Goal: Task Accomplishment & Management: Complete application form

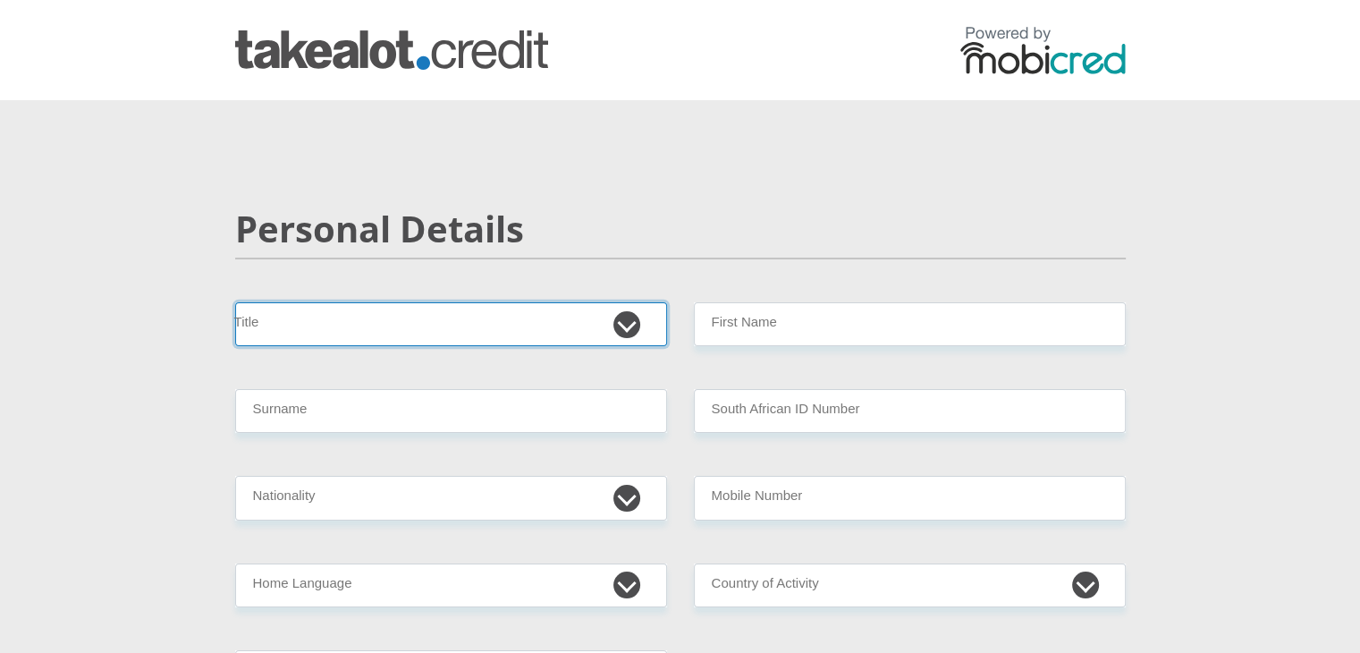
click at [435, 334] on select "Mr Ms Mrs Dr [PERSON_NAME]" at bounding box center [451, 324] width 432 height 44
select select "Mr"
click at [235, 302] on select "Mr Ms Mrs Dr [PERSON_NAME]" at bounding box center [451, 324] width 432 height 44
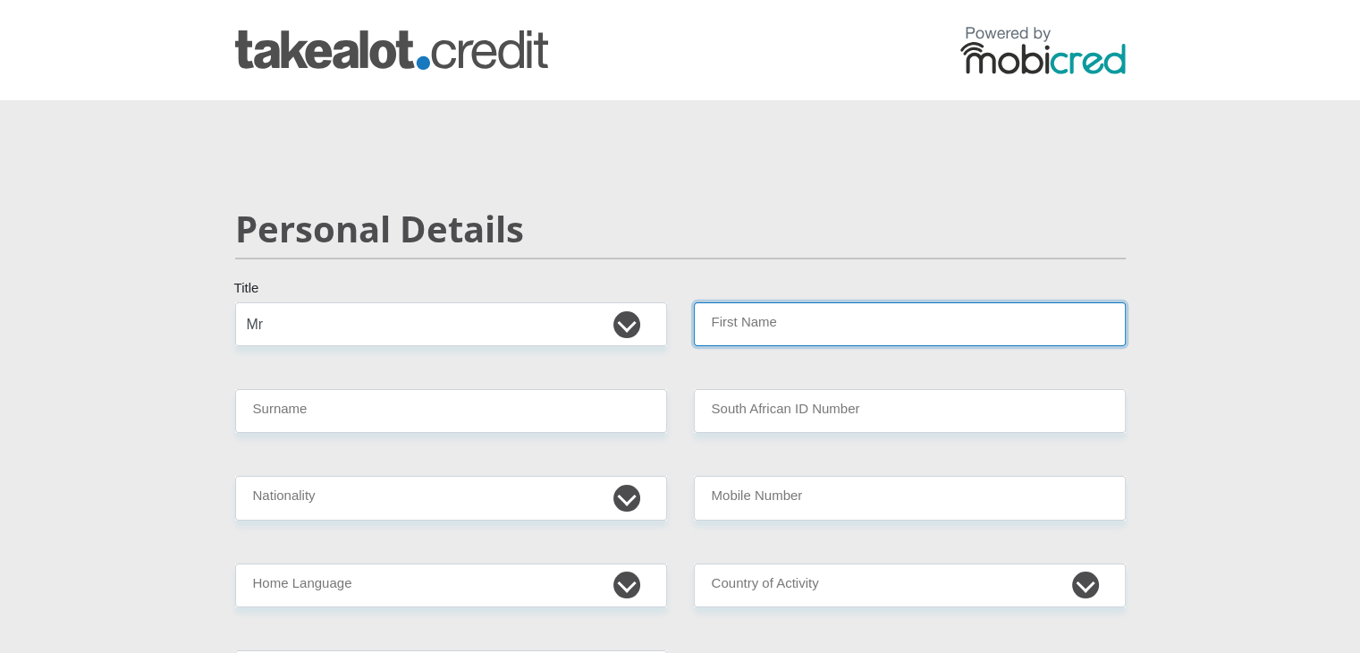
click at [812, 334] on input "First Name" at bounding box center [910, 324] width 432 height 44
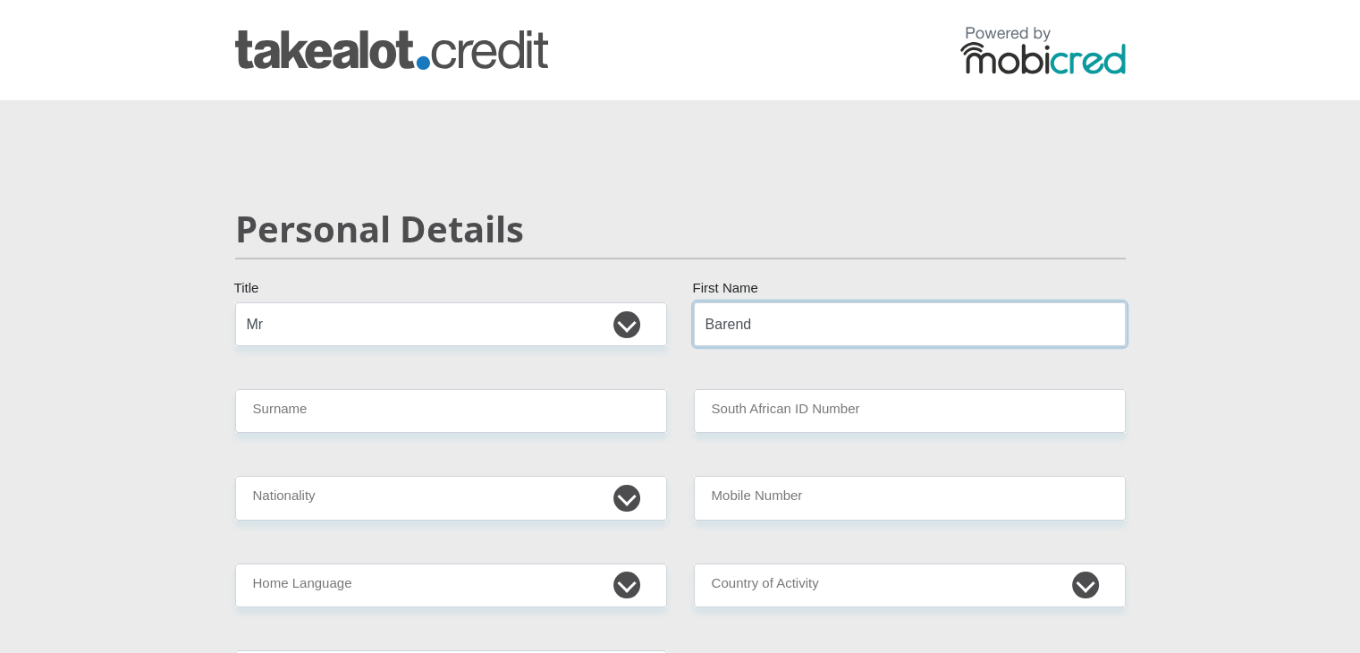
type input "Barend"
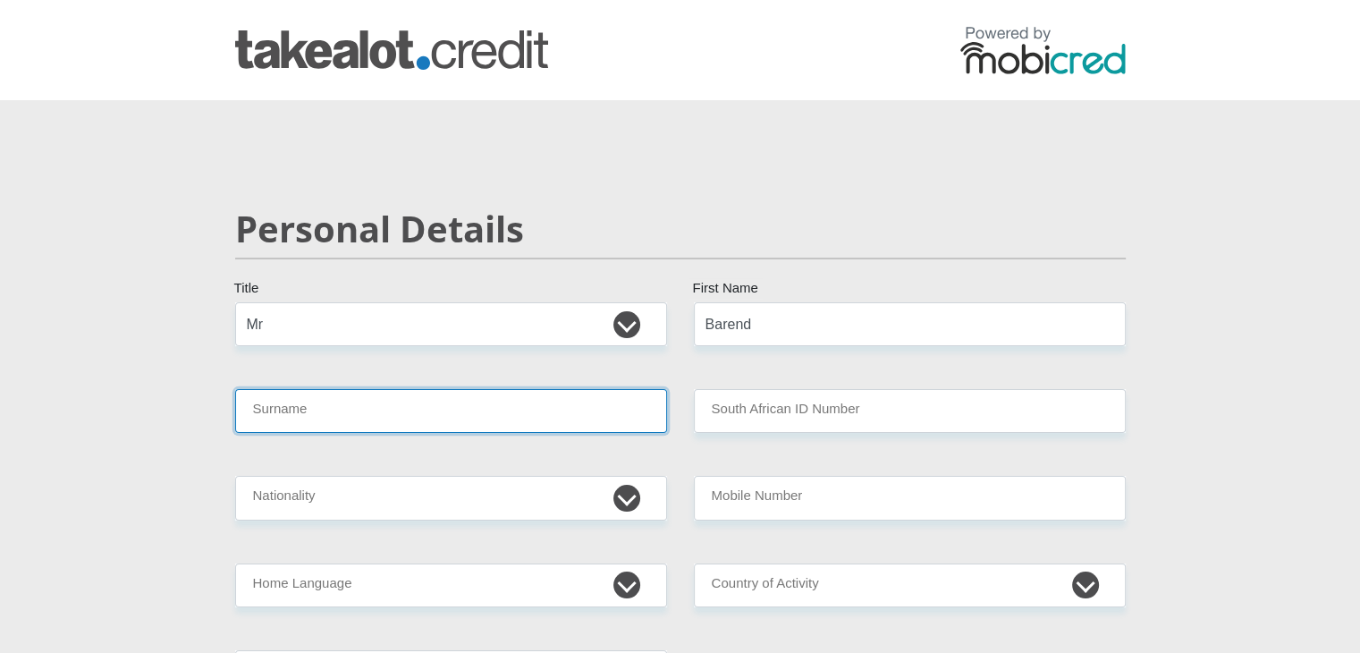
click at [565, 411] on input "Surname" at bounding box center [451, 411] width 432 height 44
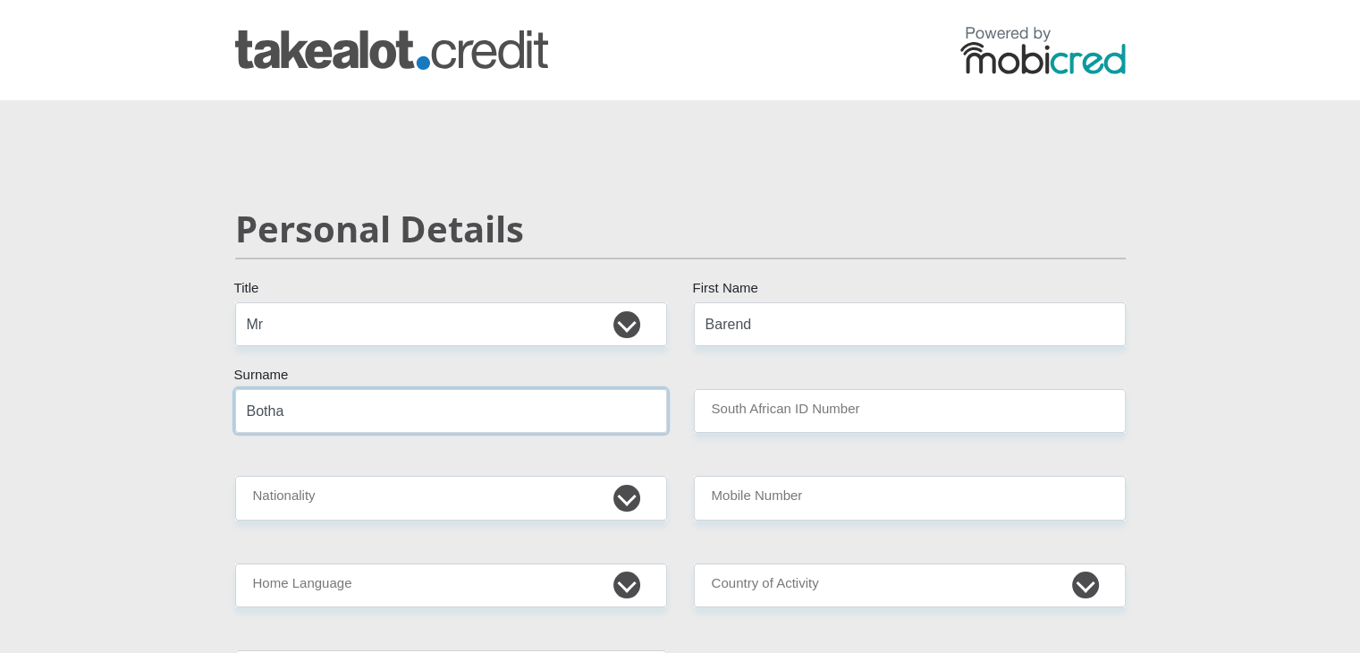
type input "Botha"
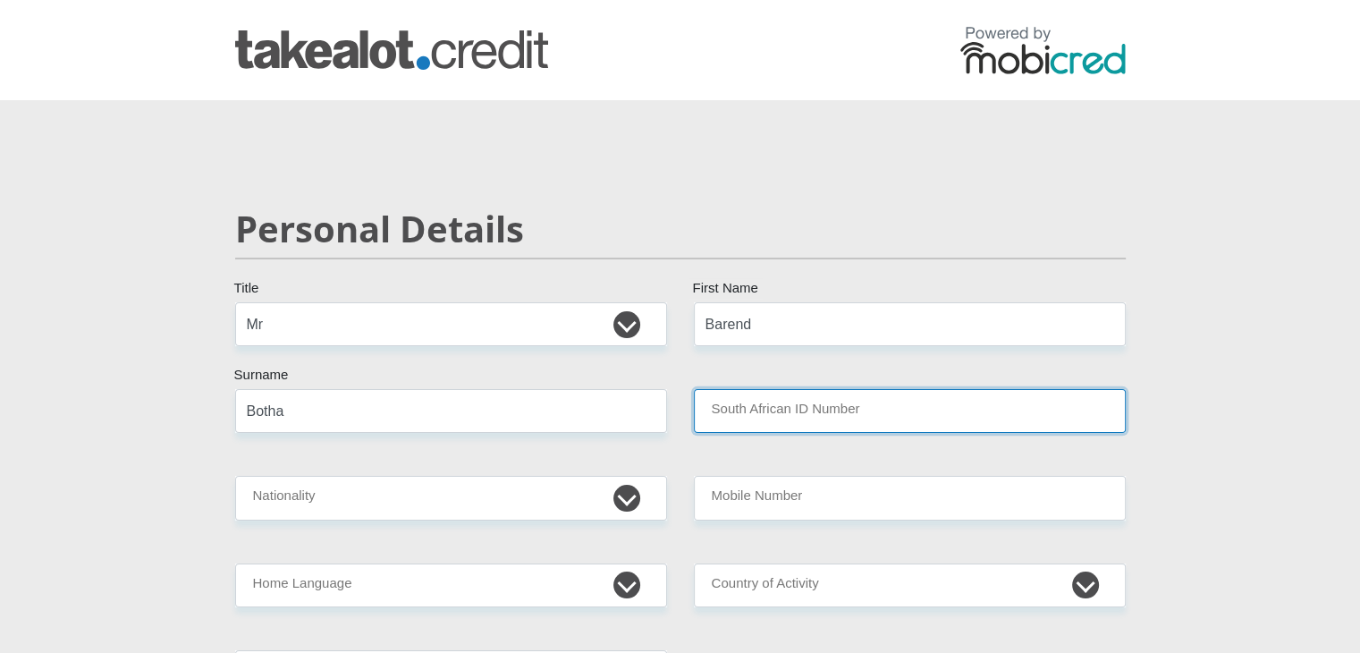
click at [722, 411] on input "South African ID Number" at bounding box center [910, 411] width 432 height 44
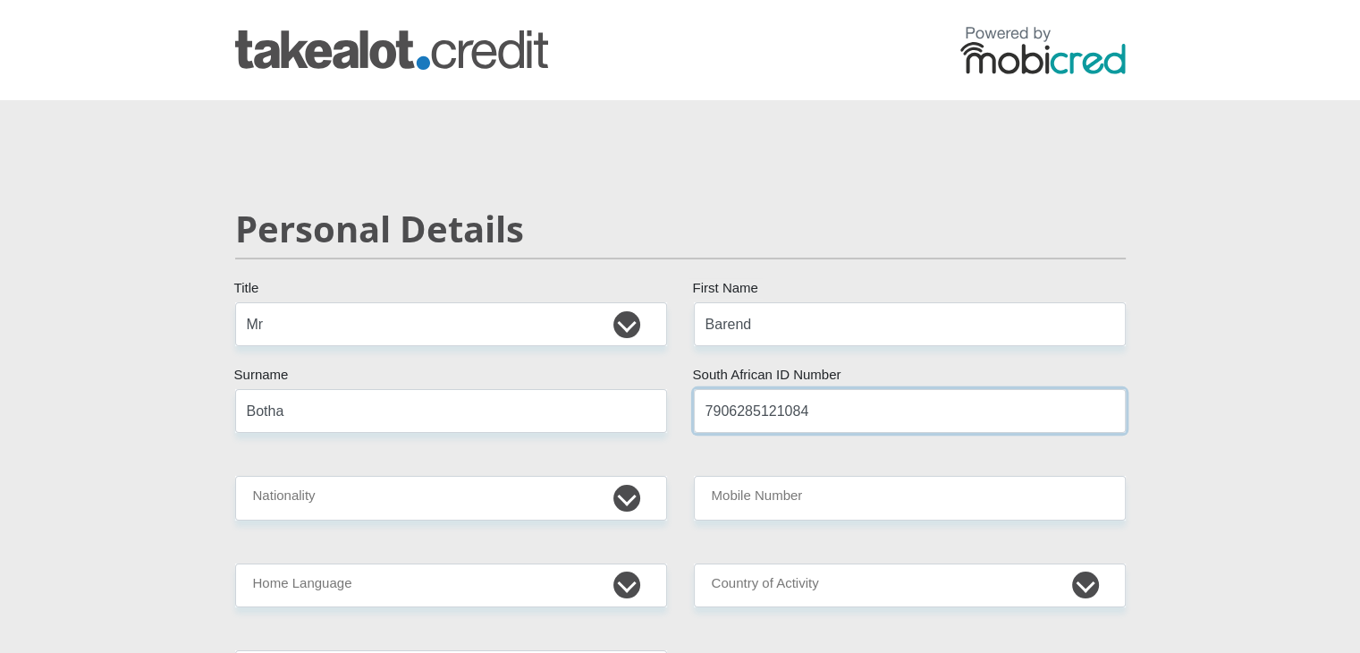
type input "7906285121084"
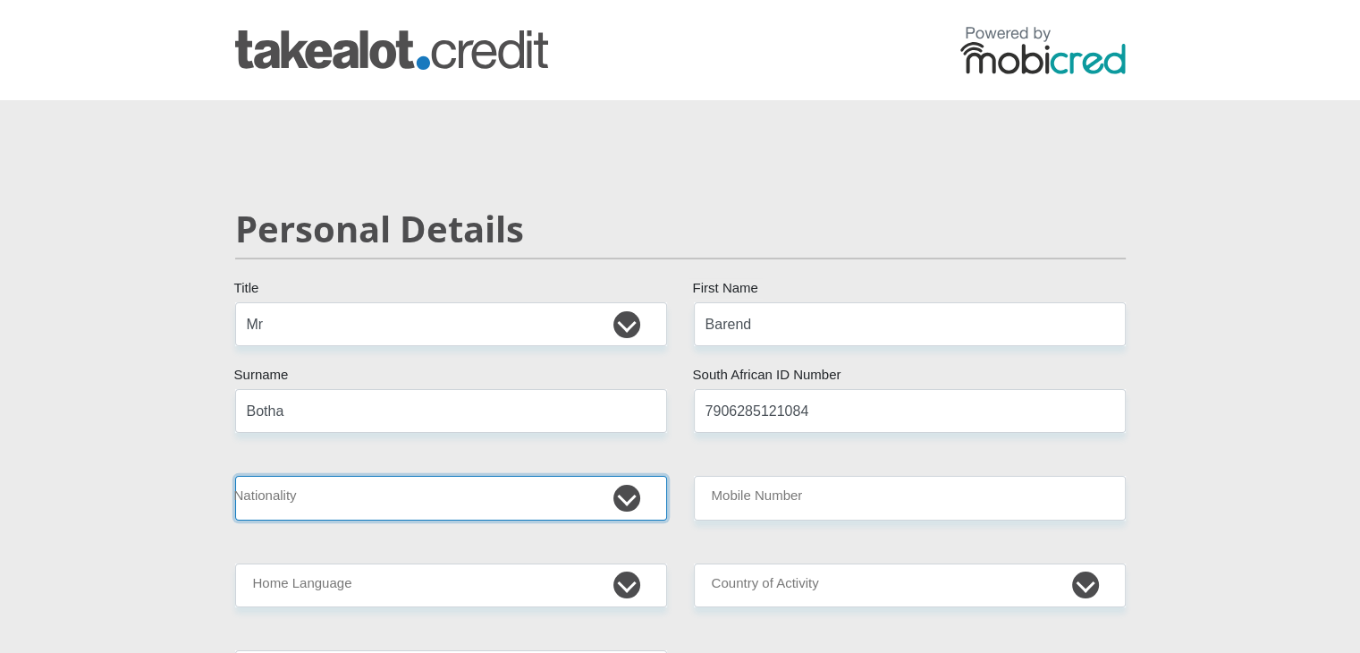
click at [491, 498] on select "[GEOGRAPHIC_DATA] [GEOGRAPHIC_DATA] [GEOGRAPHIC_DATA] [GEOGRAPHIC_DATA] [GEOGRA…" at bounding box center [451, 498] width 432 height 44
select select "ZAF"
click at [235, 476] on select "[GEOGRAPHIC_DATA] [GEOGRAPHIC_DATA] [GEOGRAPHIC_DATA] [GEOGRAPHIC_DATA] [GEOGRA…" at bounding box center [451, 498] width 432 height 44
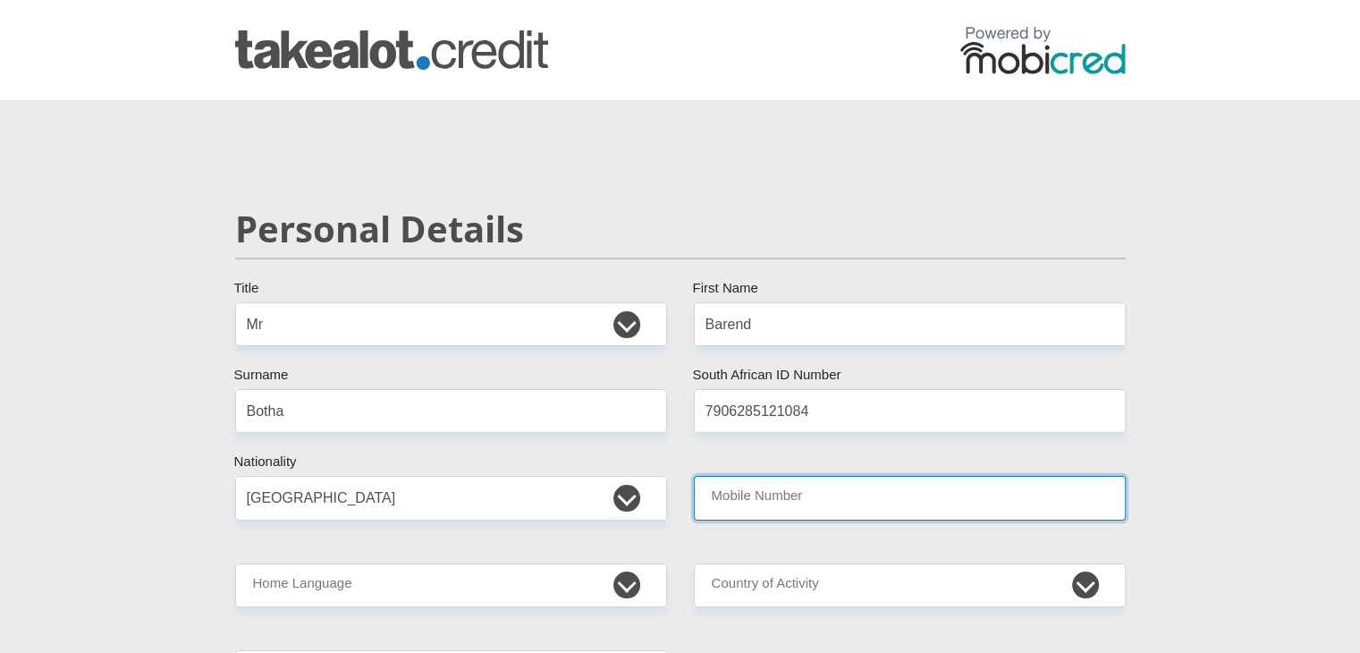
click at [780, 509] on input "Mobile Number" at bounding box center [910, 498] width 432 height 44
type input "0609666816"
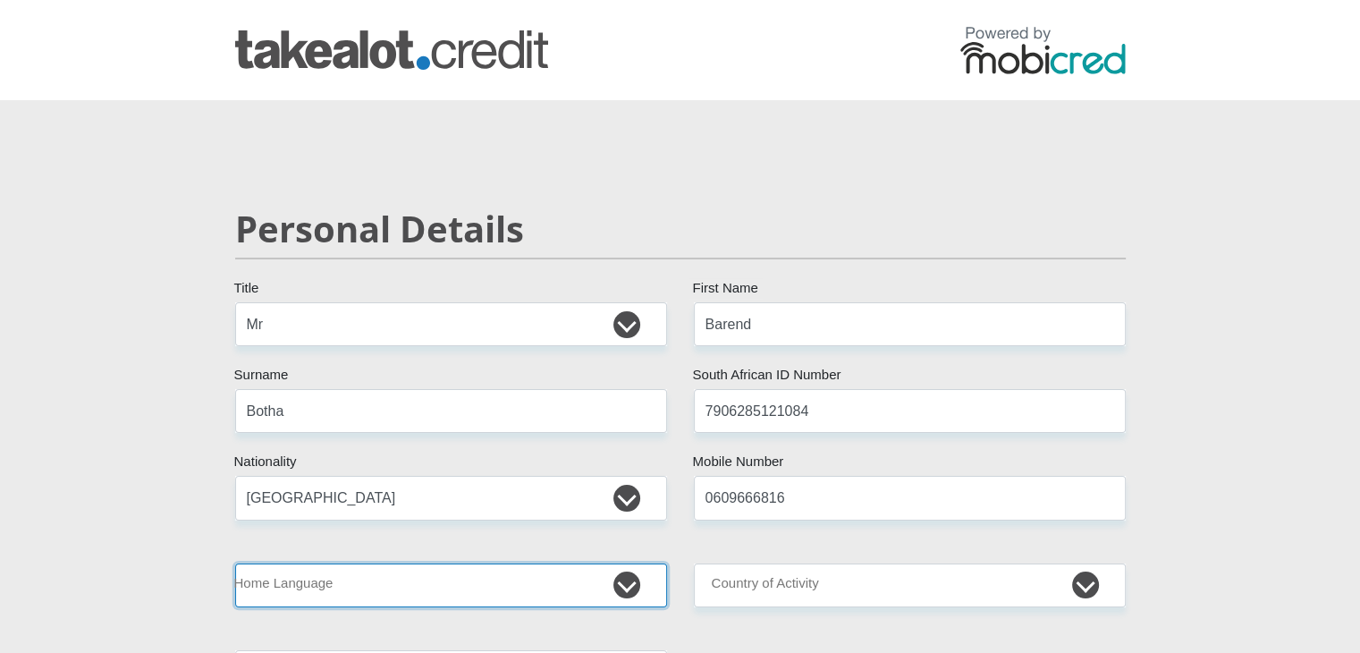
click at [582, 584] on select "Afrikaans English Sepedi South Ndebele Southern Sotho Swati Tsonga Tswana Venda…" at bounding box center [451, 586] width 432 height 44
select select "afr"
click at [235, 564] on select "Afrikaans English Sepedi South Ndebele Southern Sotho Swati Tsonga Tswana Venda…" at bounding box center [451, 586] width 432 height 44
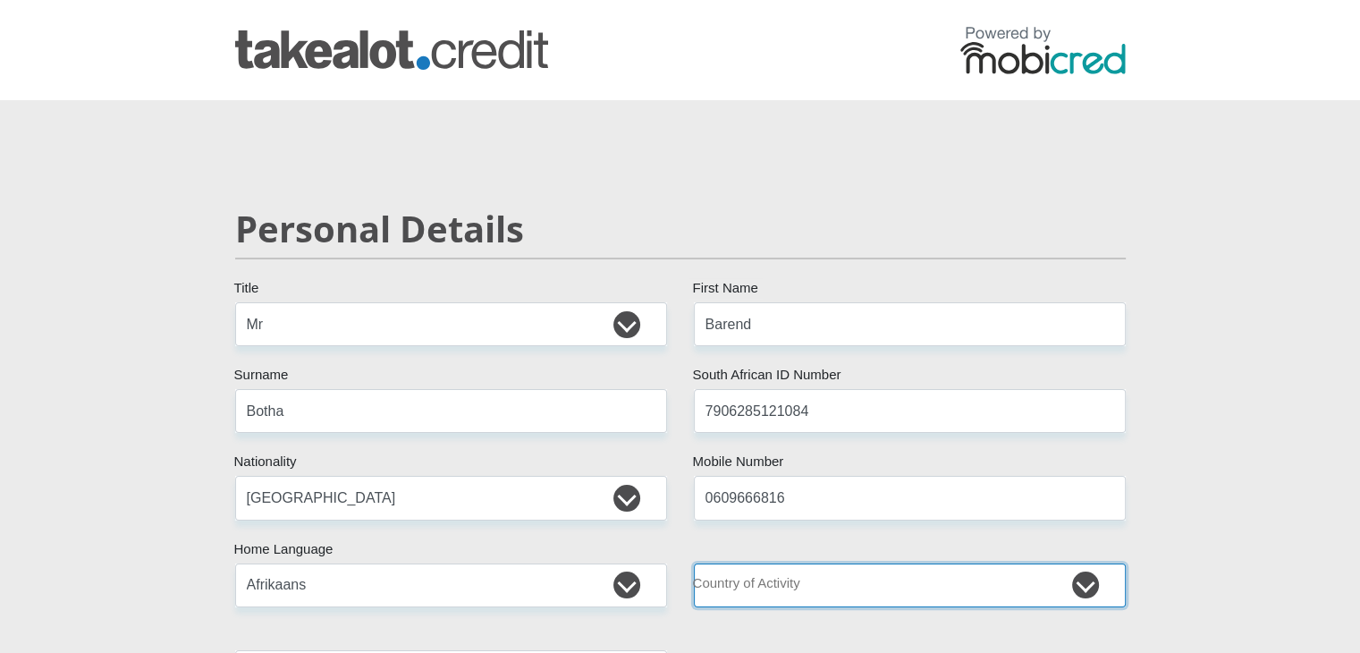
click at [823, 583] on select "[GEOGRAPHIC_DATA] [GEOGRAPHIC_DATA] [GEOGRAPHIC_DATA] [GEOGRAPHIC_DATA] [GEOGRA…" at bounding box center [910, 586] width 432 height 44
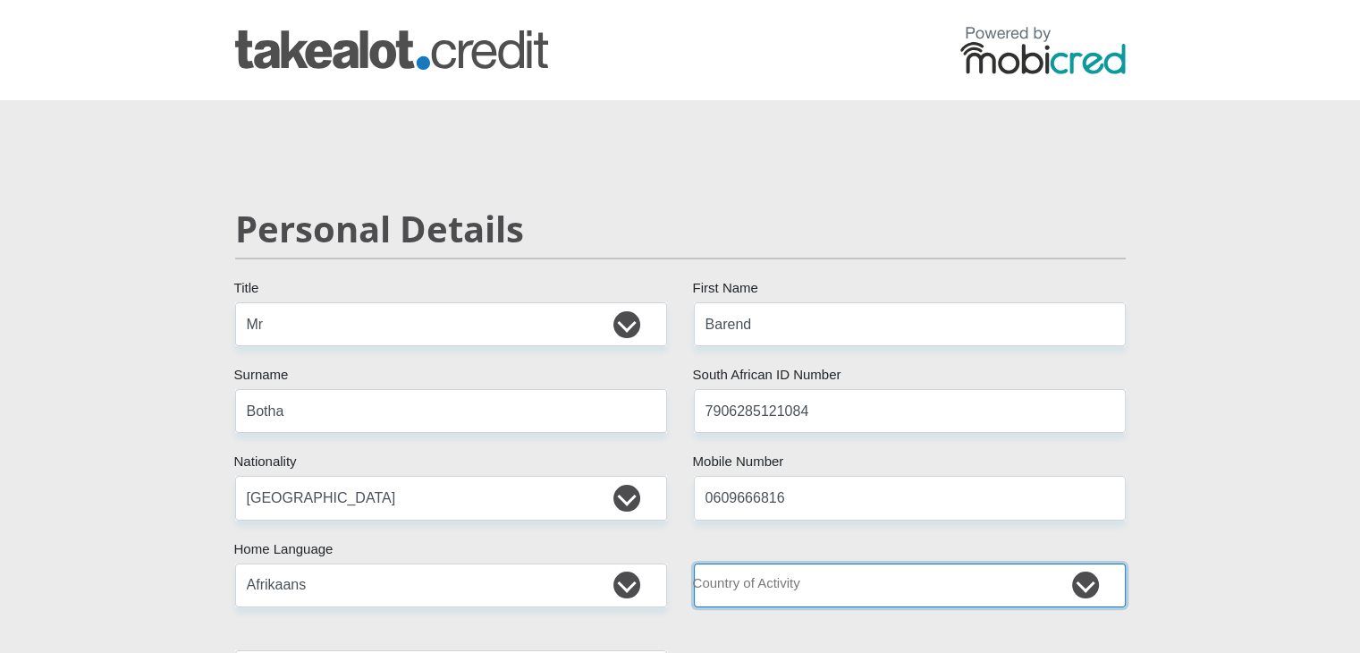
click at [1074, 587] on select "[GEOGRAPHIC_DATA] [GEOGRAPHIC_DATA] [GEOGRAPHIC_DATA] [GEOGRAPHIC_DATA] [GEOGRA…" at bounding box center [910, 586] width 432 height 44
select select "ZAF"
click at [694, 564] on select "[GEOGRAPHIC_DATA] [GEOGRAPHIC_DATA] [GEOGRAPHIC_DATA] [GEOGRAPHIC_DATA] [GEOGRA…" at bounding box center [910, 586] width 432 height 44
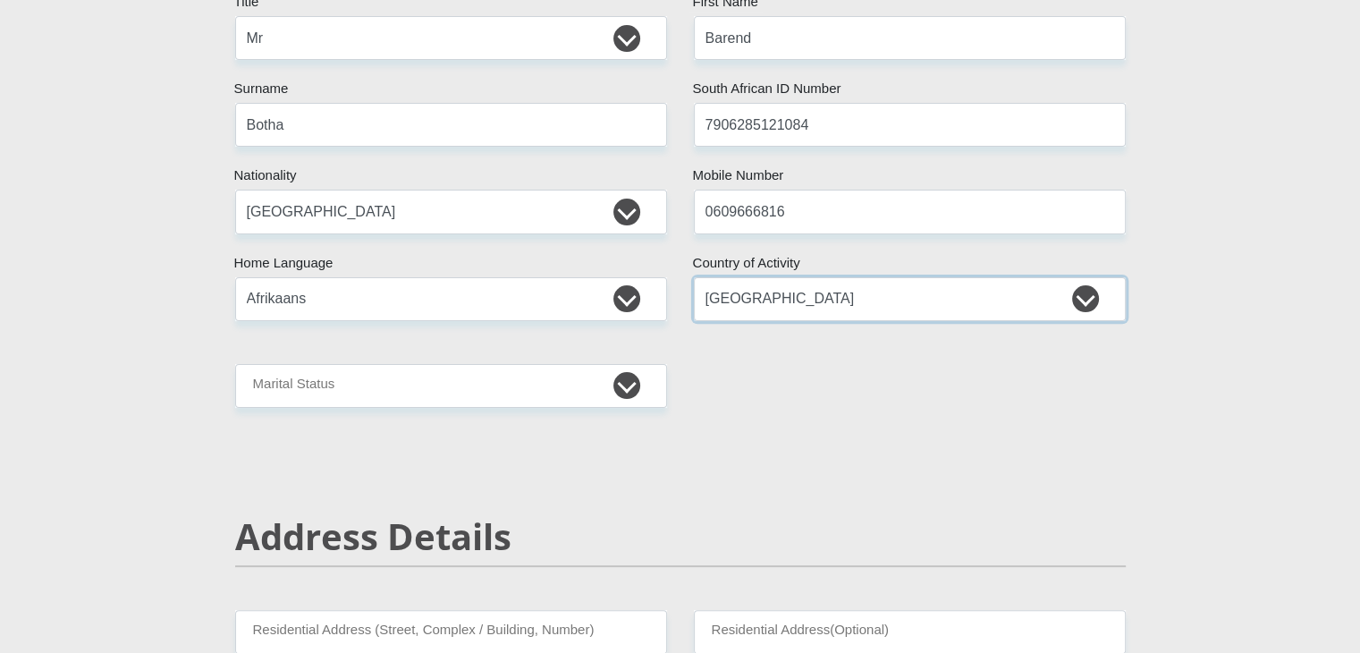
scroll to position [286, 0]
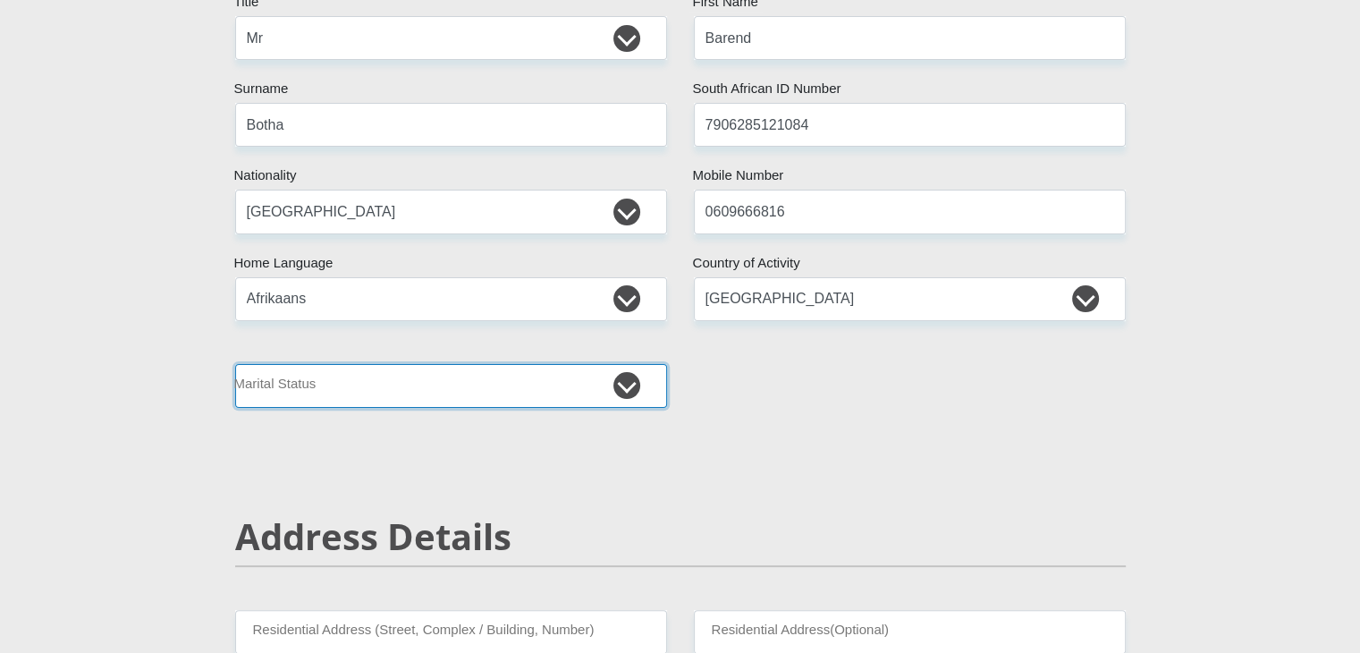
click at [594, 373] on select "Married ANC Single Divorced Widowed Married COP or Customary Law" at bounding box center [451, 386] width 432 height 44
select select "3"
click at [235, 364] on select "Married ANC Single Divorced Widowed Married COP or Customary Law" at bounding box center [451, 386] width 432 height 44
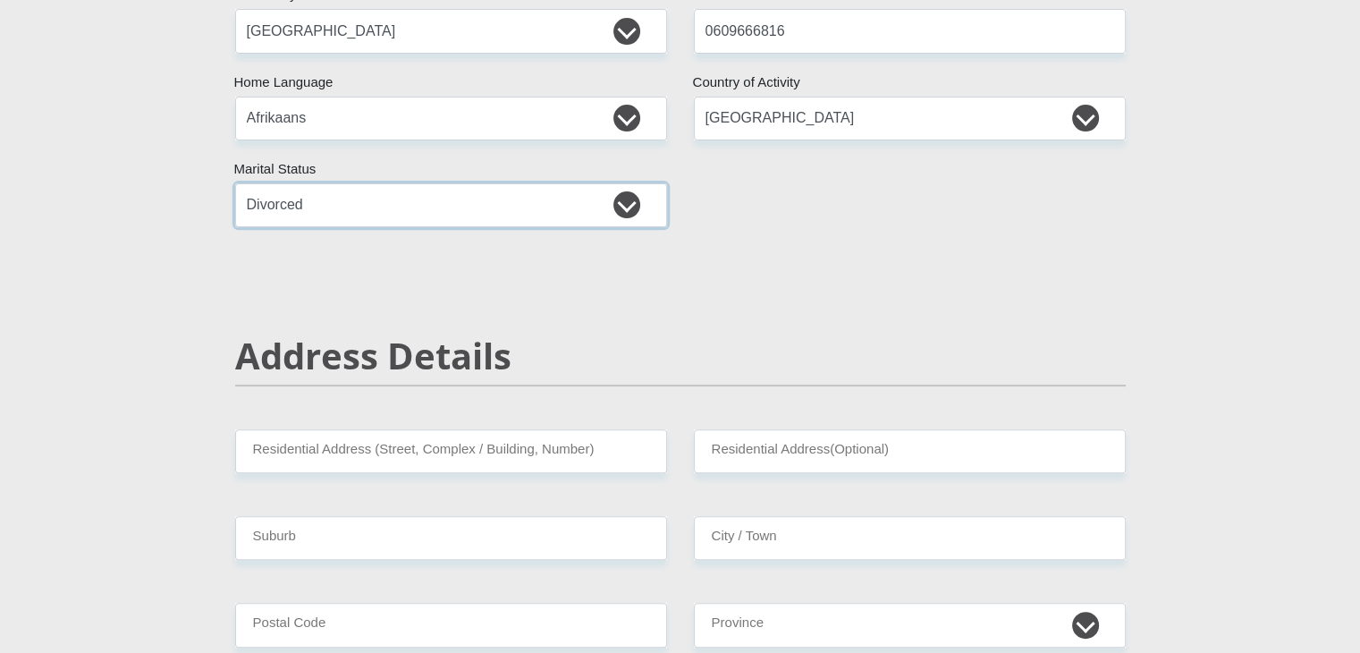
scroll to position [489, 0]
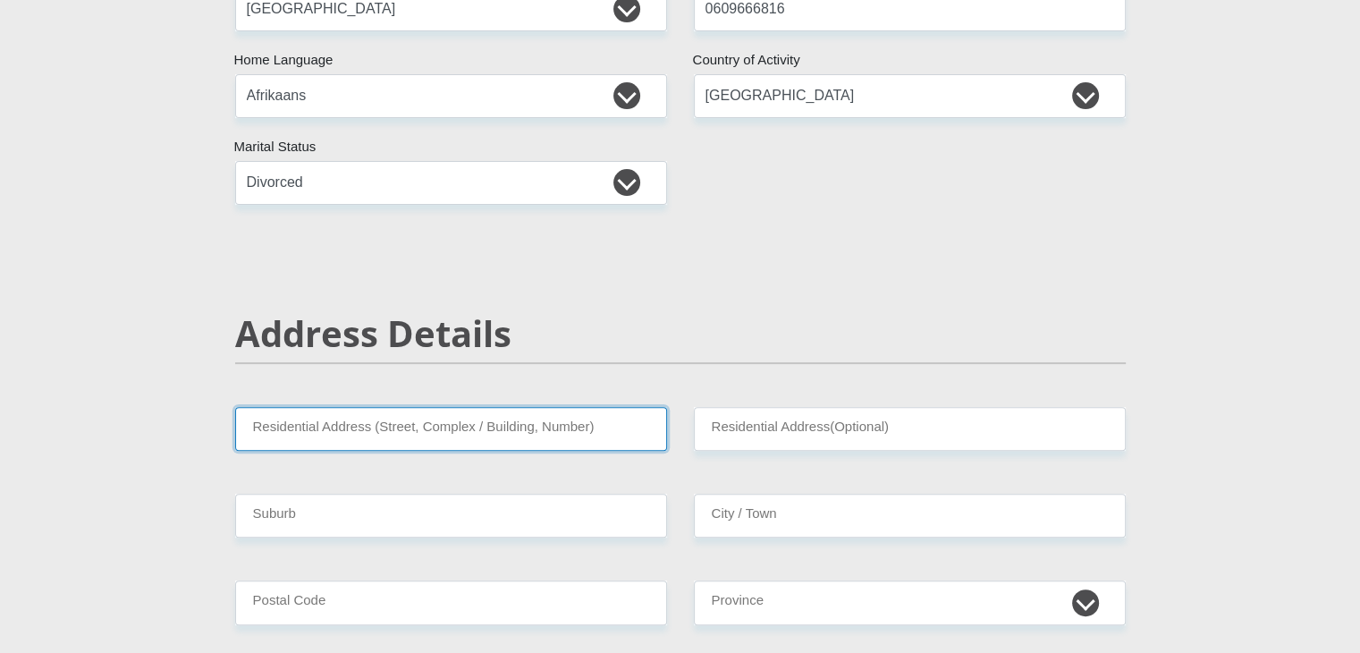
click at [612, 434] on input "Residential Address (Street, Complex / Building, Number)" at bounding box center [451, 429] width 432 height 44
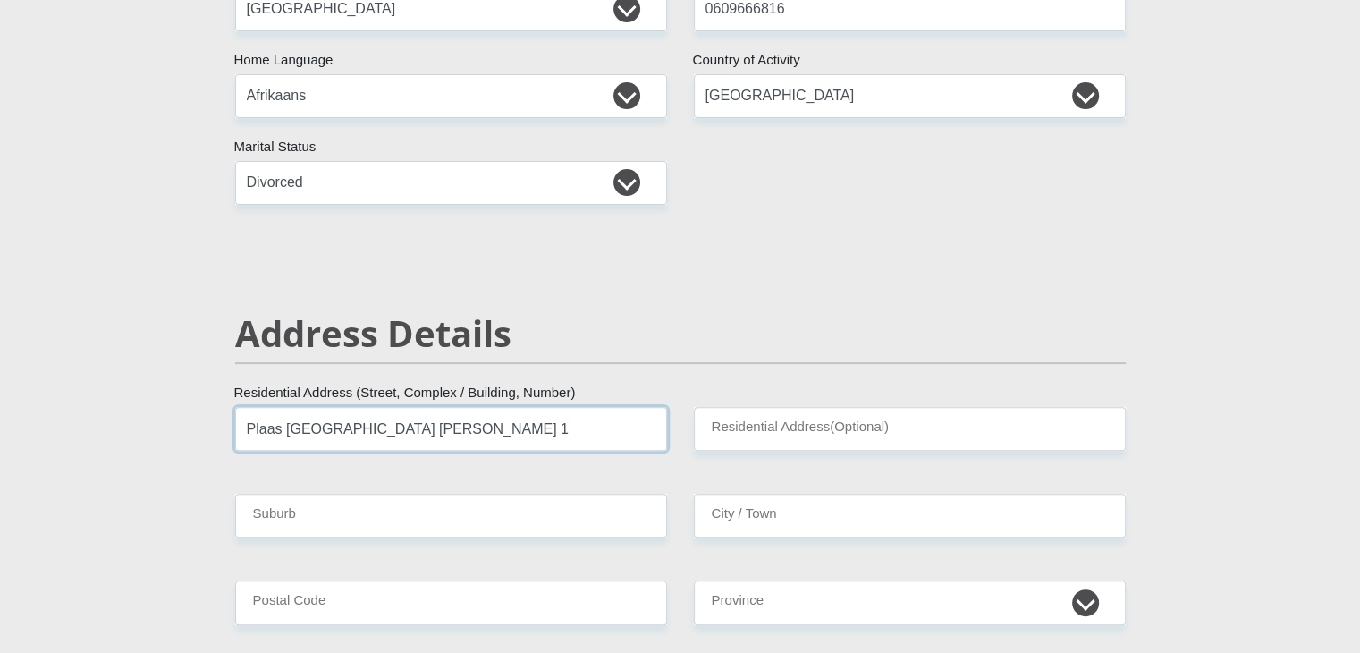
type input "Plaas [GEOGRAPHIC_DATA] [PERSON_NAME] 1"
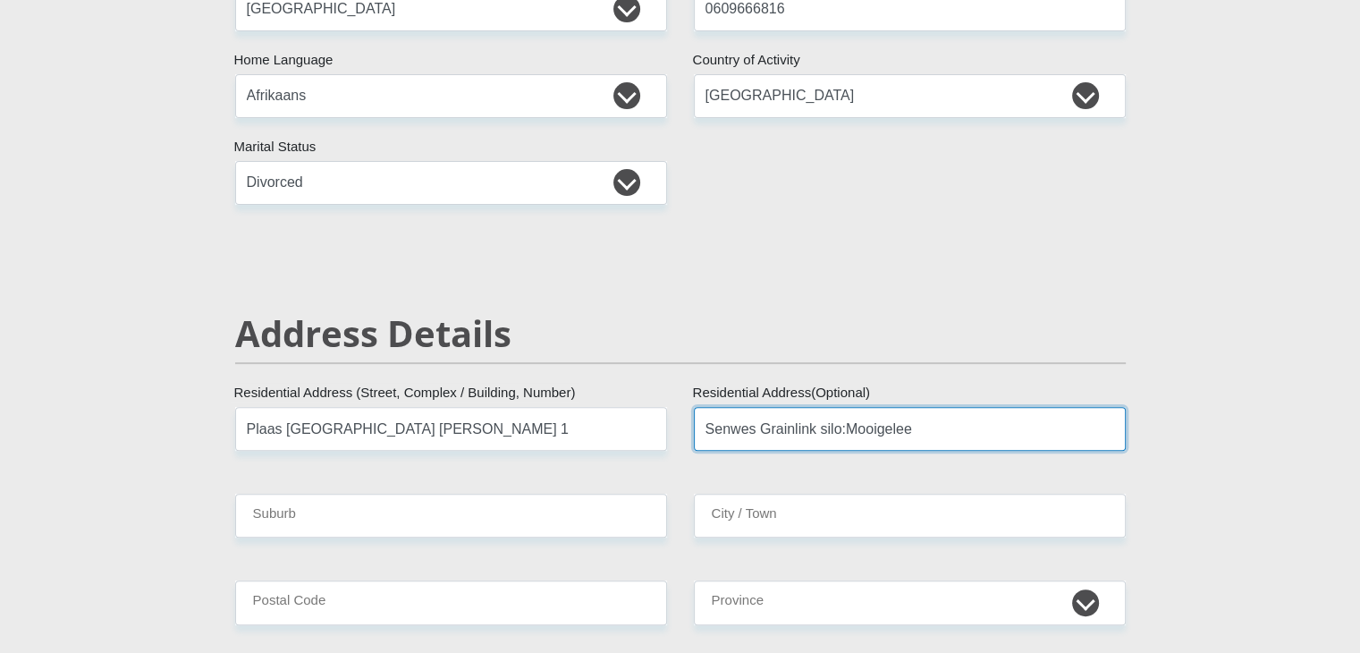
type input "Senwes Grainlink silo:Mooigelee"
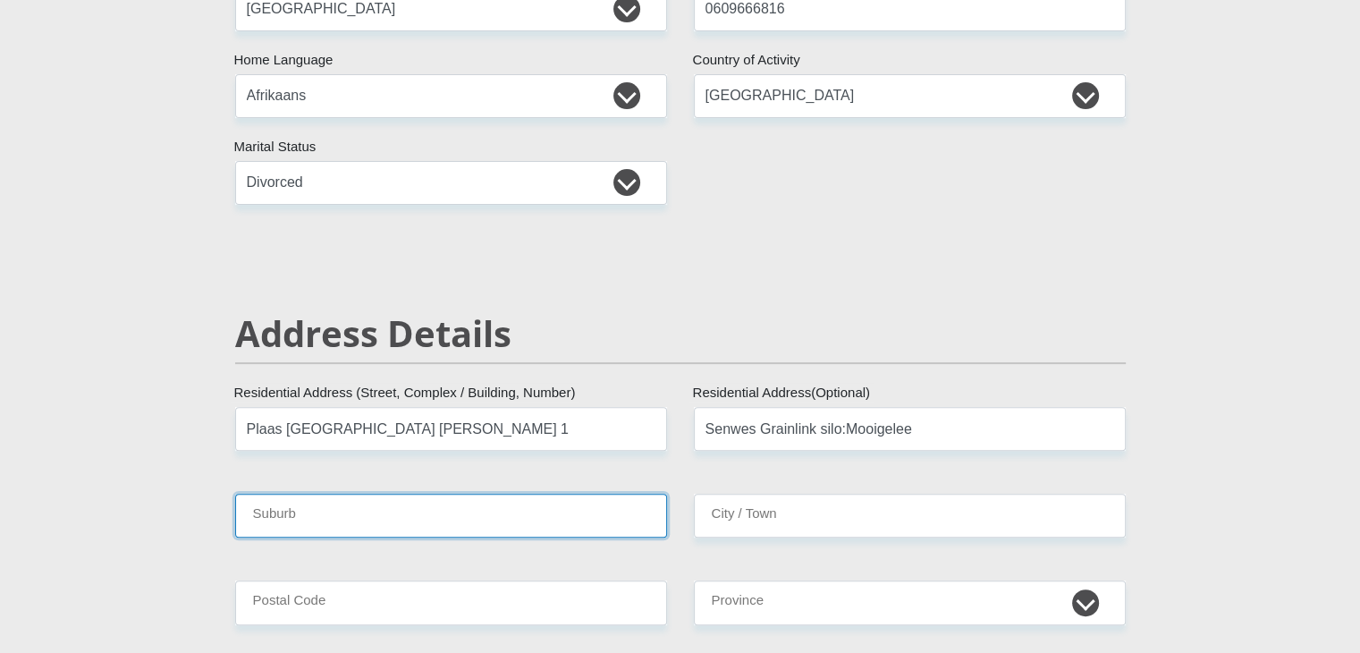
click at [448, 521] on input "Suburb" at bounding box center [451, 516] width 432 height 44
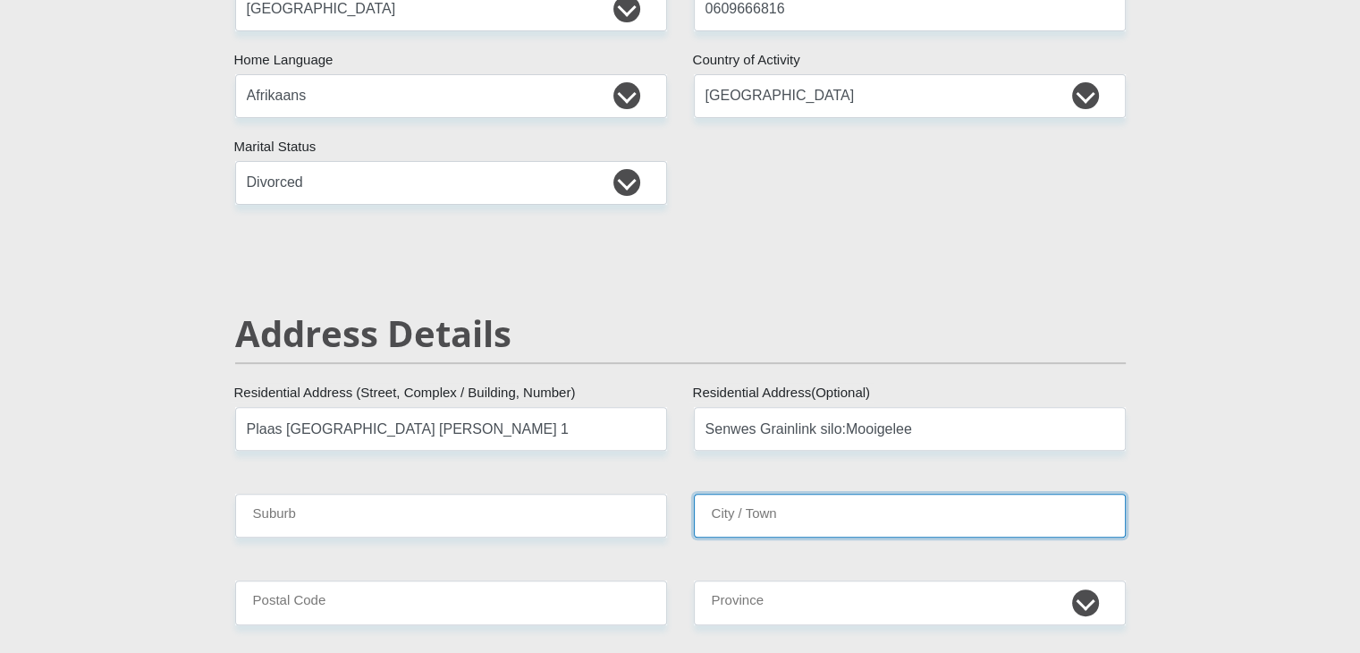
click at [725, 515] on input "City / Town" at bounding box center [910, 516] width 432 height 44
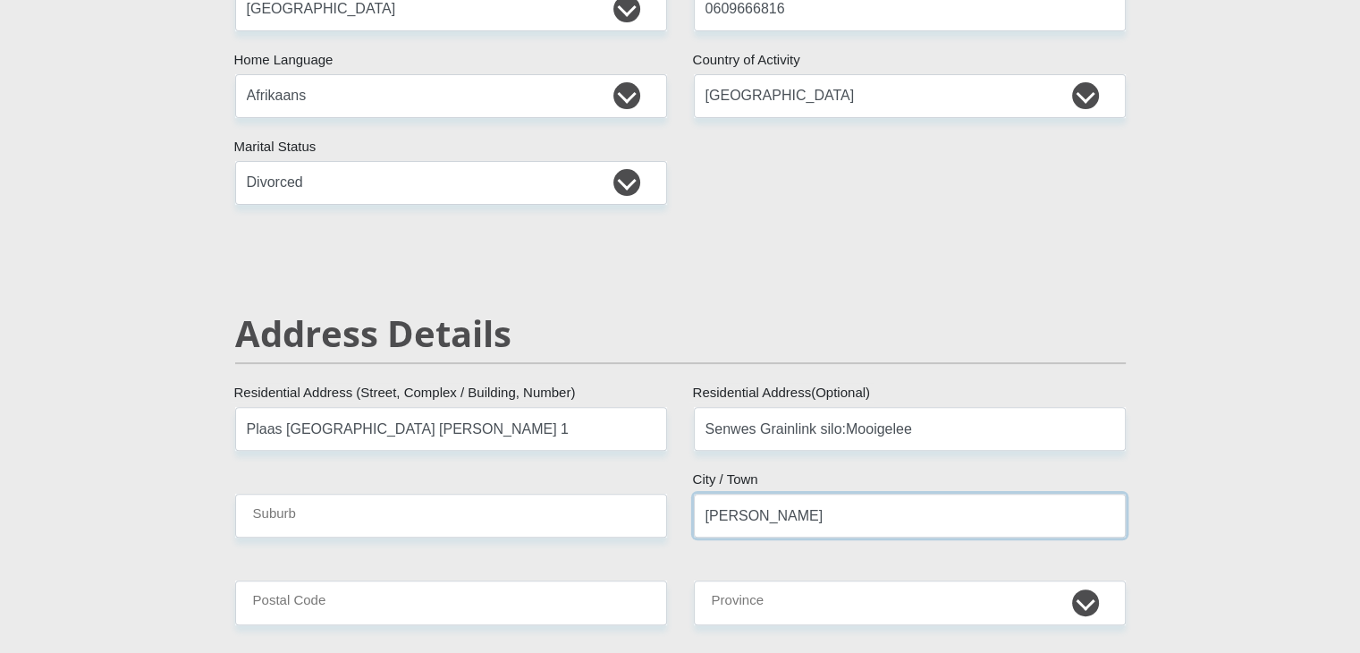
type input "[PERSON_NAME]"
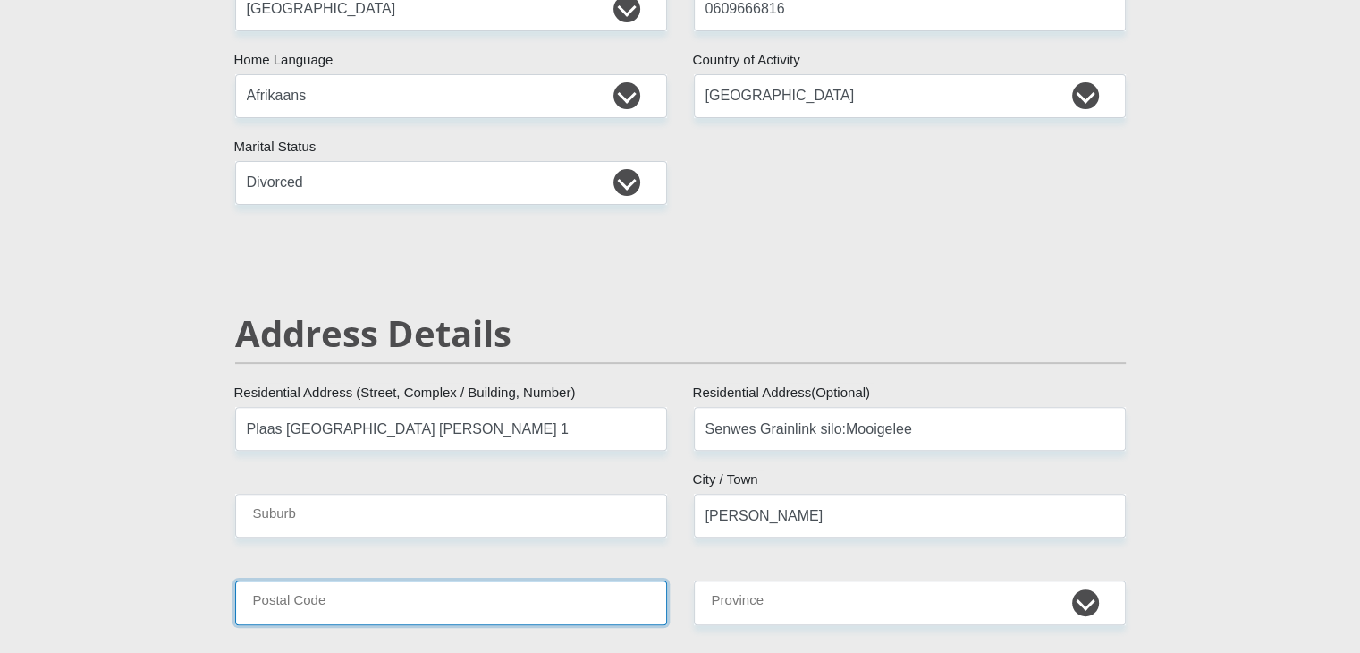
click at [492, 606] on input "Postal Code" at bounding box center [451, 603] width 432 height 44
type input "9630"
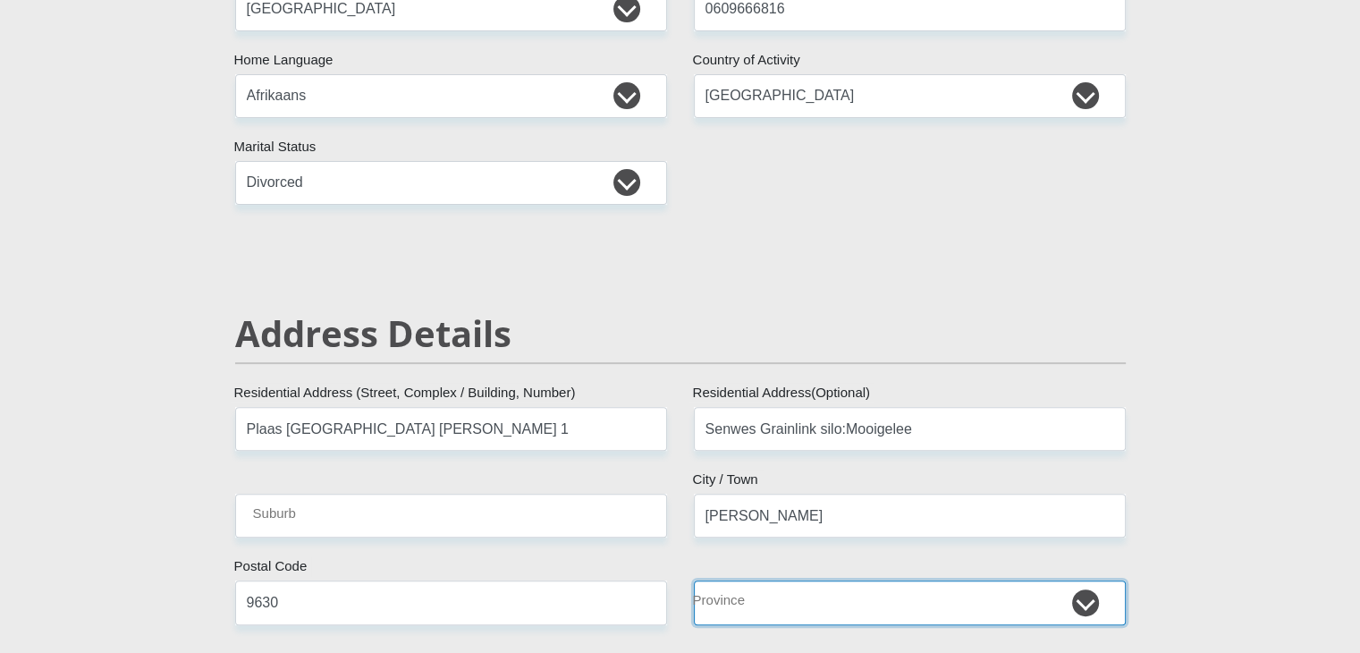
click at [1045, 596] on select "Eastern Cape Free State [GEOGRAPHIC_DATA] [GEOGRAPHIC_DATA][DATE] [GEOGRAPHIC_D…" at bounding box center [910, 603] width 432 height 44
select select "Free State"
click at [694, 581] on select "Eastern Cape Free State [GEOGRAPHIC_DATA] [GEOGRAPHIC_DATA][DATE] [GEOGRAPHIC_D…" at bounding box center [910, 603] width 432 height 44
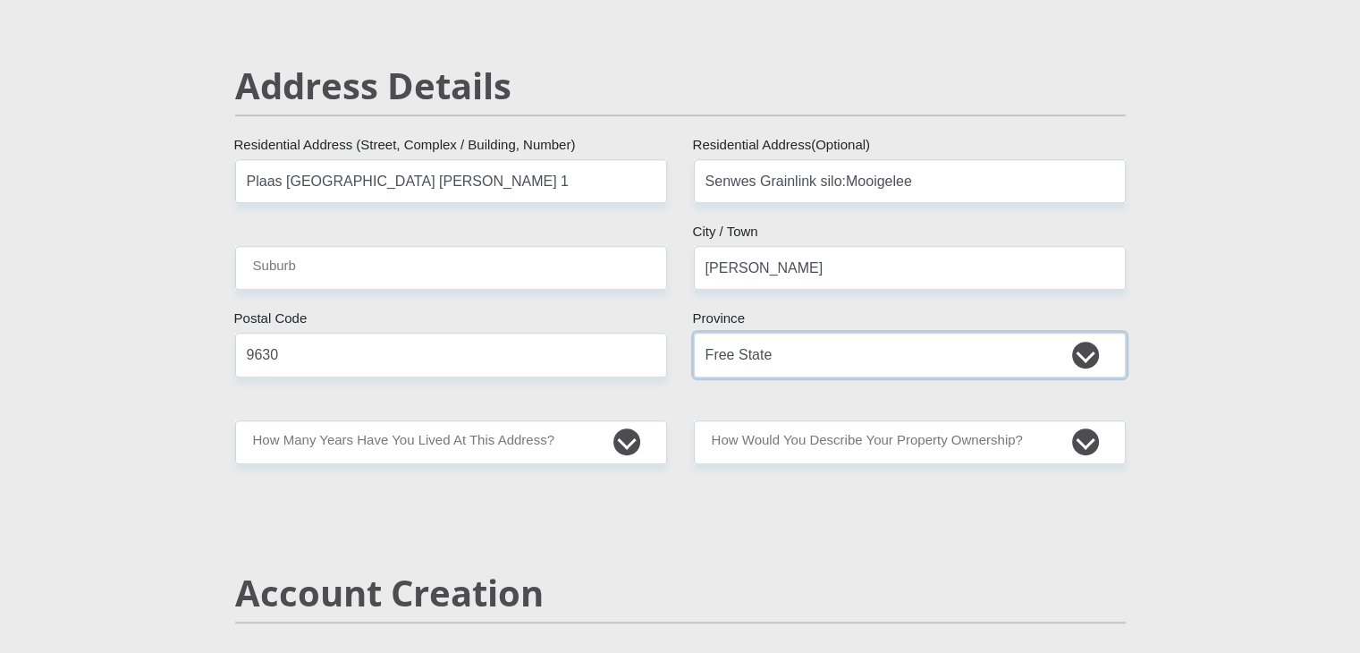
scroll to position [737, 0]
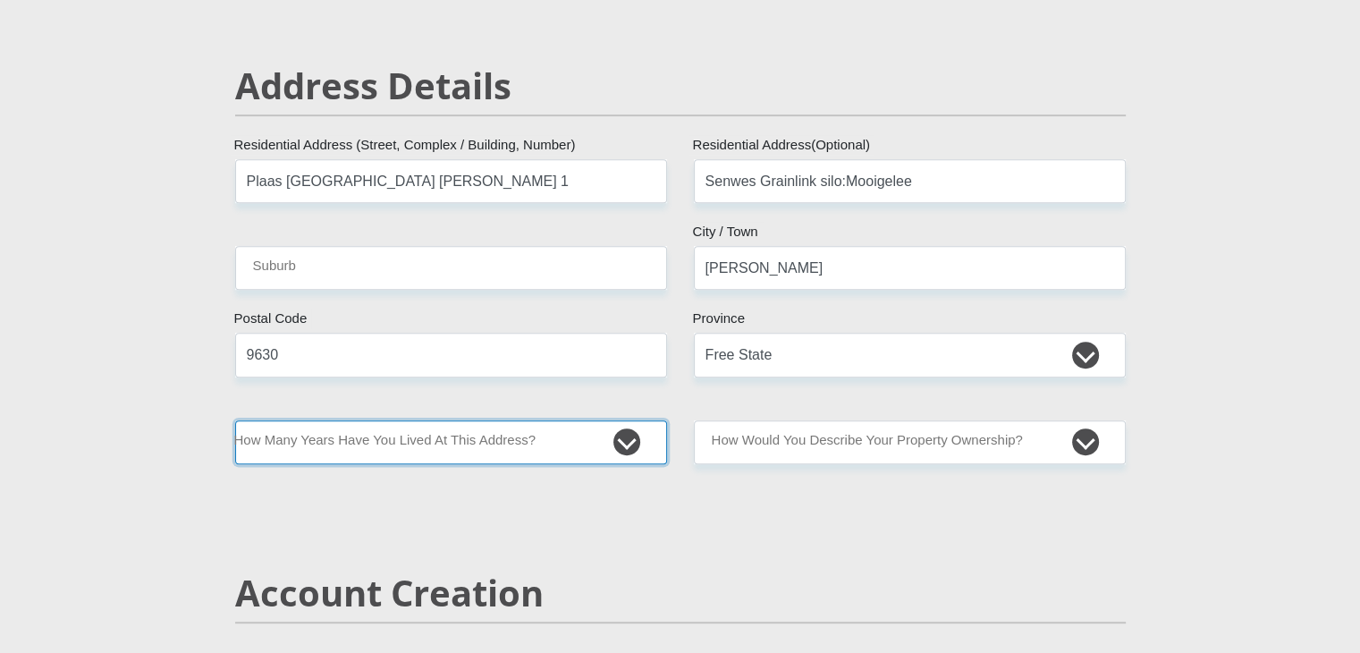
click at [602, 436] on select "less than 1 year 1-3 years 3-5 years 5+ years" at bounding box center [451, 442] width 432 height 44
select select "5"
click at [235, 420] on select "less than 1 year 1-3 years 3-5 years 5+ years" at bounding box center [451, 442] width 432 height 44
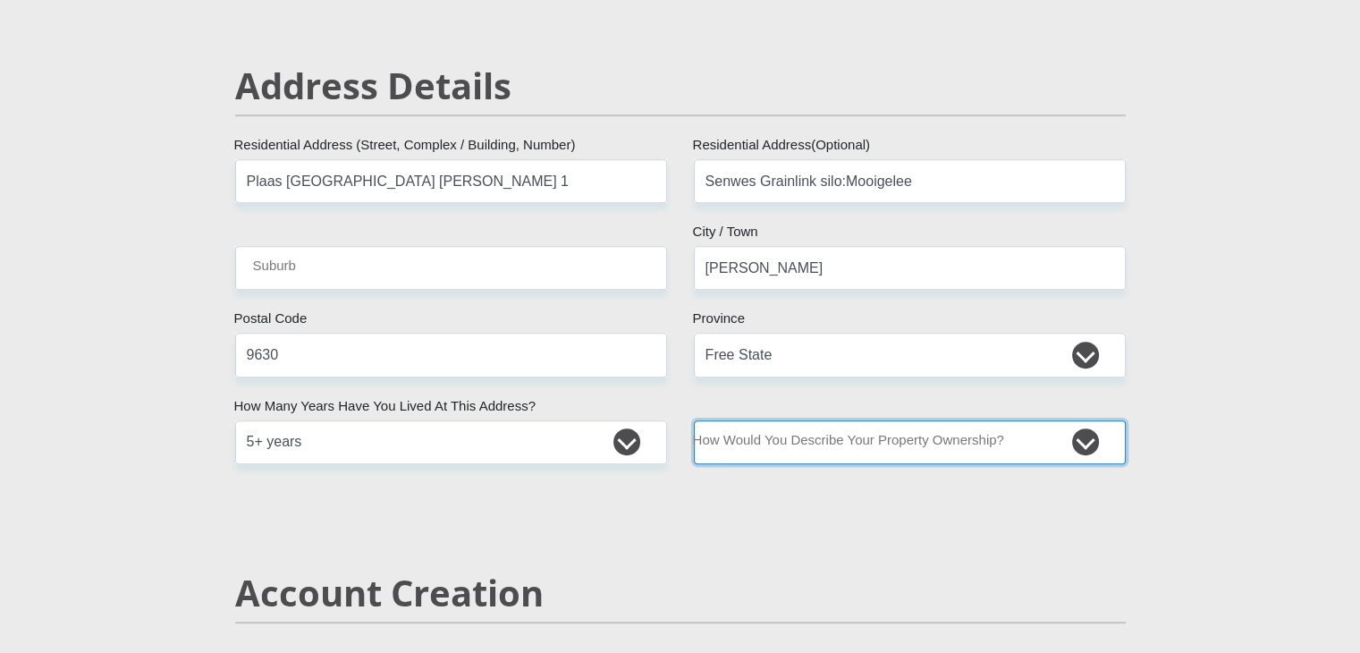
click at [1080, 446] on select "Owned Rented Family Owned Company Dwelling" at bounding box center [910, 442] width 432 height 44
select select "Company Dwelling"
click at [694, 420] on select "Owned Rented Family Owned Company Dwelling" at bounding box center [910, 442] width 432 height 44
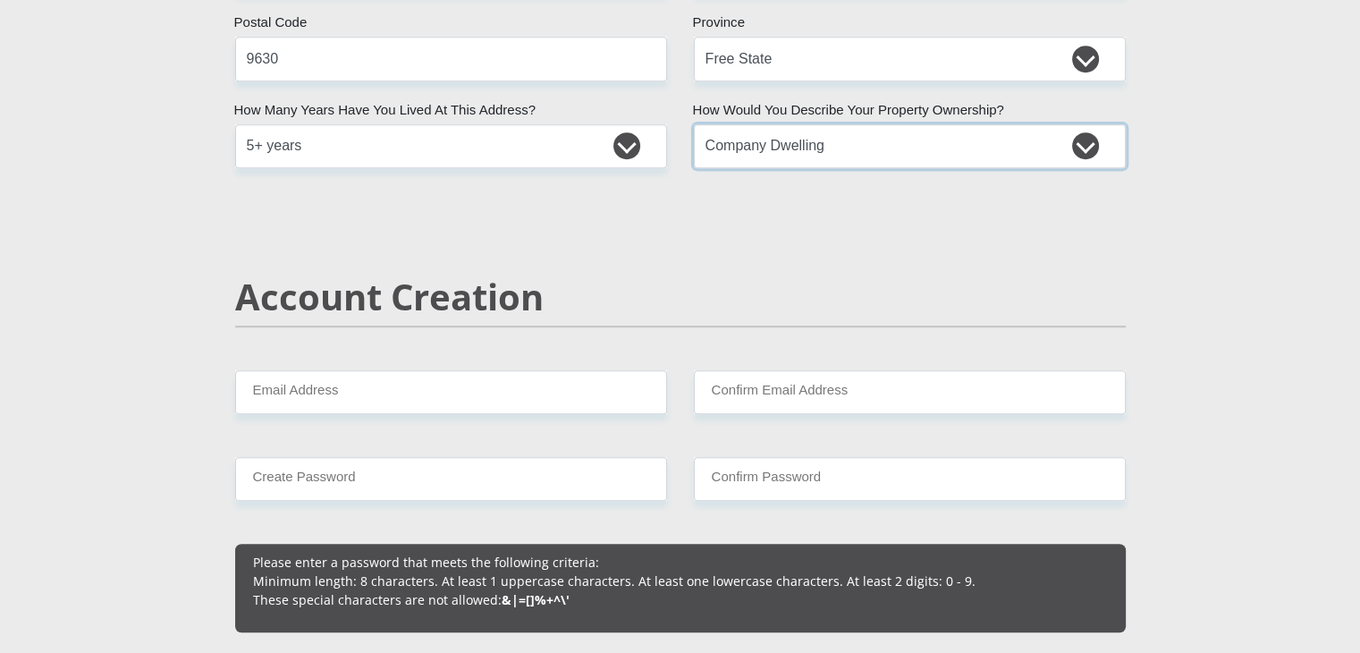
scroll to position [1034, 0]
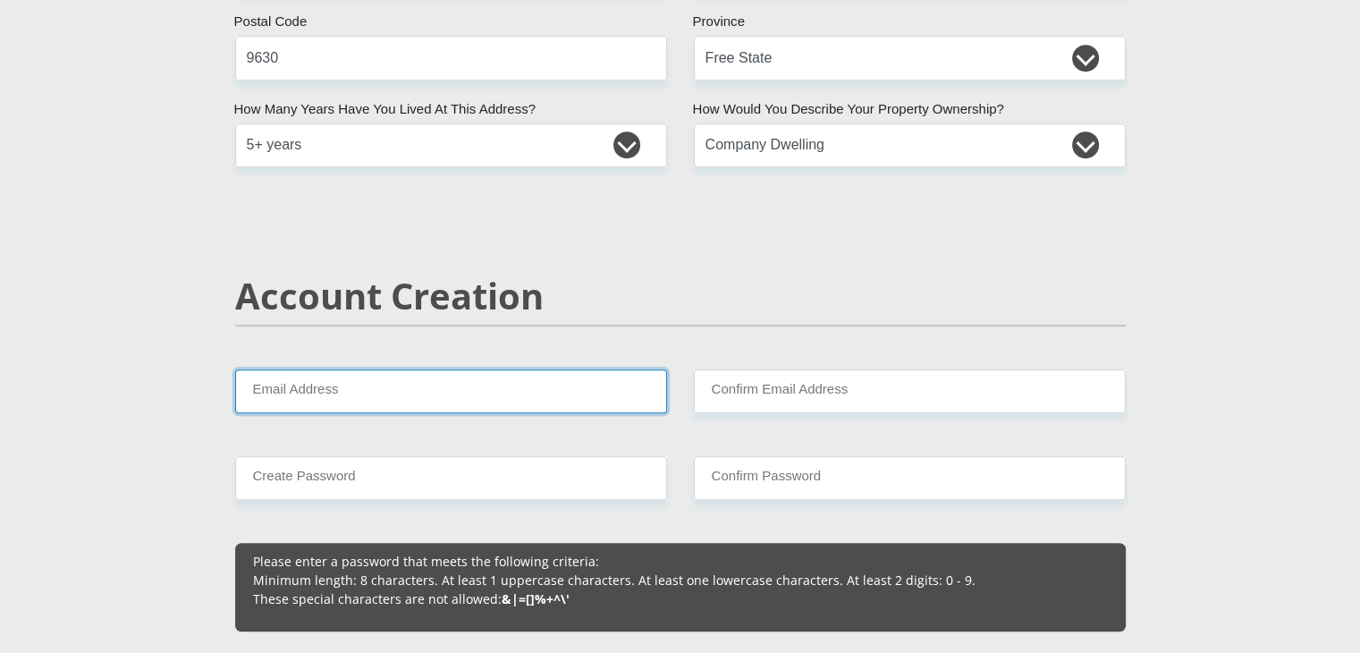
click at [487, 380] on input "Email Address" at bounding box center [451, 391] width 432 height 44
type input "[DOMAIN_NAME][EMAIL_ADDRESS][DOMAIN_NAME]"
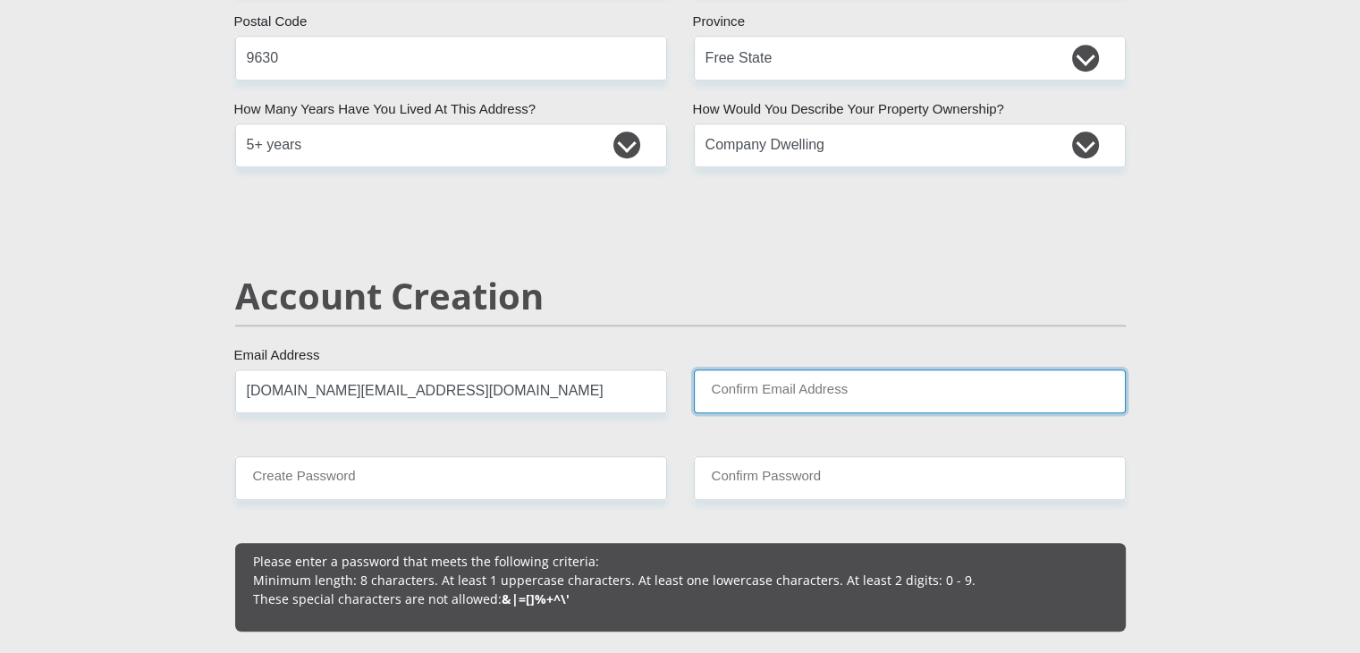
click at [784, 386] on input "Confirm Email Address" at bounding box center [910, 391] width 432 height 44
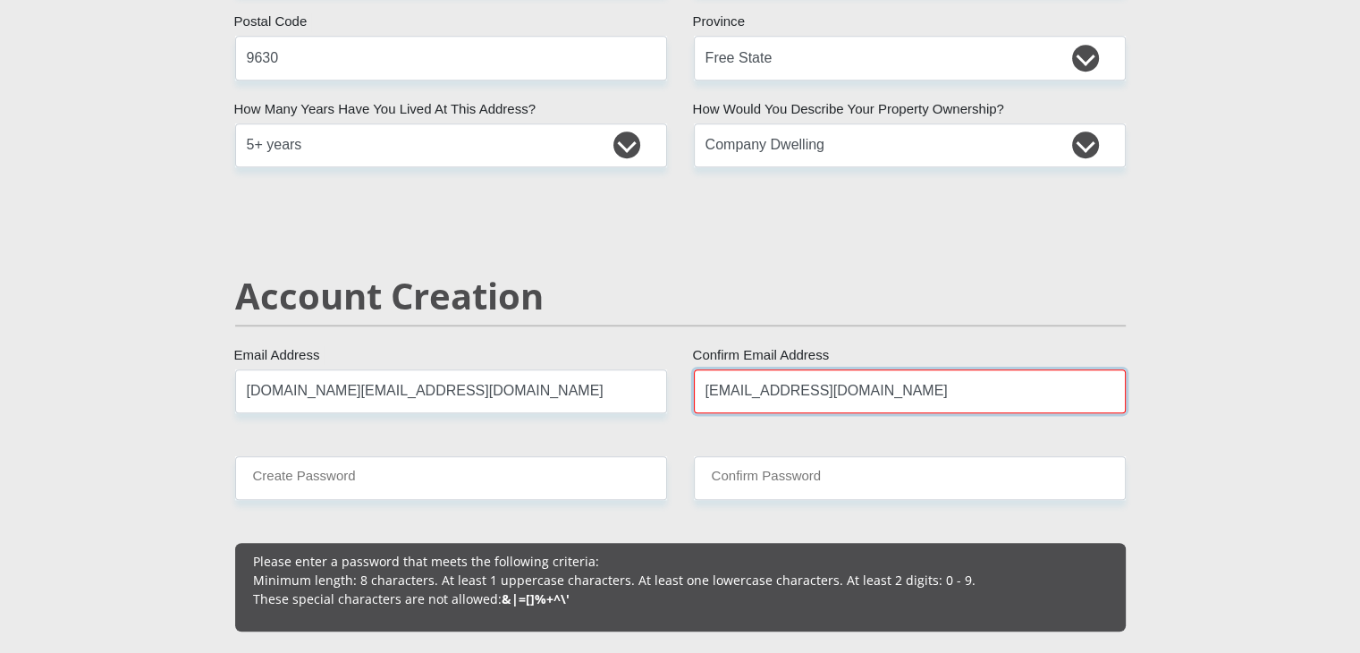
click at [800, 395] on input "[EMAIL_ADDRESS][DOMAIN_NAME]" at bounding box center [910, 391] width 432 height 44
type input "[DOMAIN_NAME][EMAIL_ADDRESS][DOMAIN_NAME]"
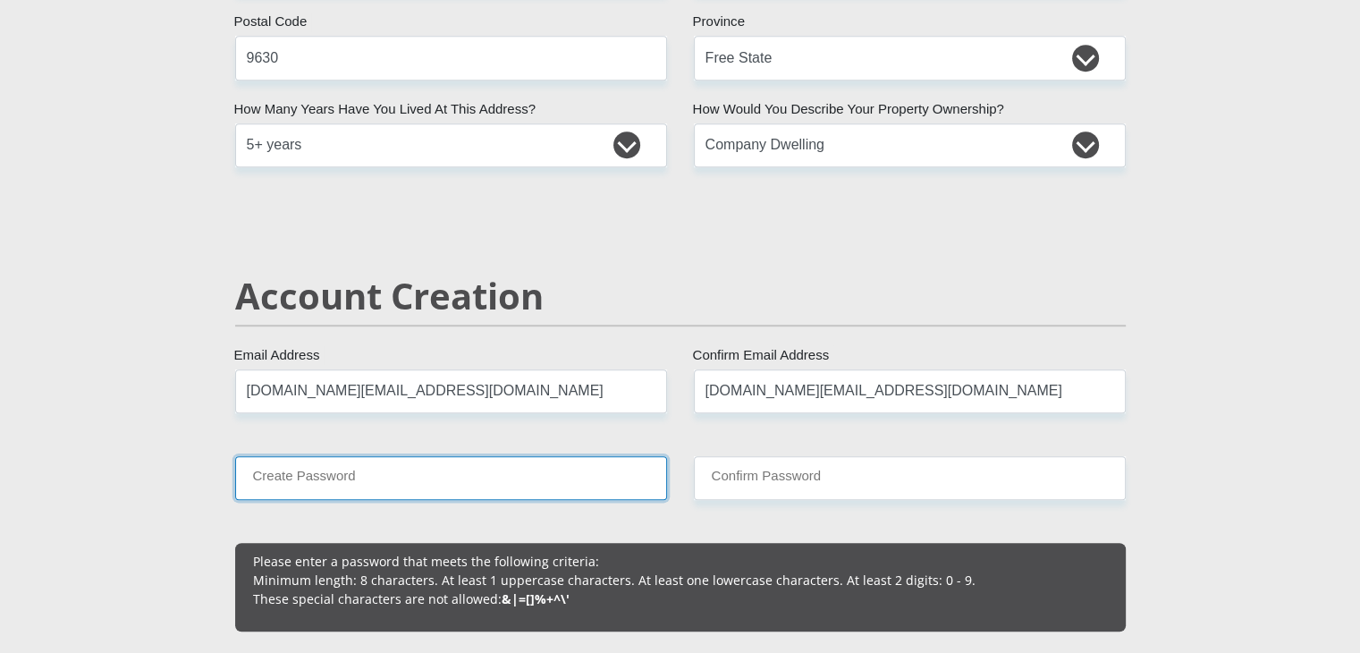
click at [416, 487] on input "Create Password" at bounding box center [451, 478] width 432 height 44
type input "BothaS13255"
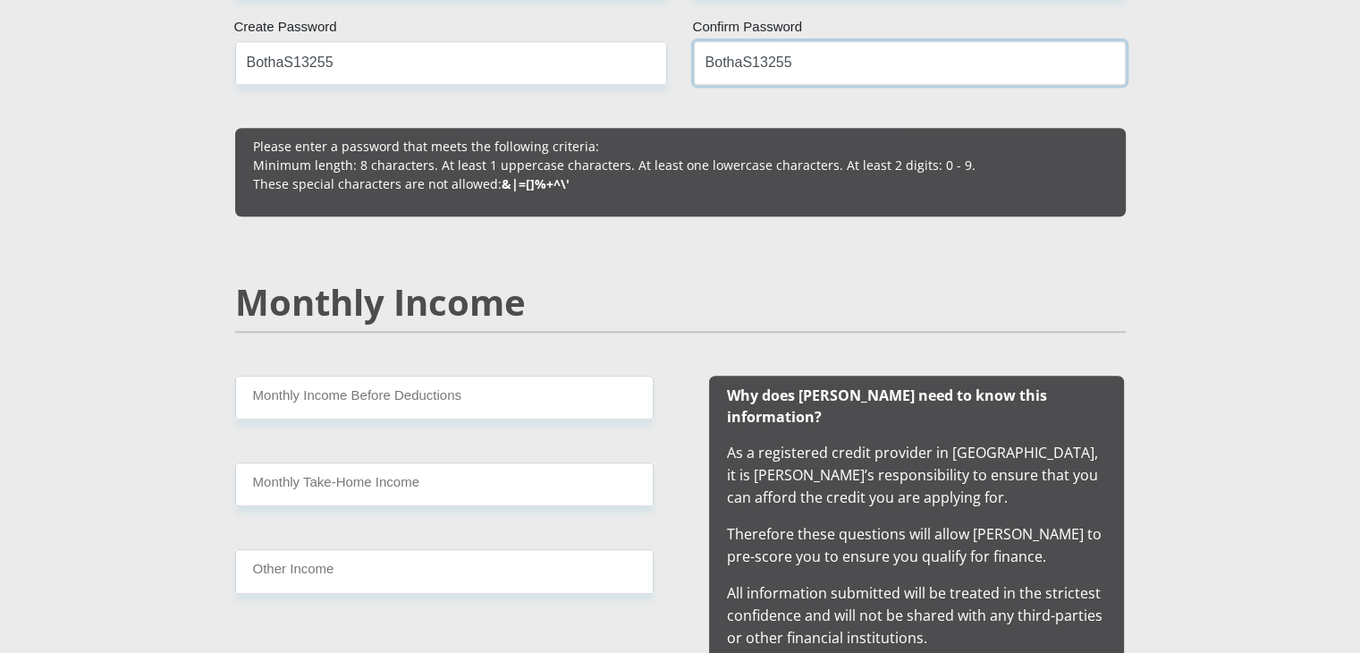
scroll to position [1453, 0]
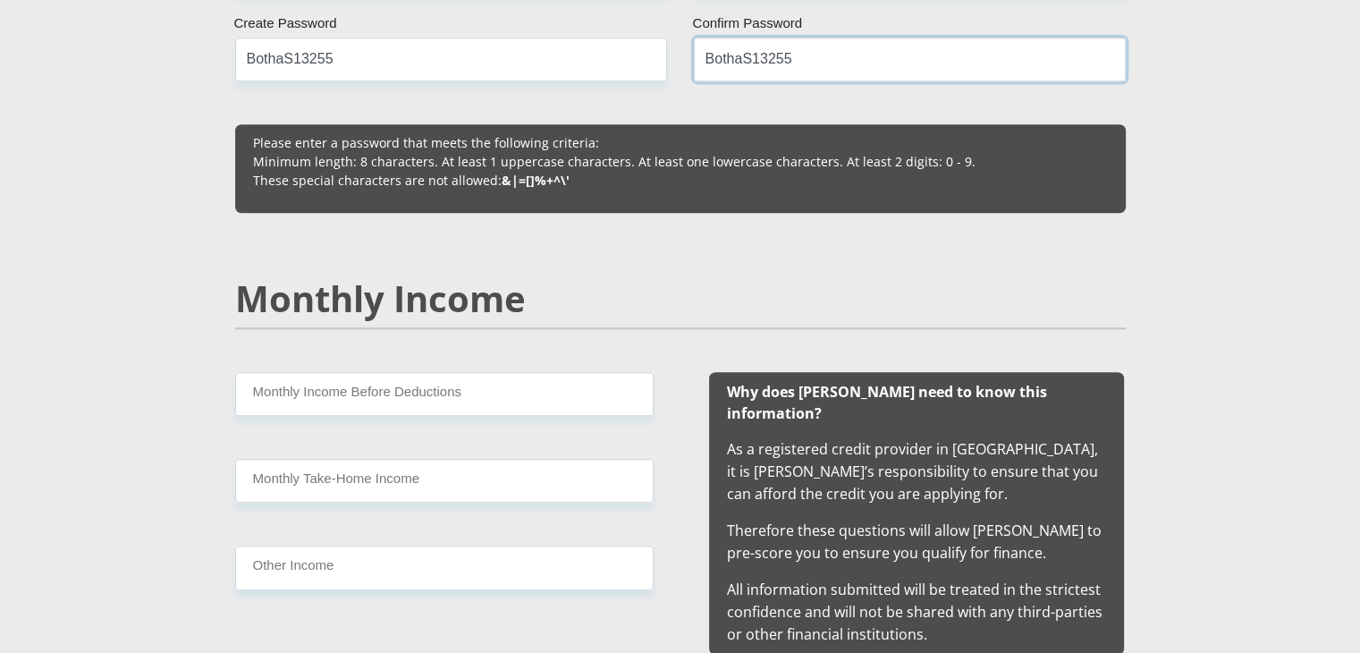
type input "BothaS13255"
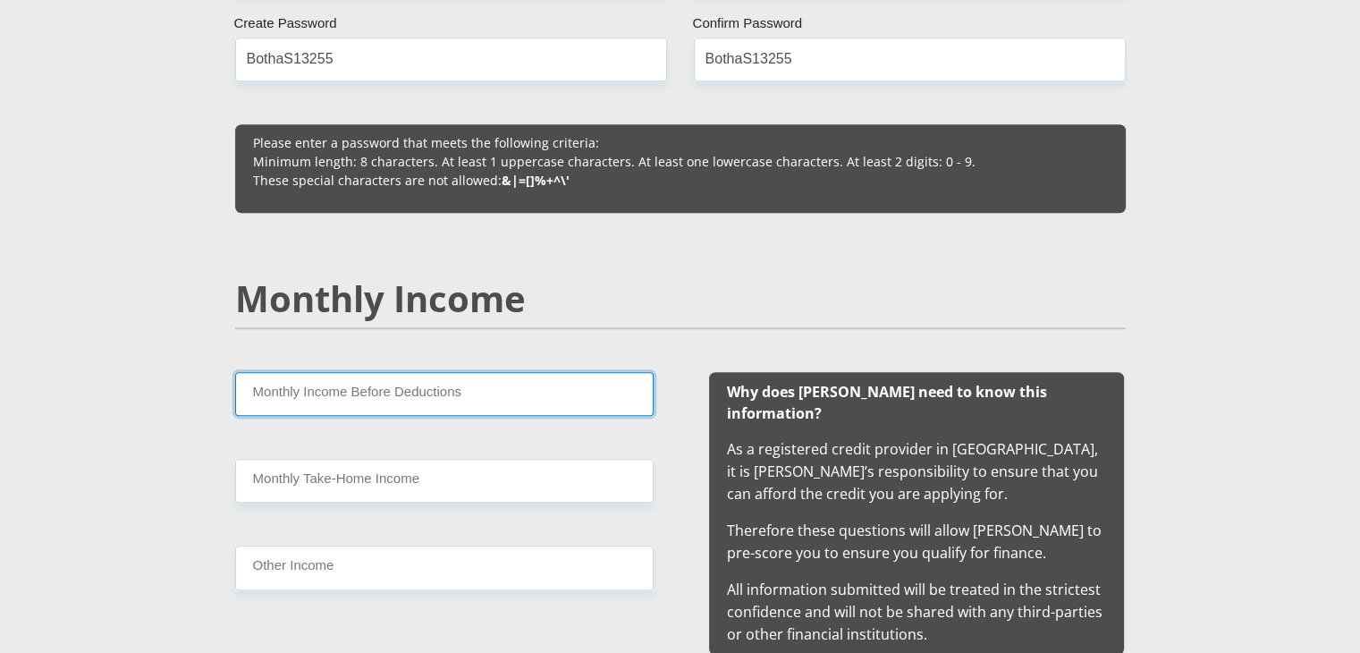
click at [333, 397] on input "Monthly Income Before Deductions" at bounding box center [444, 394] width 419 height 44
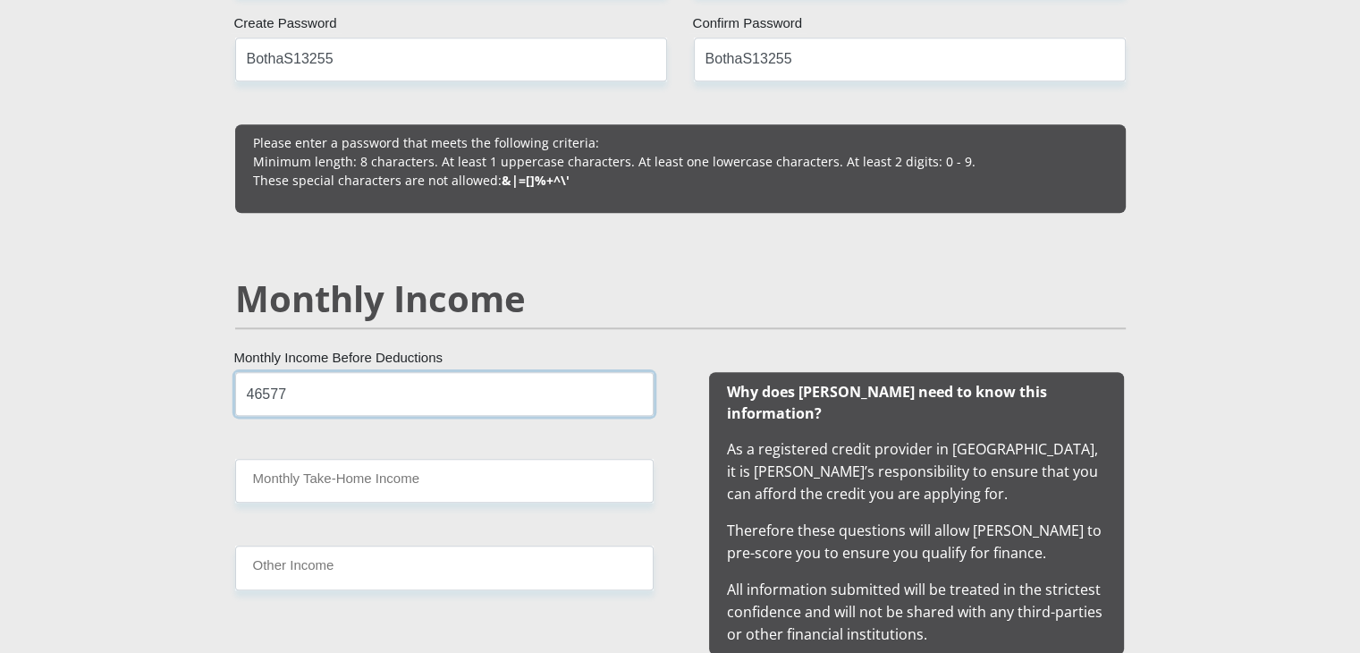
type input "46577"
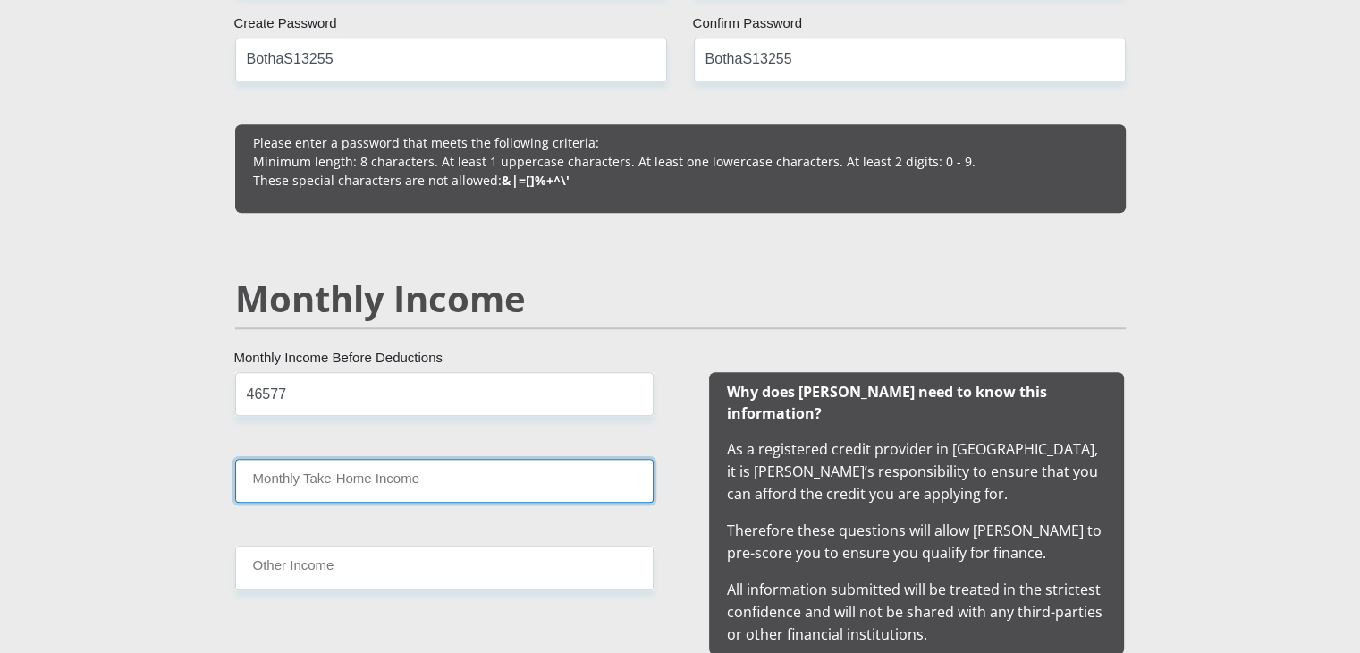
click at [394, 487] on input "Monthly Take-Home Income" at bounding box center [444, 481] width 419 height 44
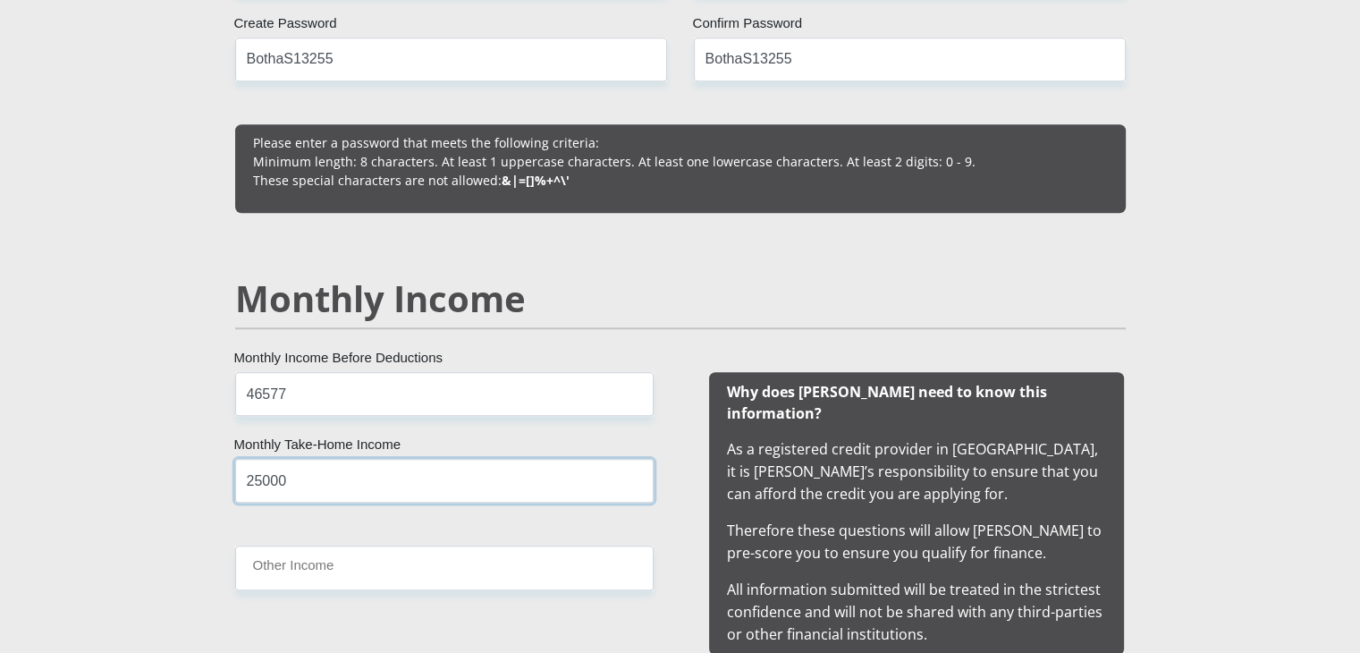
type input "25000"
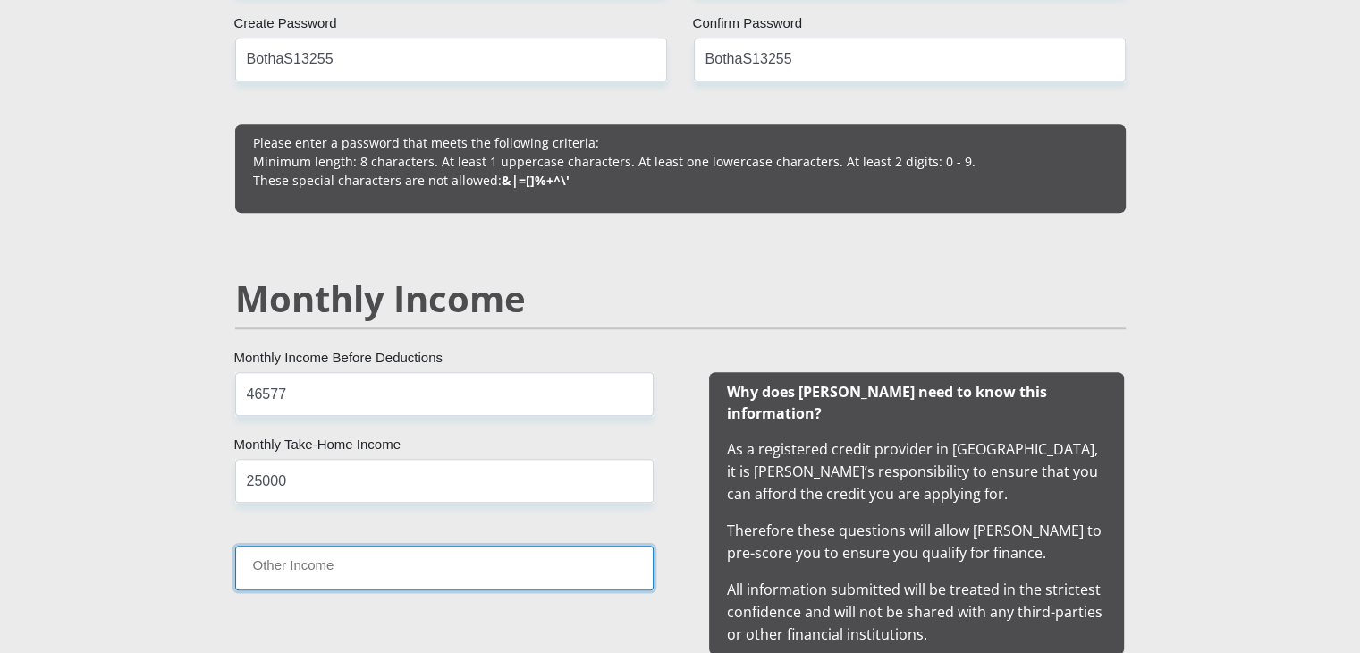
click at [450, 555] on input "Other Income" at bounding box center [444, 568] width 419 height 44
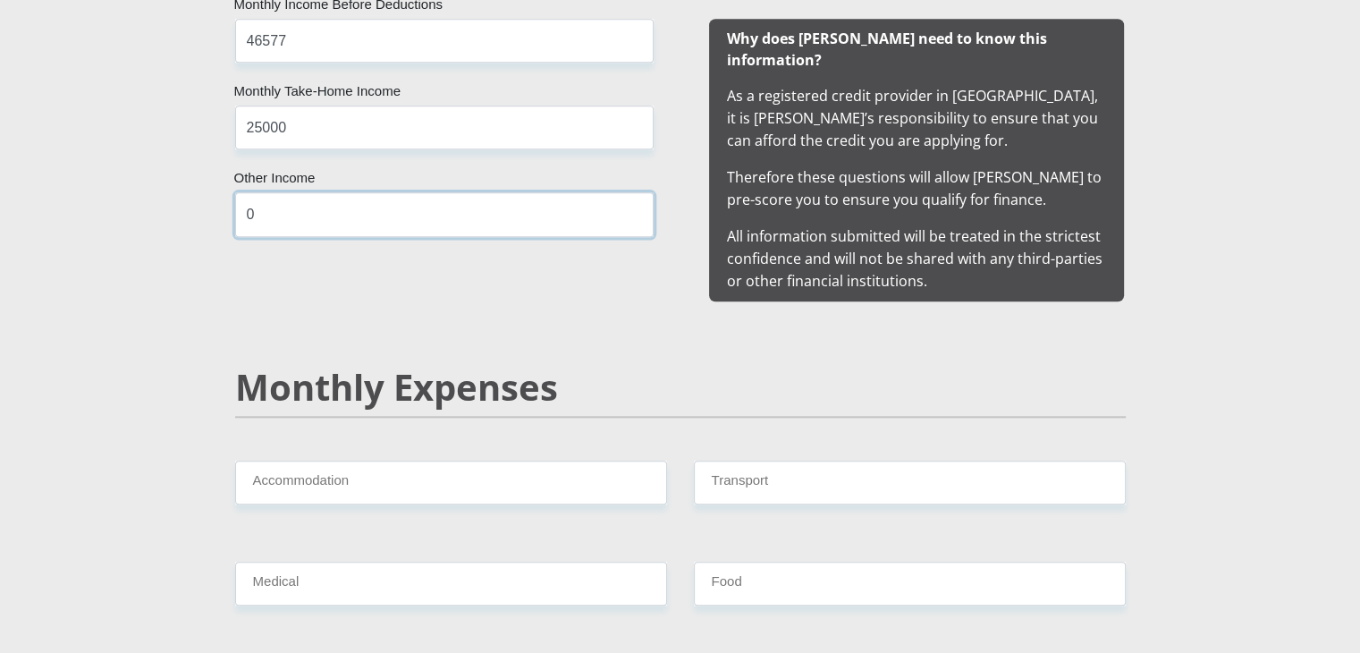
scroll to position [1807, 0]
type input "0"
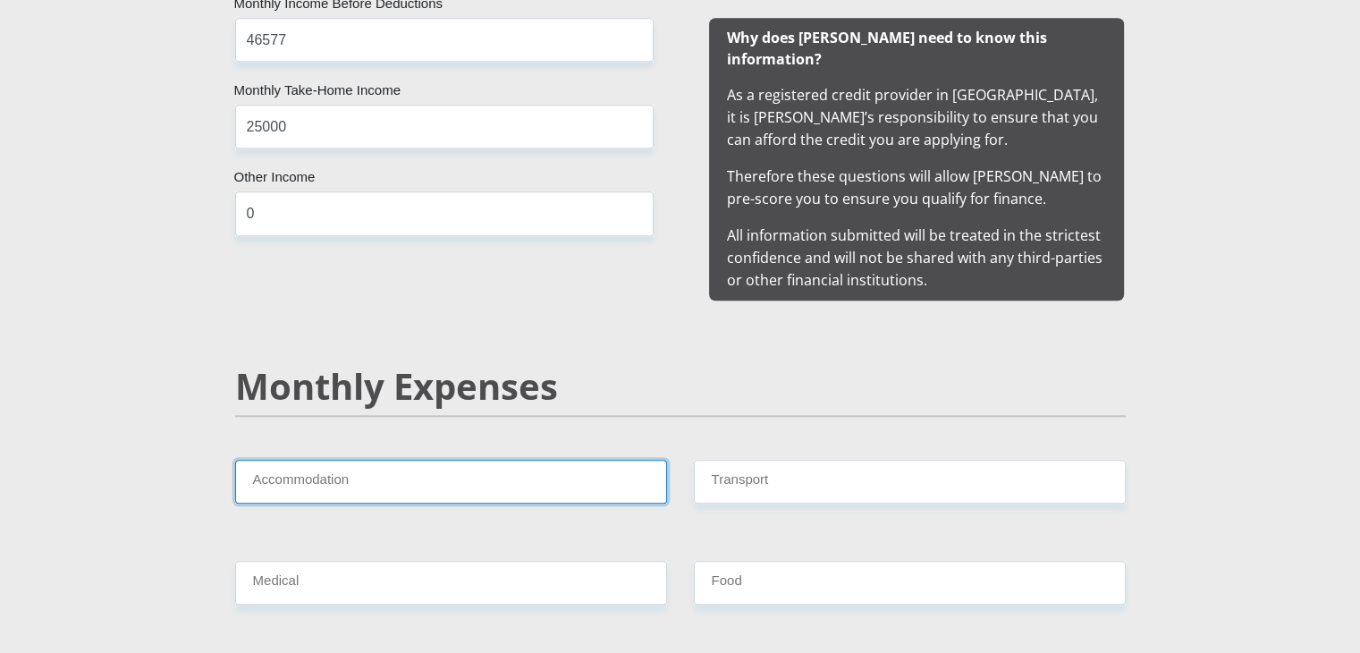
click at [417, 460] on input "Accommodation" at bounding box center [451, 482] width 432 height 44
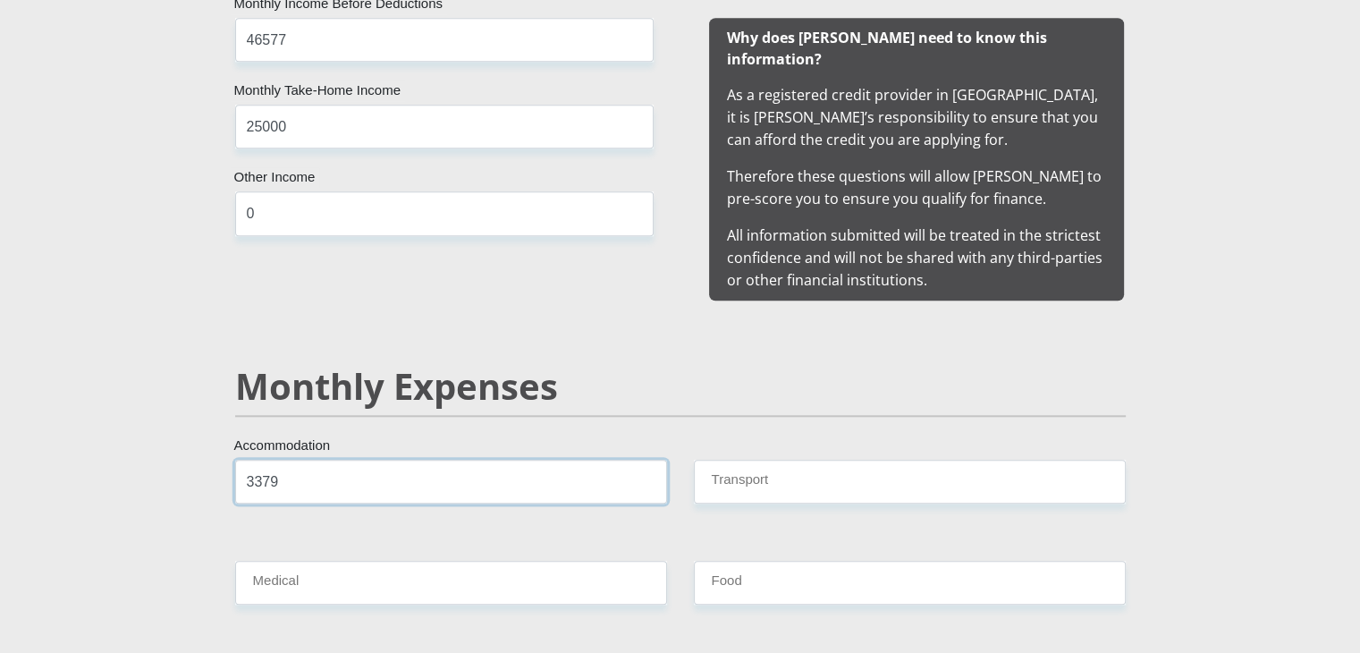
type input "3379"
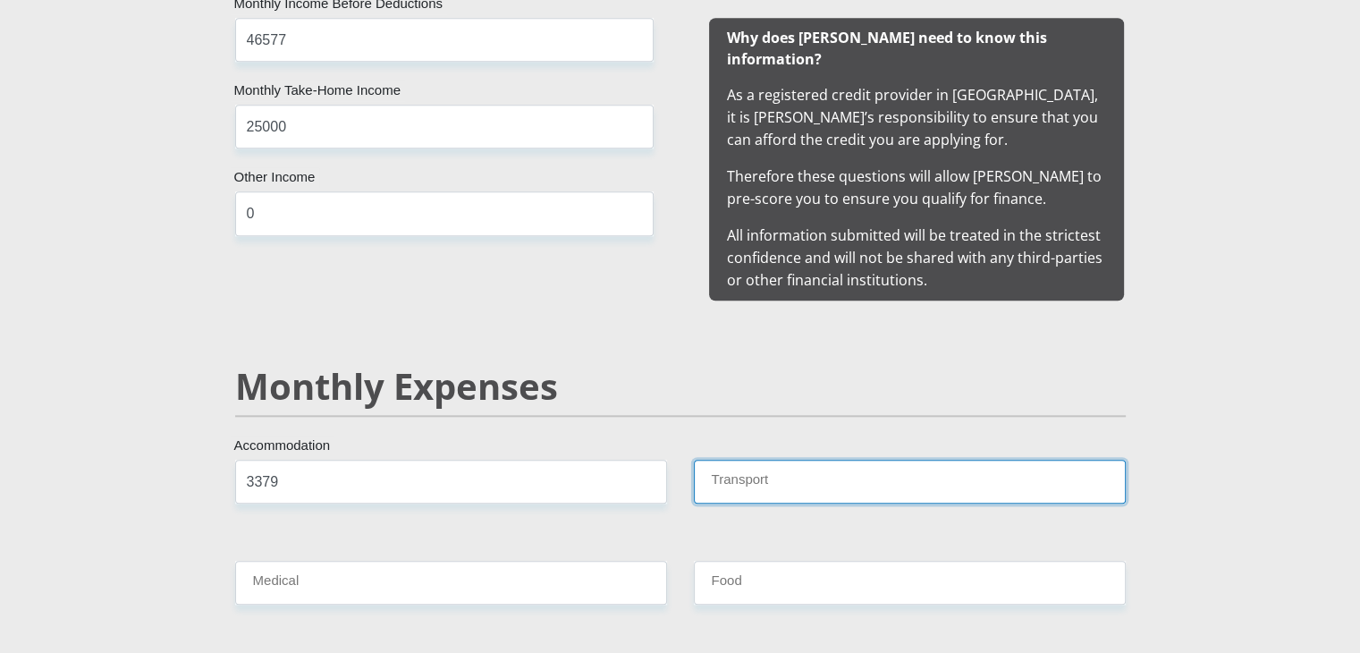
click at [733, 460] on input "Transport" at bounding box center [910, 482] width 432 height 44
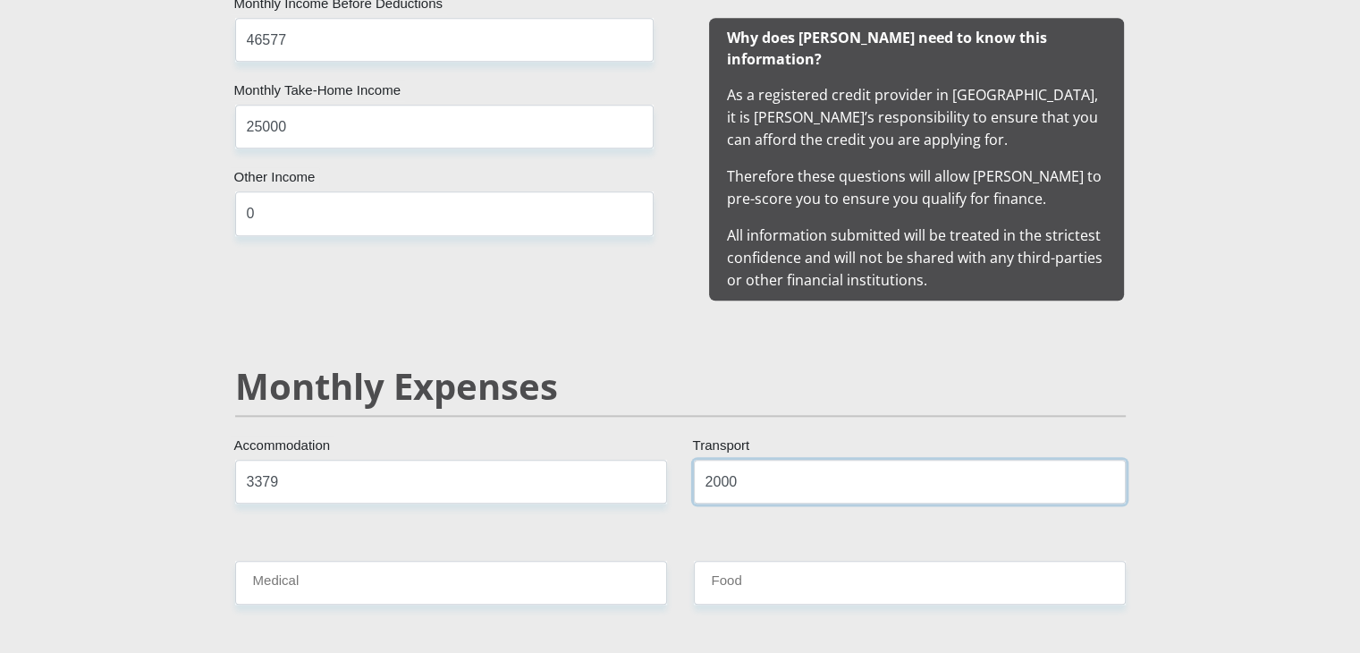
type input "2000"
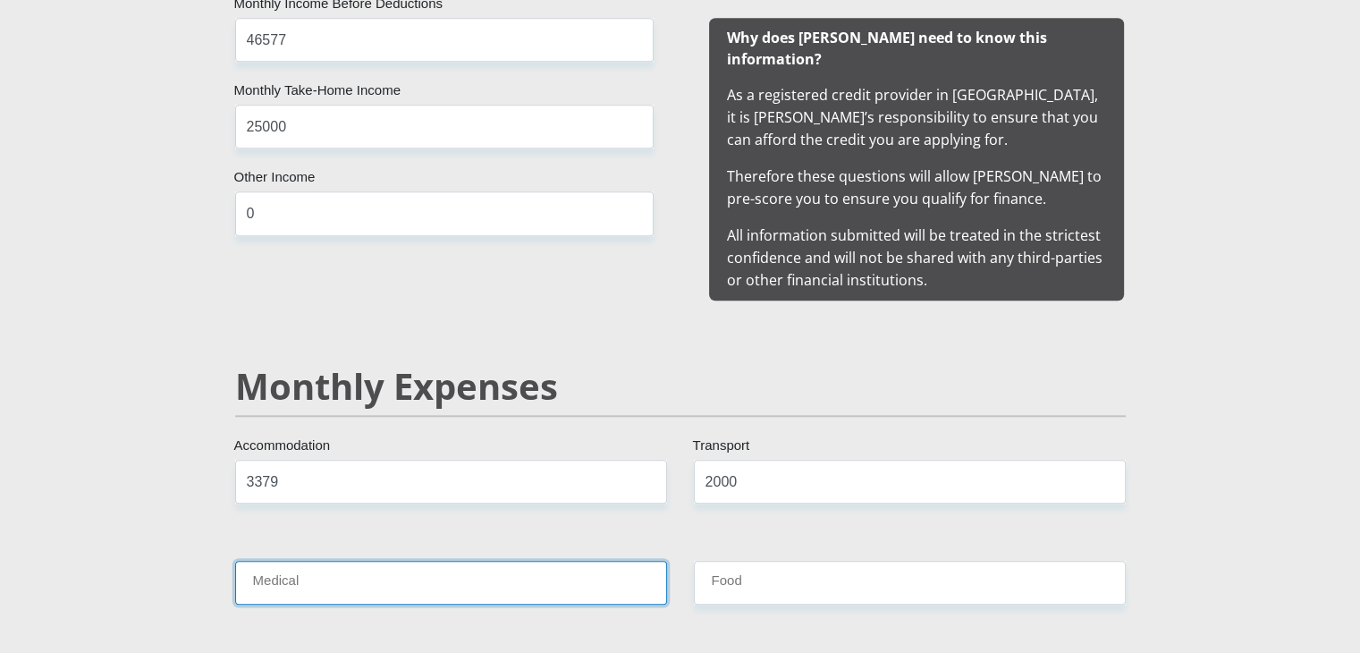
click at [574, 561] on input "Medical" at bounding box center [451, 583] width 432 height 44
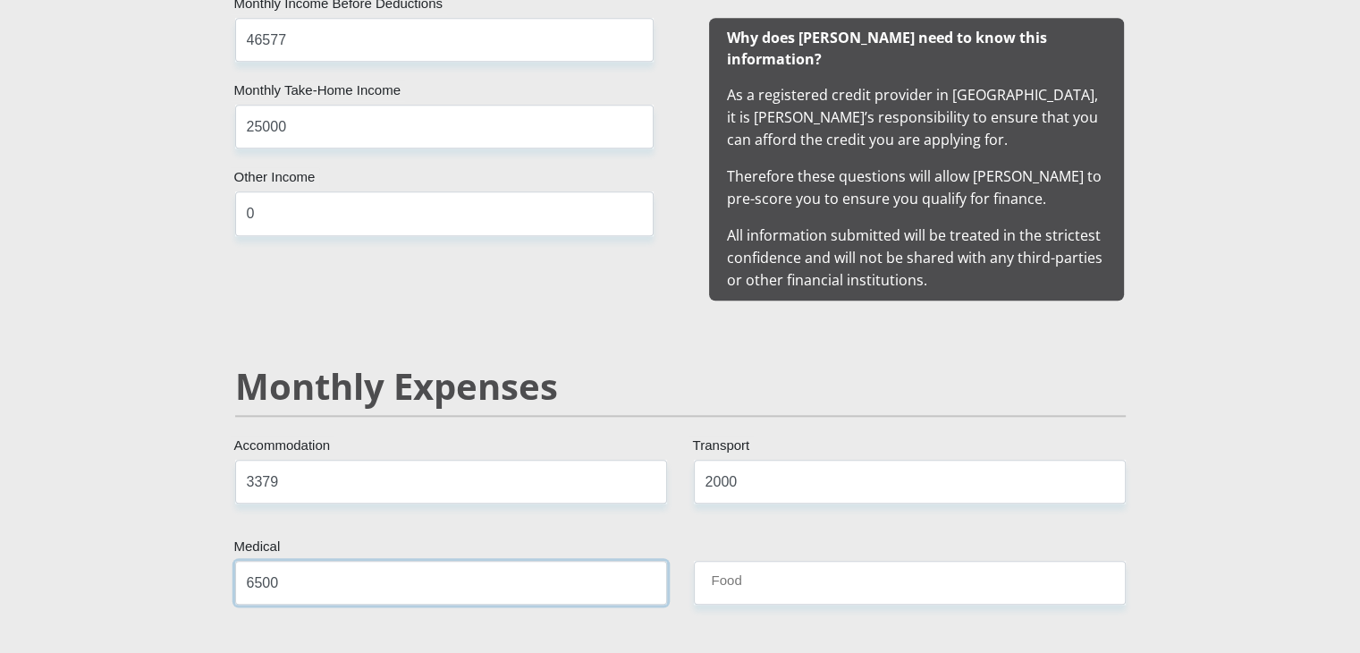
type input "6500"
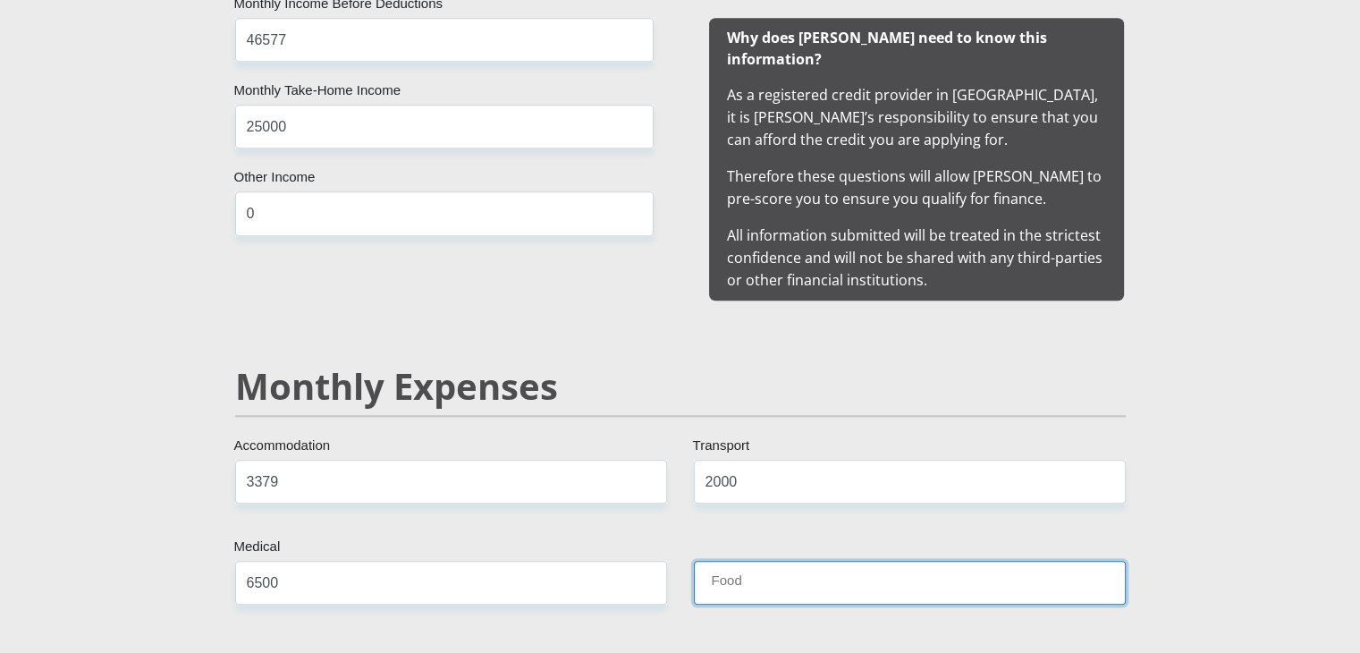
click at [794, 561] on input "Food" at bounding box center [910, 583] width 432 height 44
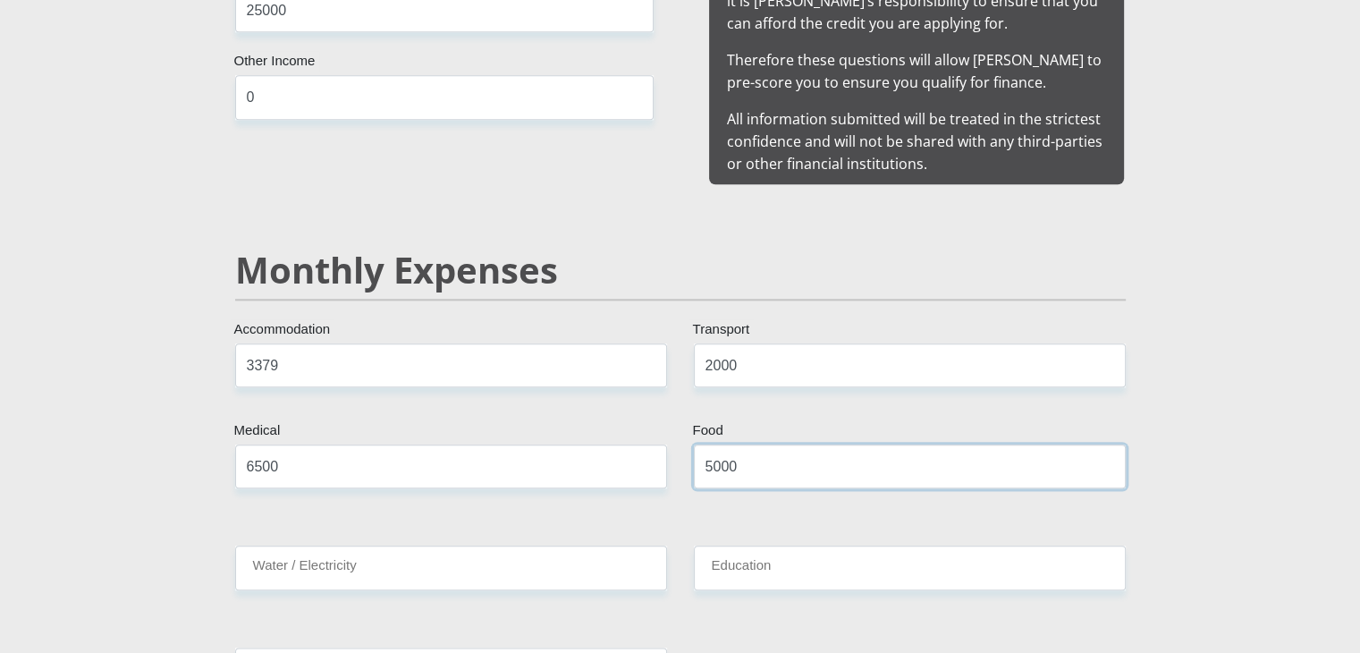
scroll to position [1941, 0]
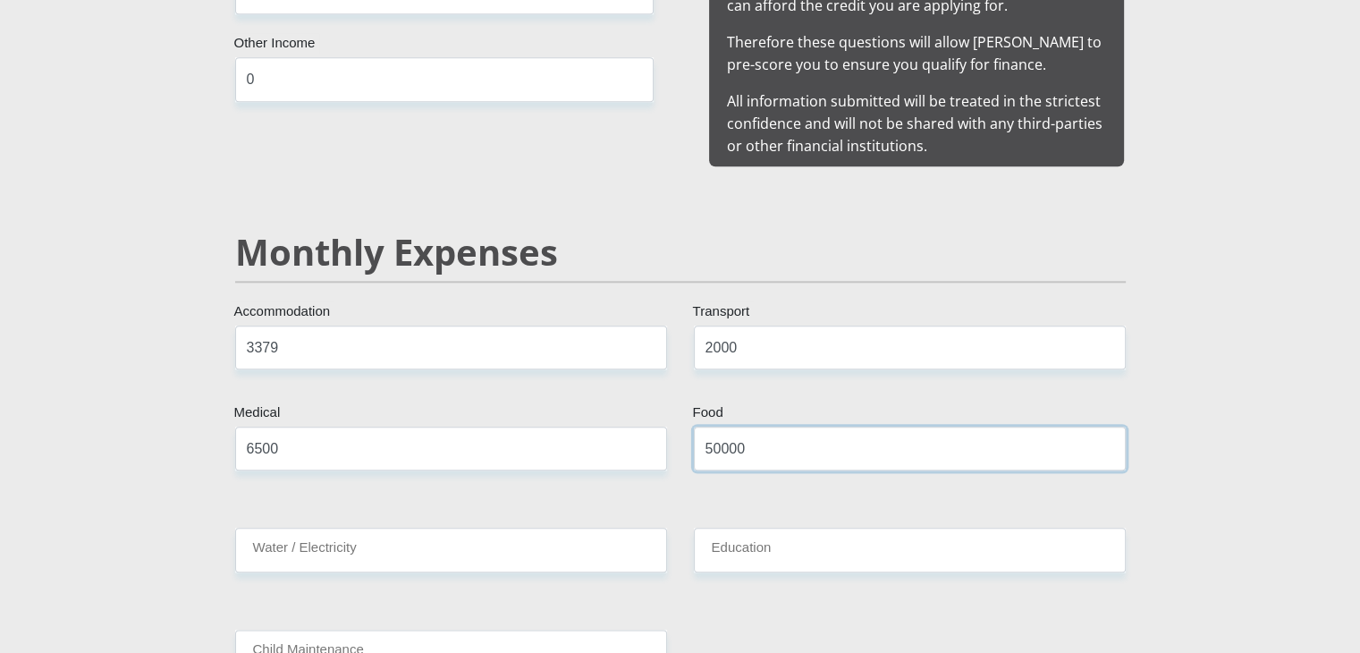
type input "50000"
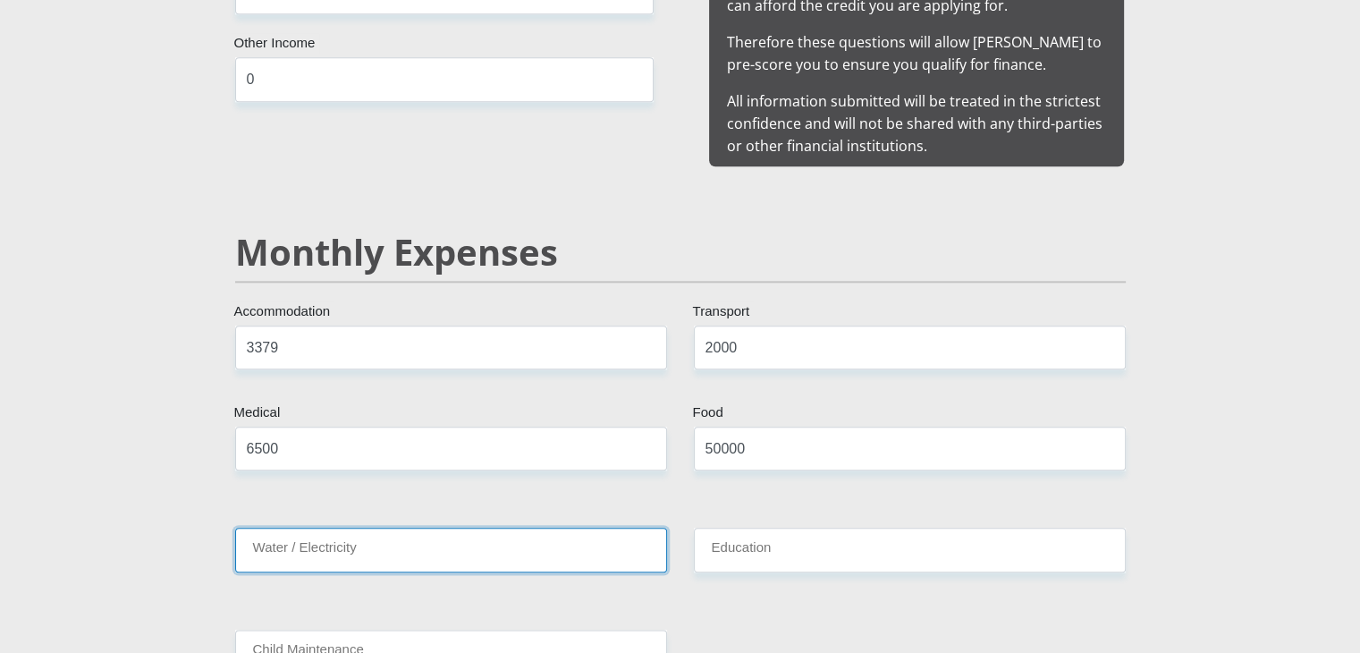
click at [598, 528] on input "Water / Electricity" at bounding box center [451, 550] width 432 height 44
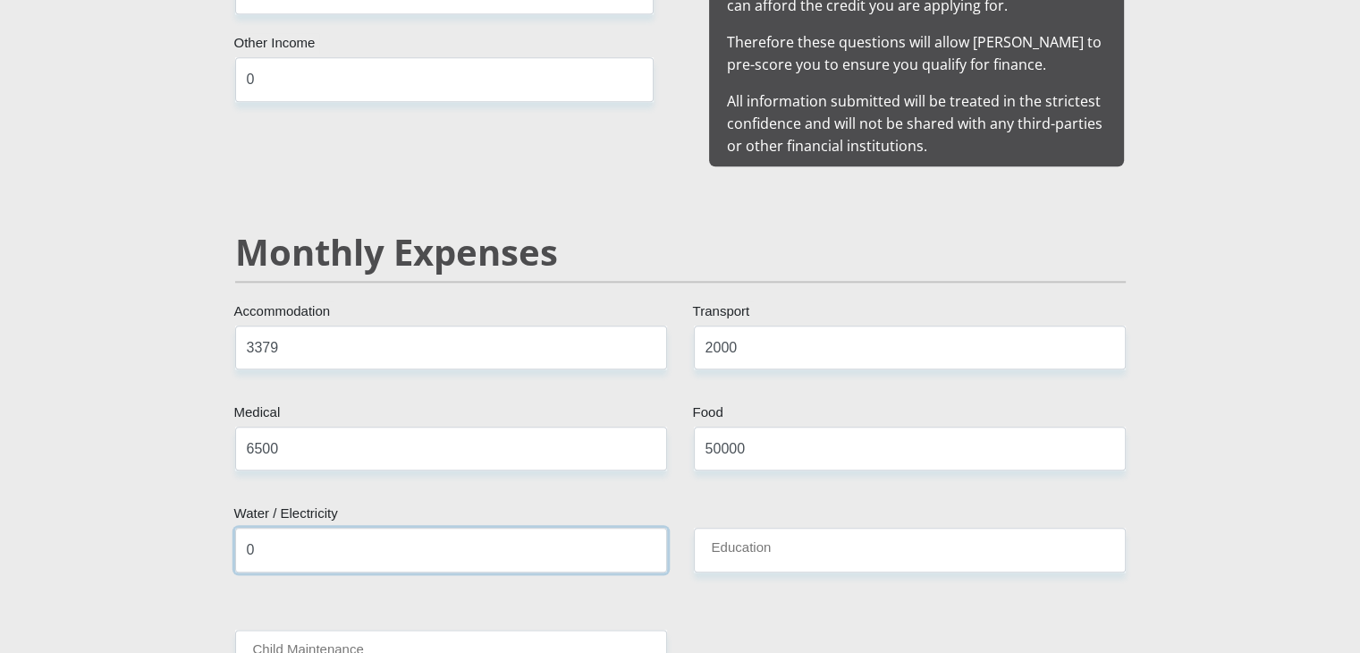
type input "0"
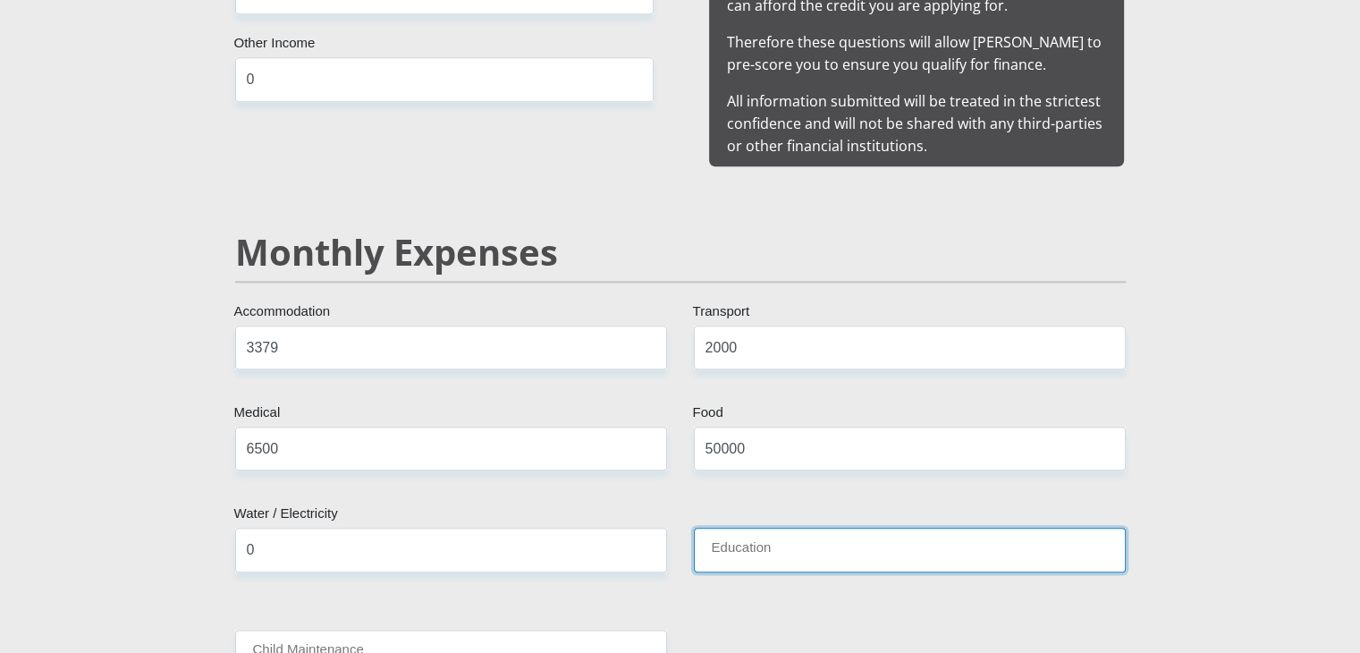
click at [784, 528] on input "Education" at bounding box center [910, 550] width 432 height 44
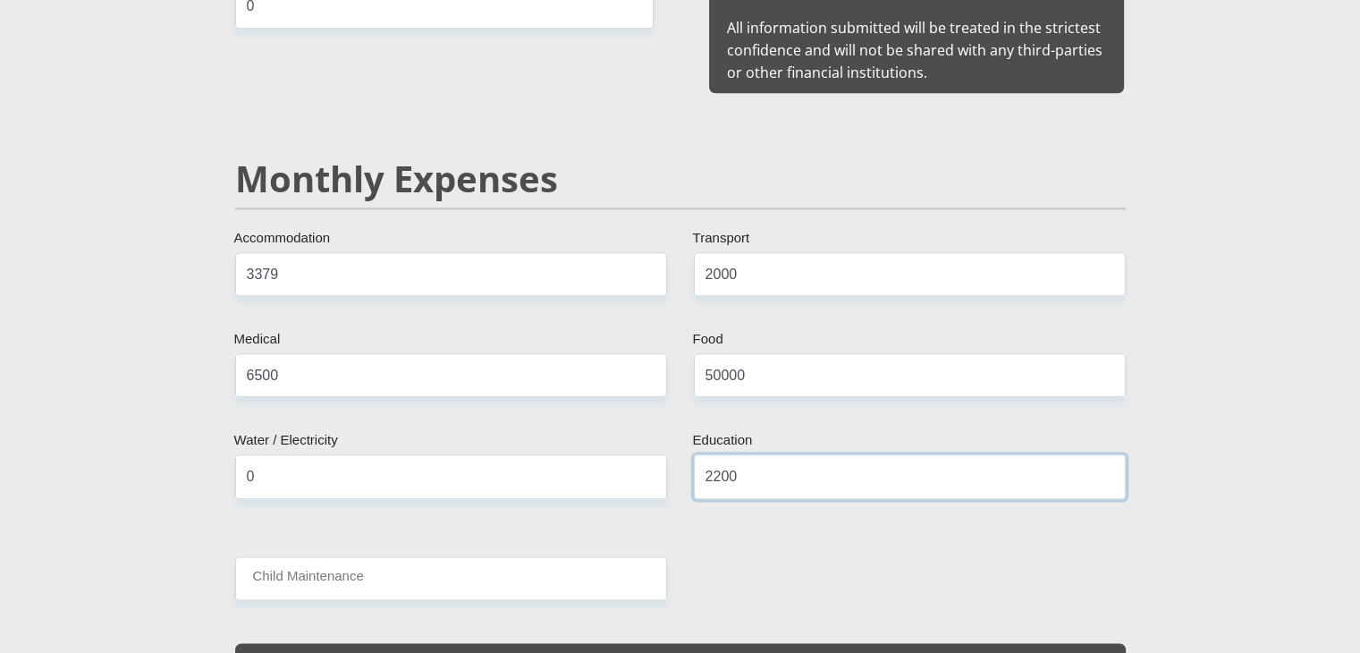
scroll to position [2013, 0]
type input "2200"
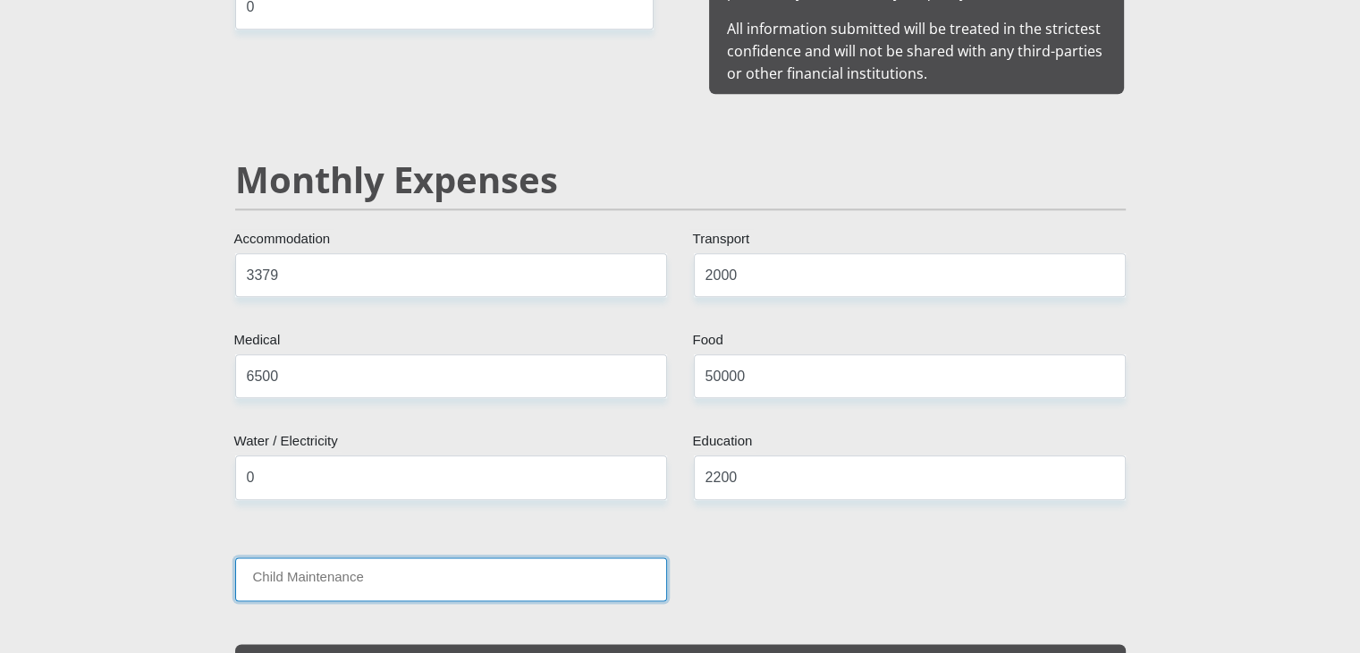
click at [540, 557] on input "Child Maintenance" at bounding box center [451, 579] width 432 height 44
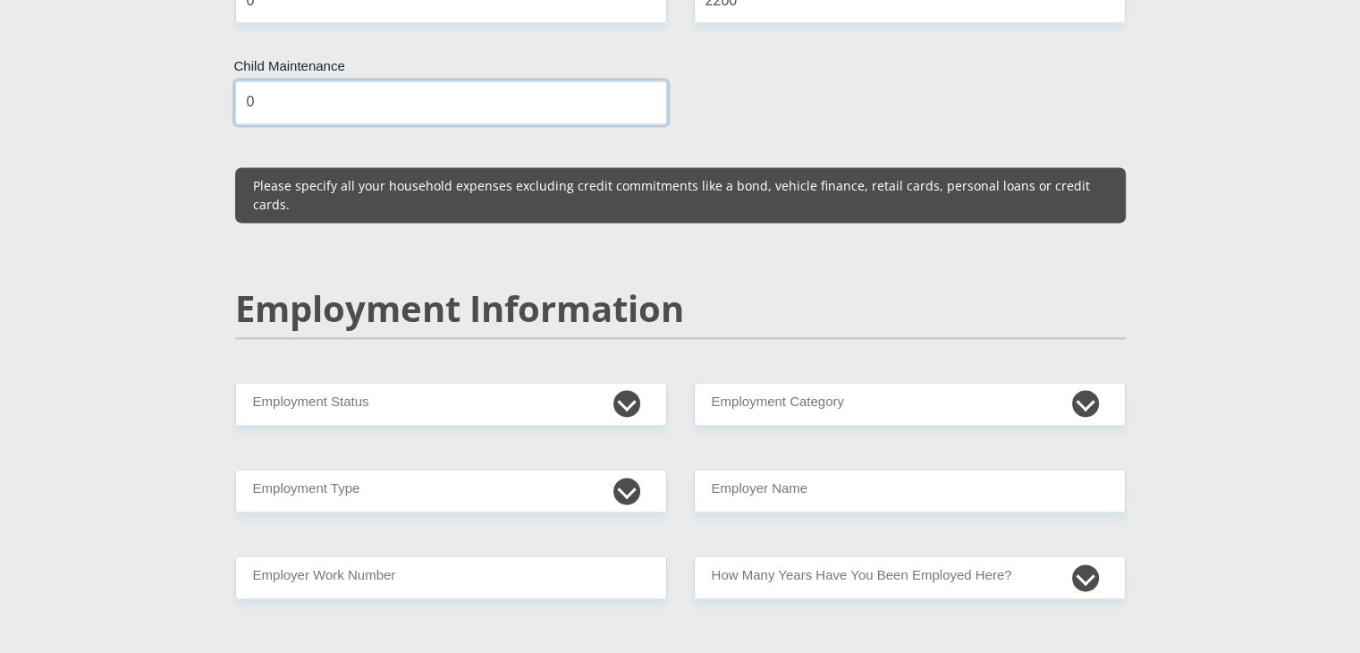
scroll to position [2492, 0]
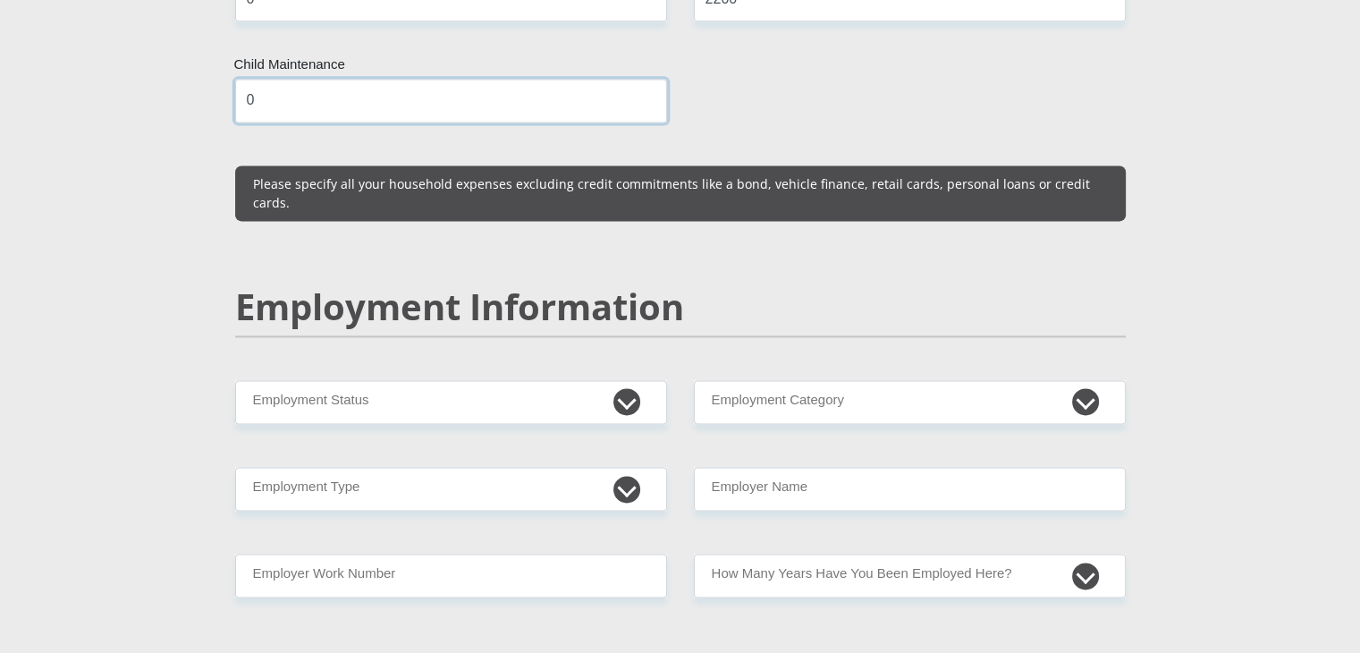
type input "0"
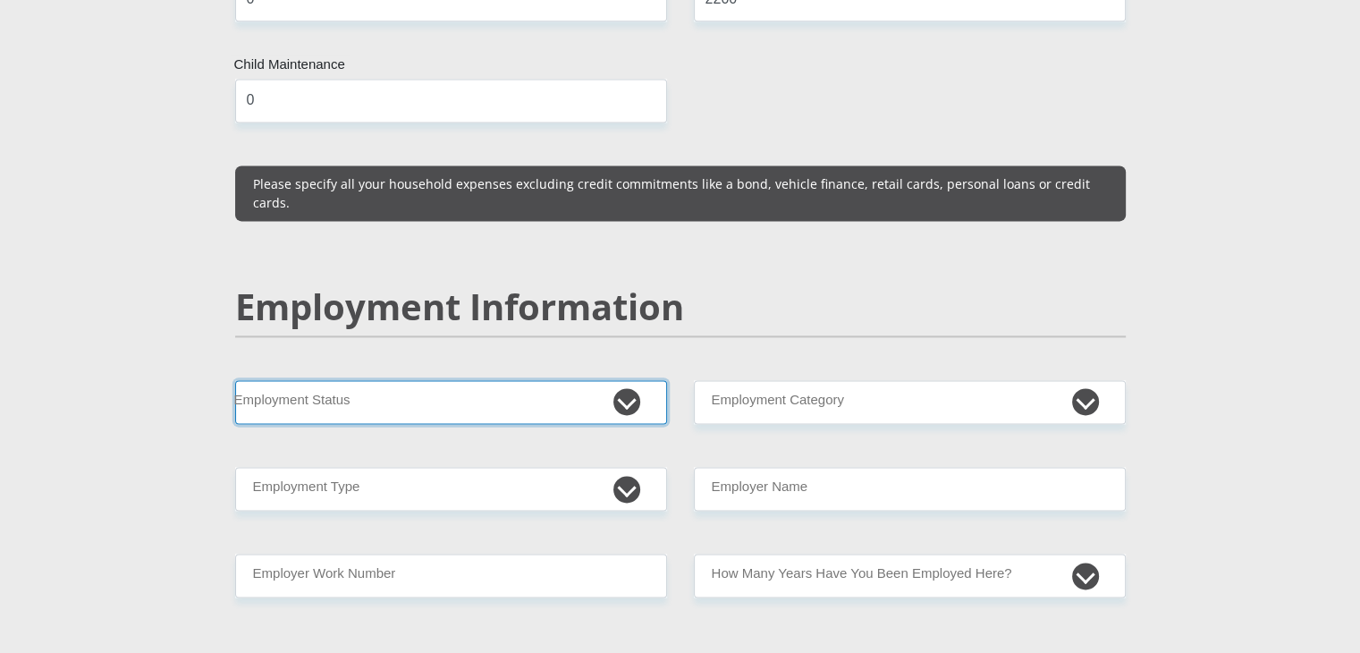
click at [619, 380] on select "Permanent/Full-time Part-time/Casual [DEMOGRAPHIC_DATA] Worker Self-Employed Ho…" at bounding box center [451, 402] width 432 height 44
select select "1"
click at [235, 380] on select "Permanent/Full-time Part-time/Casual [DEMOGRAPHIC_DATA] Worker Self-Employed Ho…" at bounding box center [451, 402] width 432 height 44
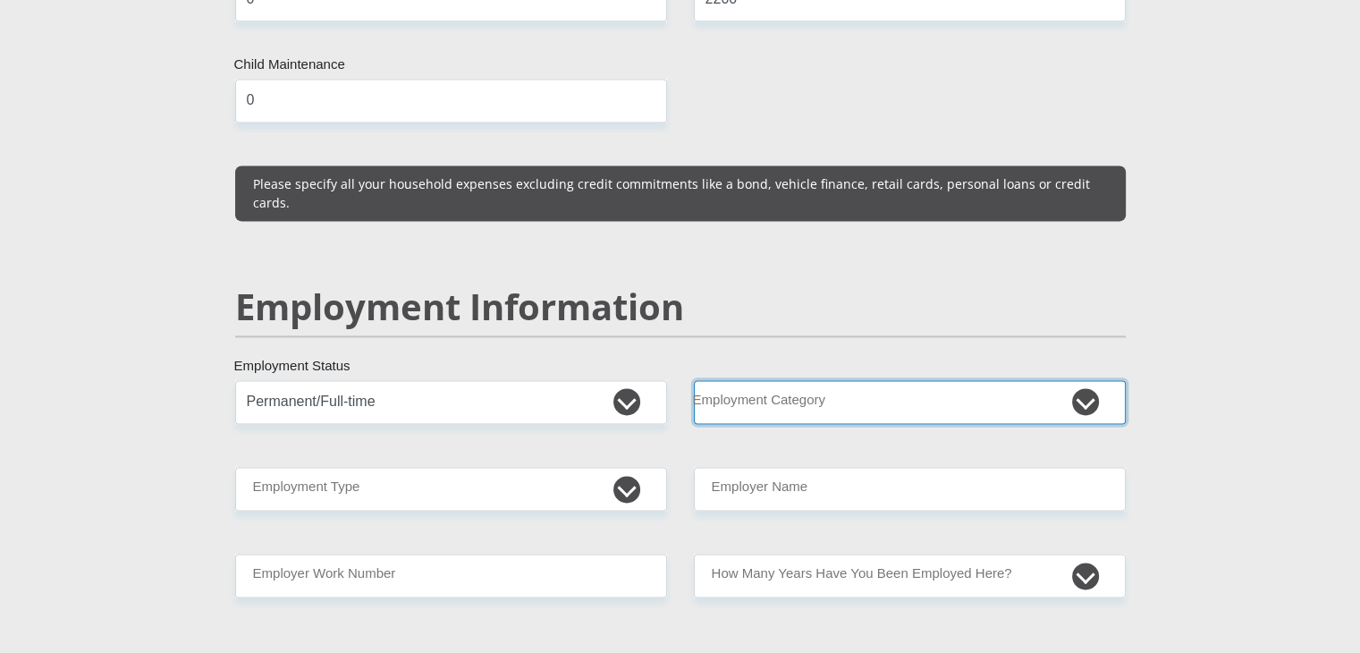
click at [1029, 380] on select "AGRICULTURE ALCOHOL & TOBACCO CONSTRUCTION MATERIALS METALLURGY EQUIPMENT FOR R…" at bounding box center [910, 402] width 432 height 44
select select "2"
click at [694, 380] on select "AGRICULTURE ALCOHOL & TOBACCO CONSTRUCTION MATERIALS METALLURGY EQUIPMENT FOR R…" at bounding box center [910, 402] width 432 height 44
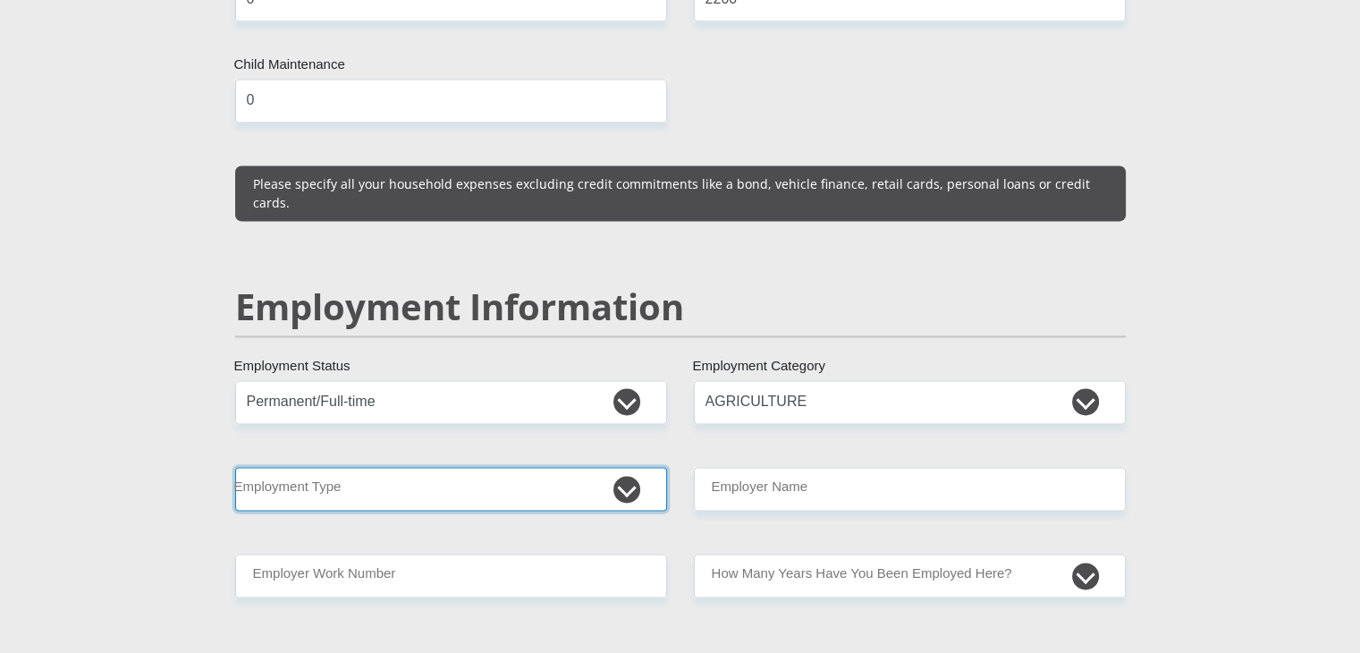
click at [598, 467] on select "College/Lecturer Craft Seller Creative Driver Executive Farmer Forces - Non Com…" at bounding box center [451, 489] width 432 height 44
select select "Manager"
click at [235, 467] on select "College/Lecturer Craft Seller Creative Driver Executive Farmer Forces - Non Com…" at bounding box center [451, 489] width 432 height 44
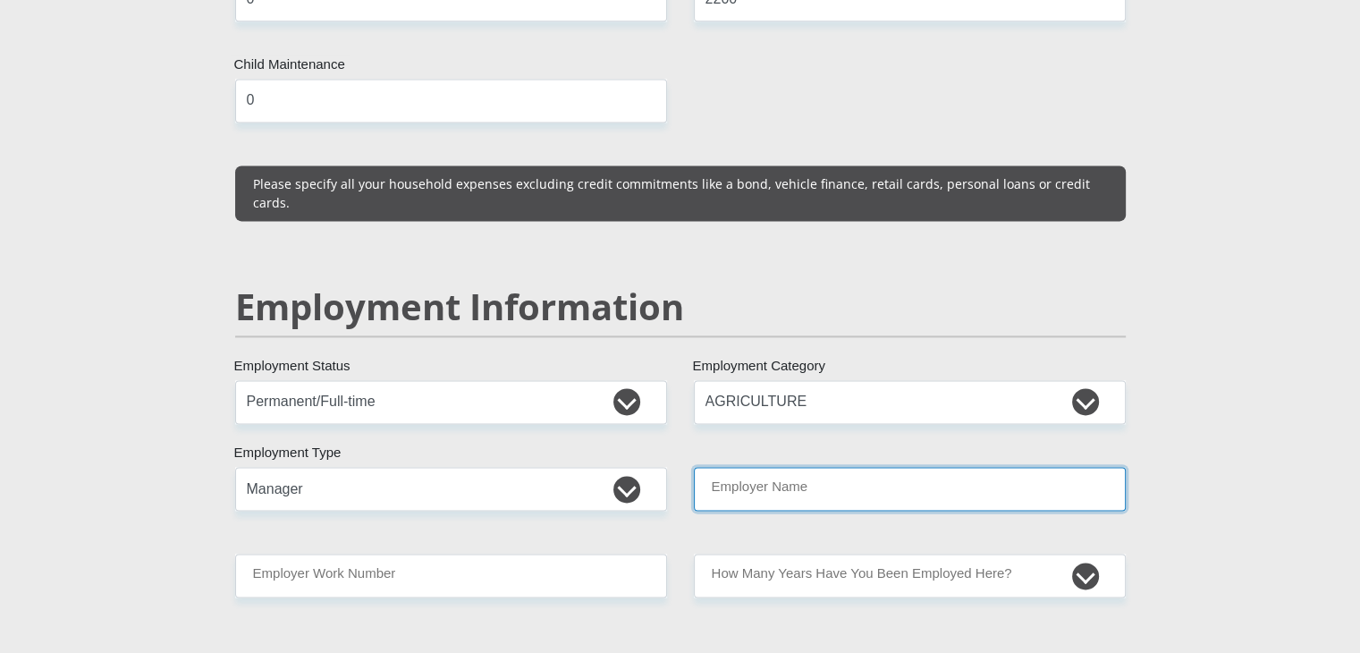
click at [900, 467] on input "Employer Name" at bounding box center [910, 489] width 432 height 44
type input "SenwesBPK"
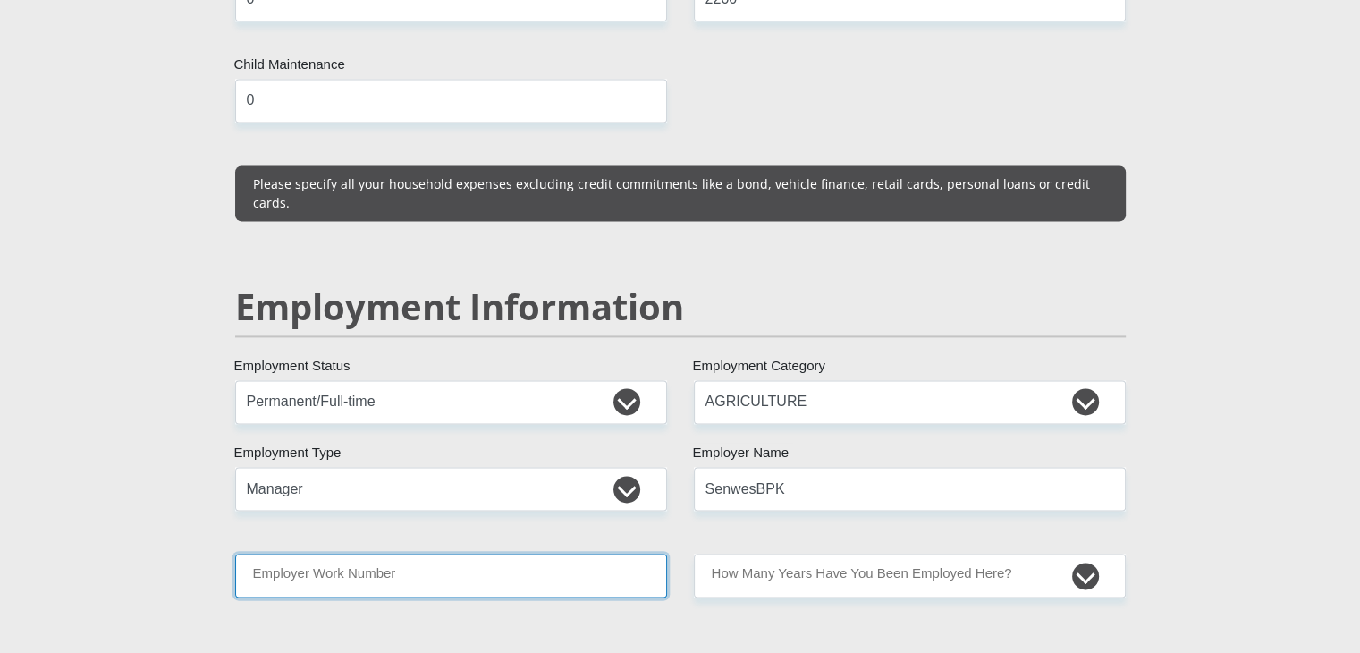
click at [428, 554] on input "Employer Work Number" at bounding box center [451, 576] width 432 height 44
type input "0184647800"
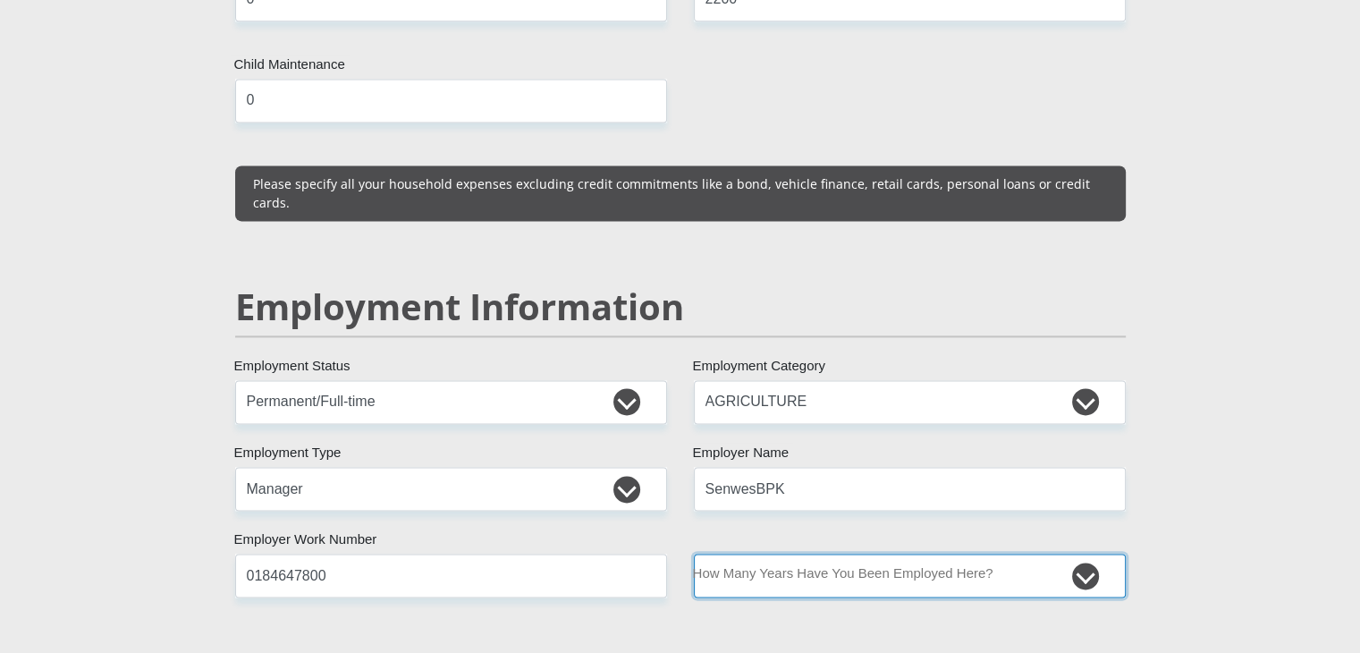
click at [750, 554] on select "less than 1 year 1-3 years 3-5 years 5+ years" at bounding box center [910, 576] width 432 height 44
select select "60"
click at [694, 554] on select "less than 1 year 1-3 years 3-5 years 5+ years" at bounding box center [910, 576] width 432 height 44
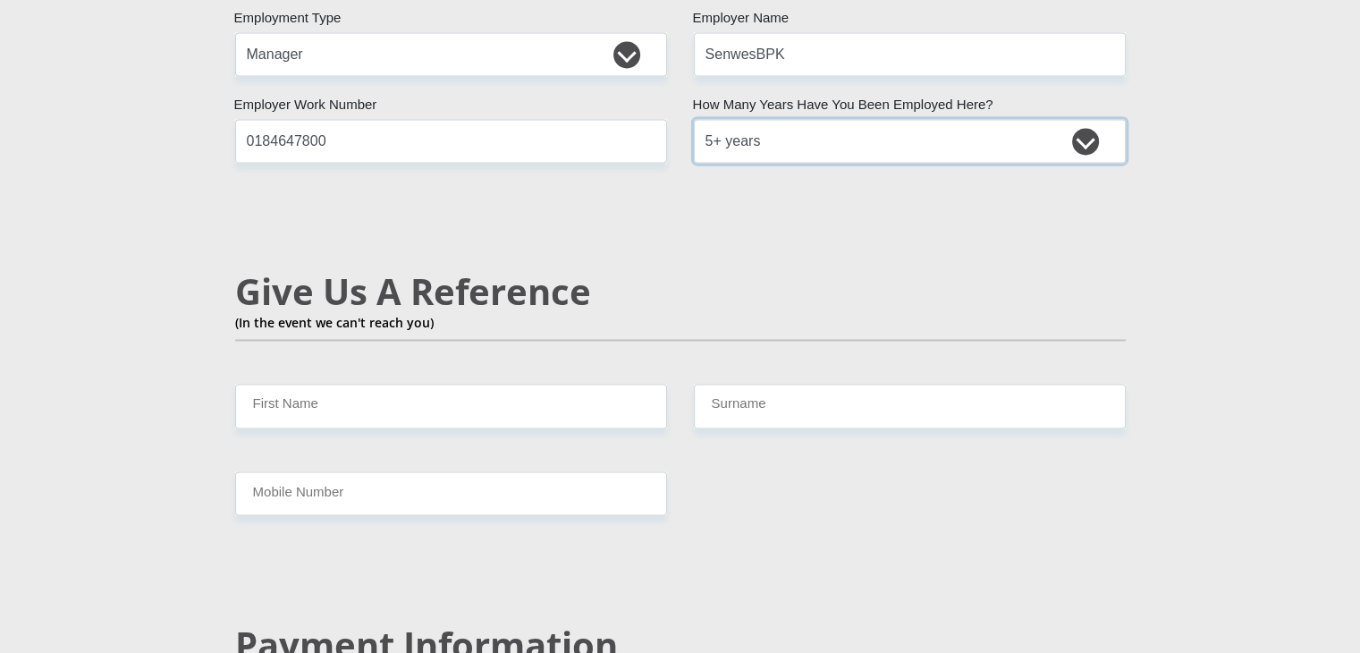
scroll to position [2928, 0]
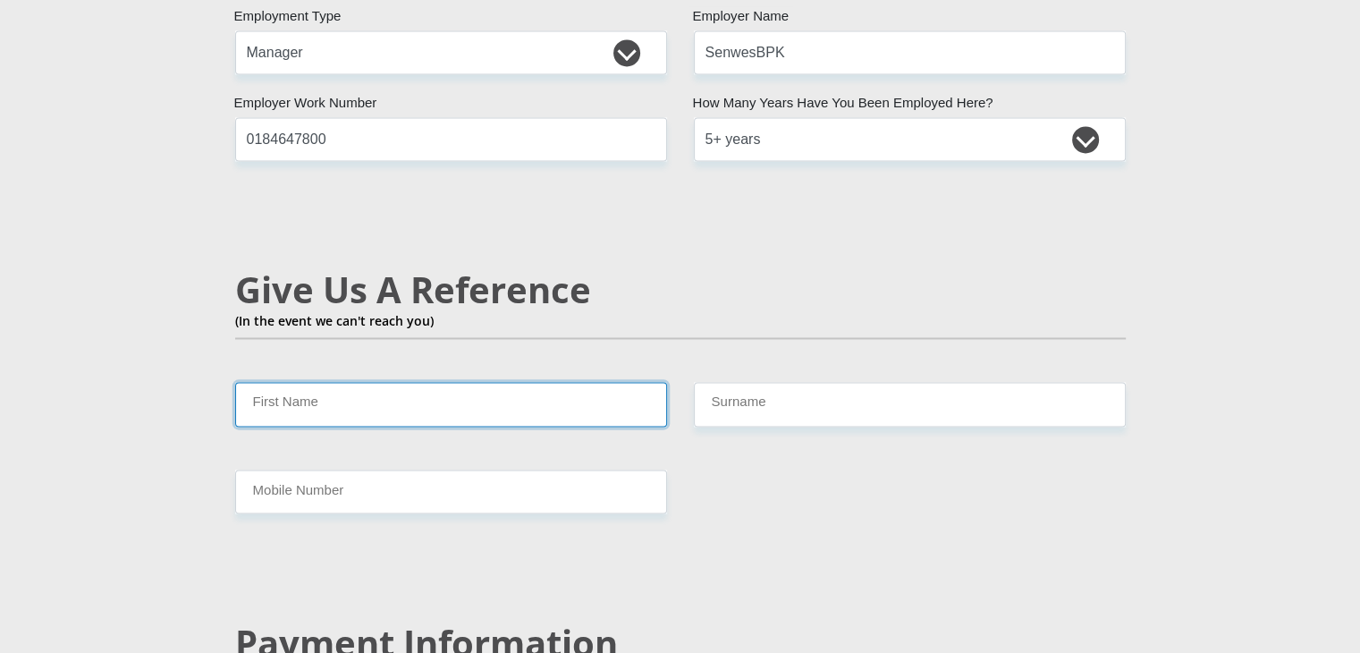
click at [509, 382] on input "First Name" at bounding box center [451, 404] width 432 height 44
type input "[PERSON_NAME] [PERSON_NAME]"
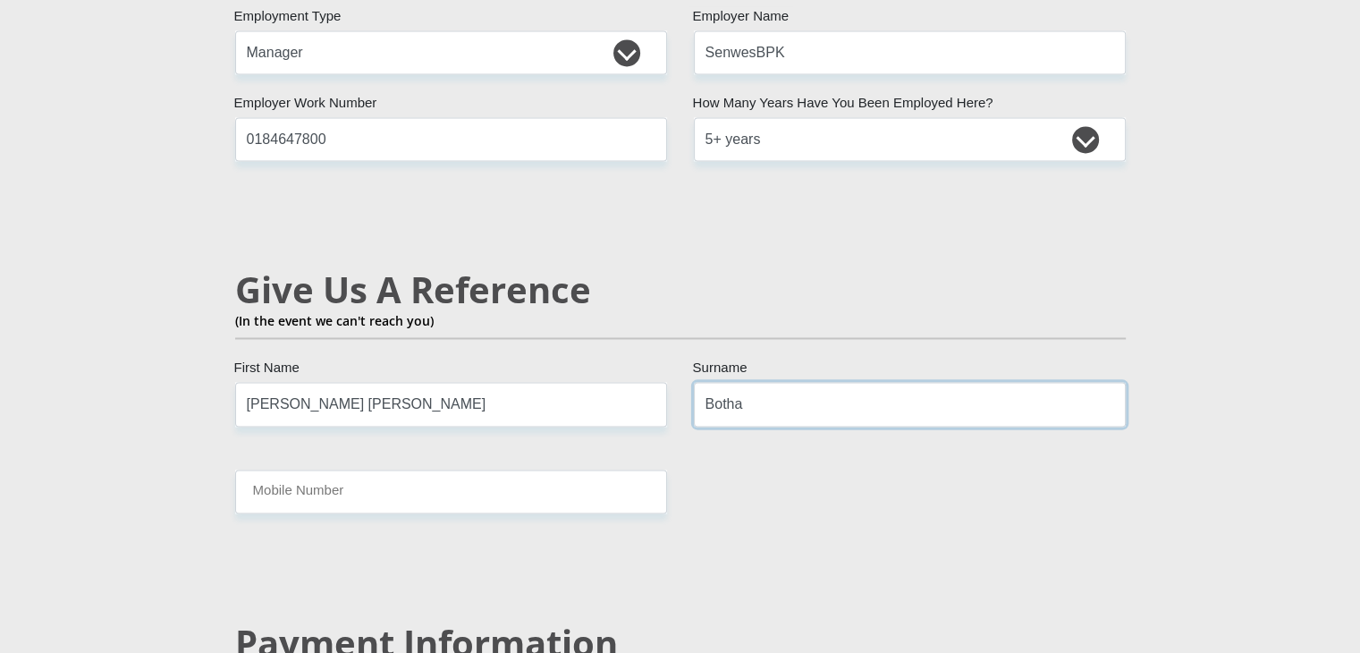
type input "Botha"
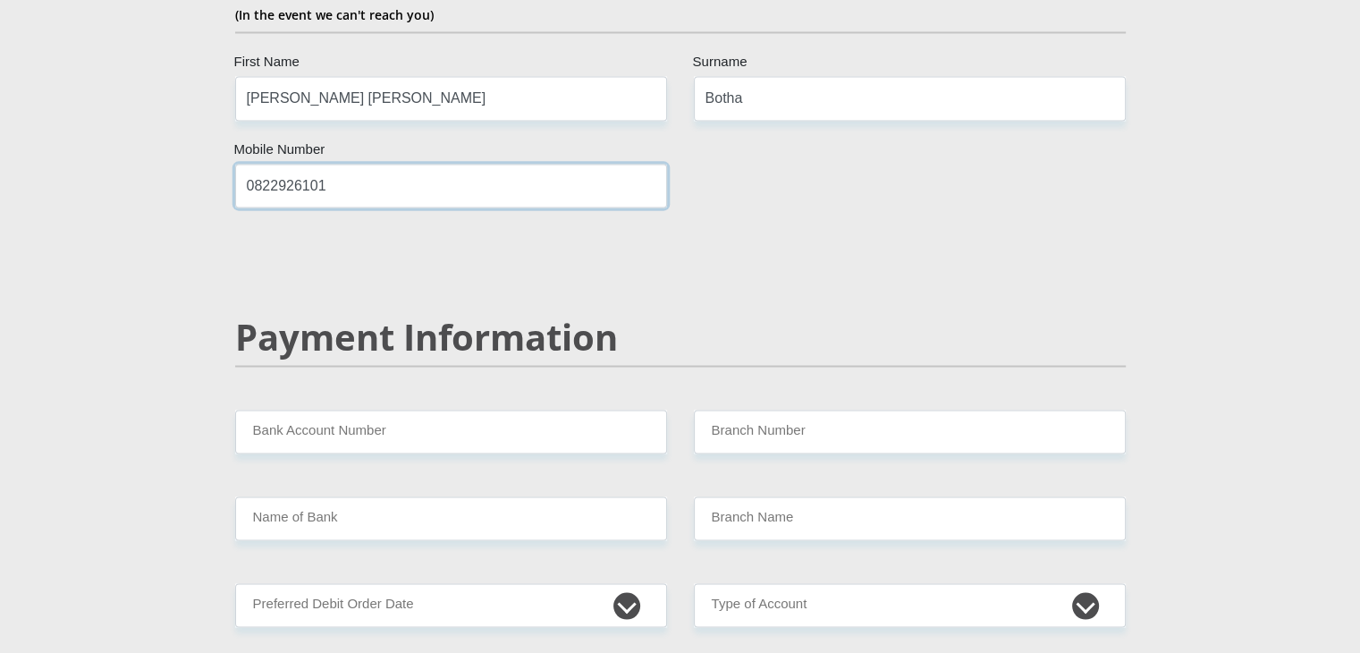
scroll to position [3243, 0]
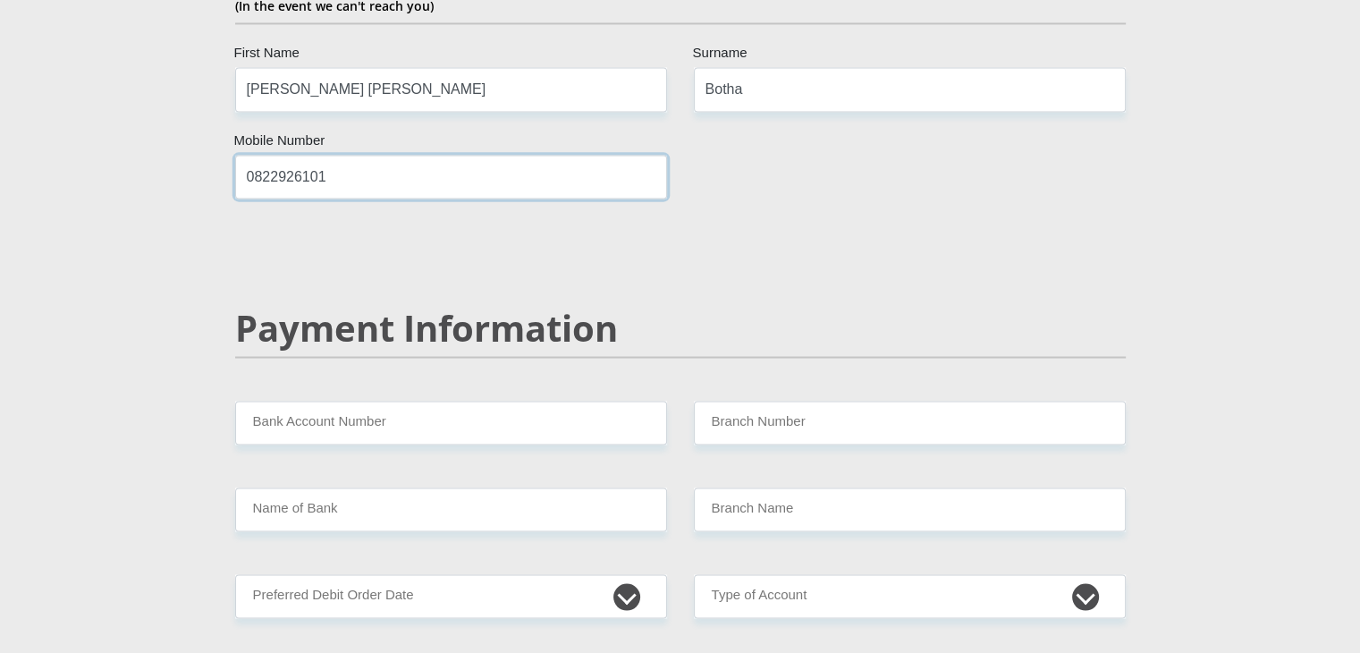
type input "0822926101"
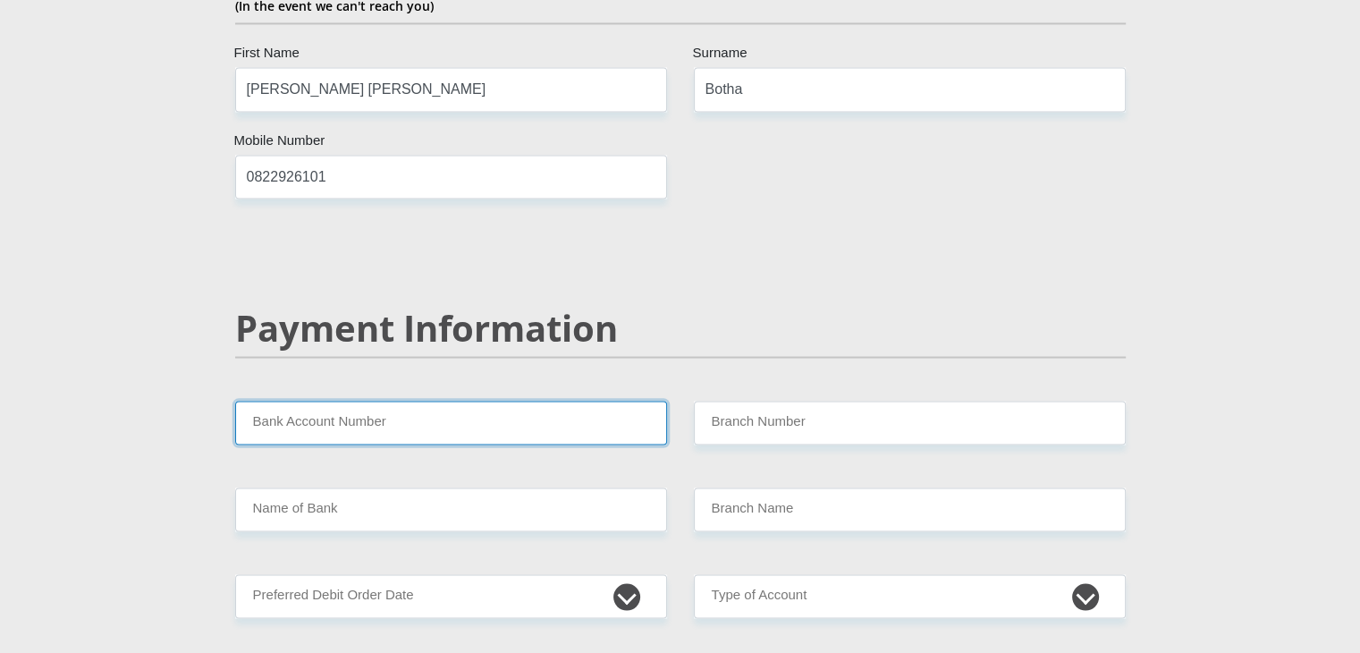
click at [475, 401] on input "Bank Account Number" at bounding box center [451, 423] width 432 height 44
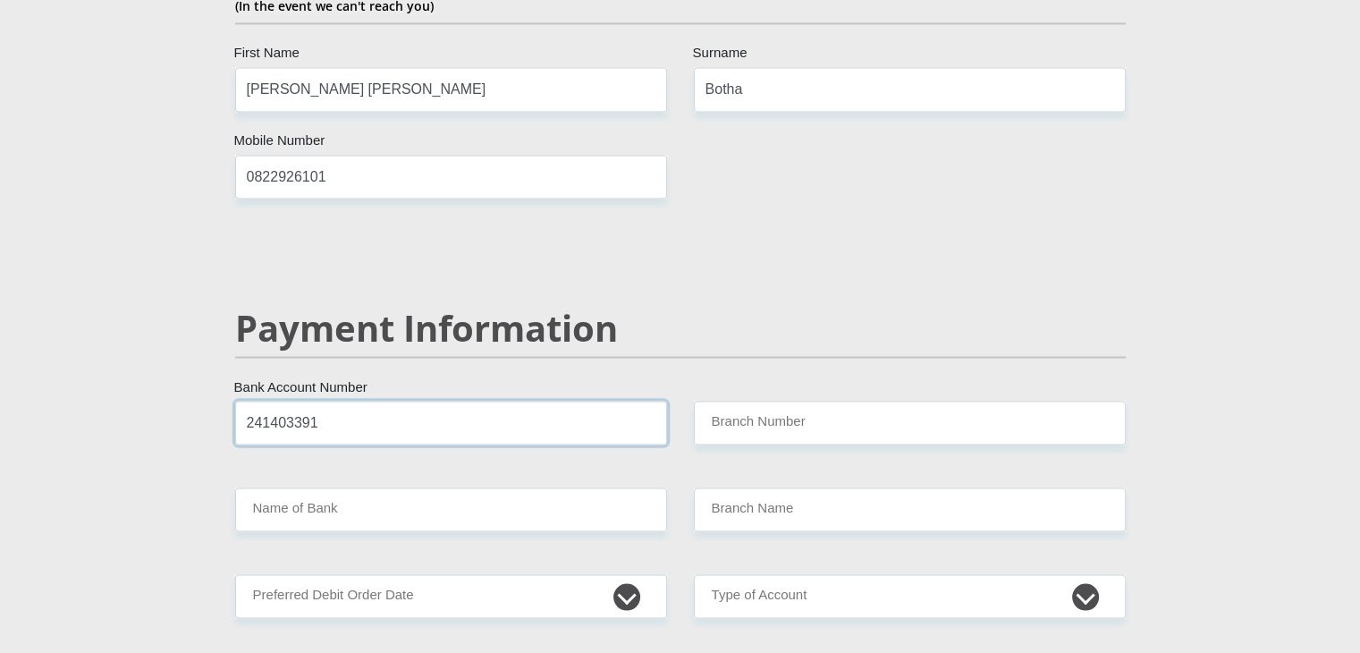
type input "241403391"
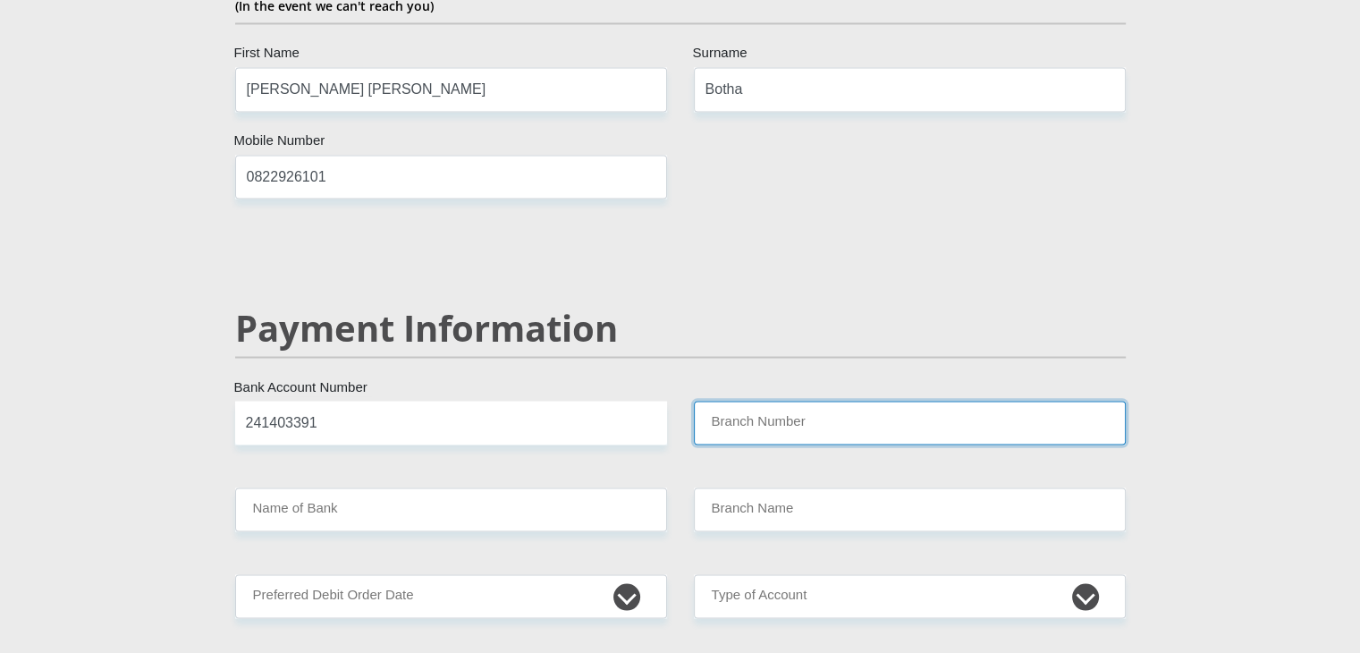
click at [773, 401] on input "Branch Number" at bounding box center [910, 423] width 432 height 44
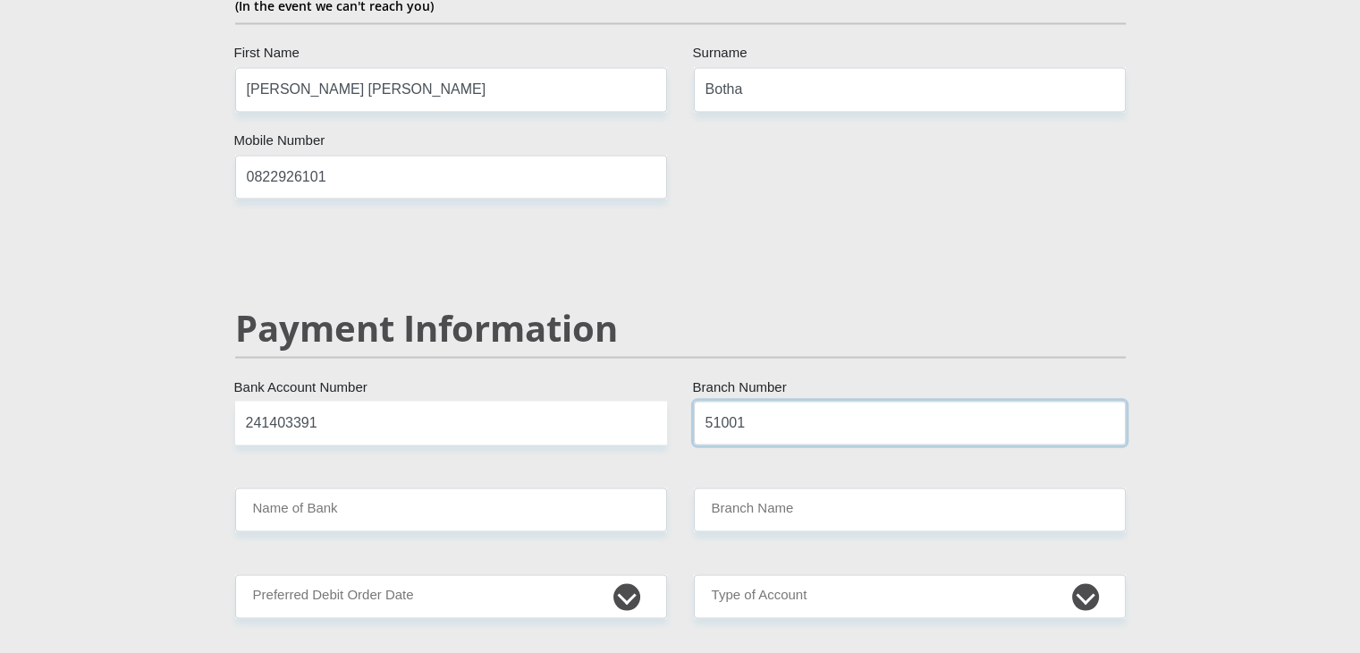
type input "51001"
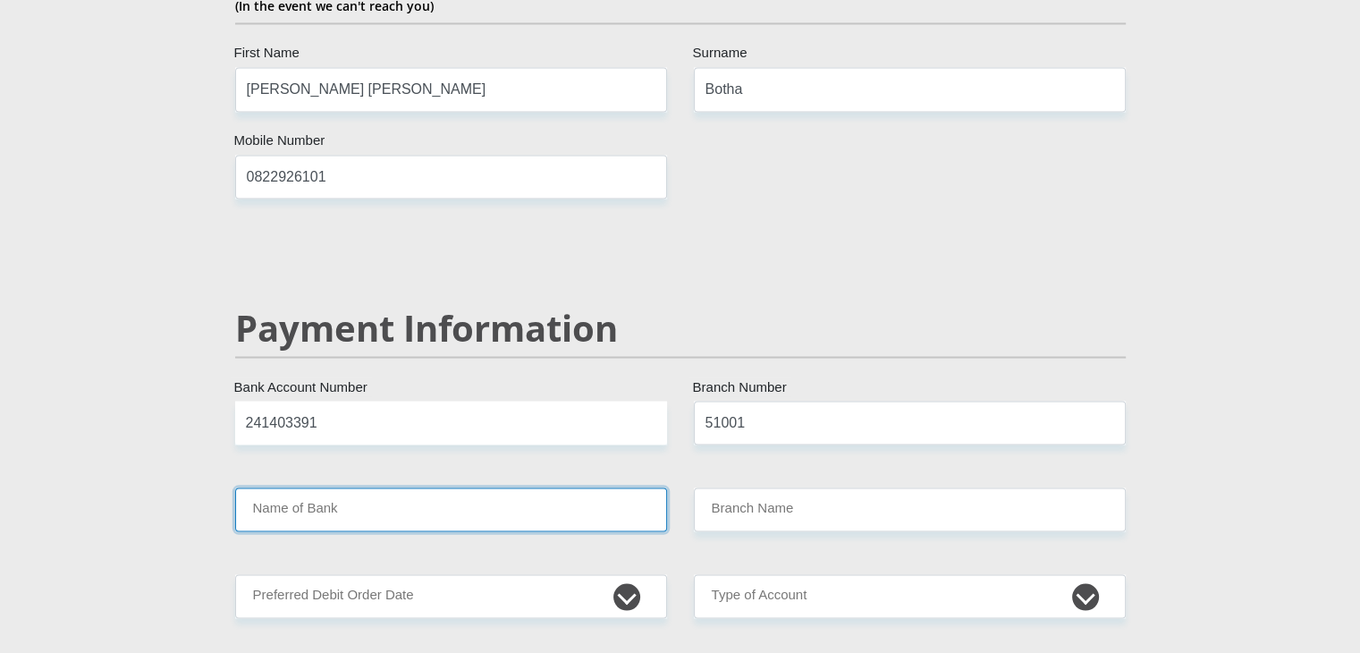
click at [503, 487] on input "Name of Bank" at bounding box center [451, 509] width 432 height 44
click at [437, 487] on input "Name of Bank" at bounding box center [451, 509] width 432 height 44
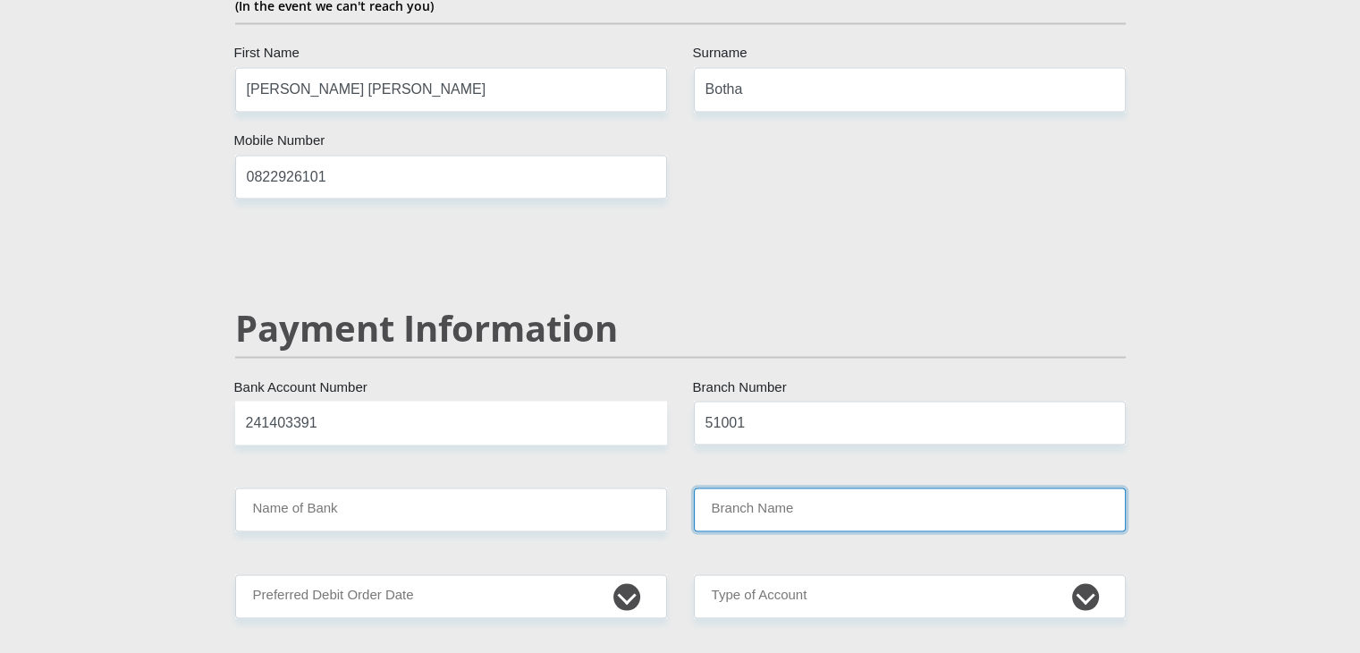
click at [732, 487] on input "Branch Name" at bounding box center [910, 509] width 432 height 44
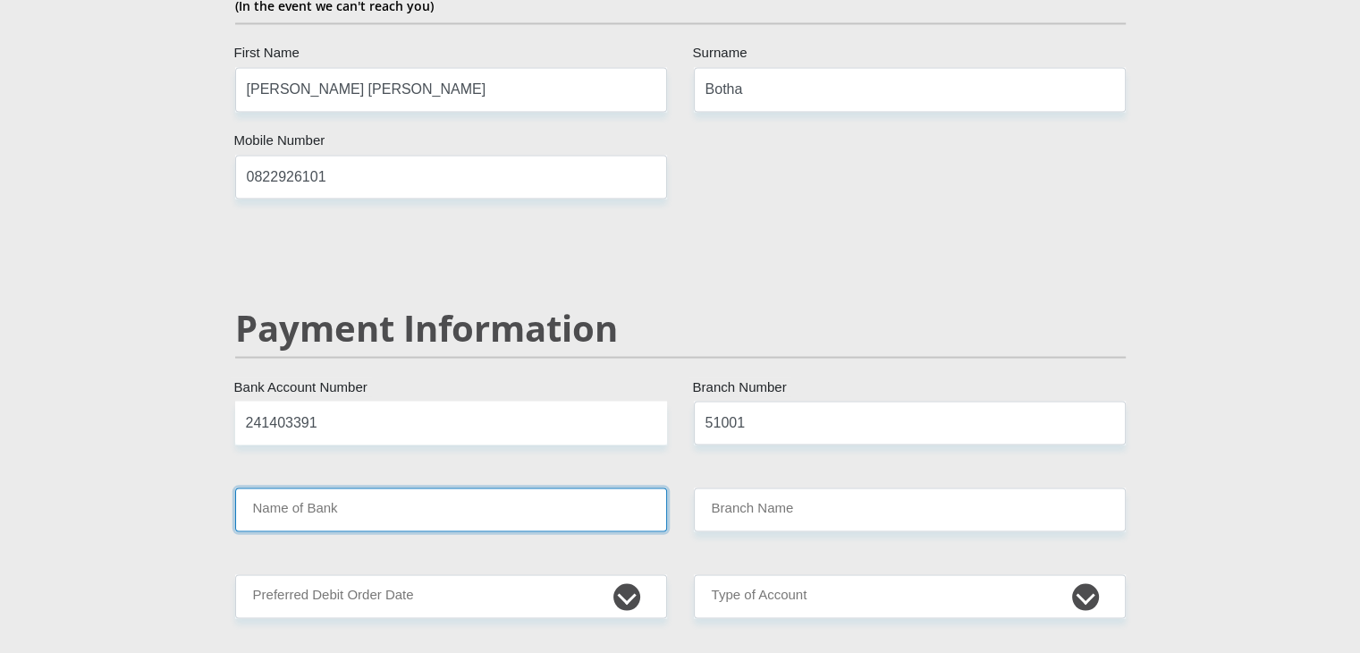
click at [608, 487] on input "Name of Bank" at bounding box center [451, 509] width 432 height 44
click at [403, 487] on input "Name of Bank" at bounding box center [451, 509] width 432 height 44
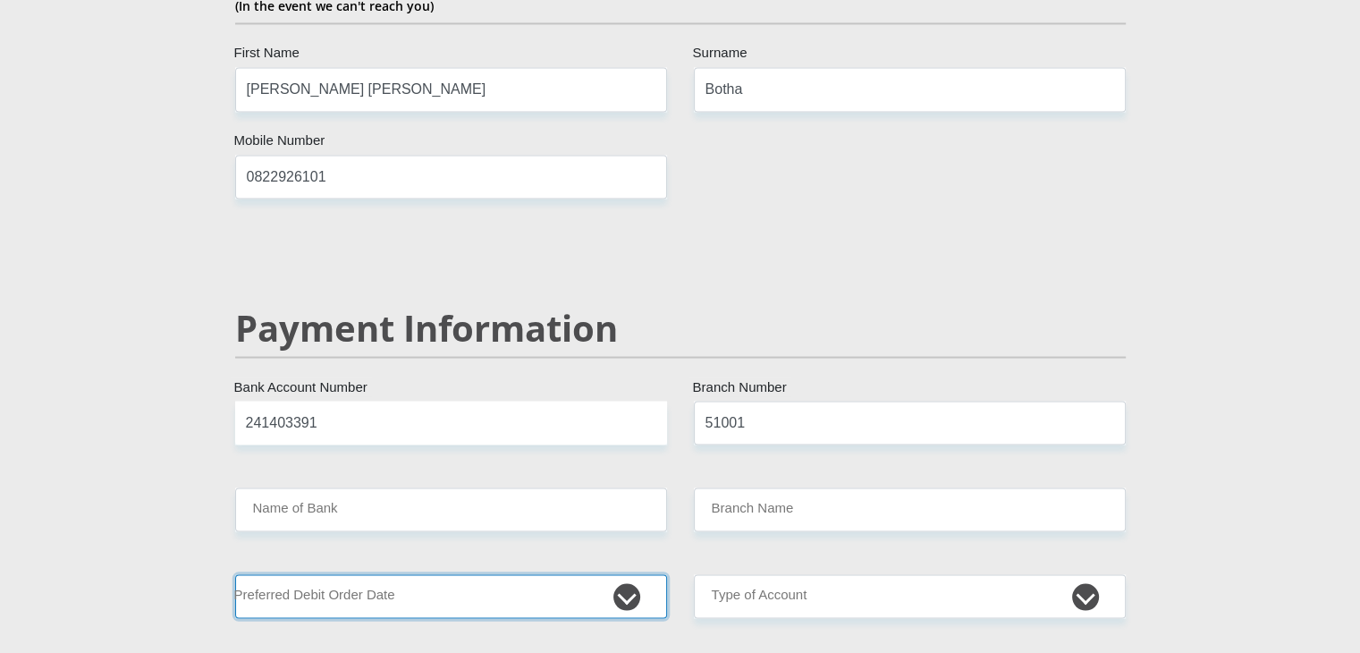
click at [629, 574] on select "1st 2nd 3rd 4th 5th 7th 18th 19th 20th 21st 22nd 23rd 24th 25th 26th 27th 28th …" at bounding box center [451, 596] width 432 height 44
select select "26"
click at [235, 574] on select "1st 2nd 3rd 4th 5th 7th 18th 19th 20th 21st 22nd 23rd 24th 25th 26th 27th 28th …" at bounding box center [451, 596] width 432 height 44
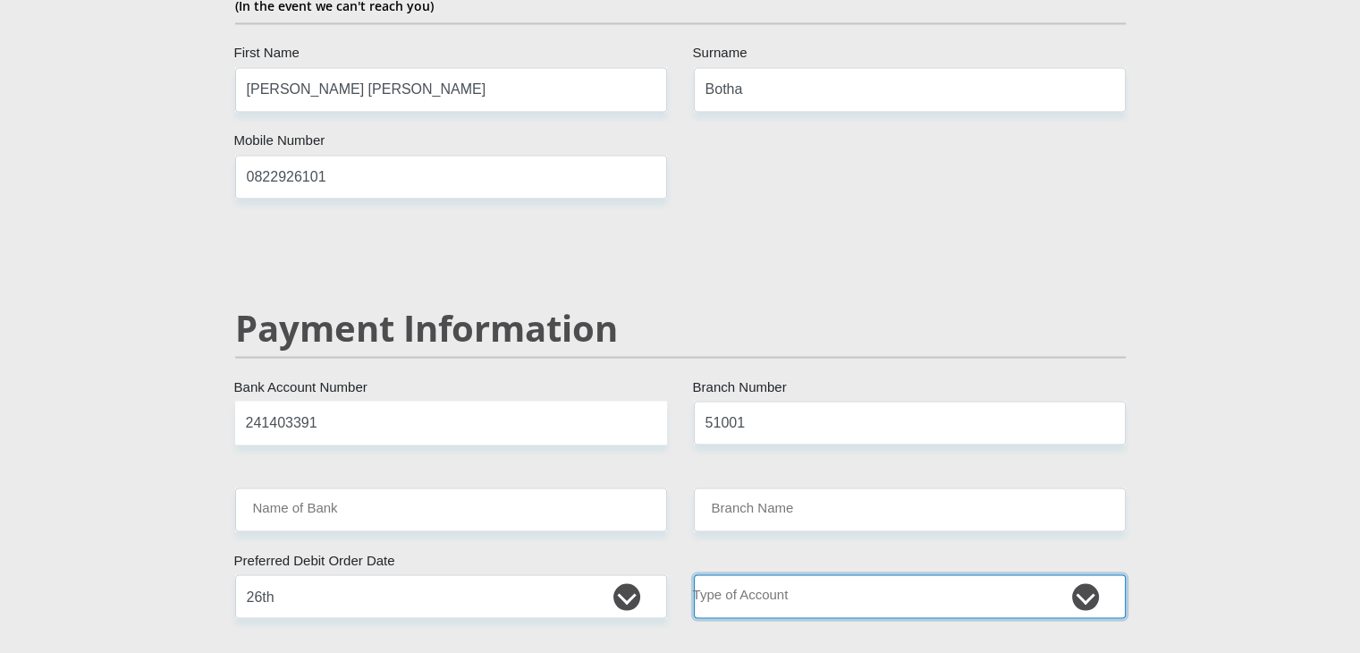
click at [1094, 574] on select "Cheque Savings" at bounding box center [910, 596] width 432 height 44
select select "CUR"
click at [694, 574] on select "Cheque Savings" at bounding box center [910, 596] width 432 height 44
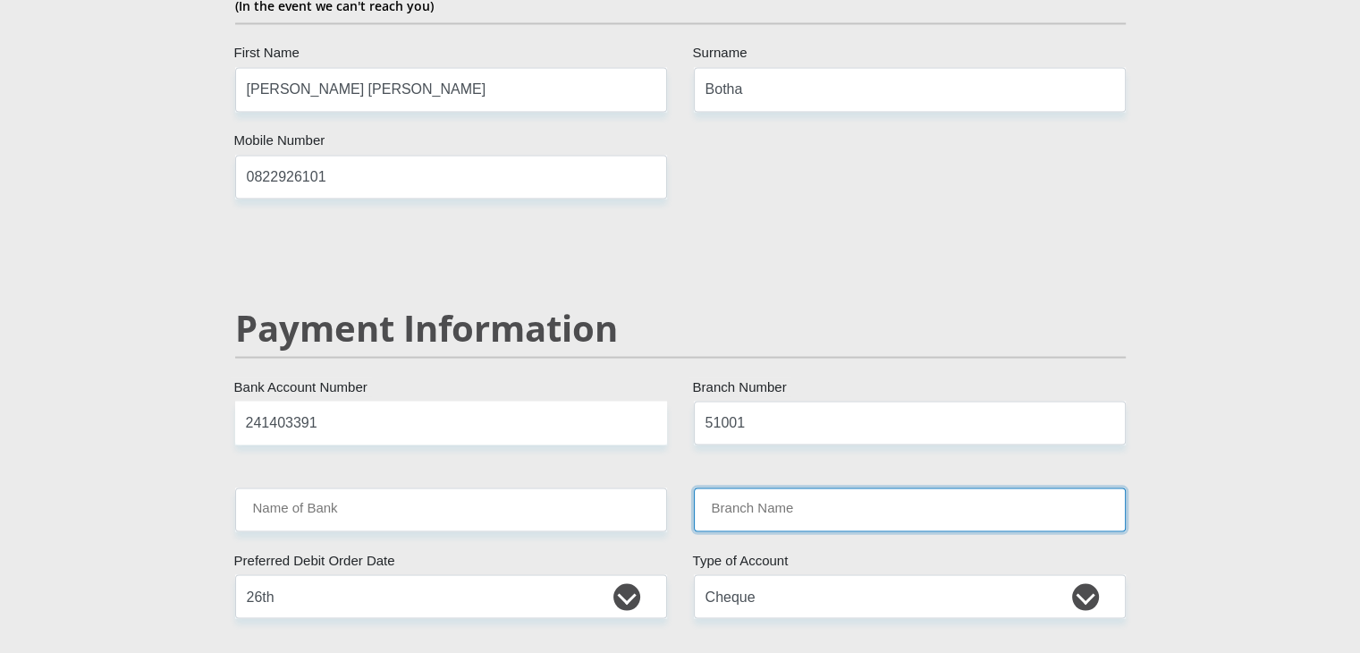
click at [762, 487] on input "Branch Name" at bounding box center [910, 509] width 432 height 44
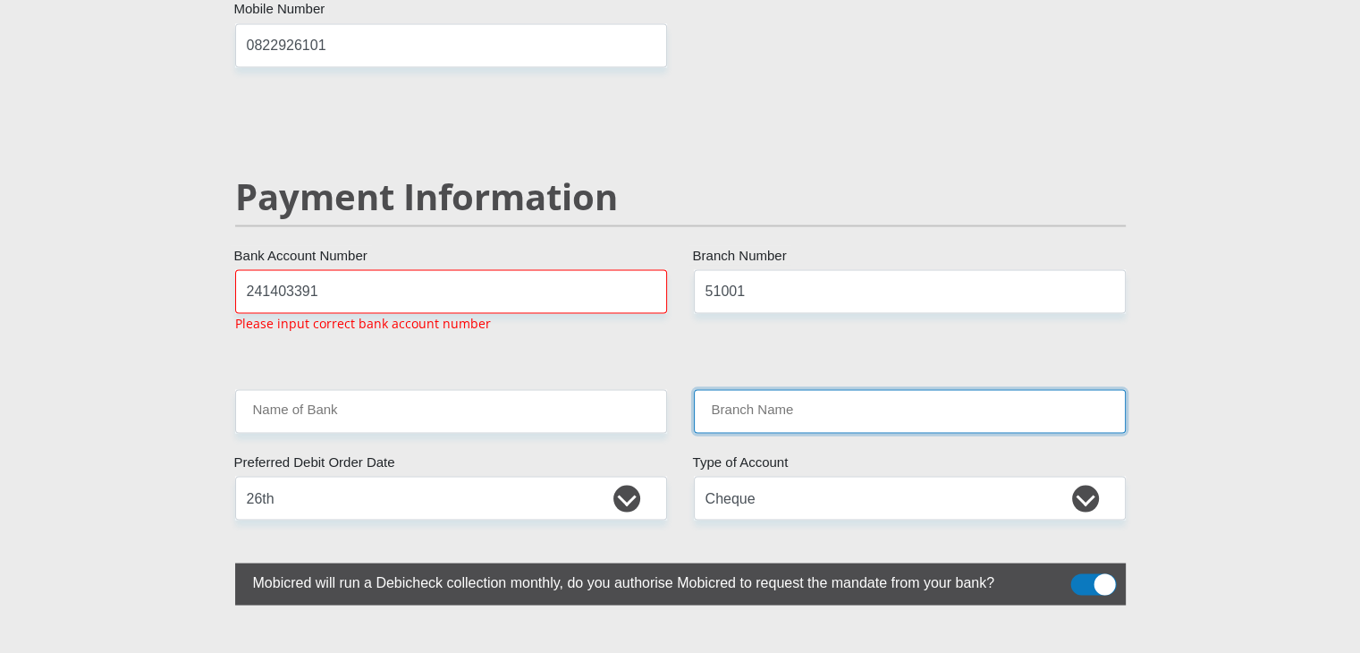
scroll to position [3376, 0]
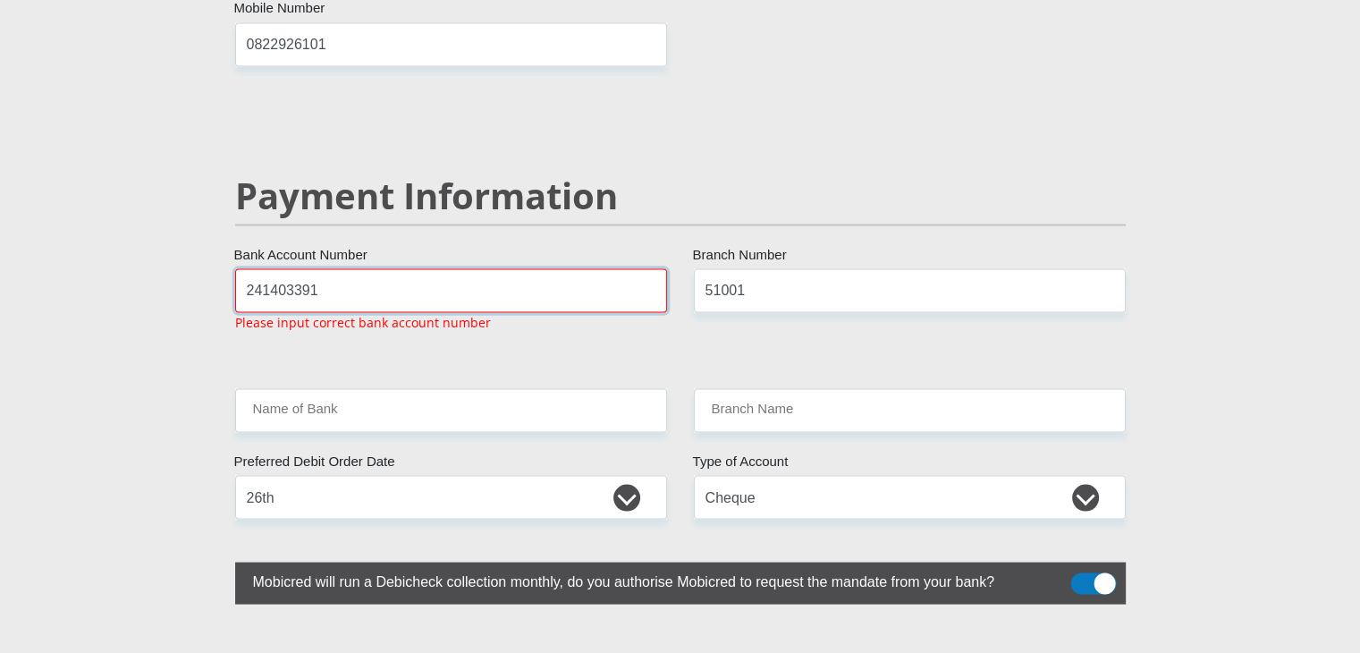
click at [369, 268] on input "241403391" at bounding box center [451, 290] width 432 height 44
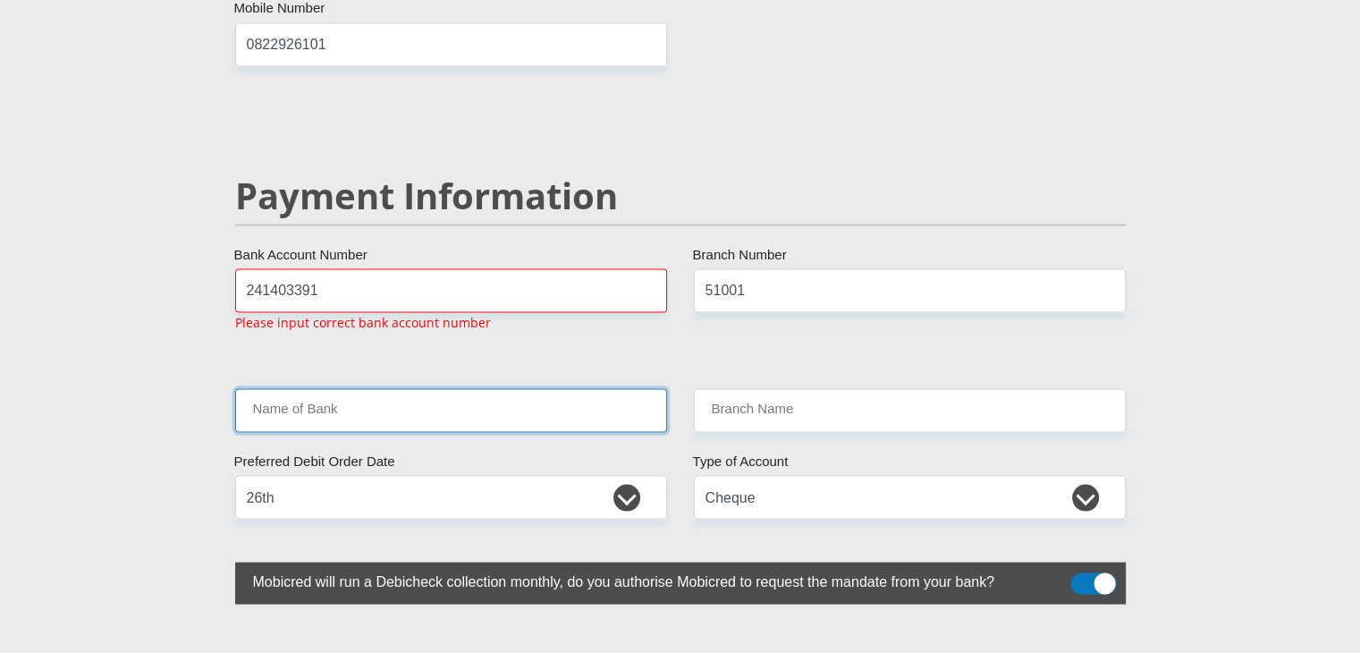
click at [340, 388] on input "Name of Bank" at bounding box center [451, 410] width 432 height 44
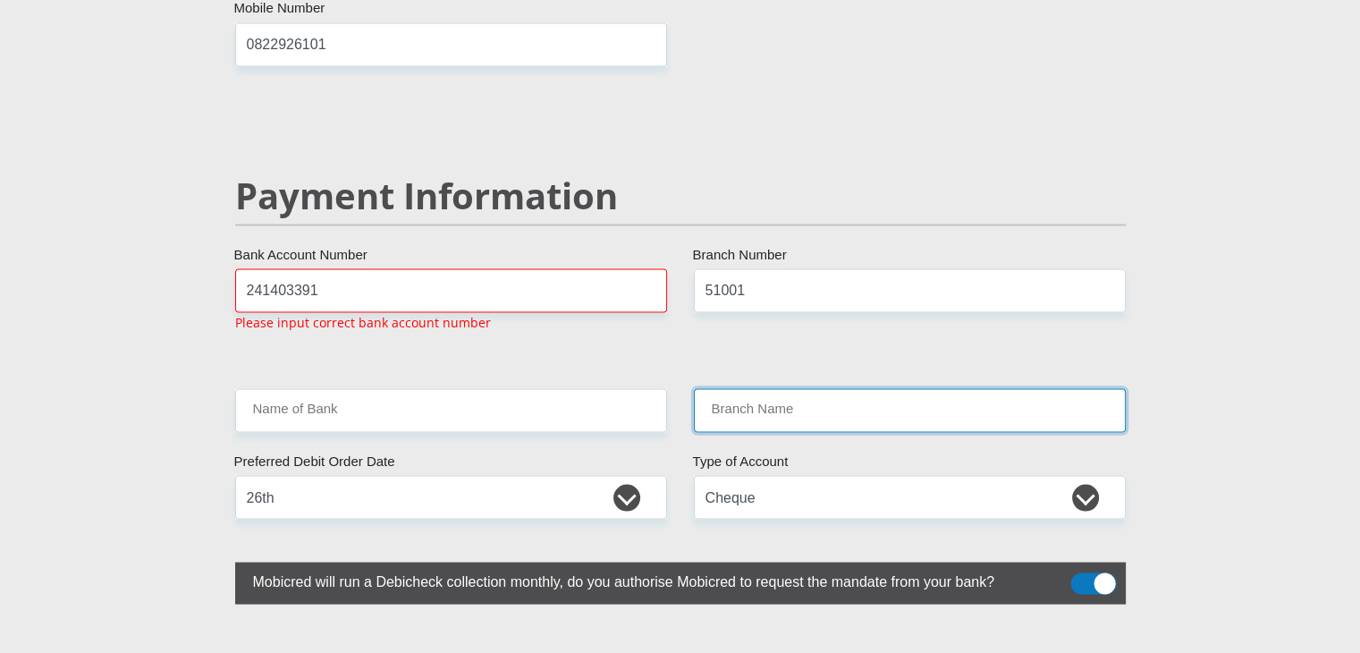
click at [716, 388] on input "Branch Name" at bounding box center [910, 410] width 432 height 44
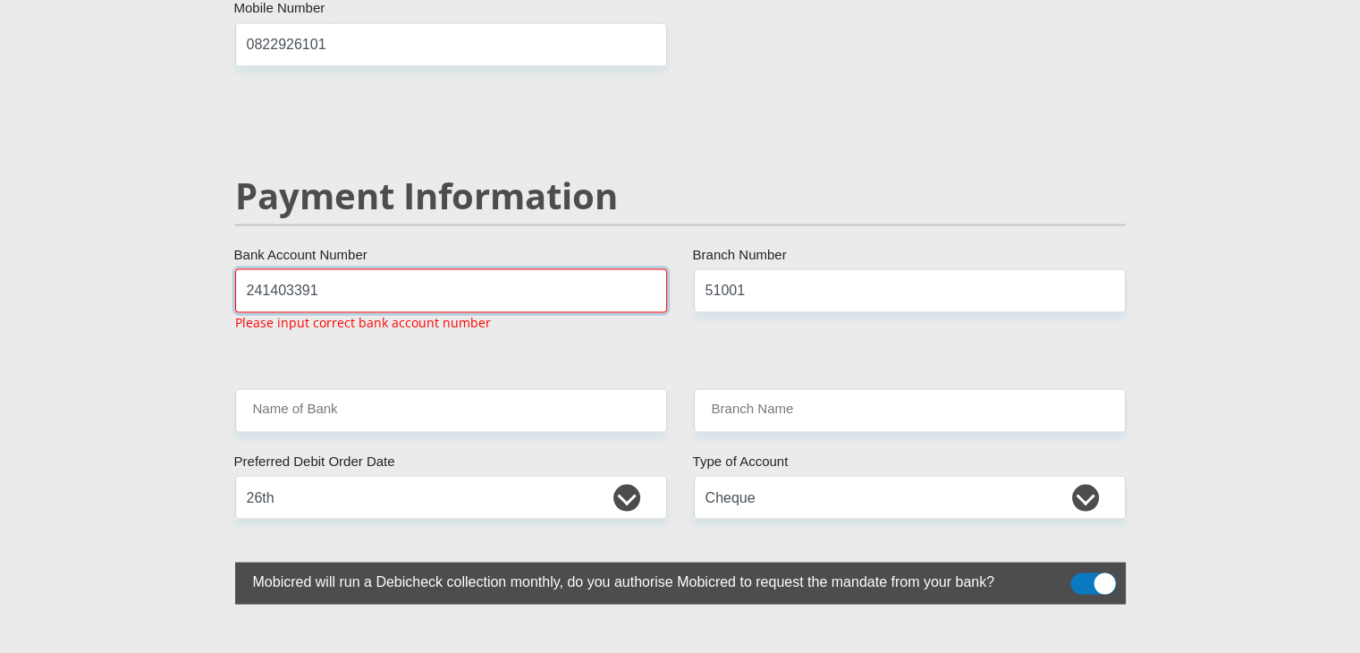
click at [483, 268] on input "241403391" at bounding box center [451, 290] width 432 height 44
type input "2"
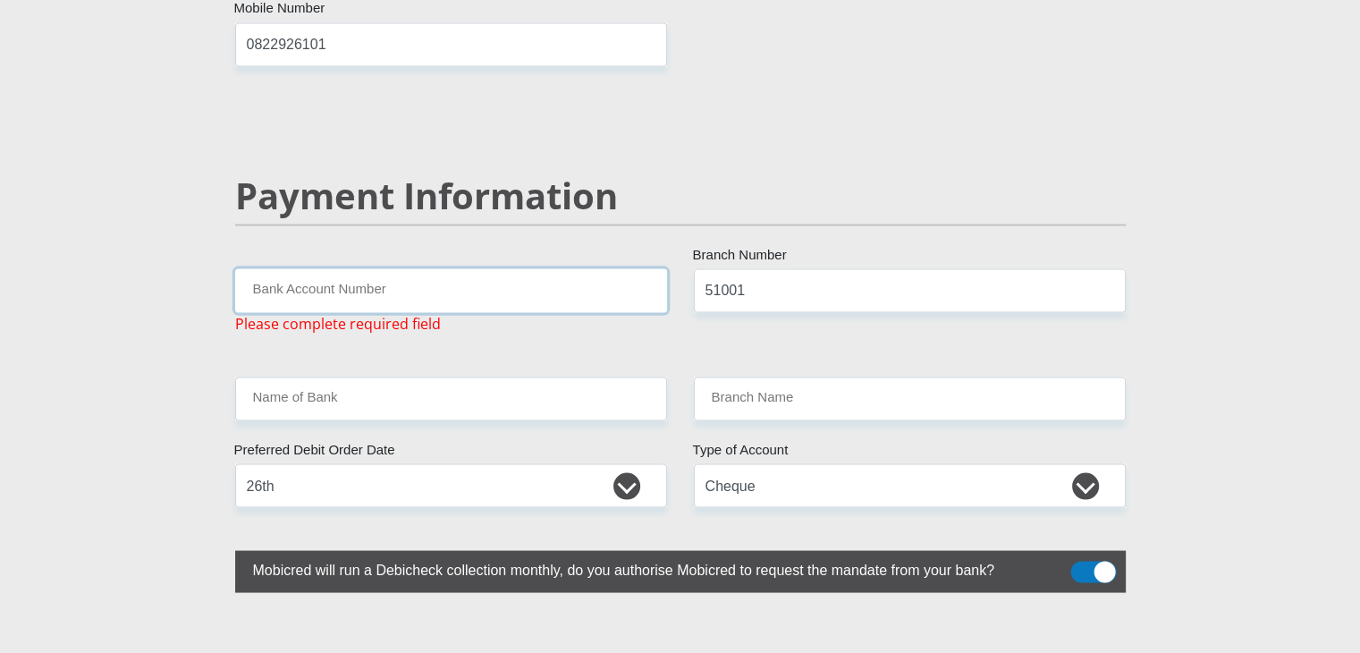
click at [384, 268] on input "Bank Account Number" at bounding box center [451, 290] width 432 height 44
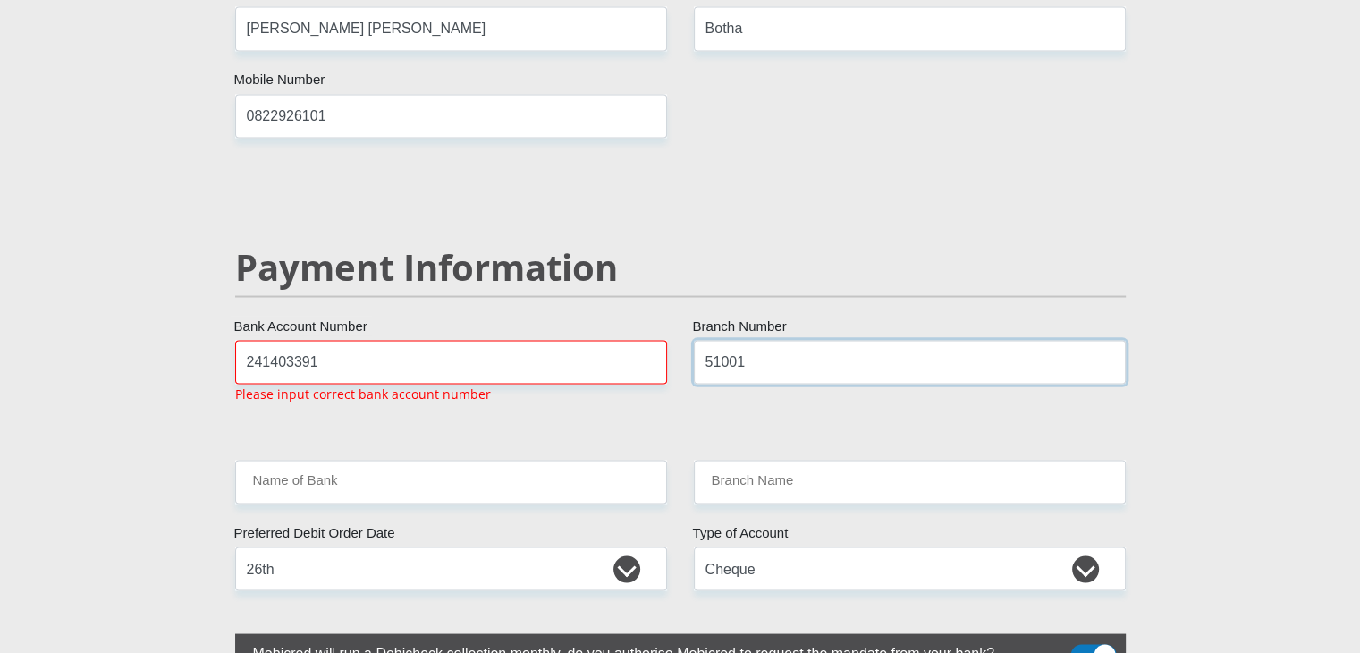
scroll to position [3309, 0]
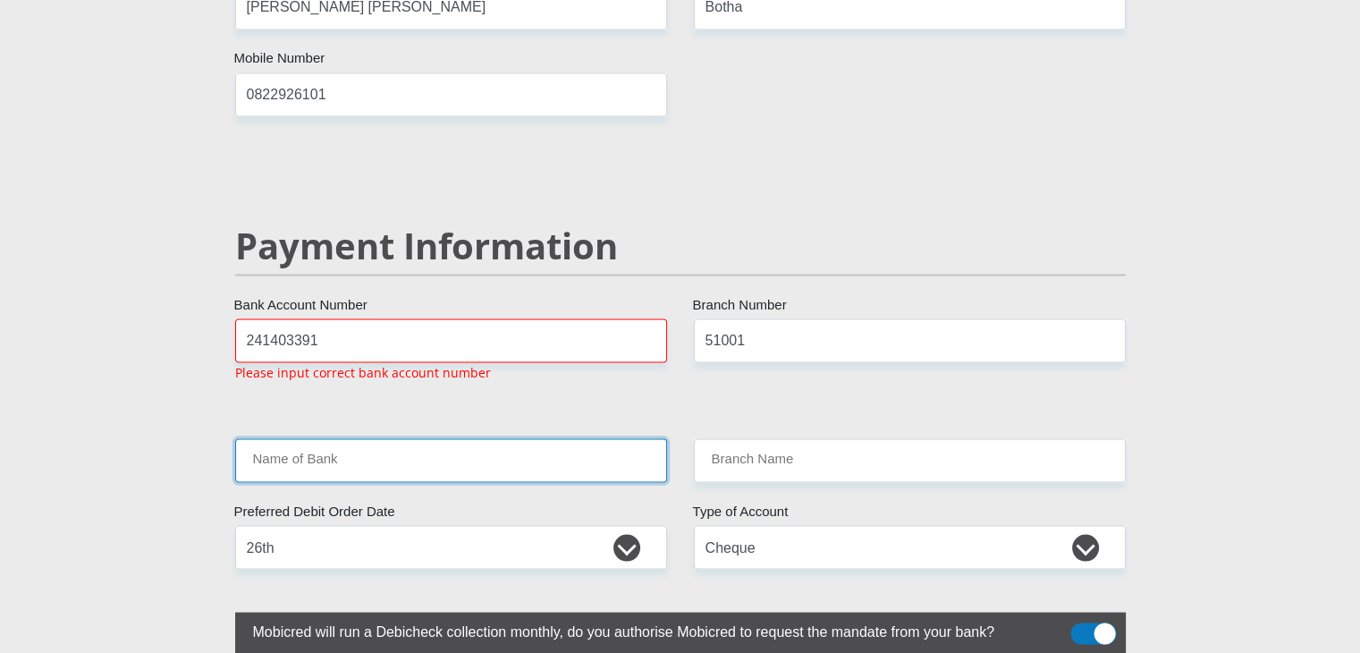
click at [421, 438] on input "Name of Bank" at bounding box center [451, 460] width 432 height 44
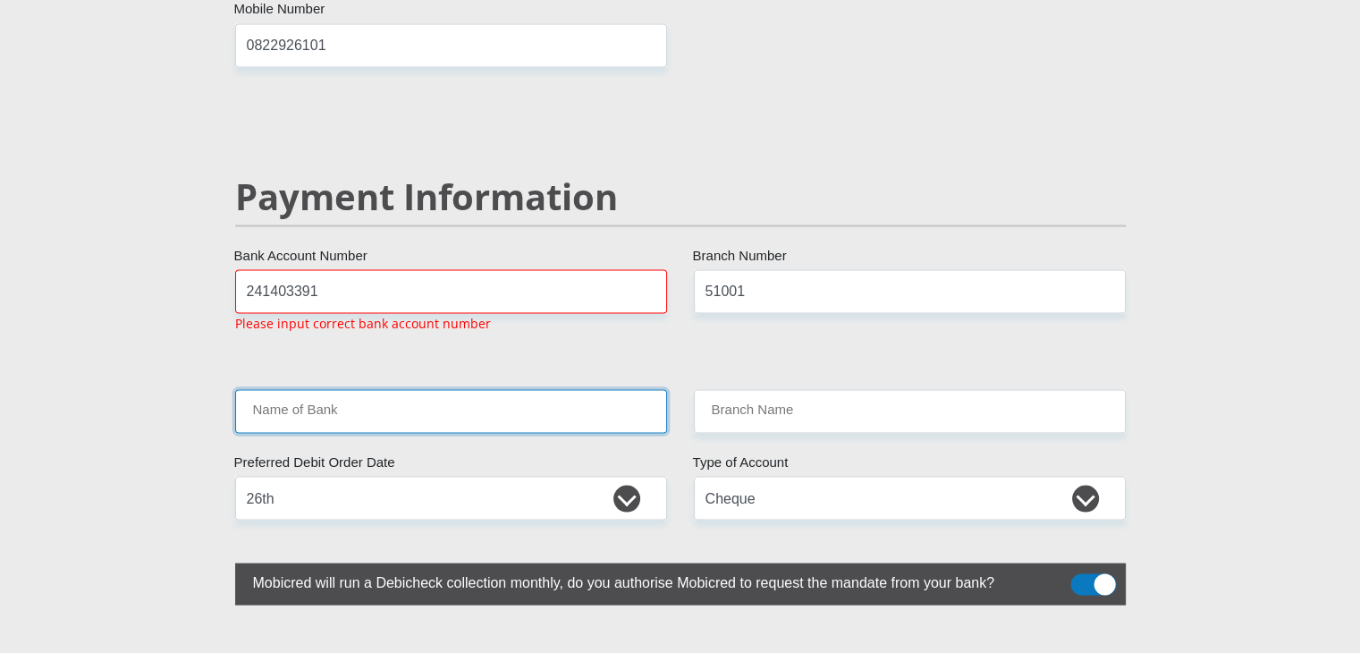
scroll to position [3376, 0]
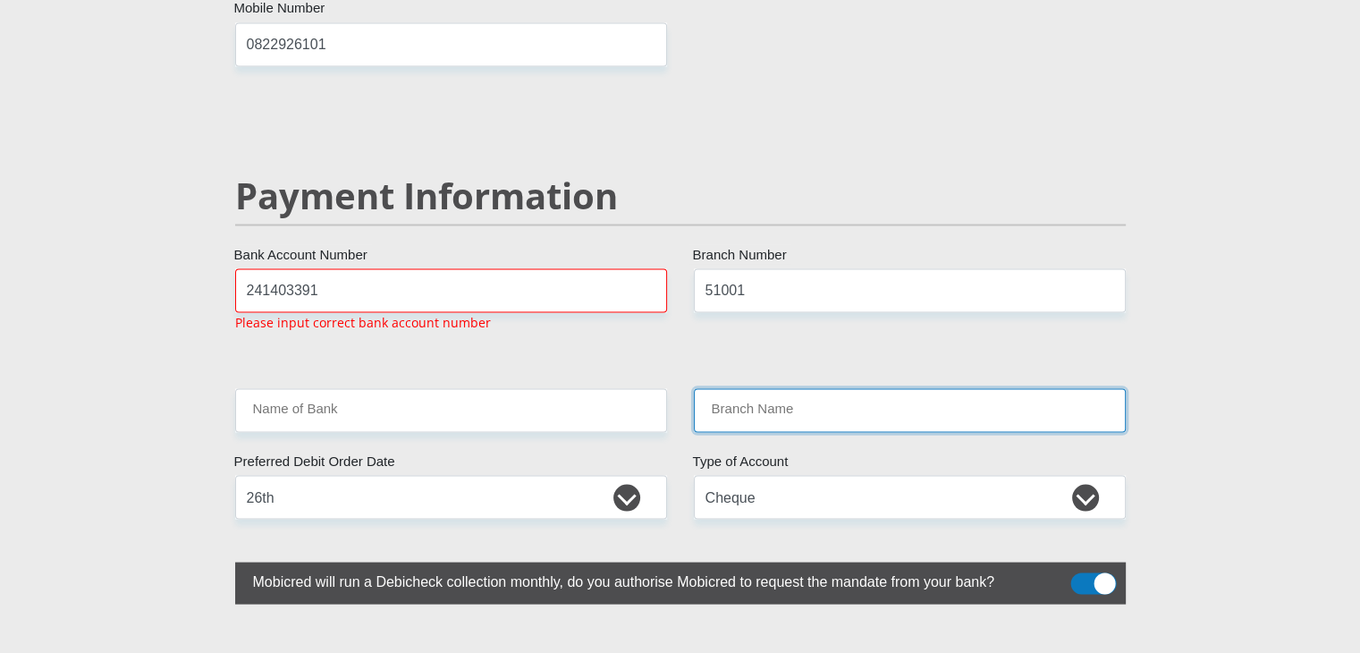
click at [725, 388] on input "Branch Name" at bounding box center [910, 410] width 432 height 44
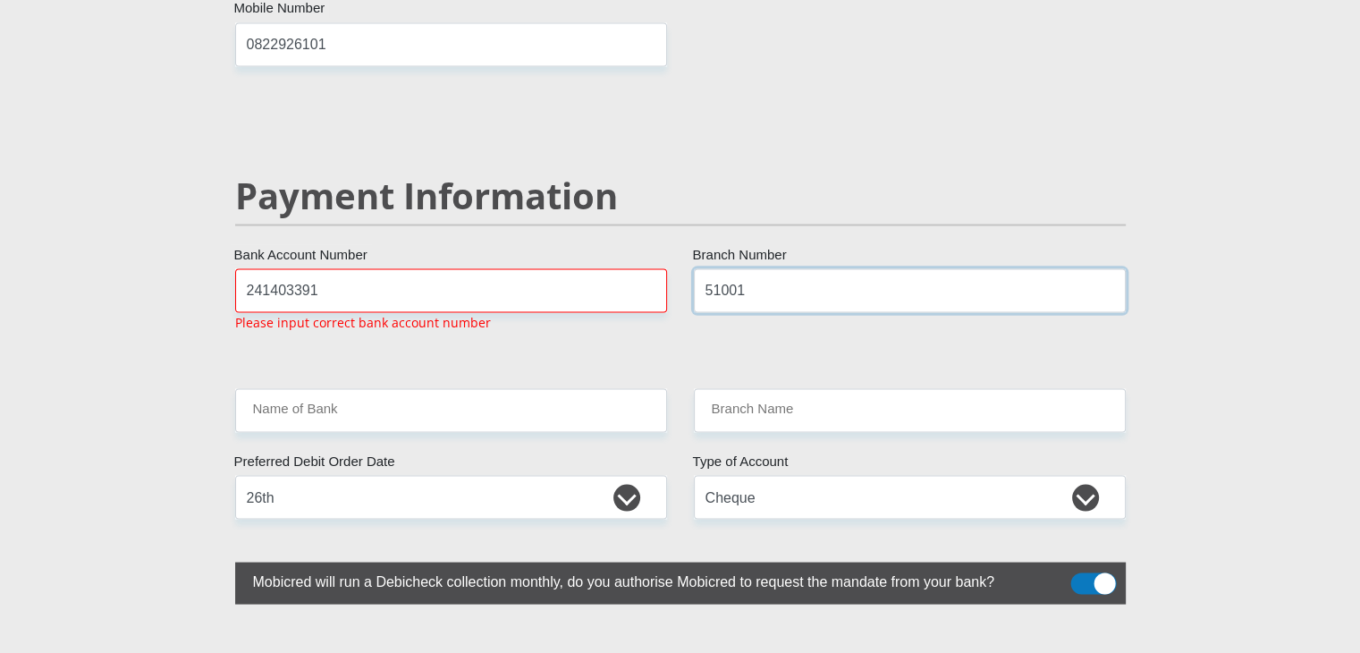
click at [768, 268] on input "51001" at bounding box center [910, 290] width 432 height 44
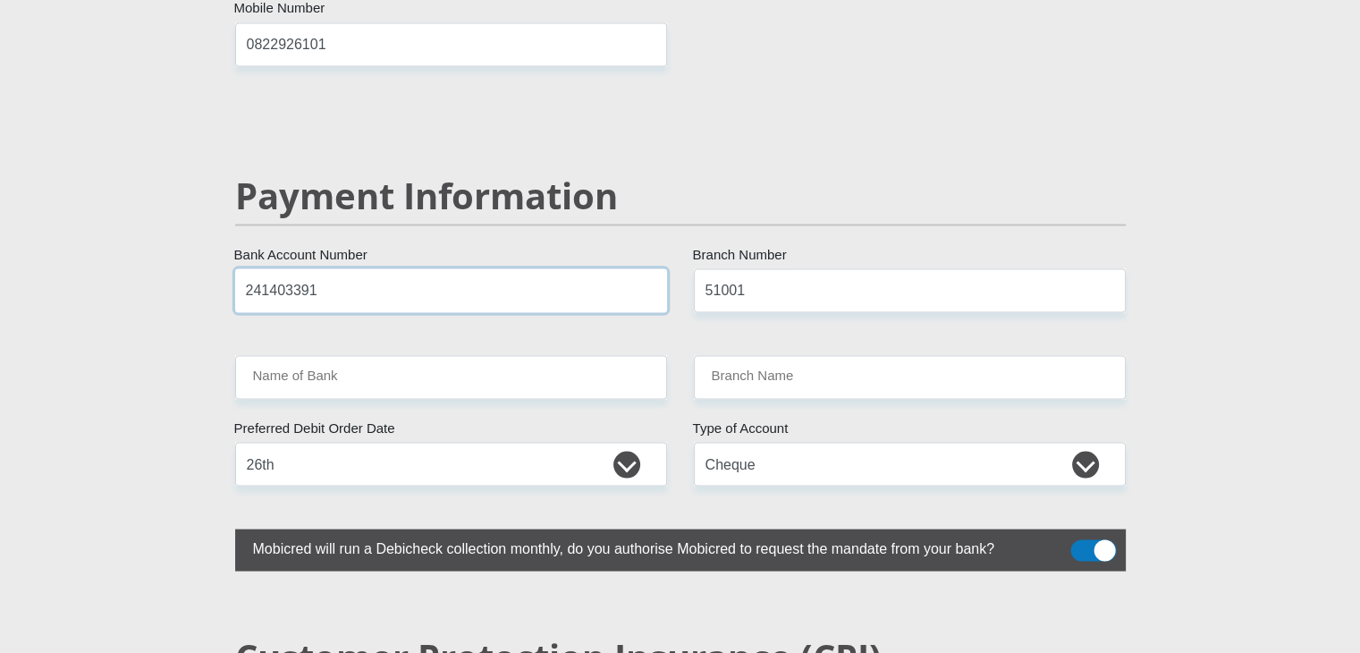
click at [343, 268] on input "241403391" at bounding box center [451, 290] width 432 height 44
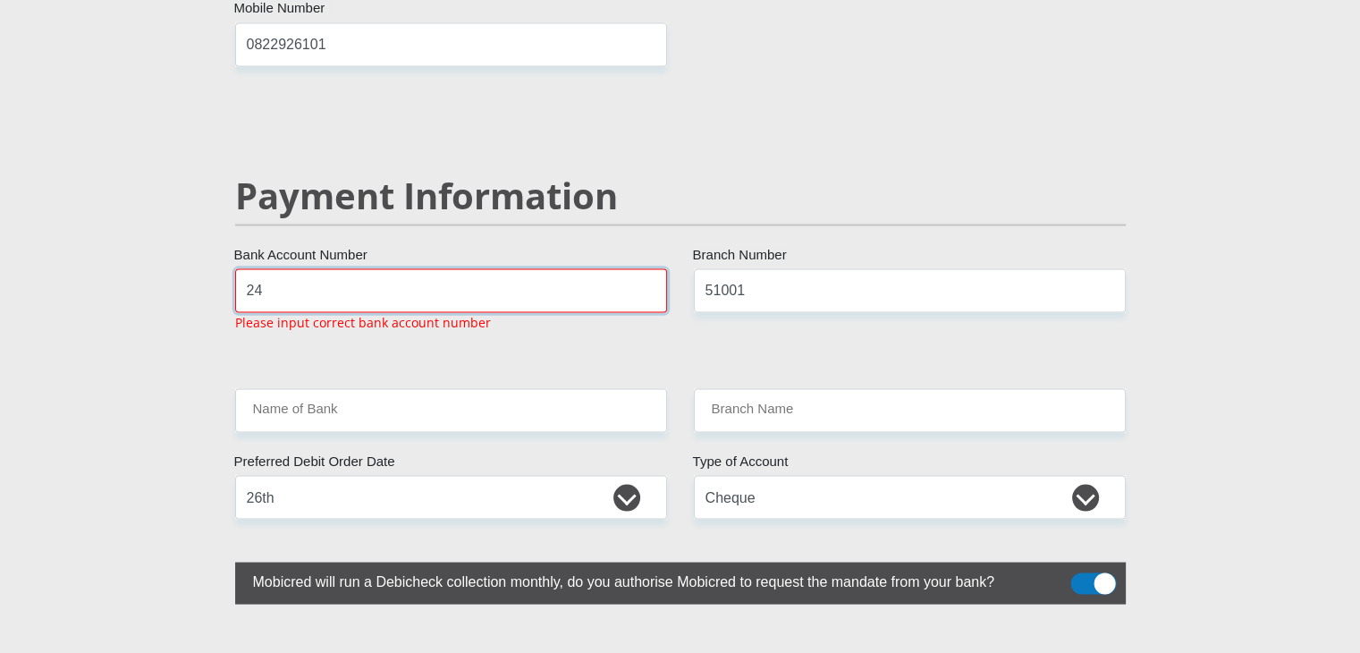
type input "2"
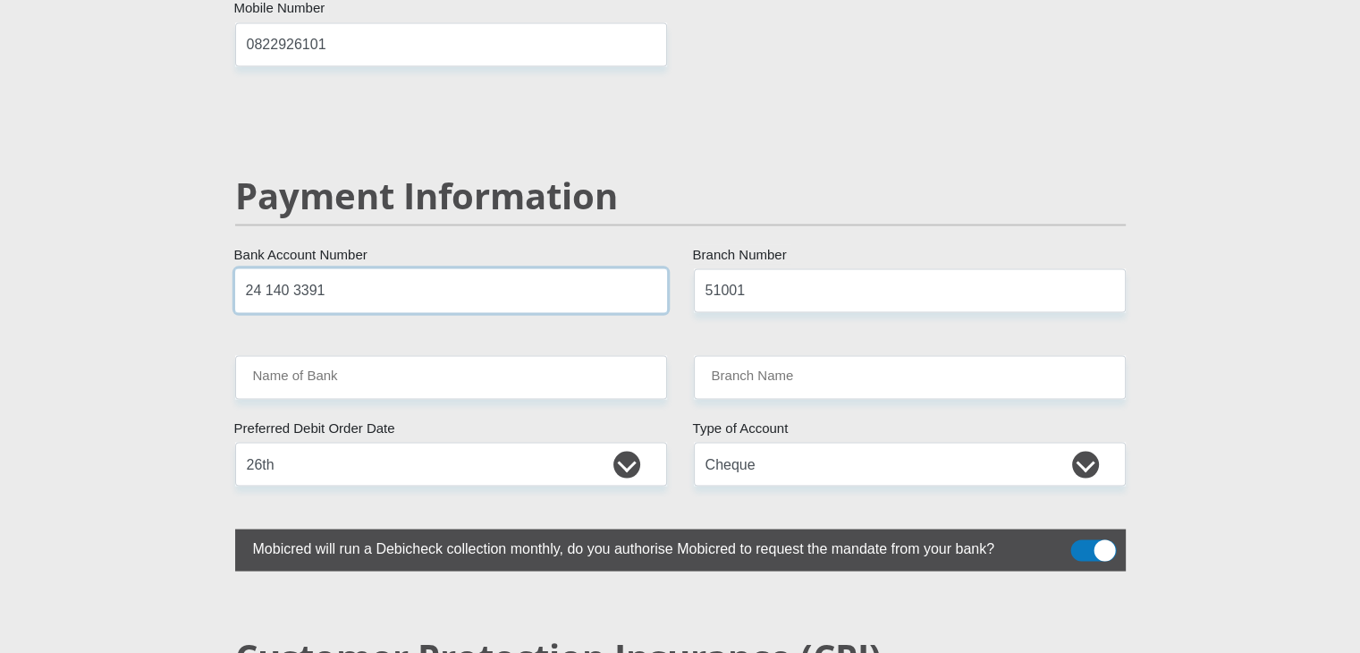
drag, startPoint x: 351, startPoint y: 237, endPoint x: 112, endPoint y: 264, distance: 240.3
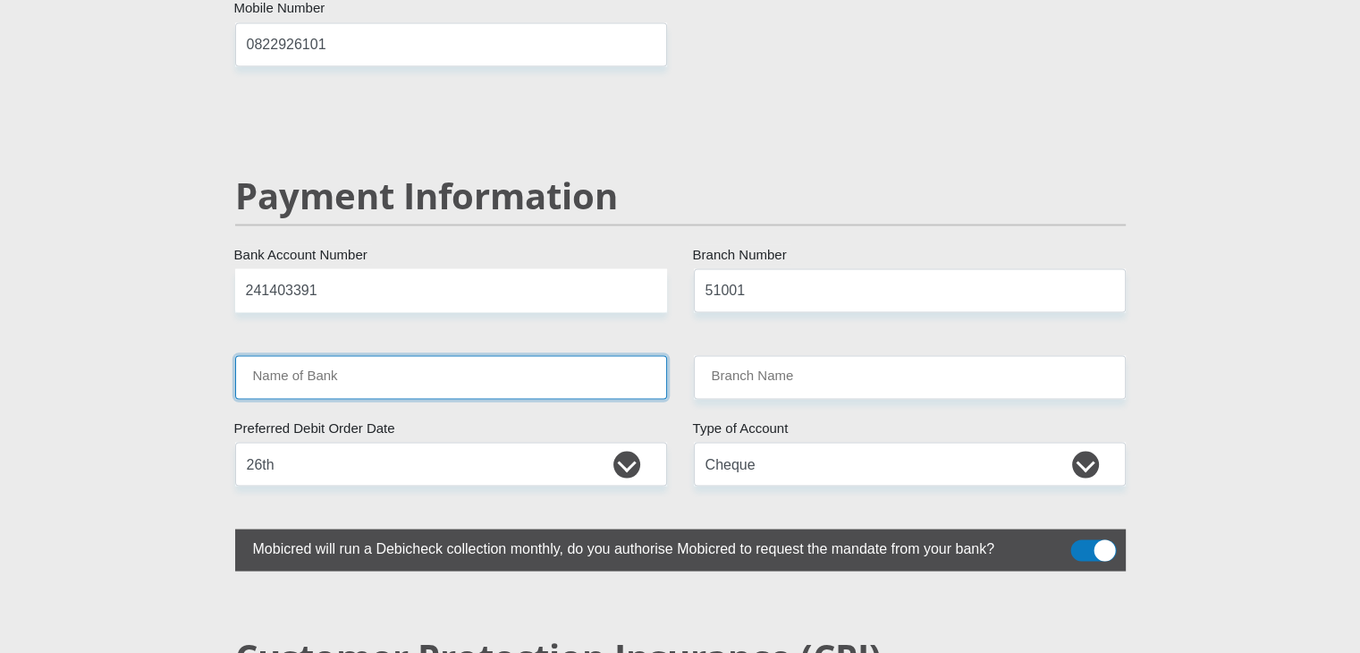
click at [404, 355] on input "Name of Bank" at bounding box center [451, 377] width 432 height 44
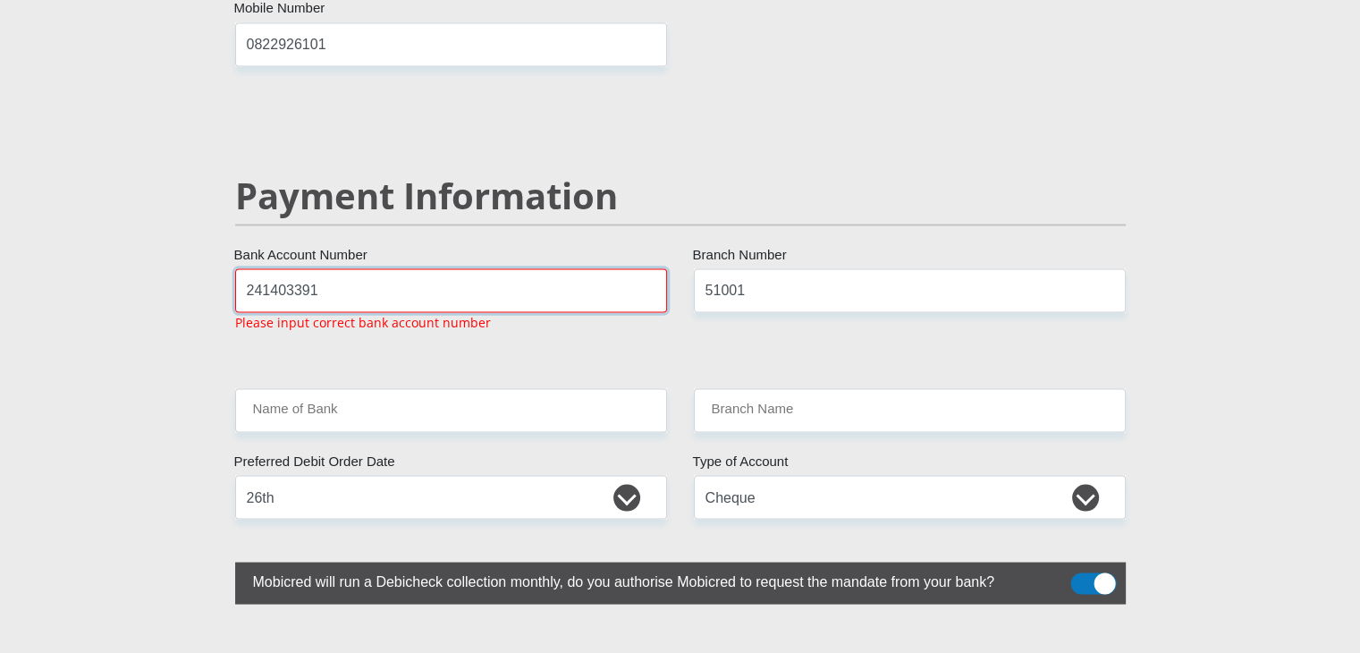
click at [441, 268] on input "241403391" at bounding box center [451, 290] width 432 height 44
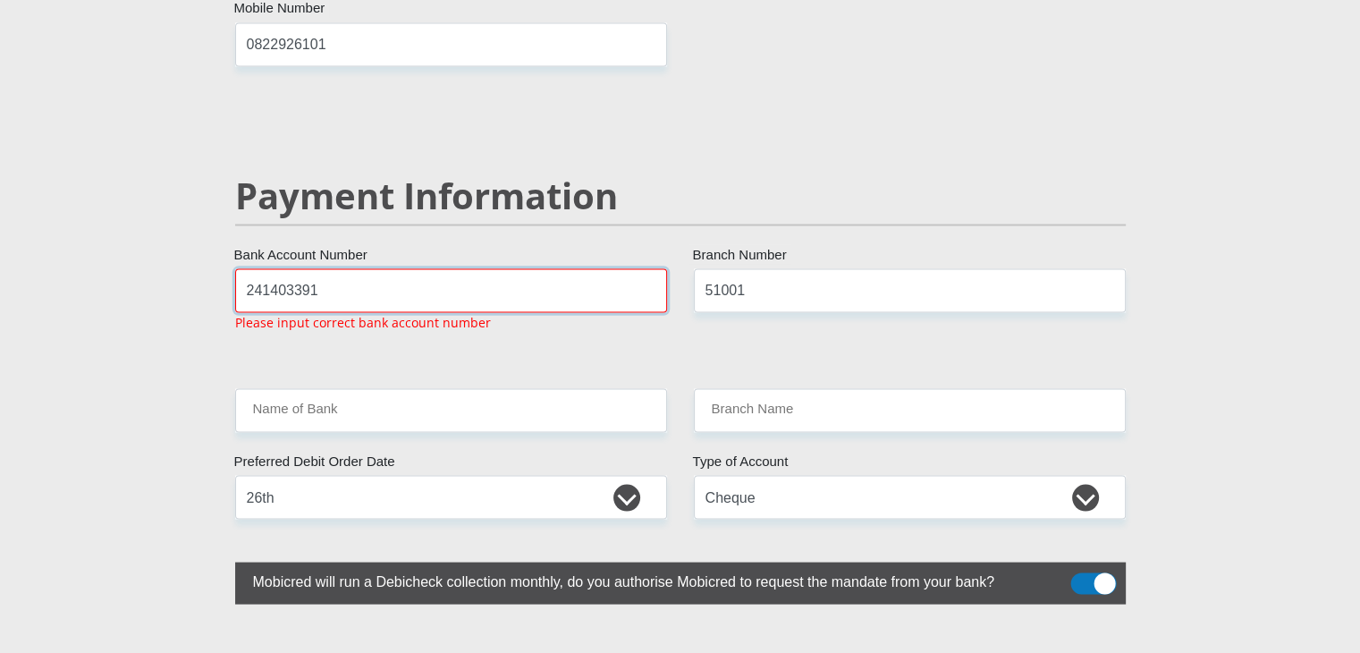
click at [381, 268] on input "241403391" at bounding box center [451, 290] width 432 height 44
type input "2"
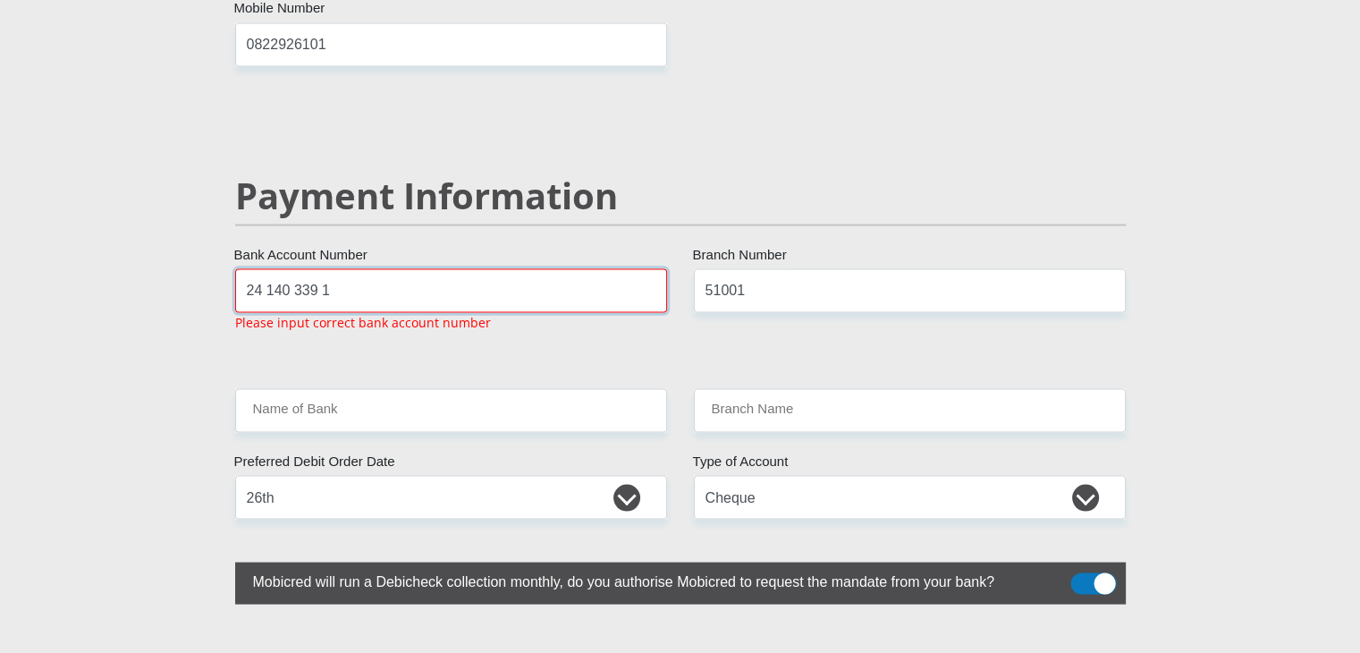
drag, startPoint x: 408, startPoint y: 250, endPoint x: 104, endPoint y: 262, distance: 304.3
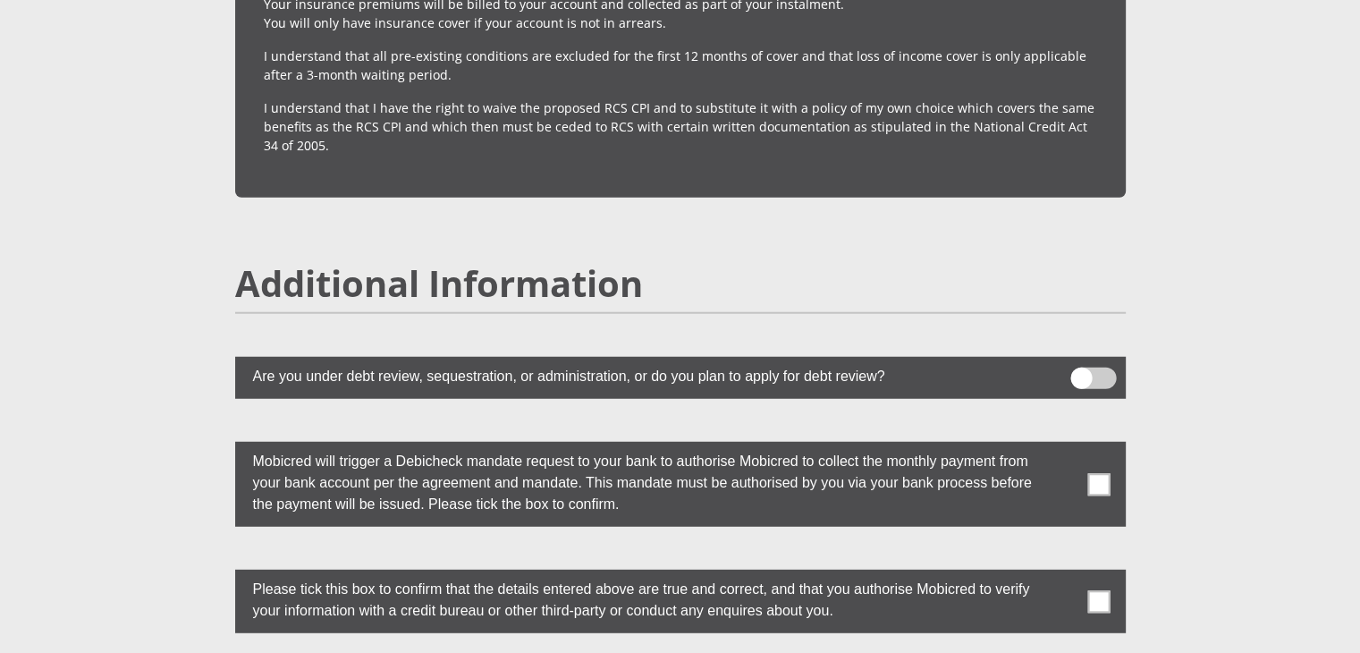
scroll to position [4692, 0]
type input "241403391"
click at [1098, 472] on span at bounding box center [1099, 483] width 22 height 22
click at [1064, 445] on input "checkbox" at bounding box center [1064, 445] width 0 height 0
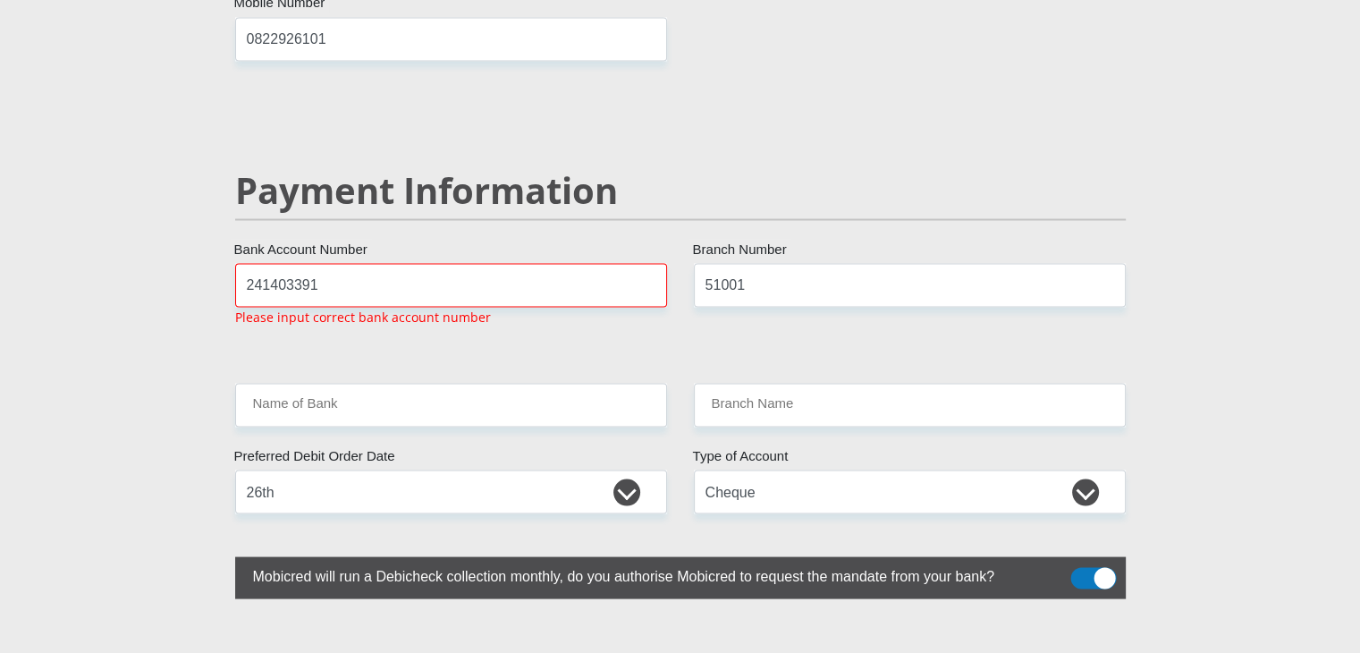
scroll to position [3376, 0]
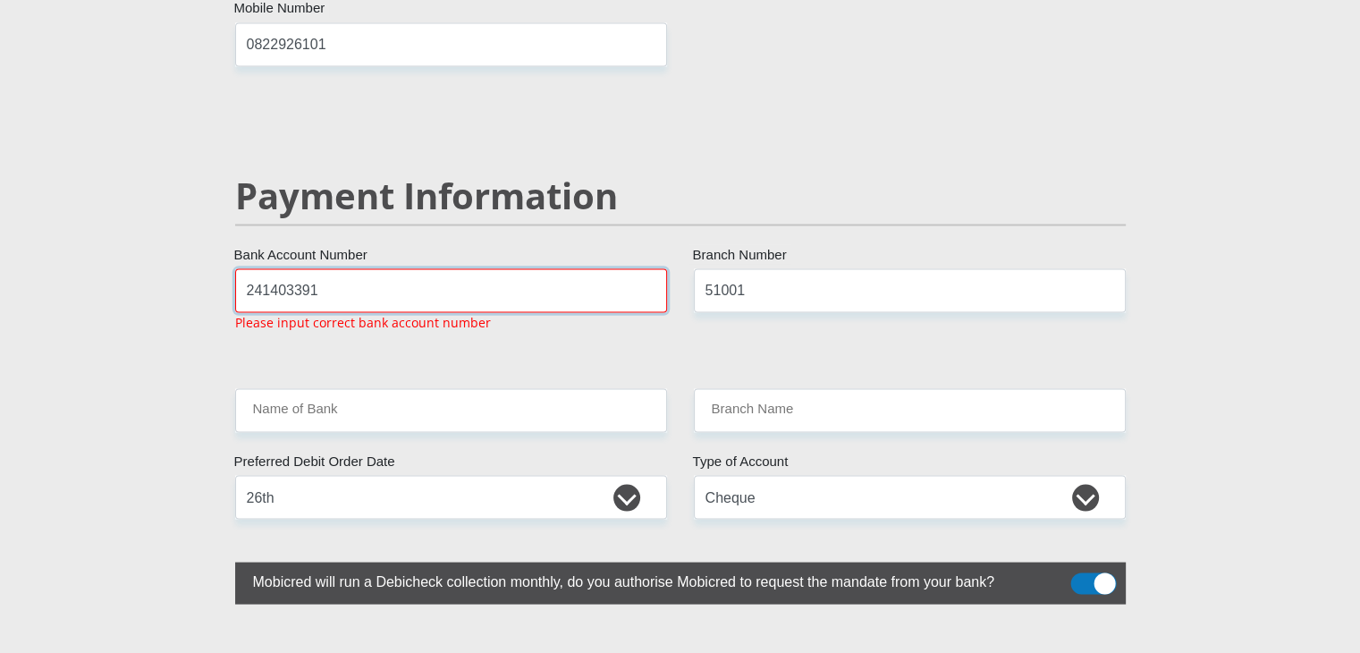
click at [501, 268] on input "241403391" at bounding box center [451, 290] width 432 height 44
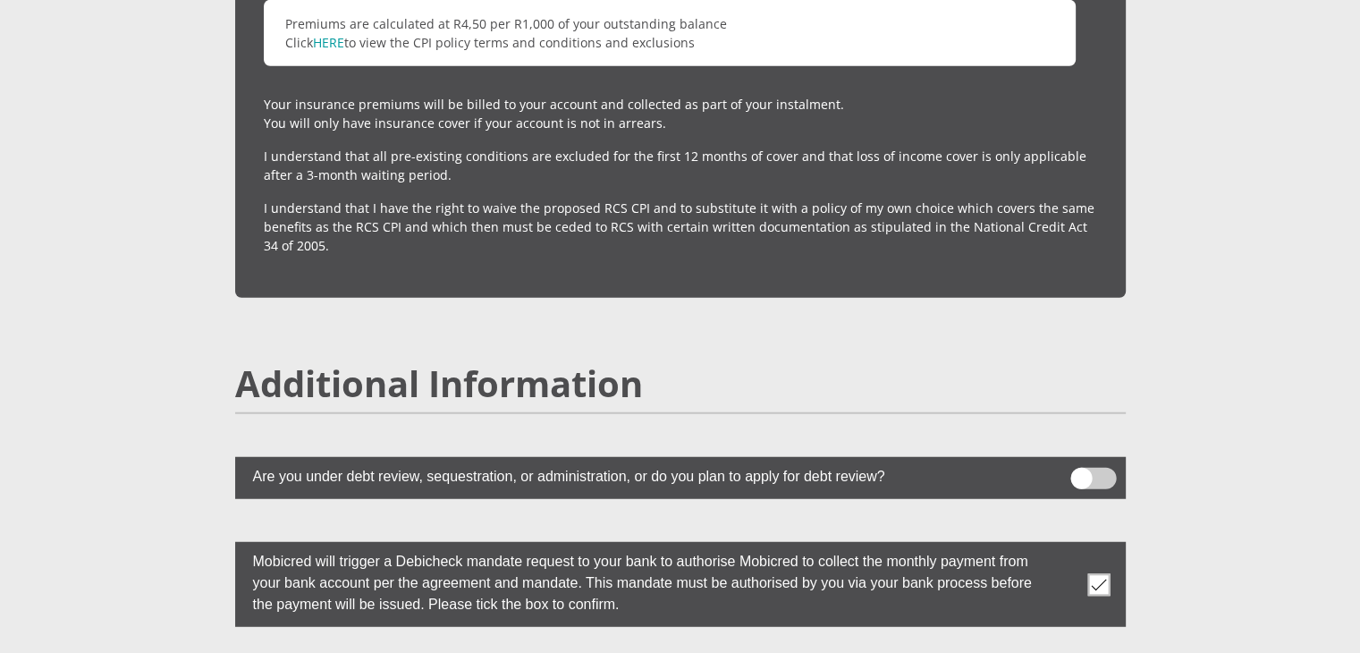
scroll to position [4592, 0]
click at [1091, 572] on span at bounding box center [1099, 583] width 22 height 22
click at [1064, 546] on input "checkbox" at bounding box center [1064, 546] width 0 height 0
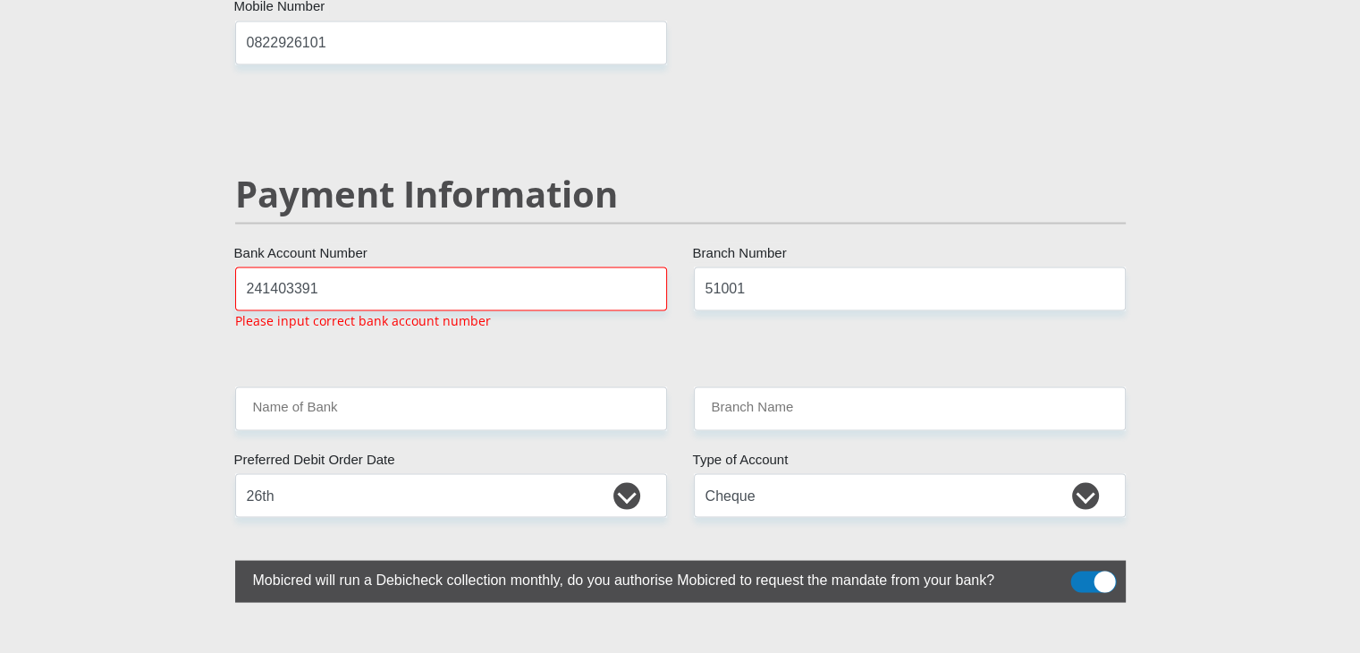
scroll to position [3376, 0]
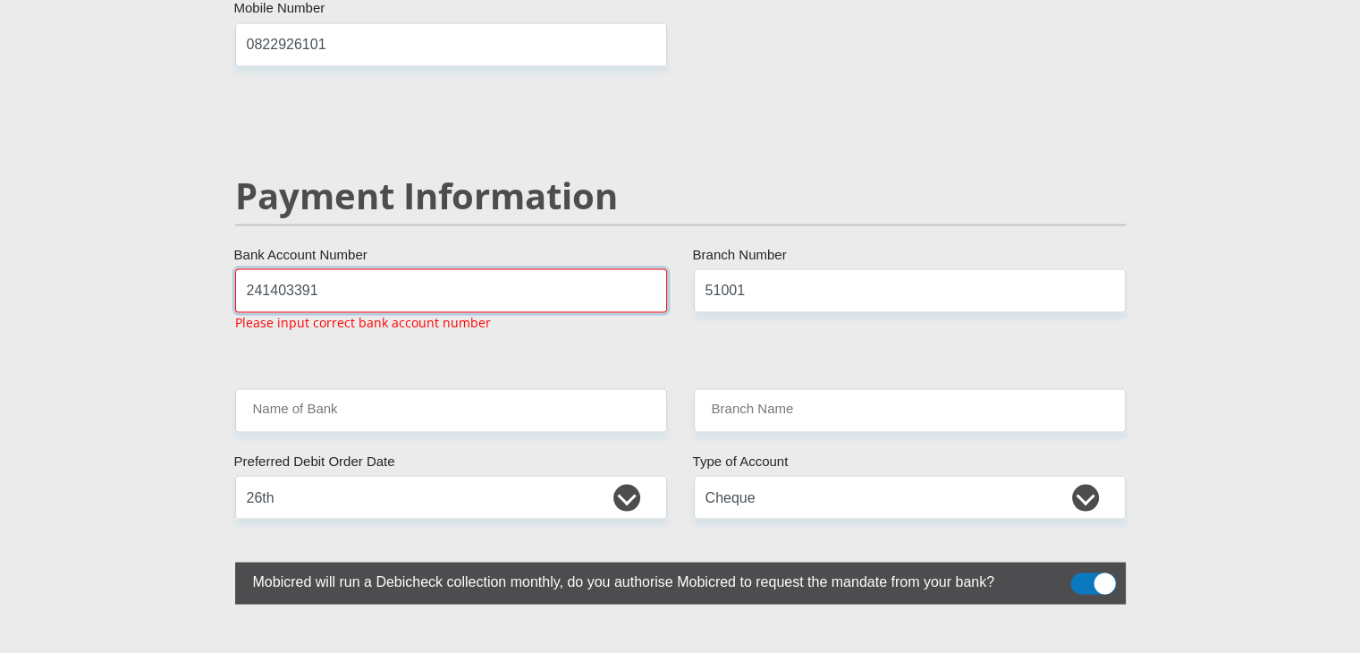
drag, startPoint x: 358, startPoint y: 248, endPoint x: 14, endPoint y: 309, distance: 348.8
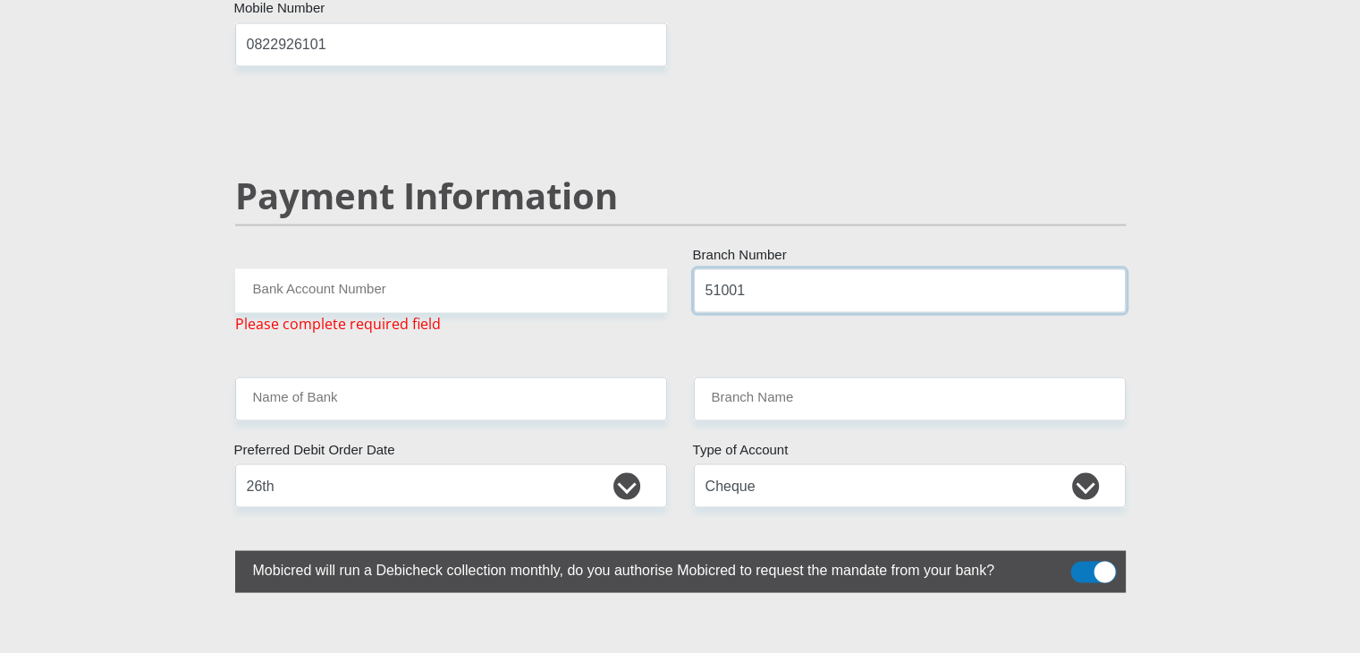
drag, startPoint x: 767, startPoint y: 244, endPoint x: 551, endPoint y: 246, distance: 216.5
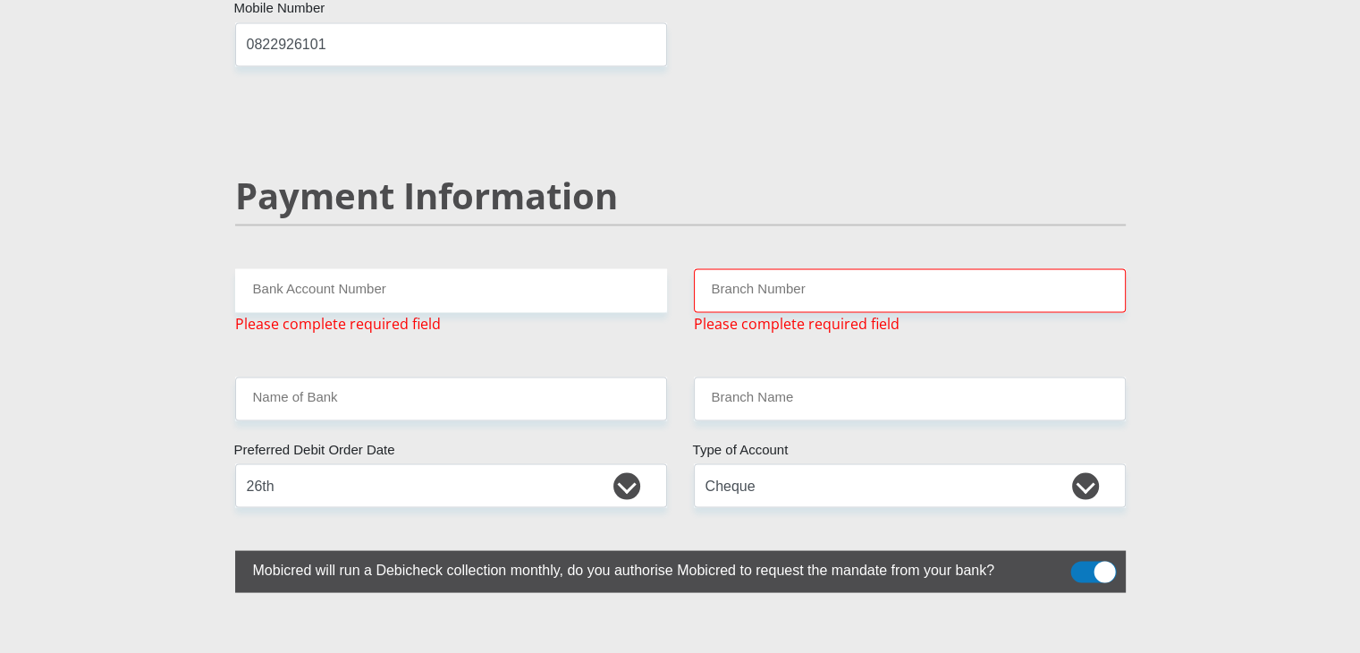
click at [1106, 561] on span at bounding box center [1094, 571] width 46 height 21
click at [1081, 565] on input "checkbox" at bounding box center [1081, 565] width 0 height 0
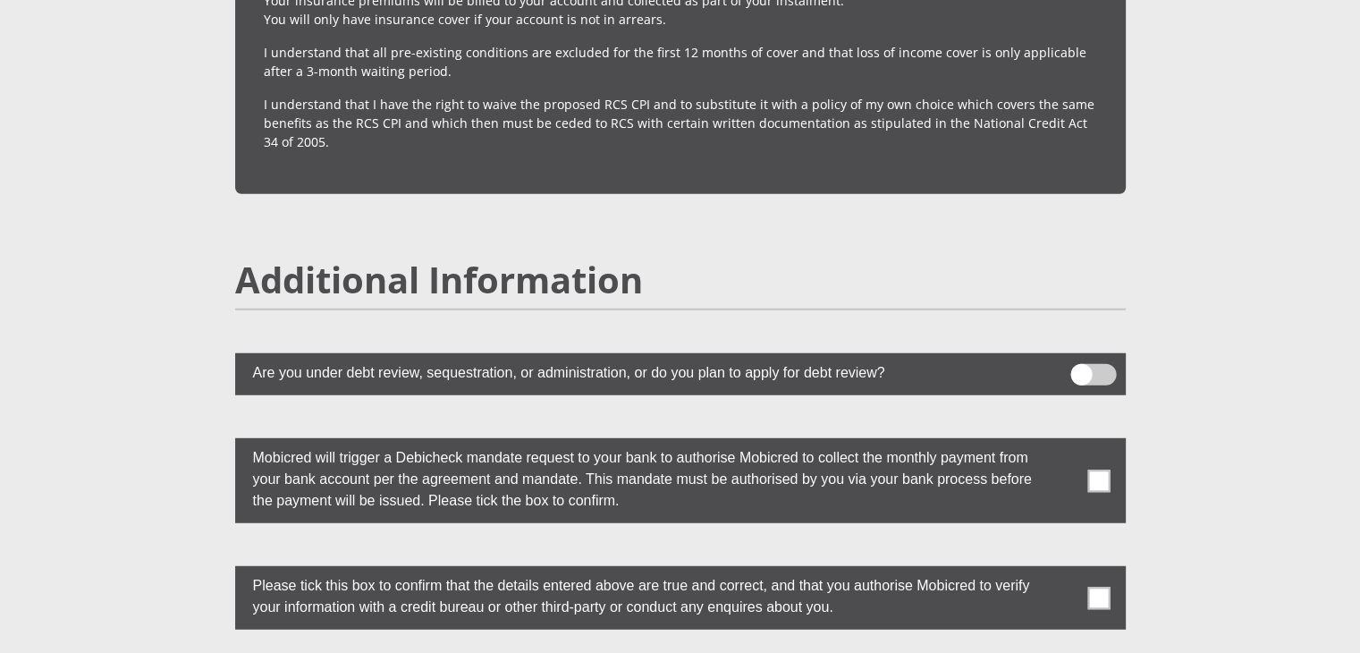
scroll to position [4685, 0]
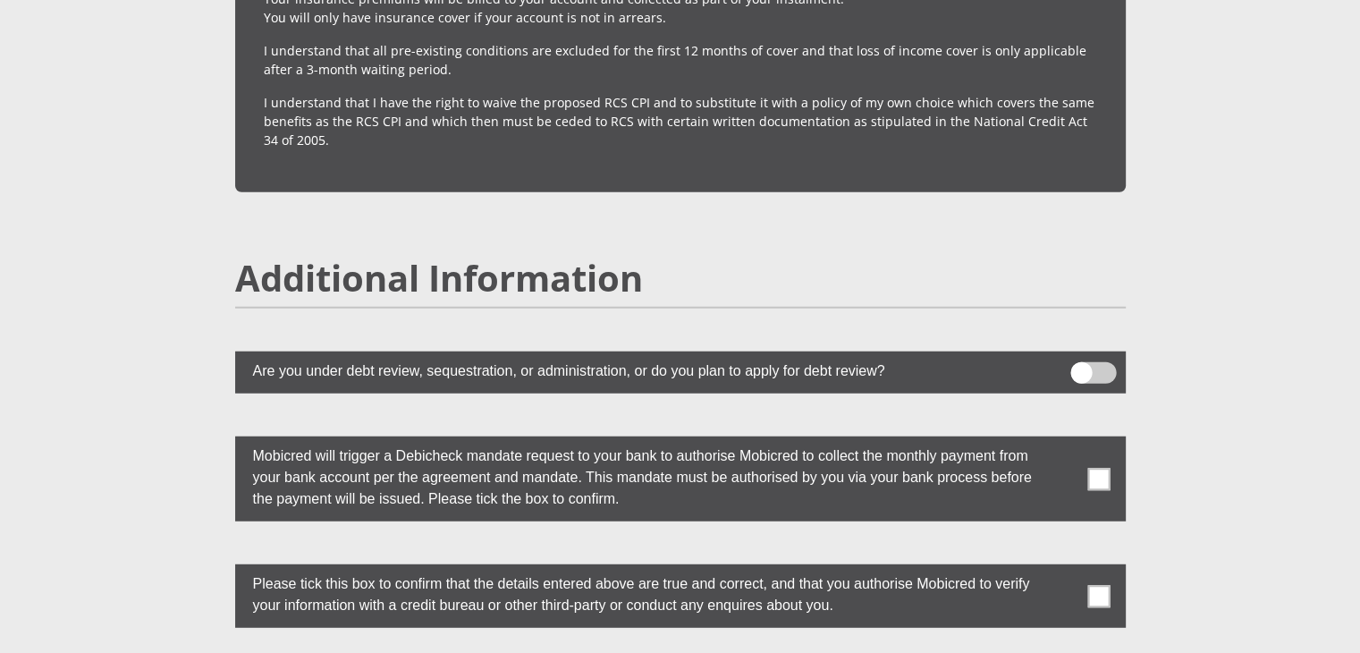
click at [1098, 585] on span at bounding box center [1099, 596] width 22 height 22
click at [1064, 569] on input "checkbox" at bounding box center [1064, 569] width 0 height 0
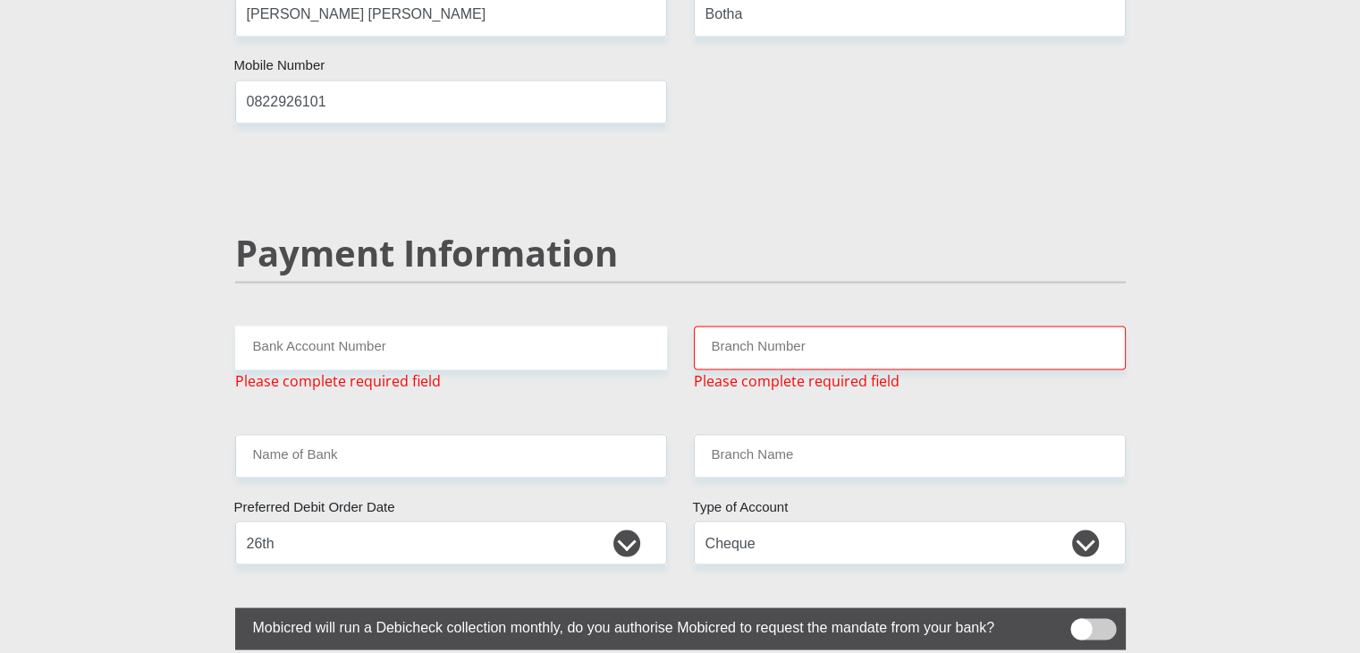
scroll to position [3311, 0]
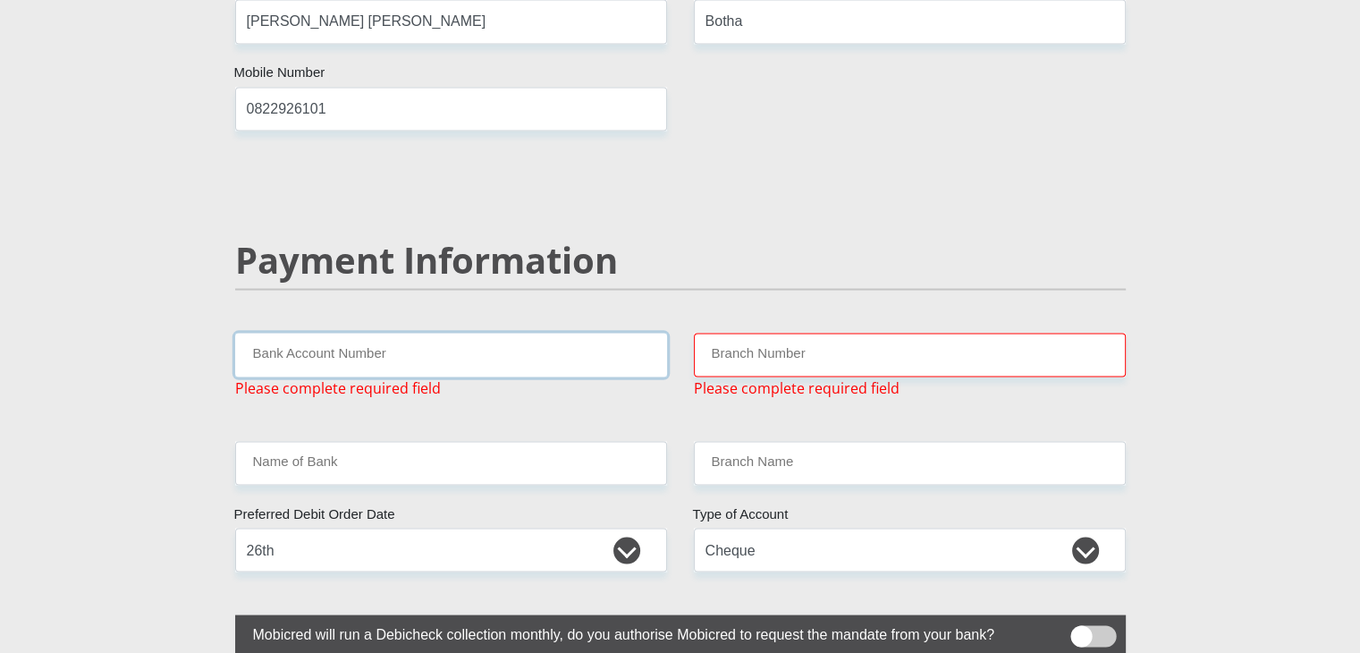
click at [572, 333] on input "Bank Account Number" at bounding box center [451, 355] width 432 height 44
type input "241403391"
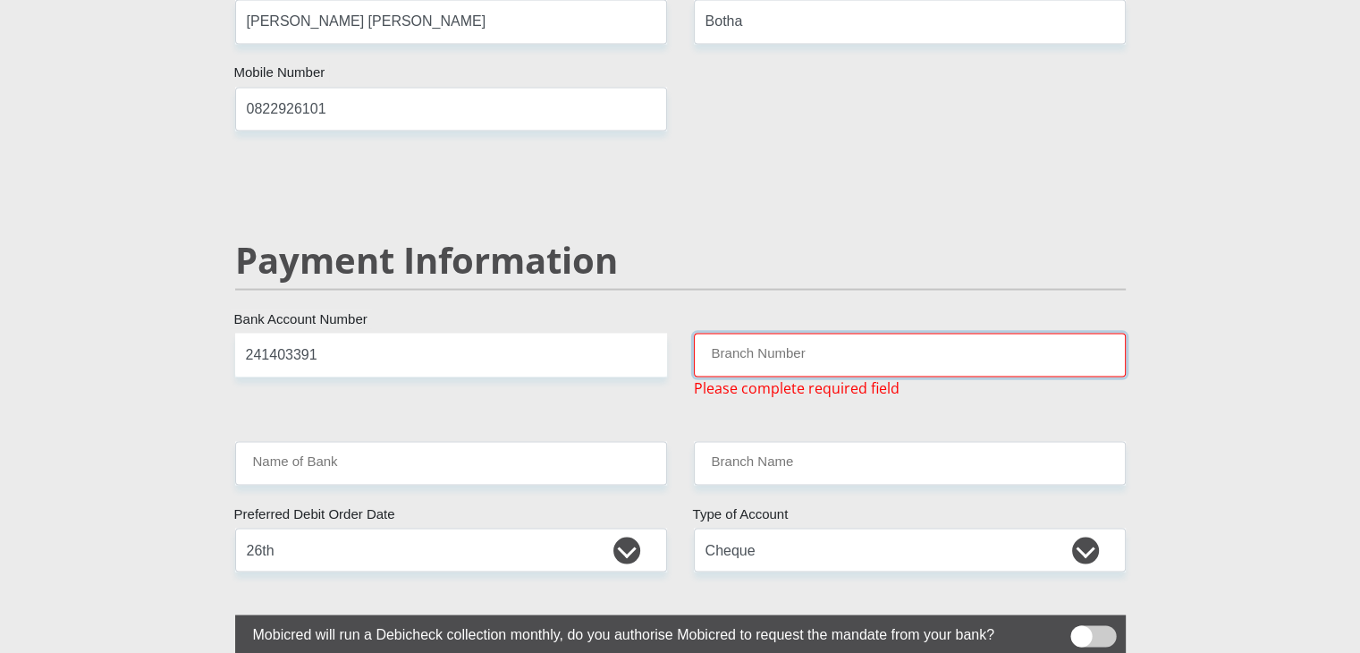
click at [732, 333] on input "Branch Number" at bounding box center [910, 355] width 432 height 44
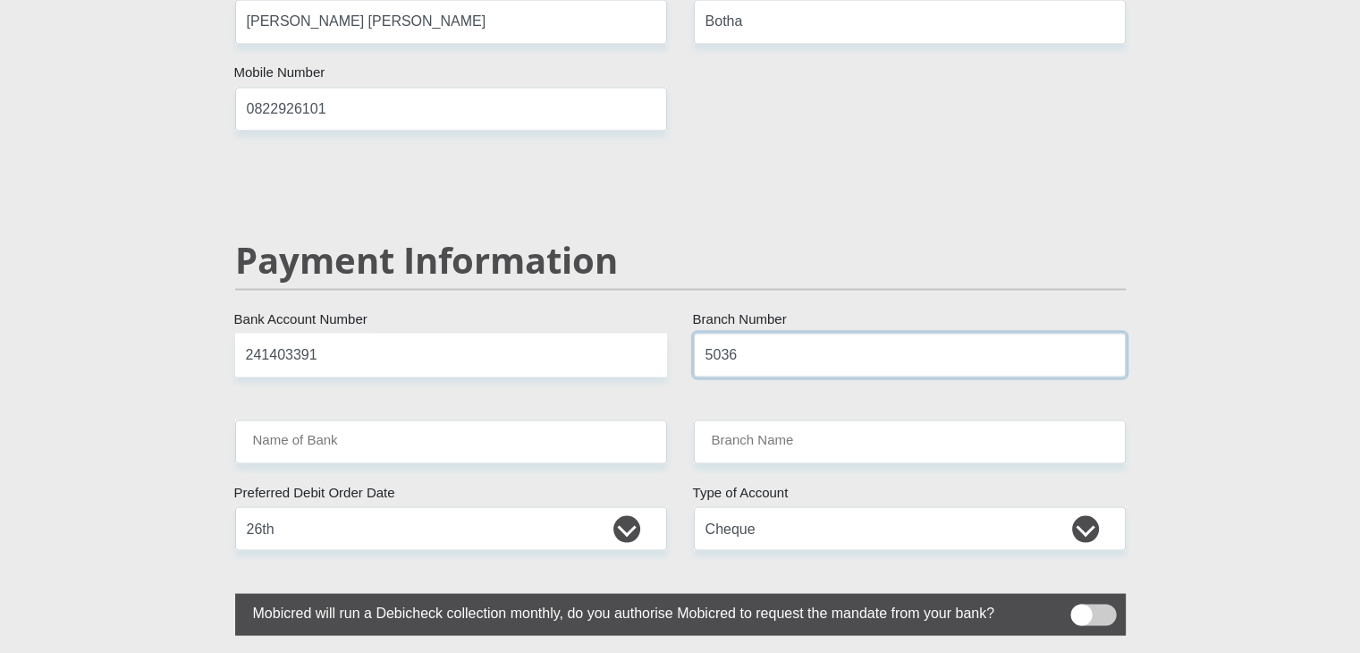
type input "5036"
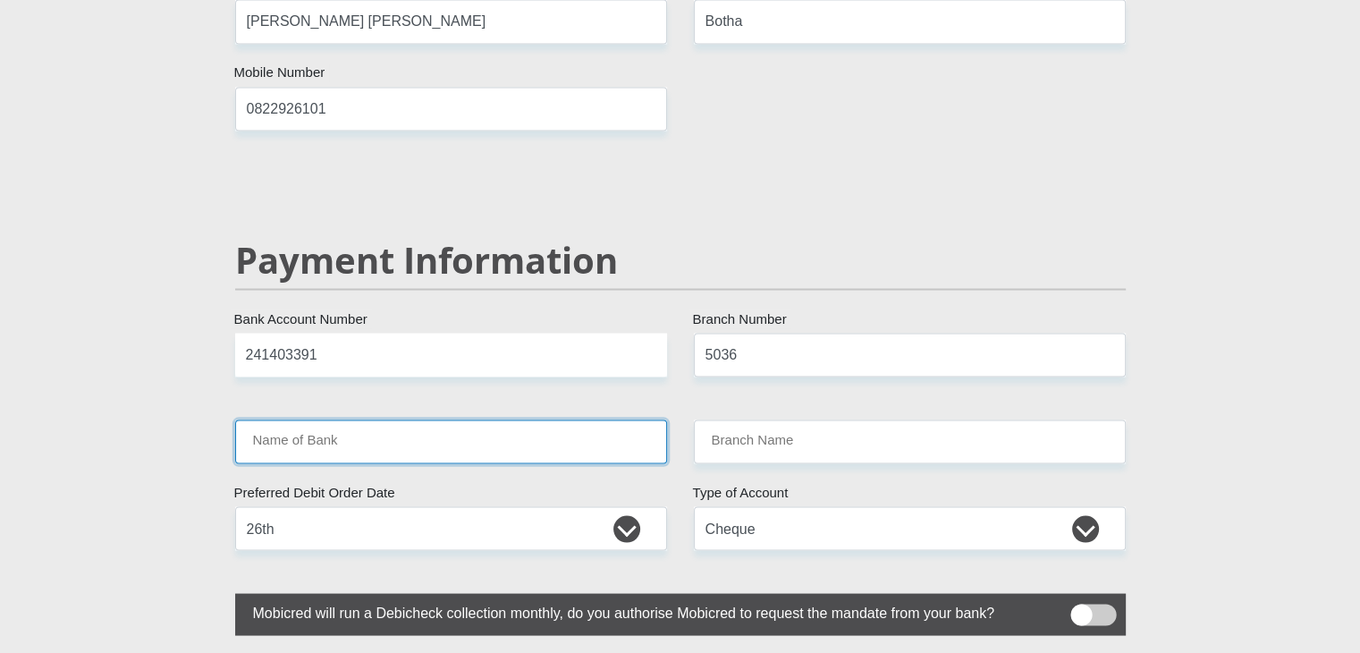
click at [540, 420] on input "Name of Bank" at bounding box center [451, 442] width 432 height 44
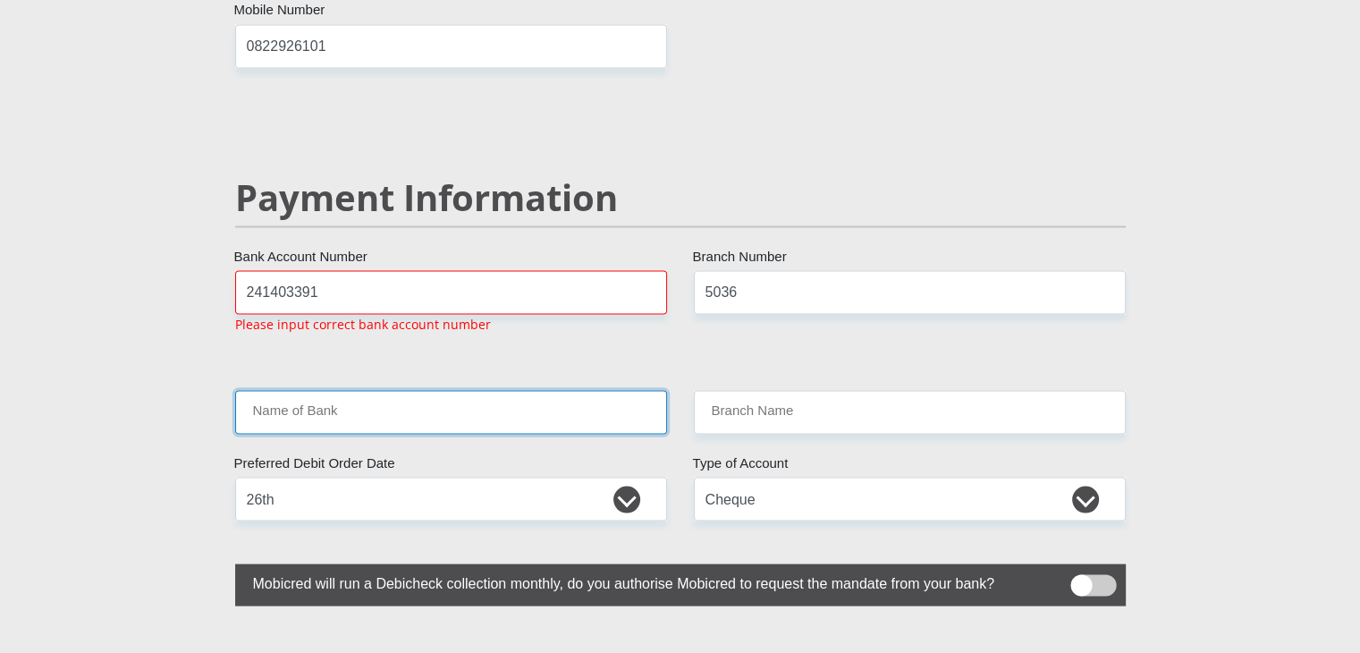
scroll to position [3376, 0]
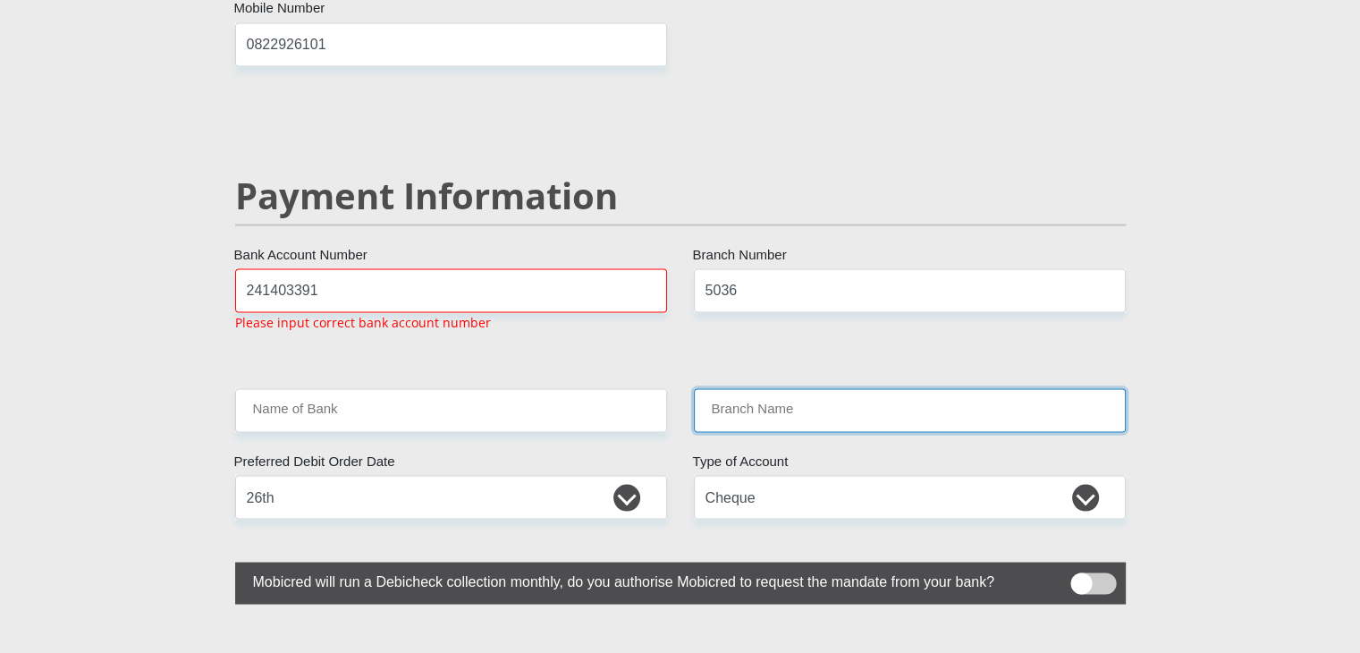
click at [809, 388] on input "Branch Name" at bounding box center [910, 410] width 432 height 44
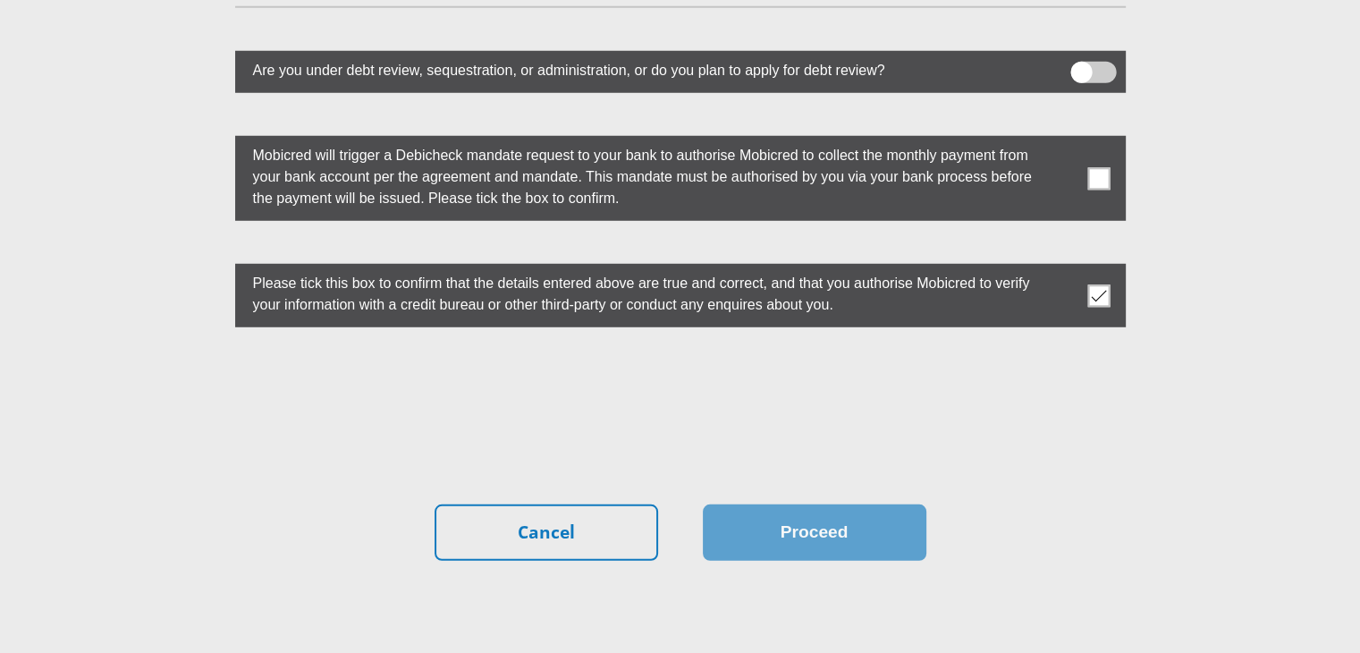
scroll to position [4998, 0]
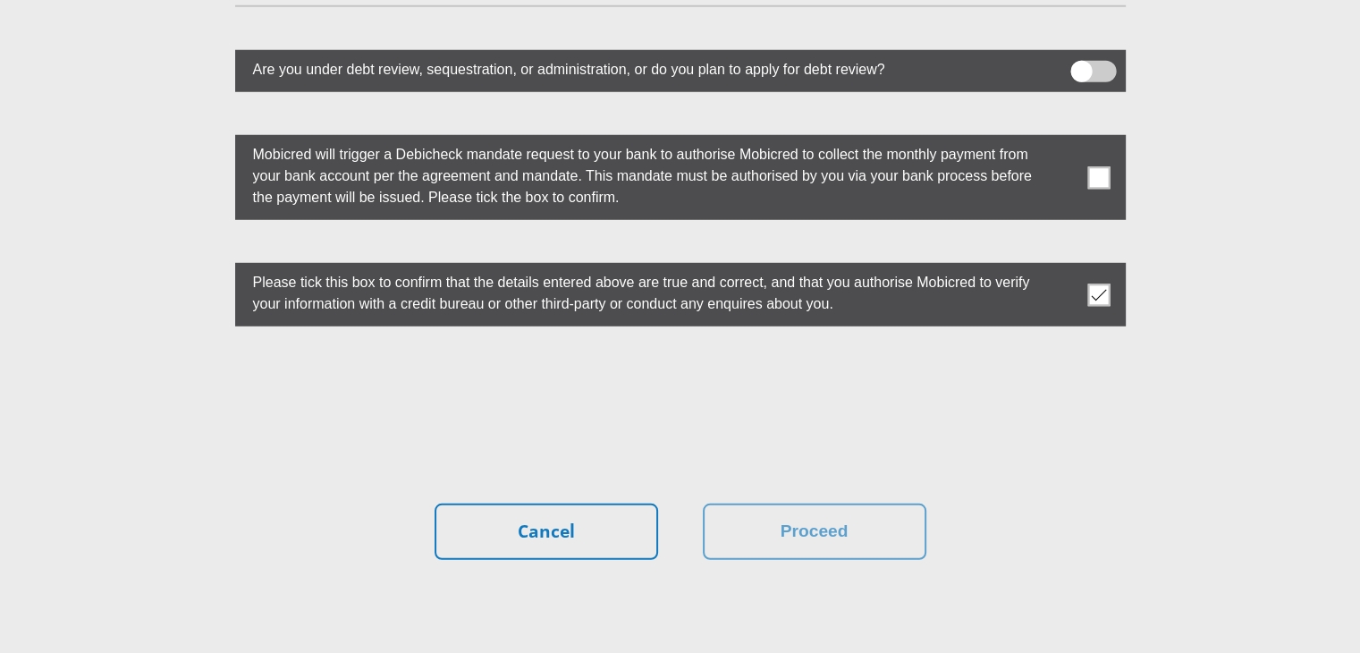
click at [1099, 166] on span at bounding box center [1099, 177] width 22 height 22
click at [1064, 140] on input "checkbox" at bounding box center [1064, 140] width 0 height 0
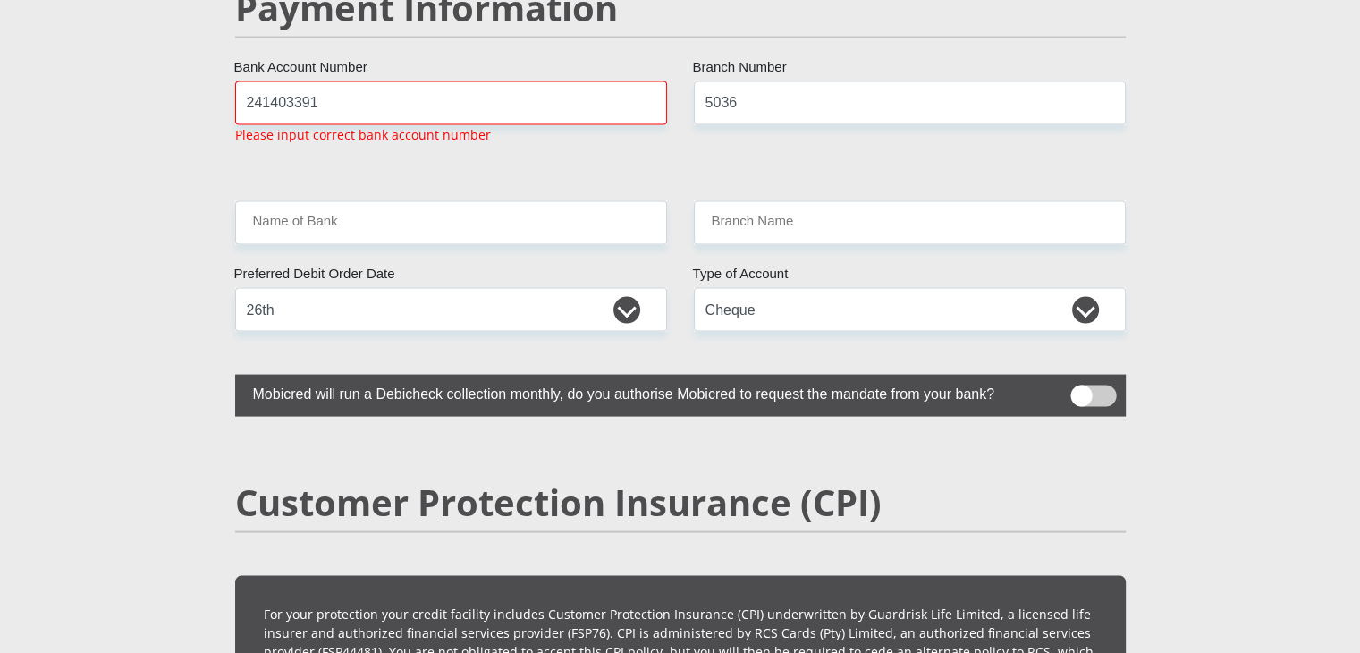
scroll to position [3562, 0]
click at [1094, 386] on span at bounding box center [1094, 396] width 46 height 21
click at [1081, 391] on input "checkbox" at bounding box center [1081, 391] width 0 height 0
click at [404, 82] on input "241403391" at bounding box center [451, 104] width 432 height 44
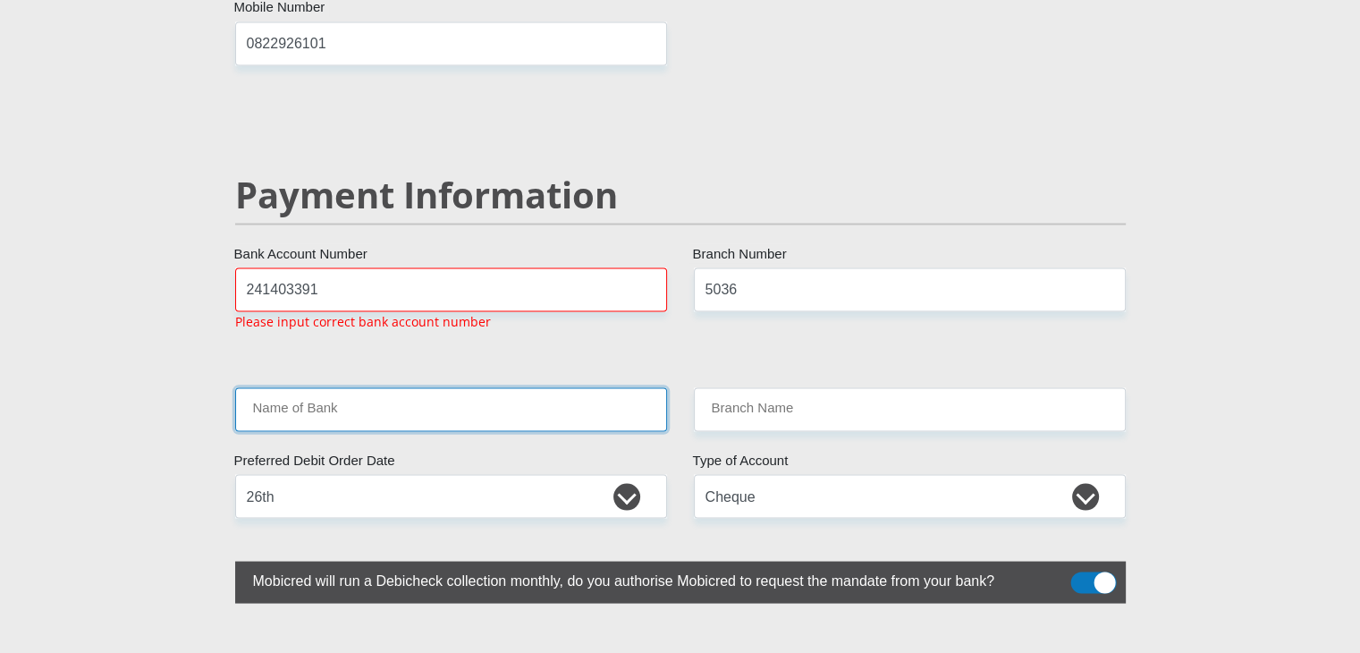
scroll to position [3376, 0]
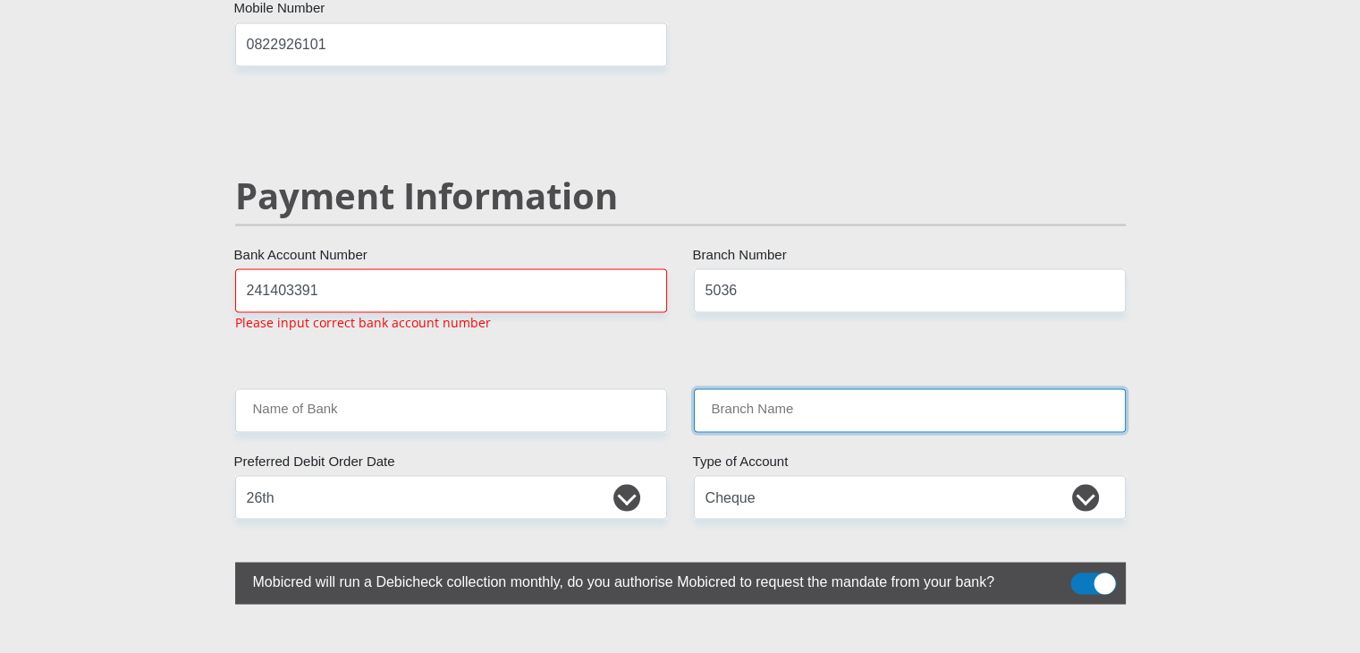
click at [777, 388] on input "Branch Name" at bounding box center [910, 410] width 432 height 44
click at [840, 388] on input "Branch Name" at bounding box center [910, 410] width 432 height 44
drag, startPoint x: 840, startPoint y: 367, endPoint x: 755, endPoint y: 369, distance: 85.0
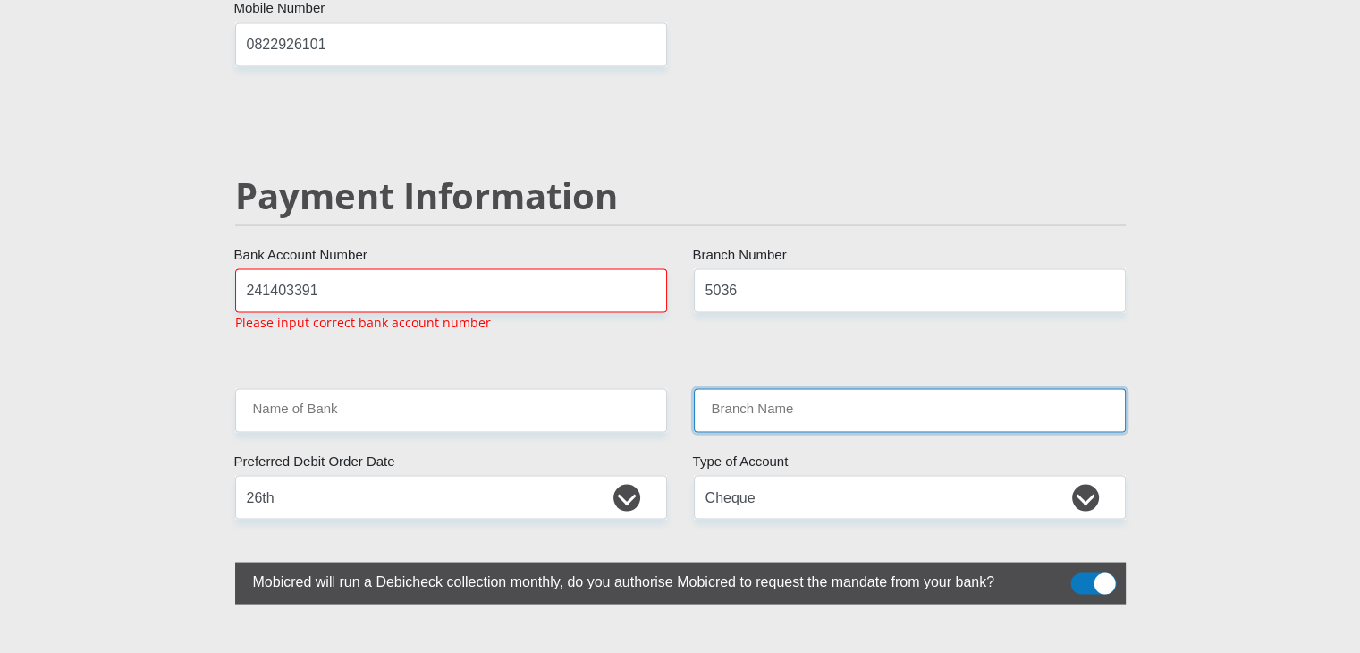
click at [755, 388] on input "Branch Name" at bounding box center [910, 410] width 432 height 44
drag, startPoint x: 755, startPoint y: 369, endPoint x: 737, endPoint y: 371, distance: 18.1
click at [737, 388] on input "Branch Name" at bounding box center [910, 410] width 432 height 44
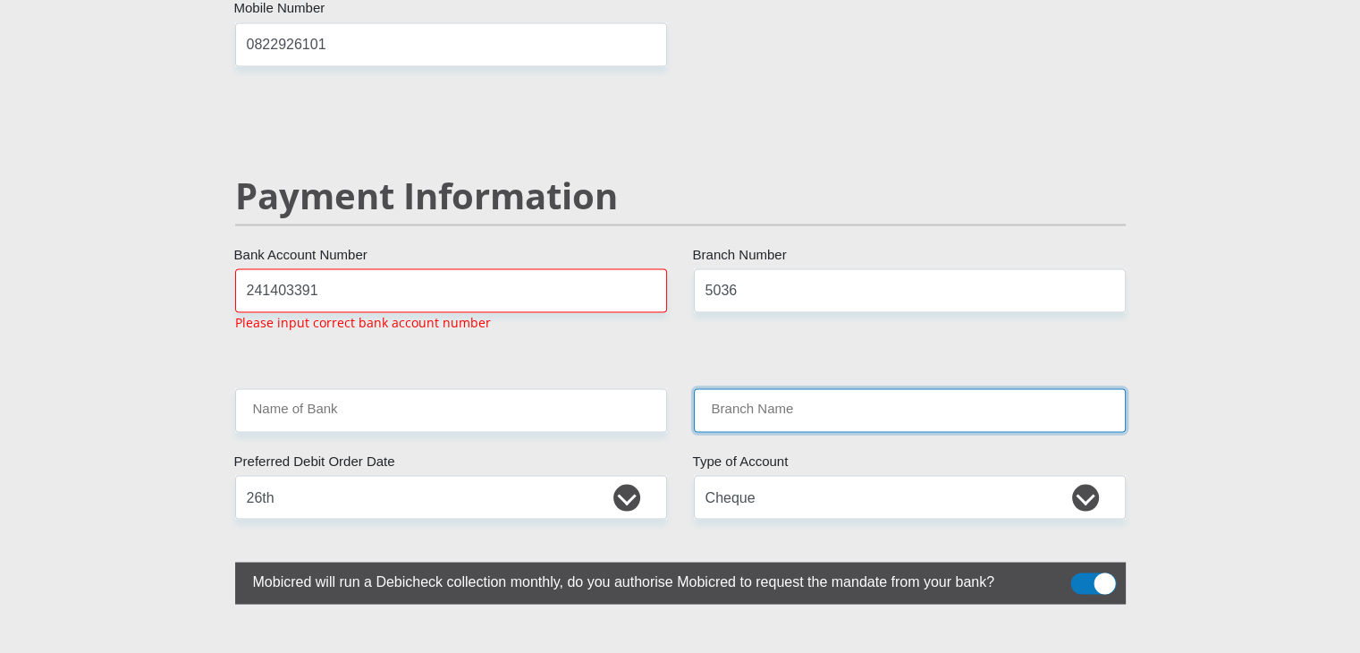
drag, startPoint x: 737, startPoint y: 371, endPoint x: 551, endPoint y: 366, distance: 186.1
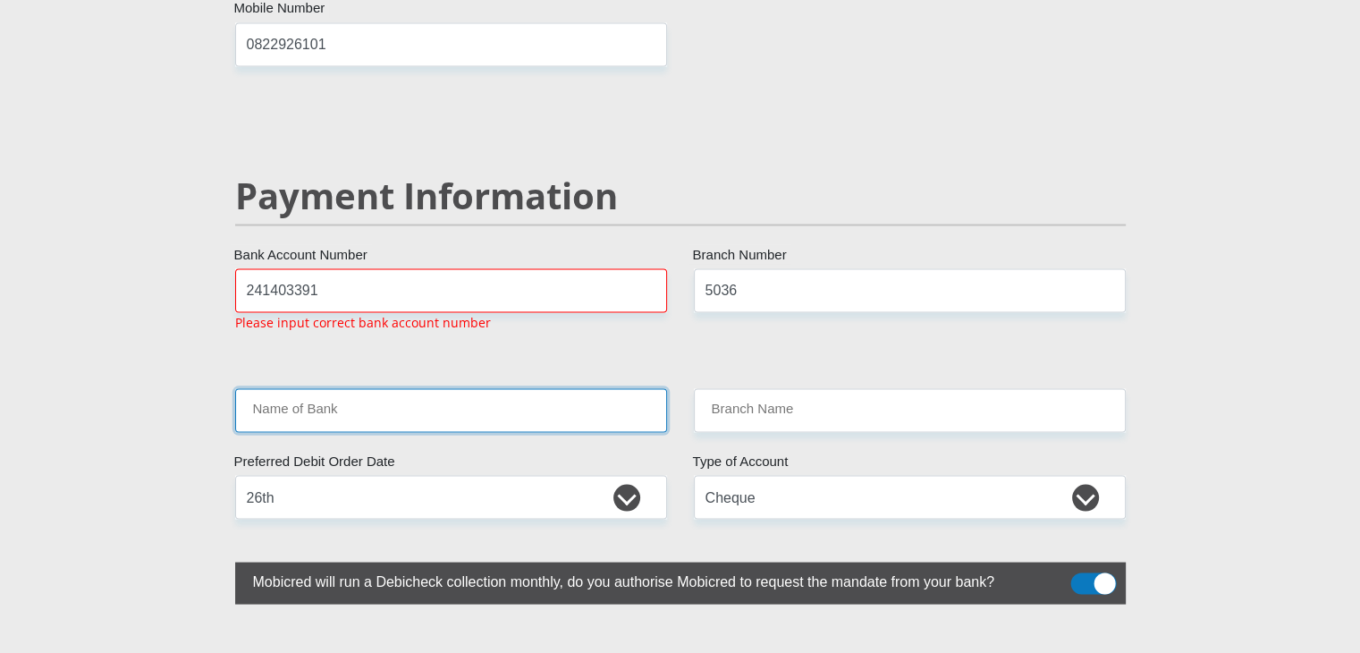
click at [551, 388] on input "Name of Bank" at bounding box center [451, 410] width 432 height 44
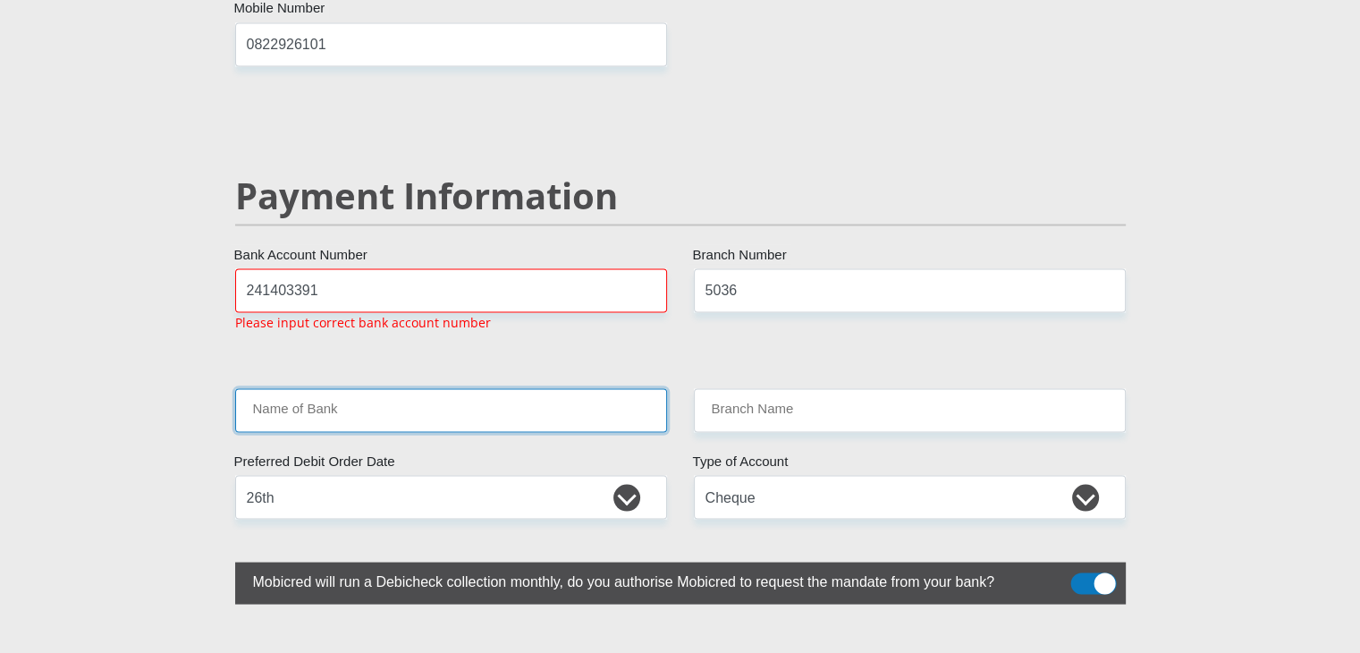
click at [551, 388] on input "Name of Bank" at bounding box center [451, 410] width 432 height 44
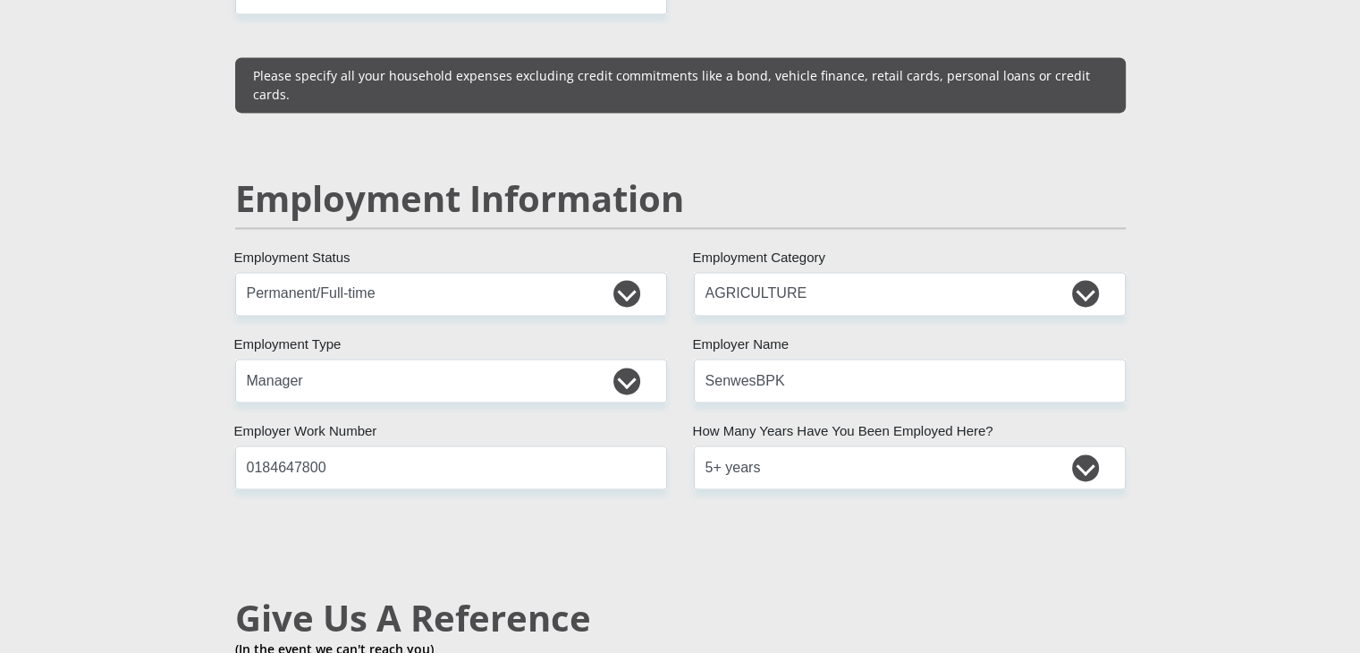
scroll to position [2615, 0]
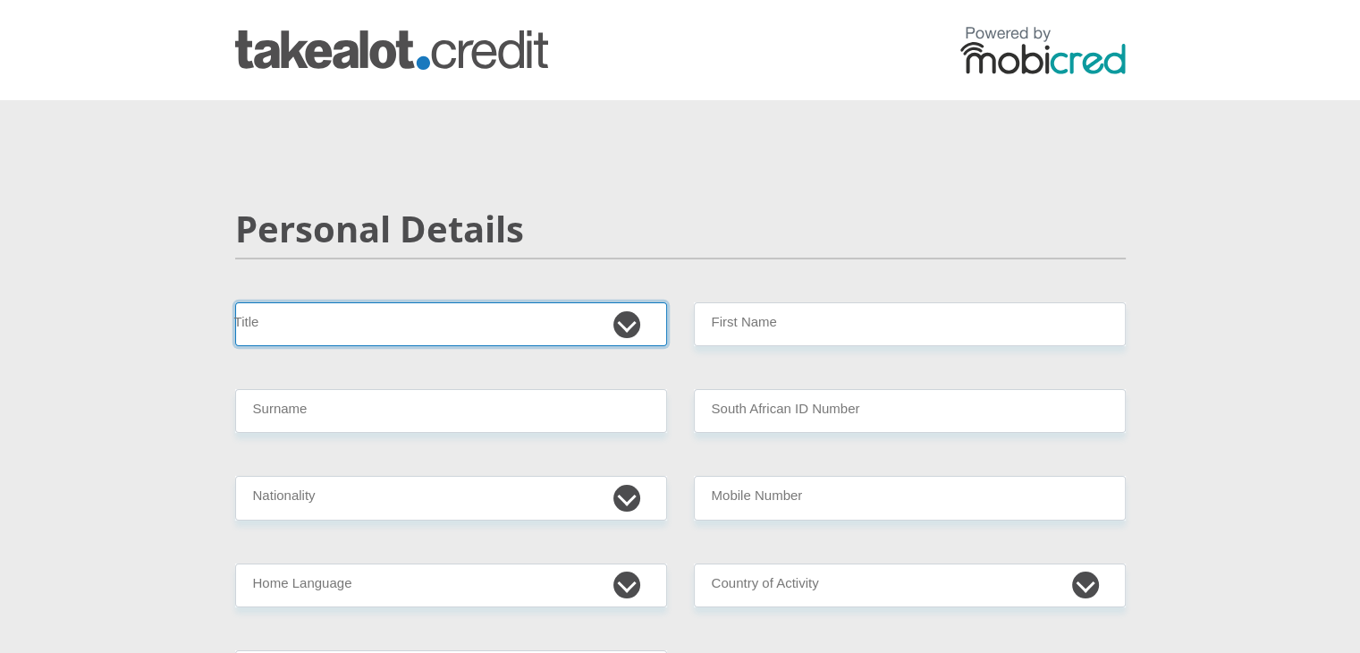
click at [609, 326] on select "Mr Ms Mrs Dr [PERSON_NAME]" at bounding box center [451, 324] width 432 height 44
select select "Mr"
click at [235, 302] on select "Mr Ms Mrs Dr [PERSON_NAME]" at bounding box center [451, 324] width 432 height 44
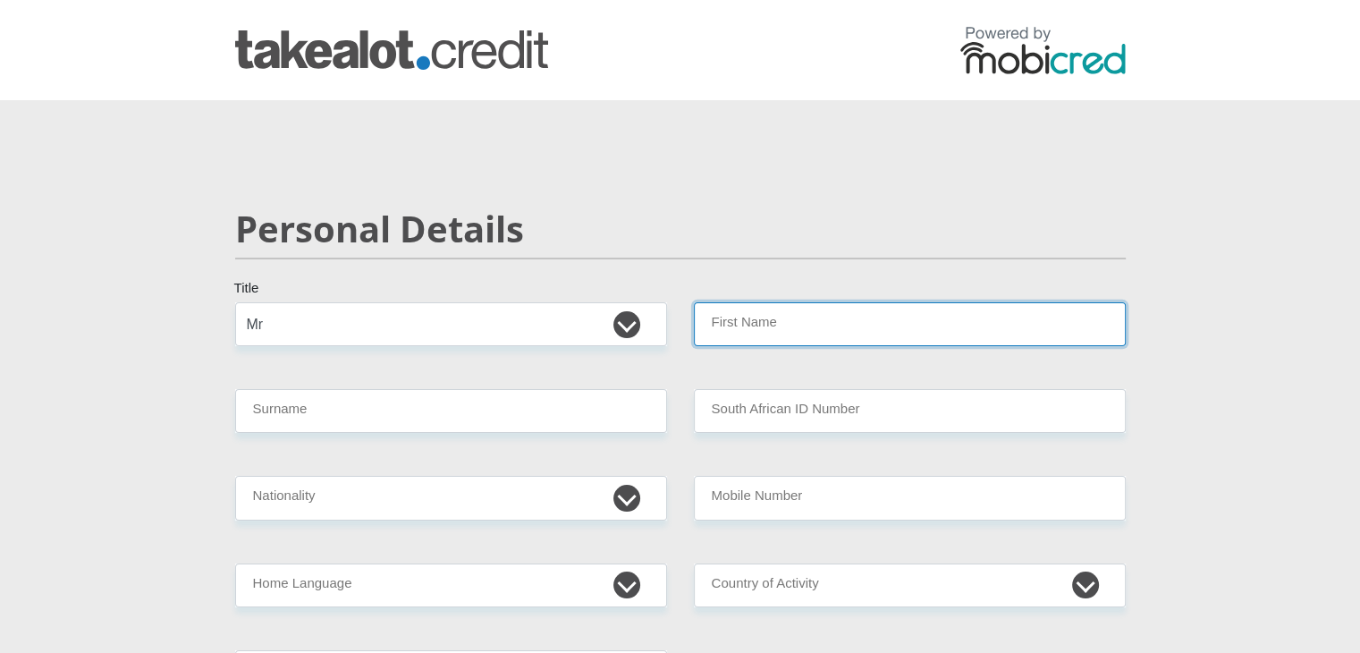
click at [750, 324] on input "First Name" at bounding box center [910, 324] width 432 height 44
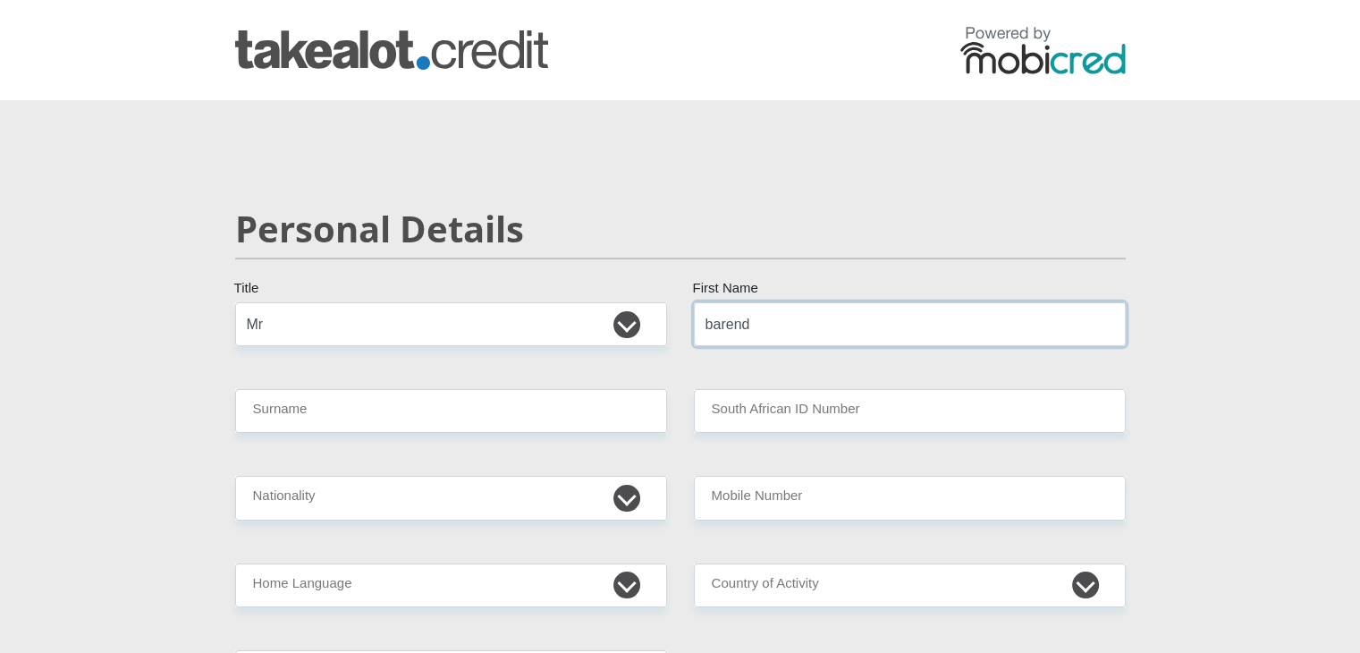
type input "barend"
type input "Botha"
type input "7906285121084"
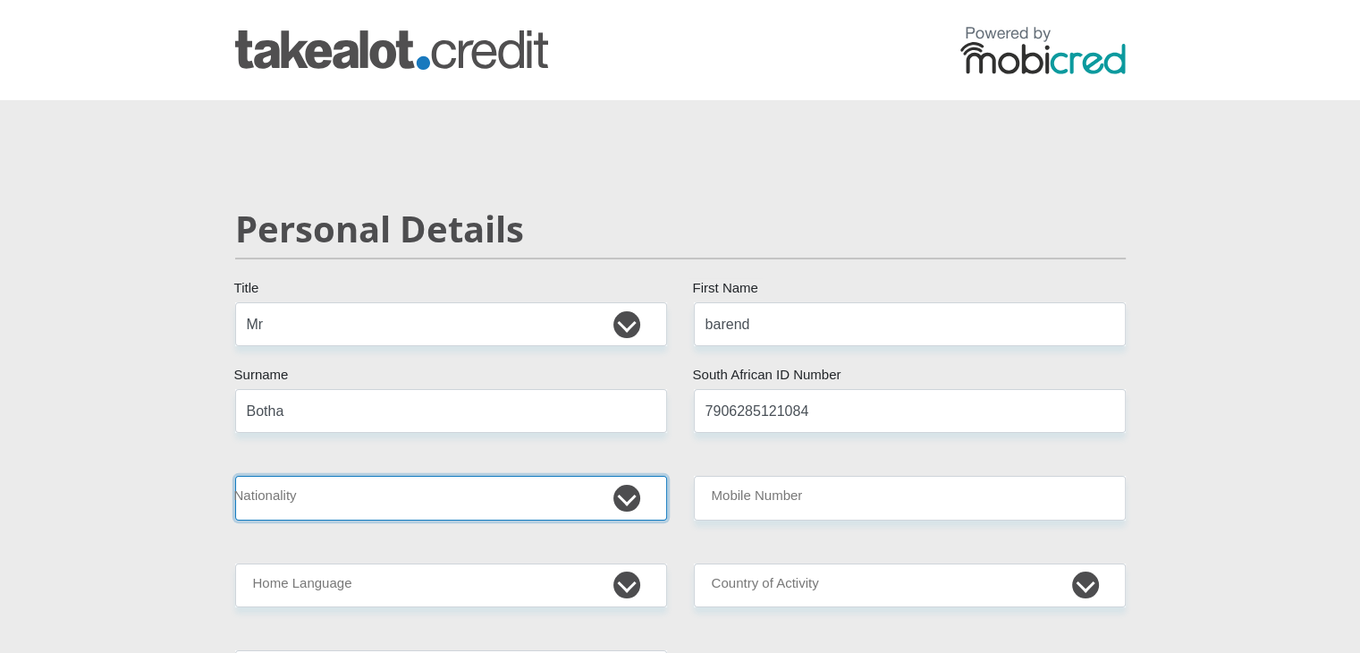
click at [612, 504] on select "[GEOGRAPHIC_DATA] [GEOGRAPHIC_DATA] [GEOGRAPHIC_DATA] [GEOGRAPHIC_DATA] [GEOGRA…" at bounding box center [451, 498] width 432 height 44
select select "ZAF"
click at [235, 476] on select "[GEOGRAPHIC_DATA] [GEOGRAPHIC_DATA] [GEOGRAPHIC_DATA] [GEOGRAPHIC_DATA] [GEOGRA…" at bounding box center [451, 498] width 432 height 44
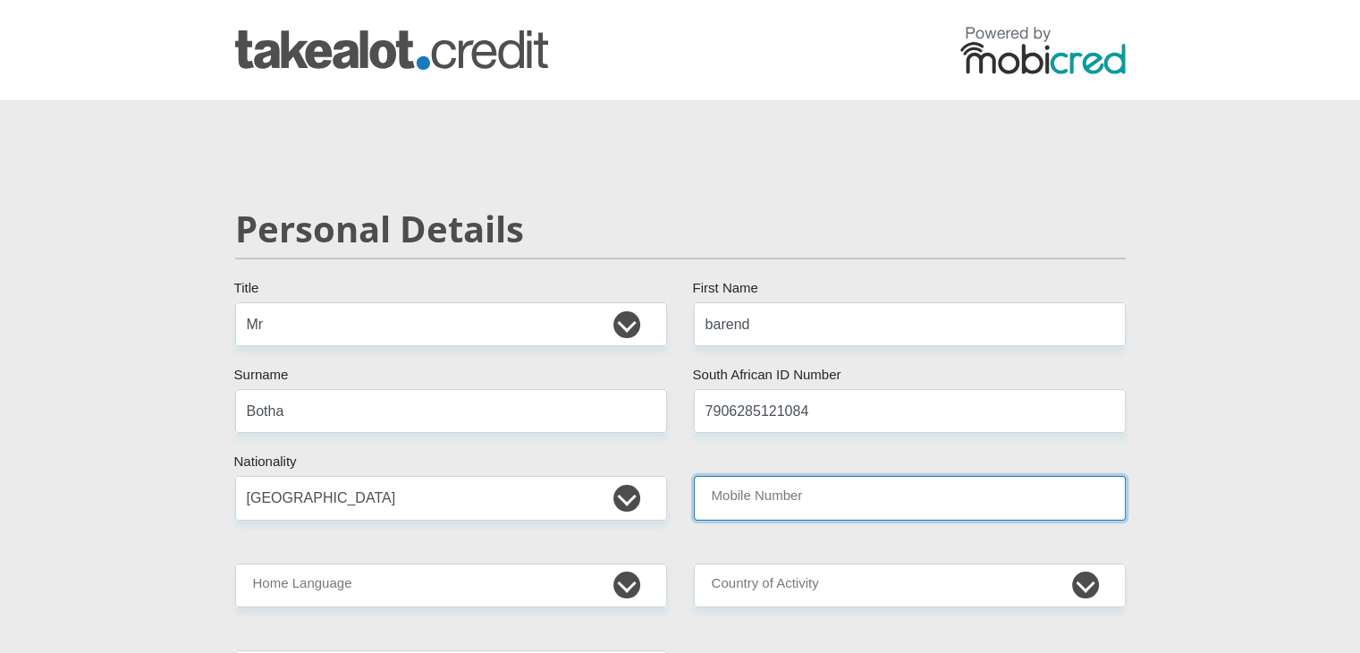
click at [894, 491] on input "Mobile Number" at bounding box center [910, 498] width 432 height 44
type input "0609666816"
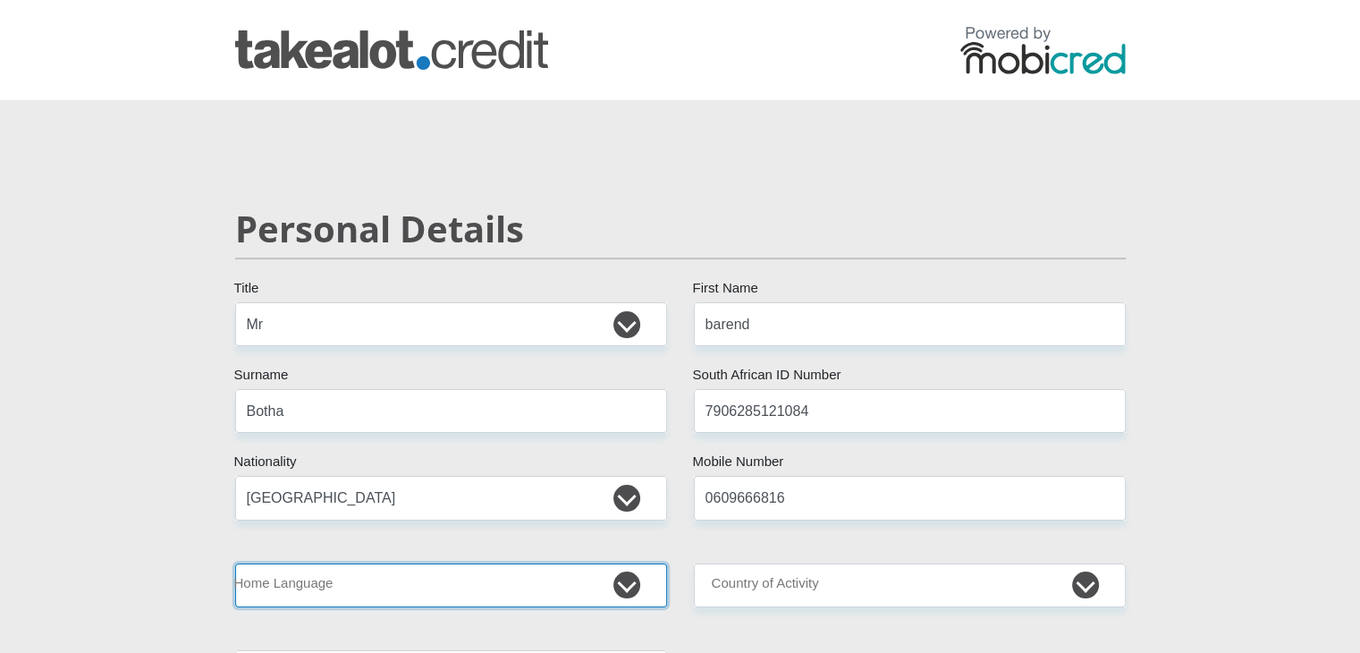
click at [611, 592] on select "Afrikaans English Sepedi South Ndebele Southern Sotho Swati Tsonga Tswana Venda…" at bounding box center [451, 586] width 432 height 44
select select "afr"
click at [235, 564] on select "Afrikaans English Sepedi South Ndebele Southern Sotho Swati Tsonga Tswana Venda…" at bounding box center [451, 586] width 432 height 44
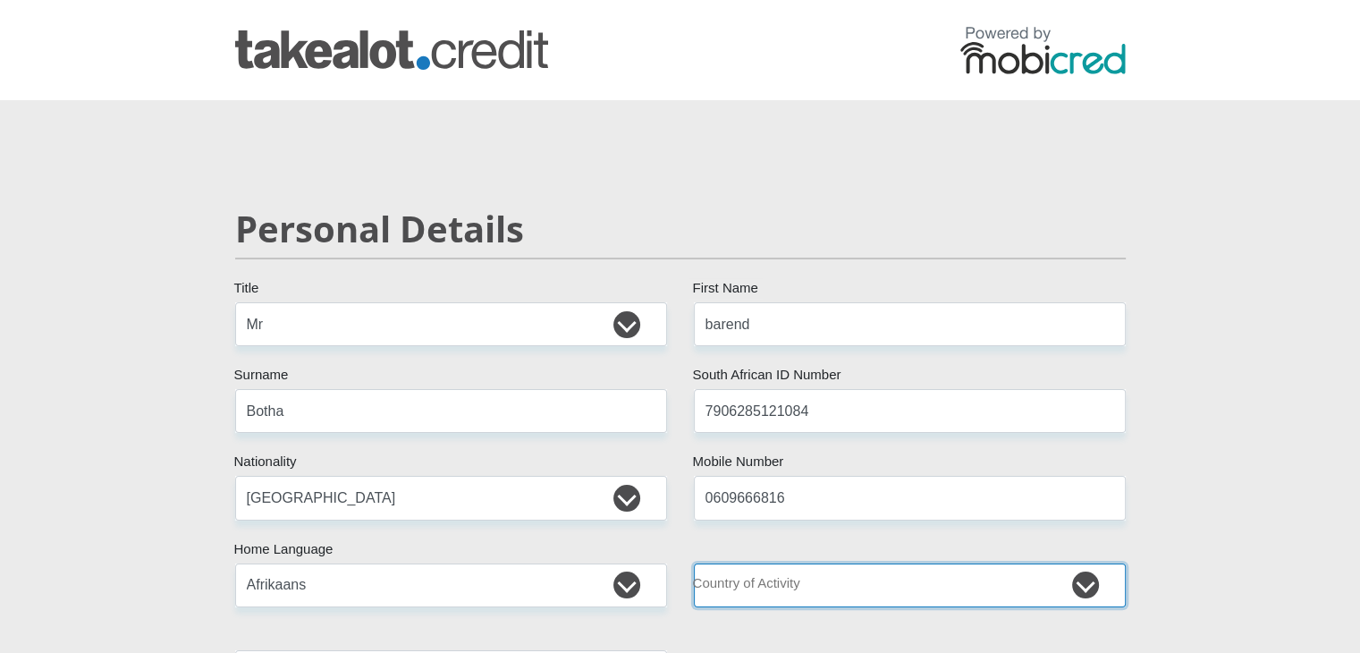
click at [880, 594] on select "[GEOGRAPHIC_DATA] [GEOGRAPHIC_DATA] [GEOGRAPHIC_DATA] [GEOGRAPHIC_DATA] [GEOGRA…" at bounding box center [910, 586] width 432 height 44
select select "ZAF"
click at [694, 564] on select "[GEOGRAPHIC_DATA] [GEOGRAPHIC_DATA] [GEOGRAPHIC_DATA] [GEOGRAPHIC_DATA] [GEOGRA…" at bounding box center [910, 586] width 432 height 44
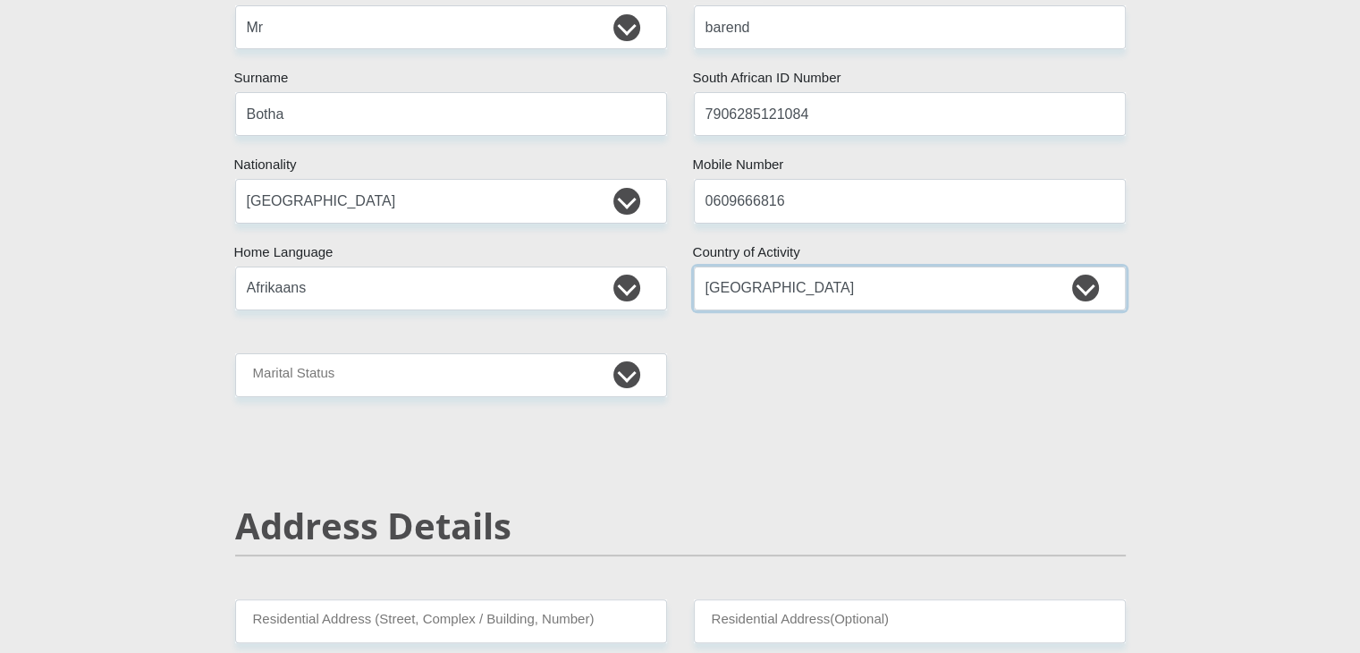
scroll to position [313, 0]
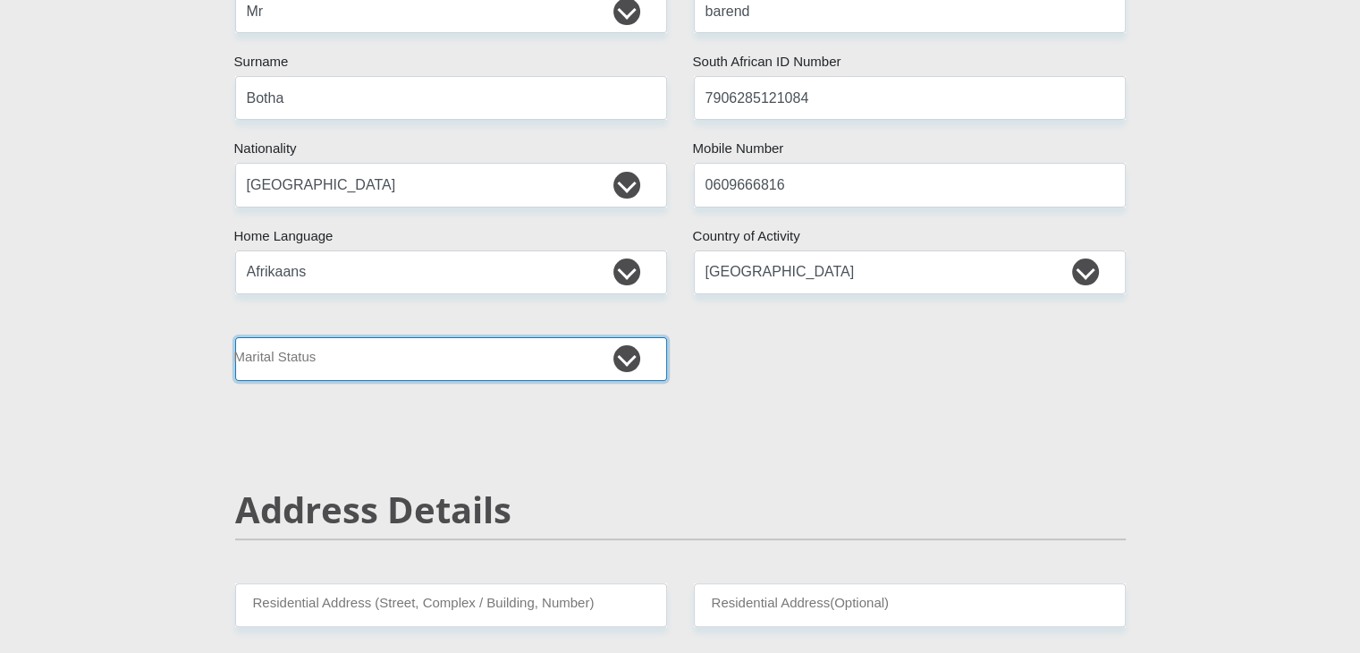
click at [623, 352] on select "Married ANC Single Divorced Widowed Married COP or Customary Law" at bounding box center [451, 359] width 432 height 44
select select "3"
click at [235, 337] on select "Married ANC Single Divorced Widowed Married COP or Customary Law" at bounding box center [451, 359] width 432 height 44
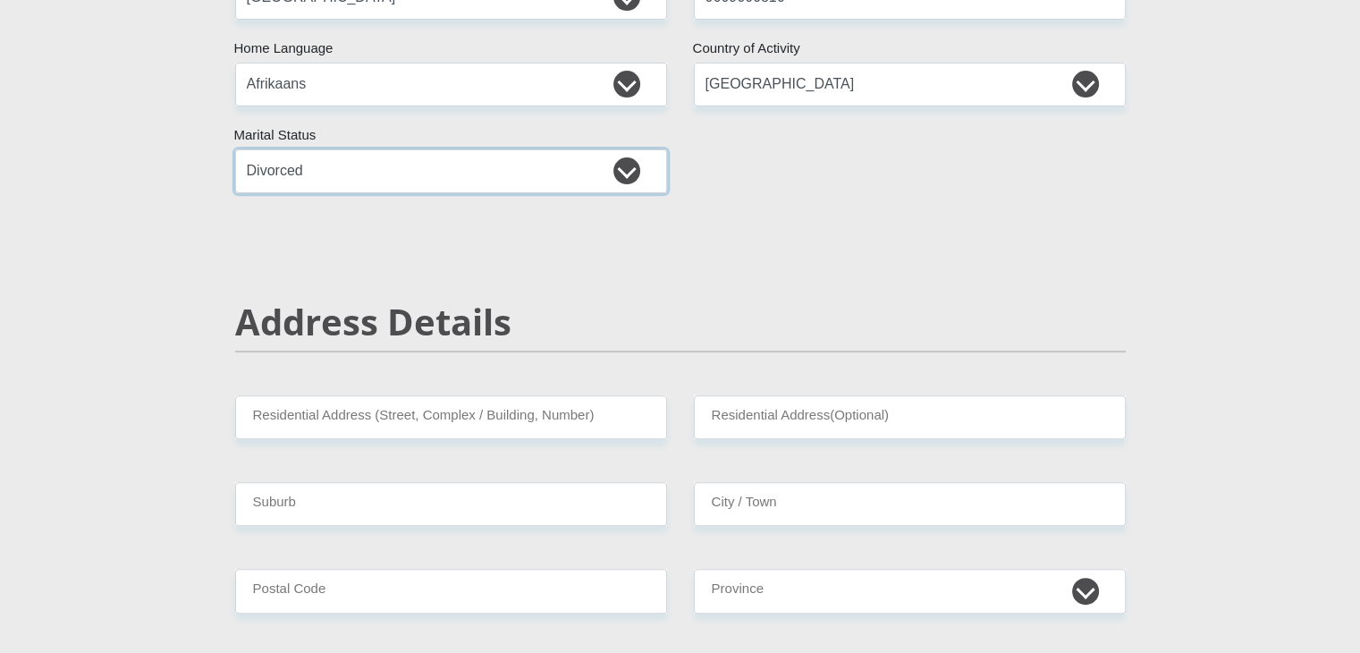
scroll to position [503, 0]
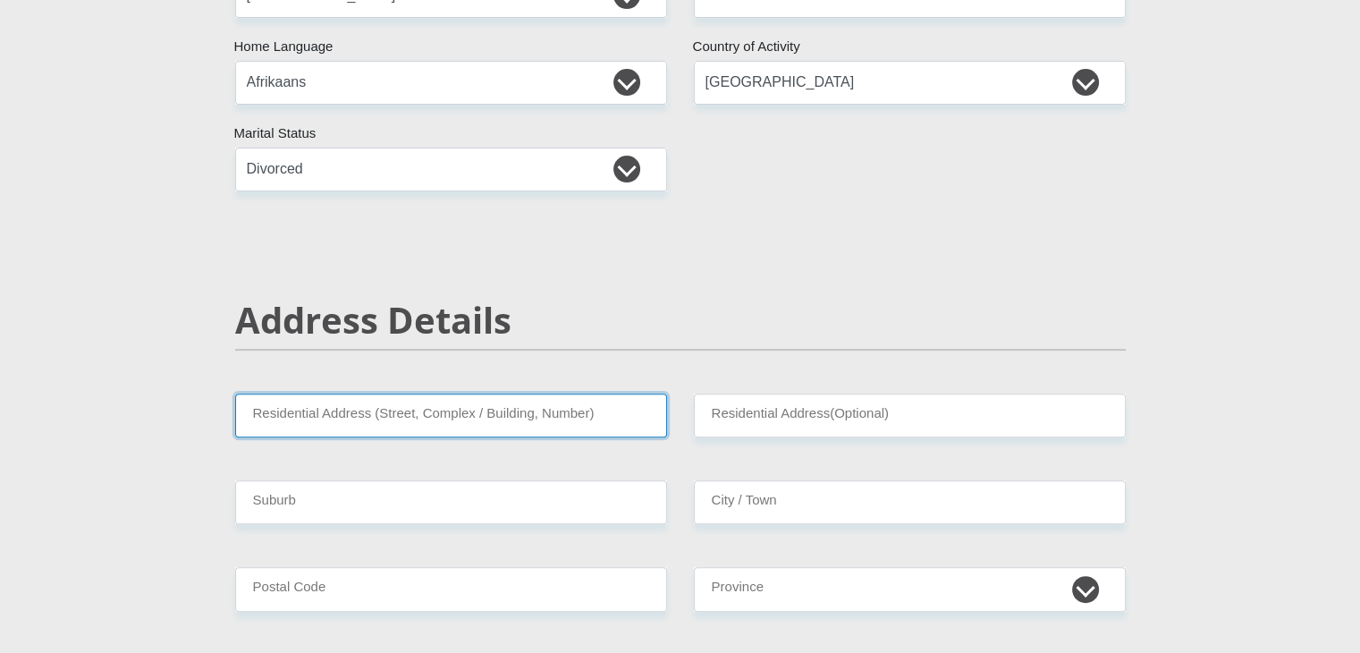
click at [522, 408] on input "Residential Address (Street, Complex / Building, Number)" at bounding box center [451, 416] width 432 height 44
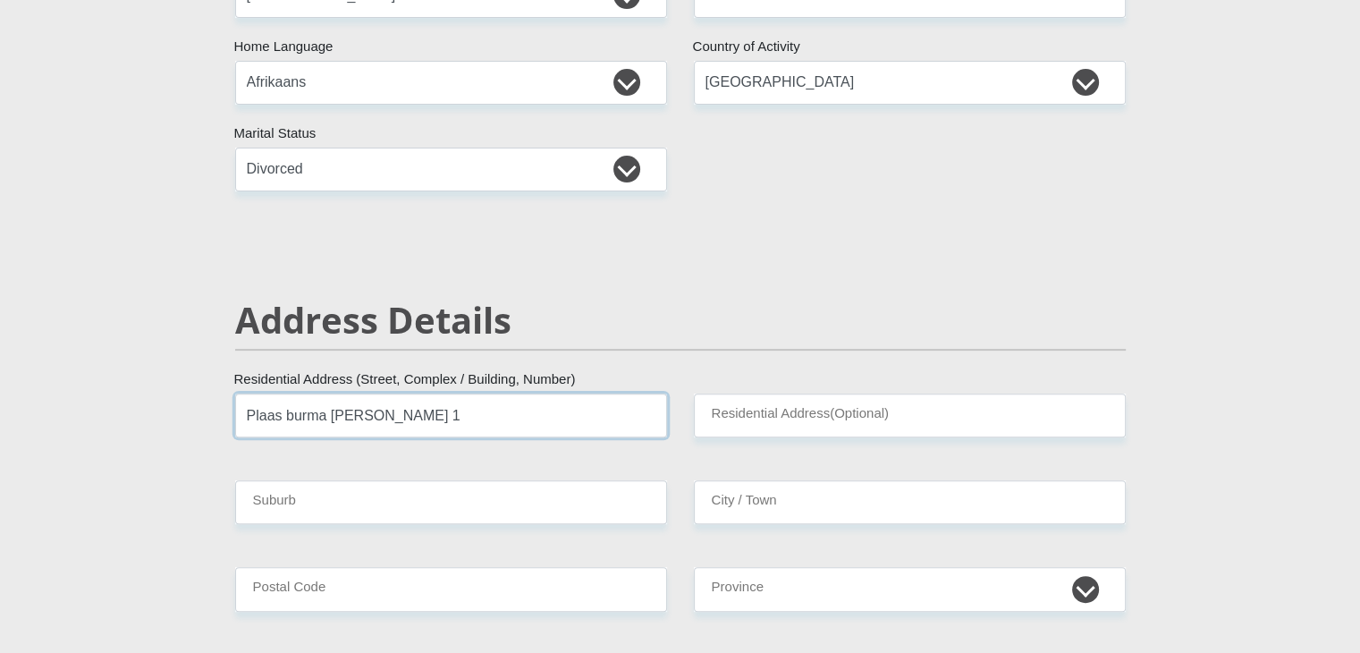
type input "Plaas burma deel 1"
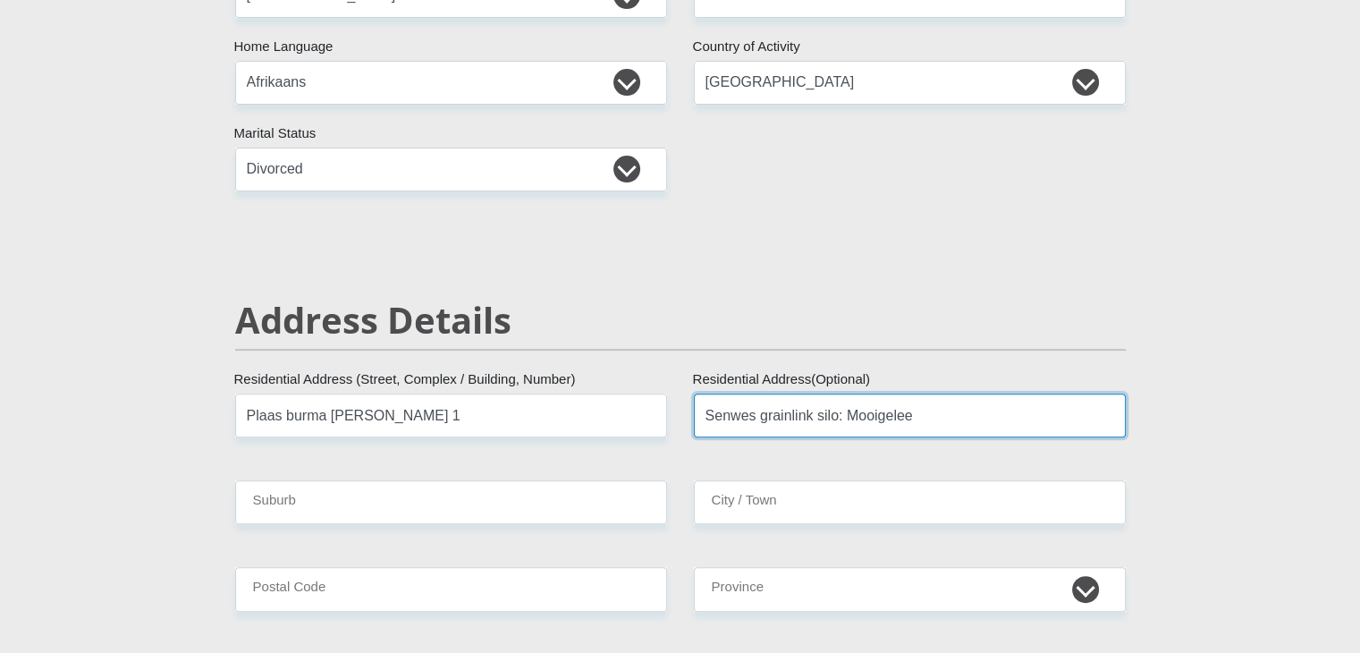
type input "Senwes grainlink silo: Mooigelee"
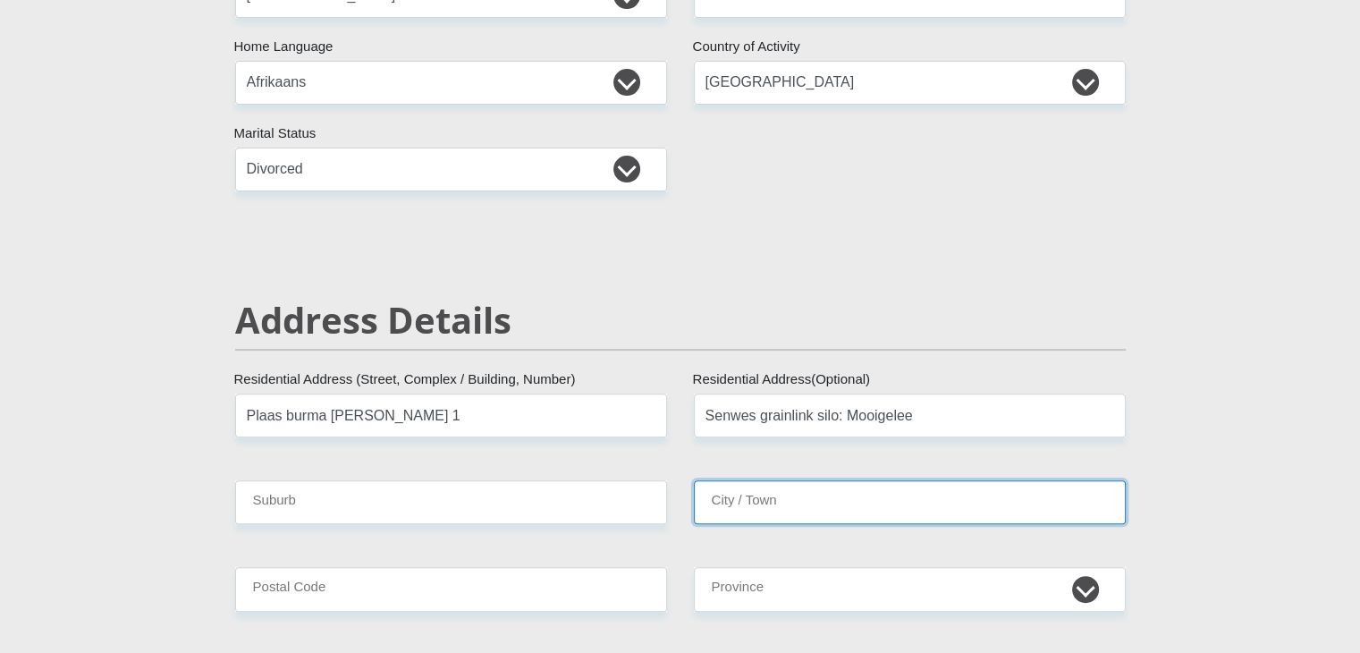
click at [749, 496] on input "City / Town" at bounding box center [910, 502] width 432 height 44
type input "[PERSON_NAME]"
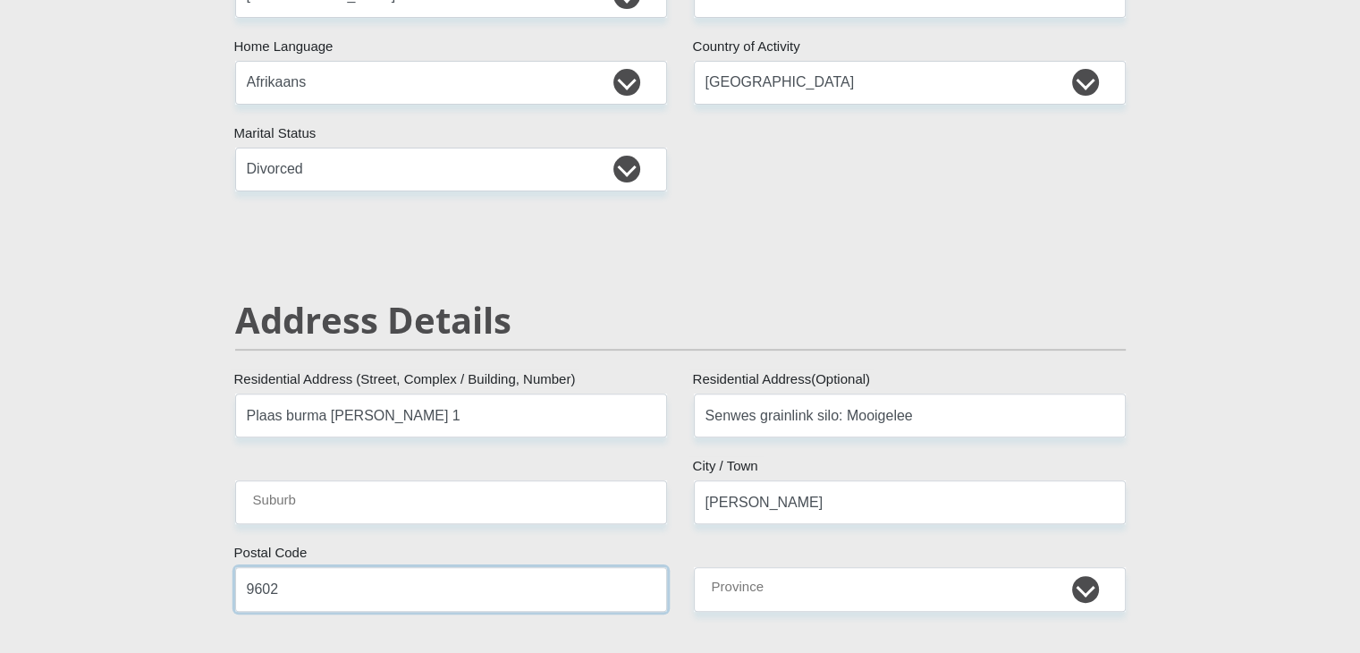
type input "9602"
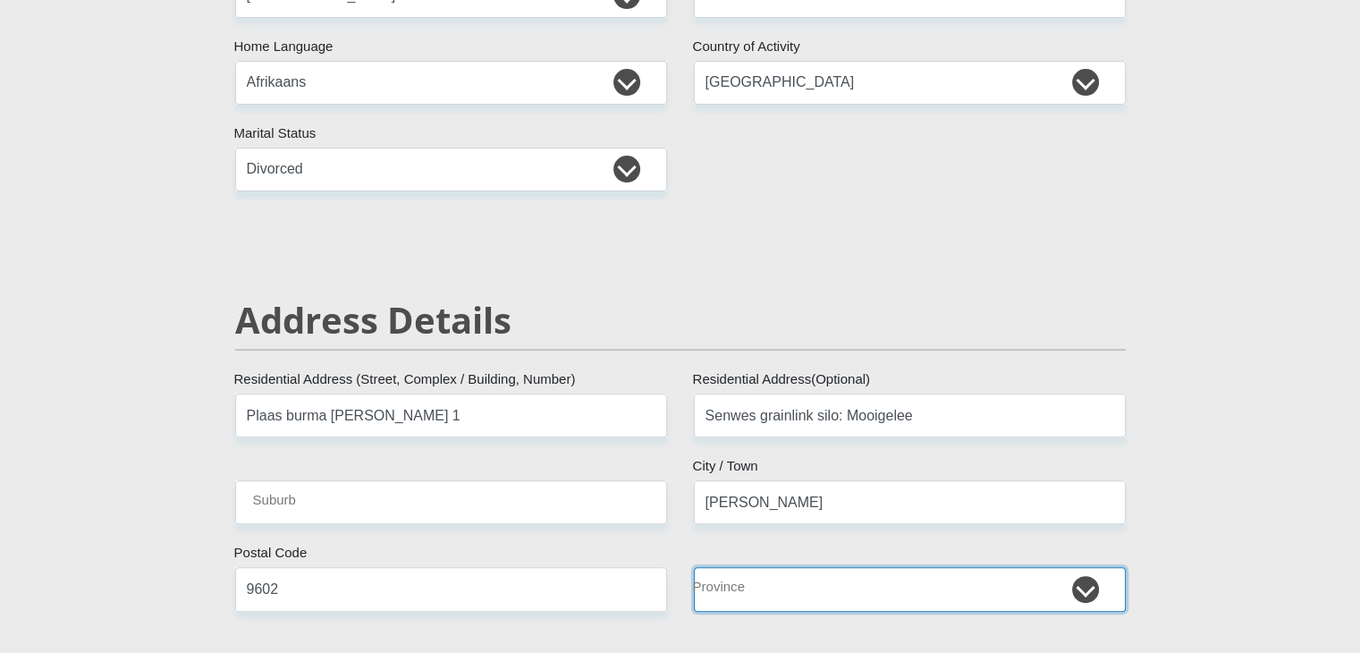
click at [938, 586] on select "Eastern Cape Free State [GEOGRAPHIC_DATA] [GEOGRAPHIC_DATA][DATE] [GEOGRAPHIC_D…" at bounding box center [910, 589] width 432 height 44
select select "Free State"
click at [694, 567] on select "Eastern Cape Free State [GEOGRAPHIC_DATA] [GEOGRAPHIC_DATA][DATE] [GEOGRAPHIC_D…" at bounding box center [910, 589] width 432 height 44
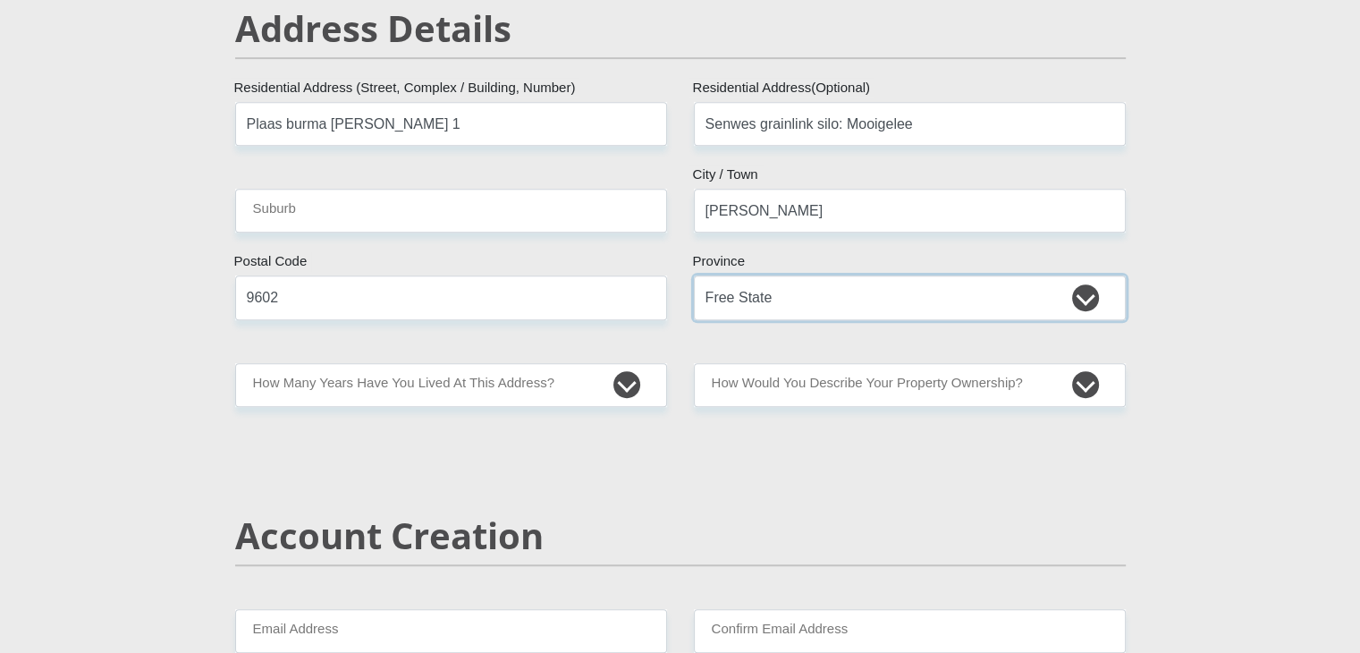
scroll to position [793, 0]
click at [616, 391] on select "less than 1 year 1-3 years 3-5 years 5+ years" at bounding box center [451, 386] width 432 height 44
select select "5"
click at [235, 364] on select "less than 1 year 1-3 years 3-5 years 5+ years" at bounding box center [451, 386] width 432 height 44
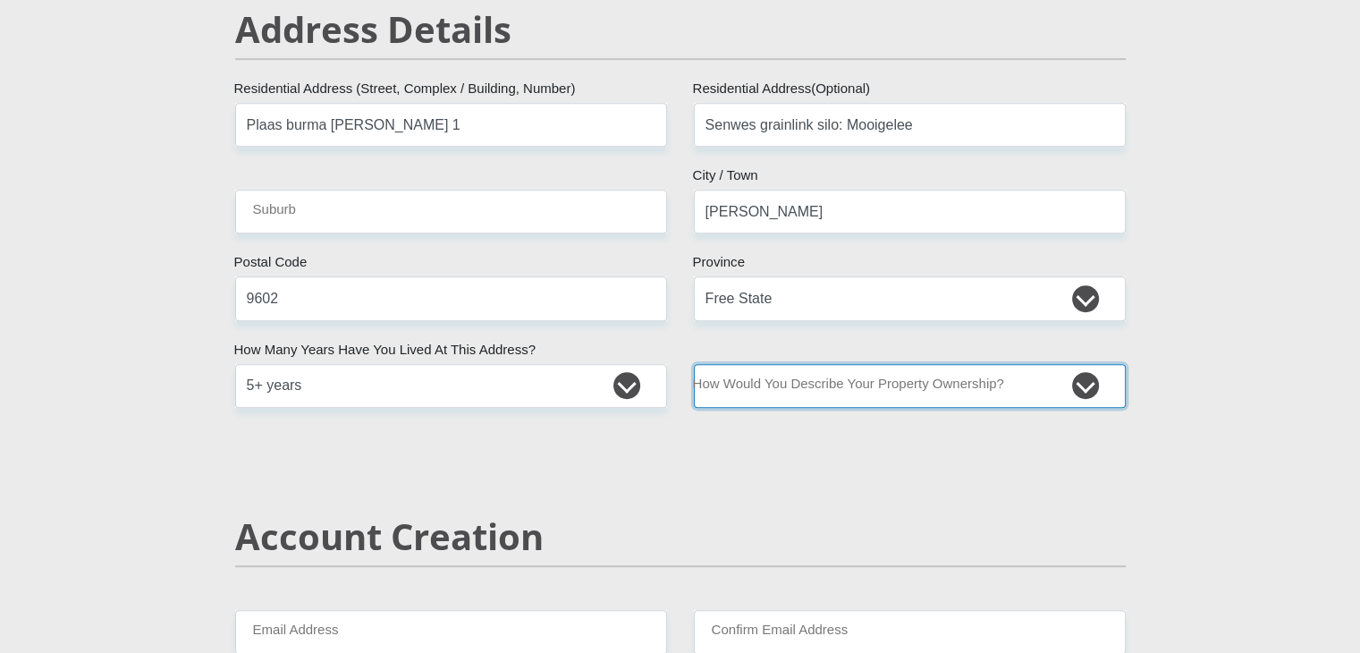
click at [766, 394] on select "Owned Rented Family Owned Company Dwelling" at bounding box center [910, 386] width 432 height 44
select select "Company Dwelling"
click at [694, 364] on select "Owned Rented Family Owned Company Dwelling" at bounding box center [910, 386] width 432 height 44
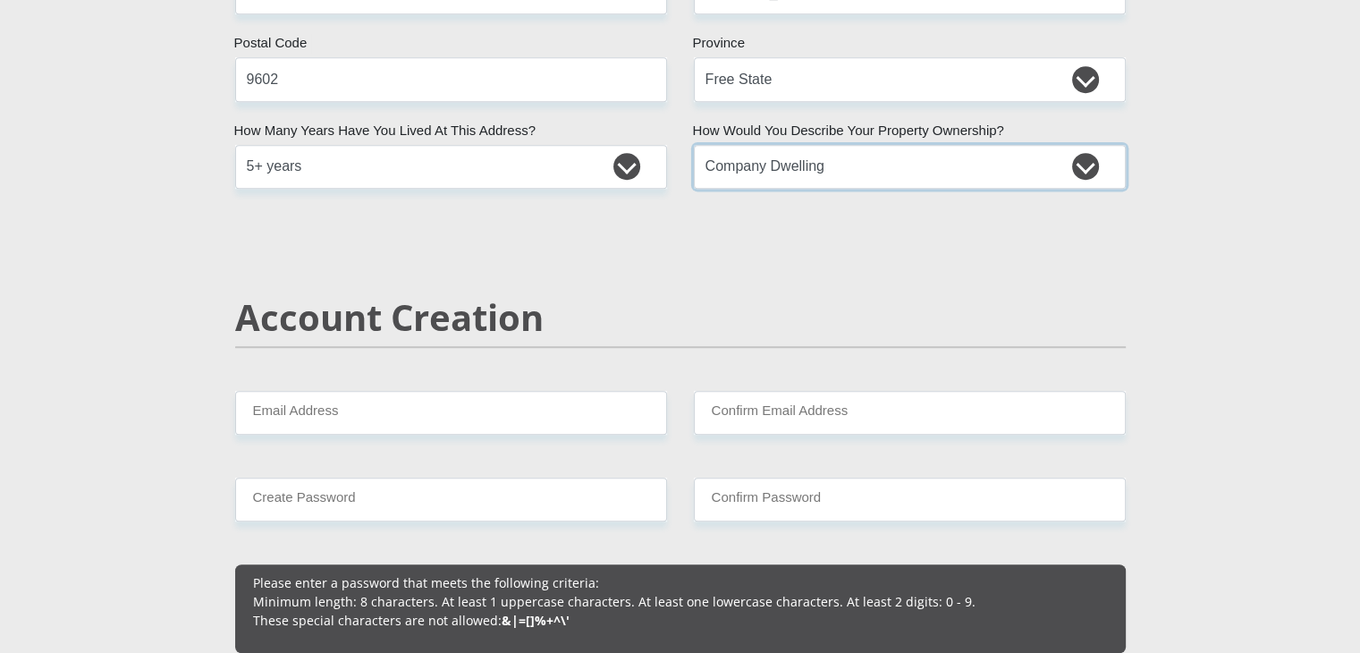
scroll to position [1027, 0]
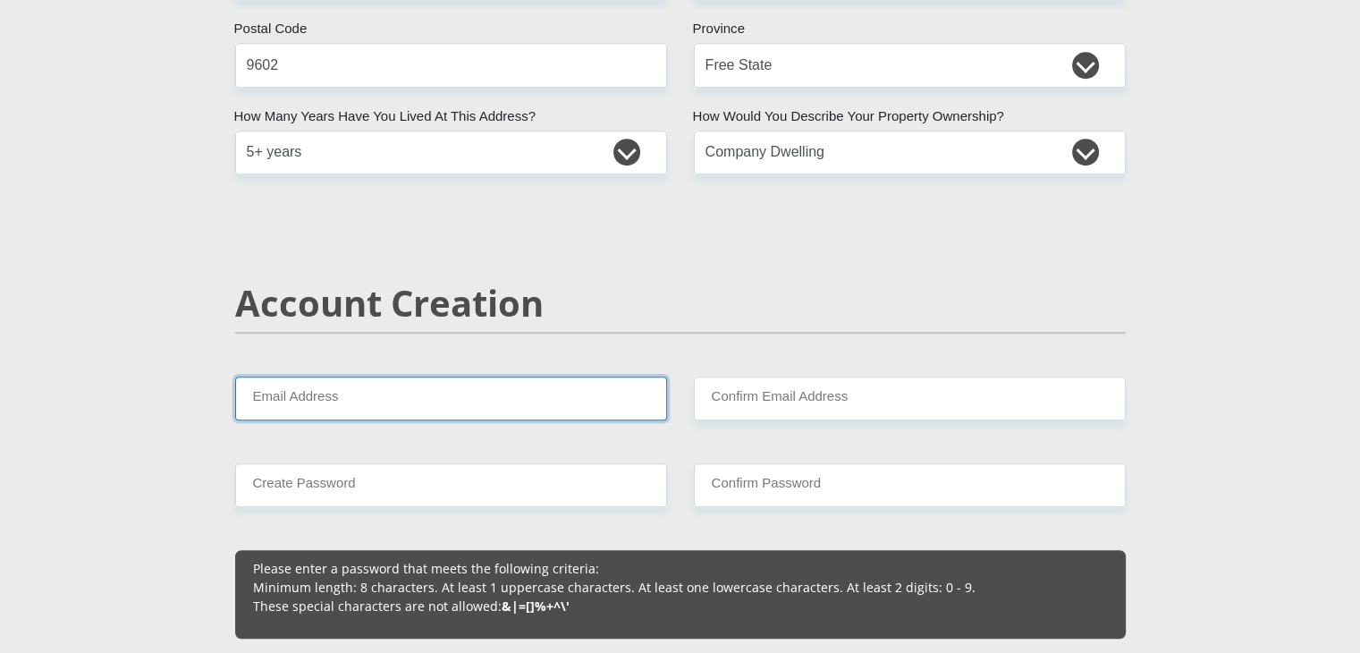
click at [488, 401] on input "Email Address" at bounding box center [451, 399] width 432 height 44
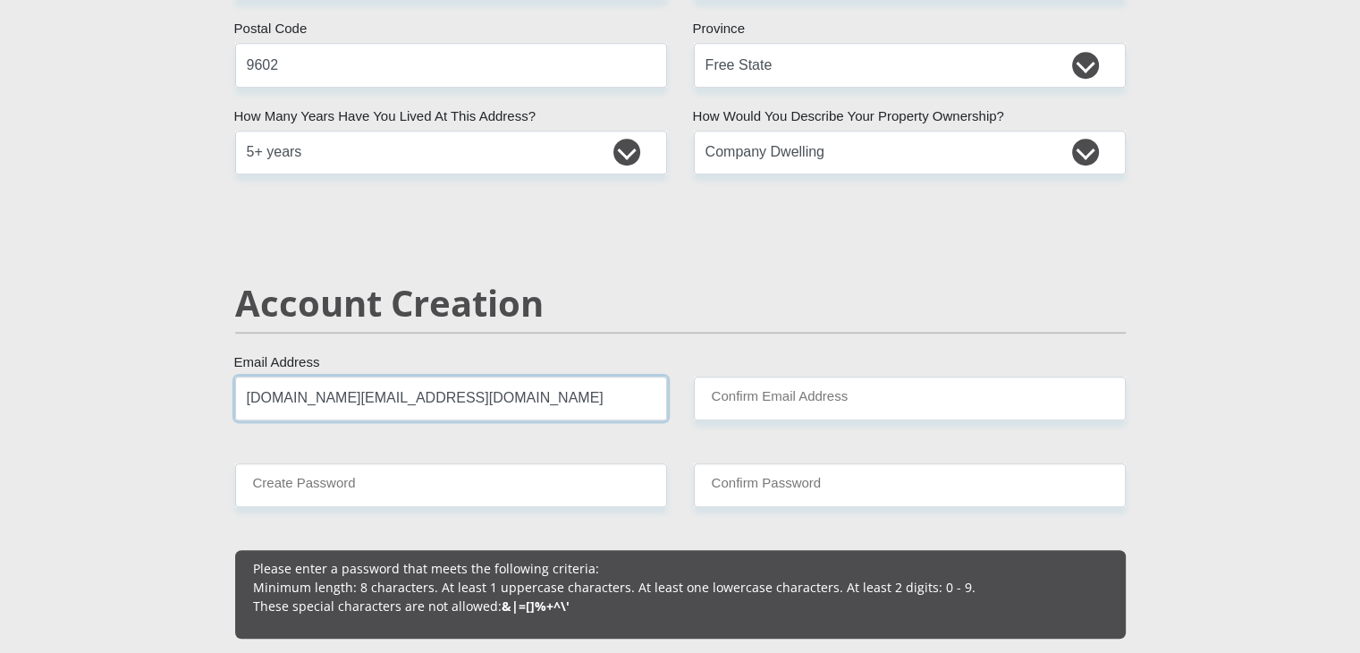
type input "[DOMAIN_NAME][EMAIL_ADDRESS][DOMAIN_NAME]"
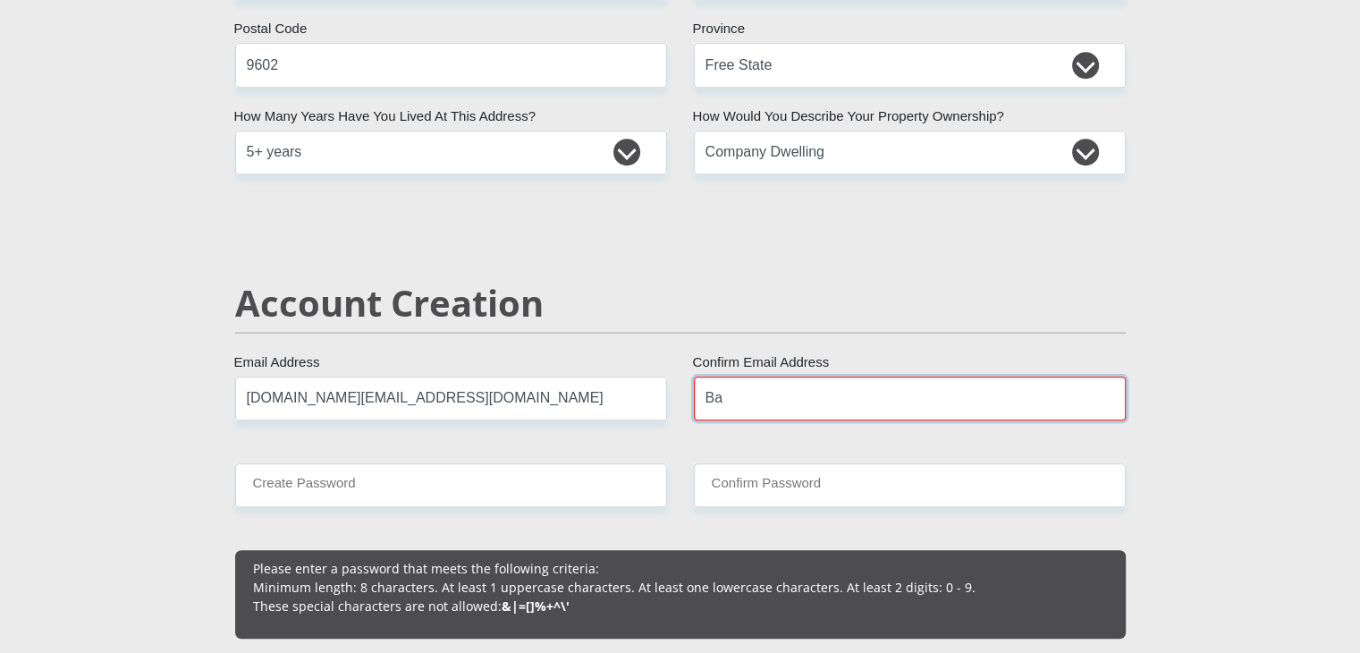
type input "B"
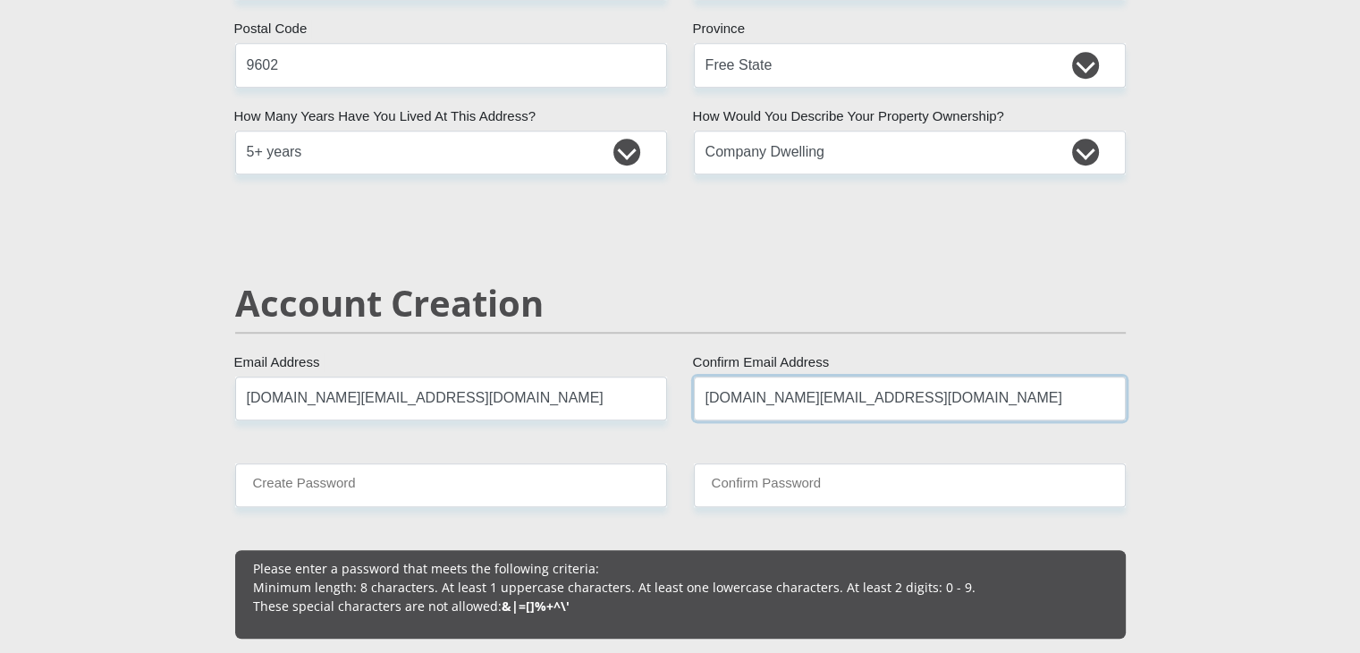
type input "[DOMAIN_NAME][EMAIL_ADDRESS][DOMAIN_NAME]"
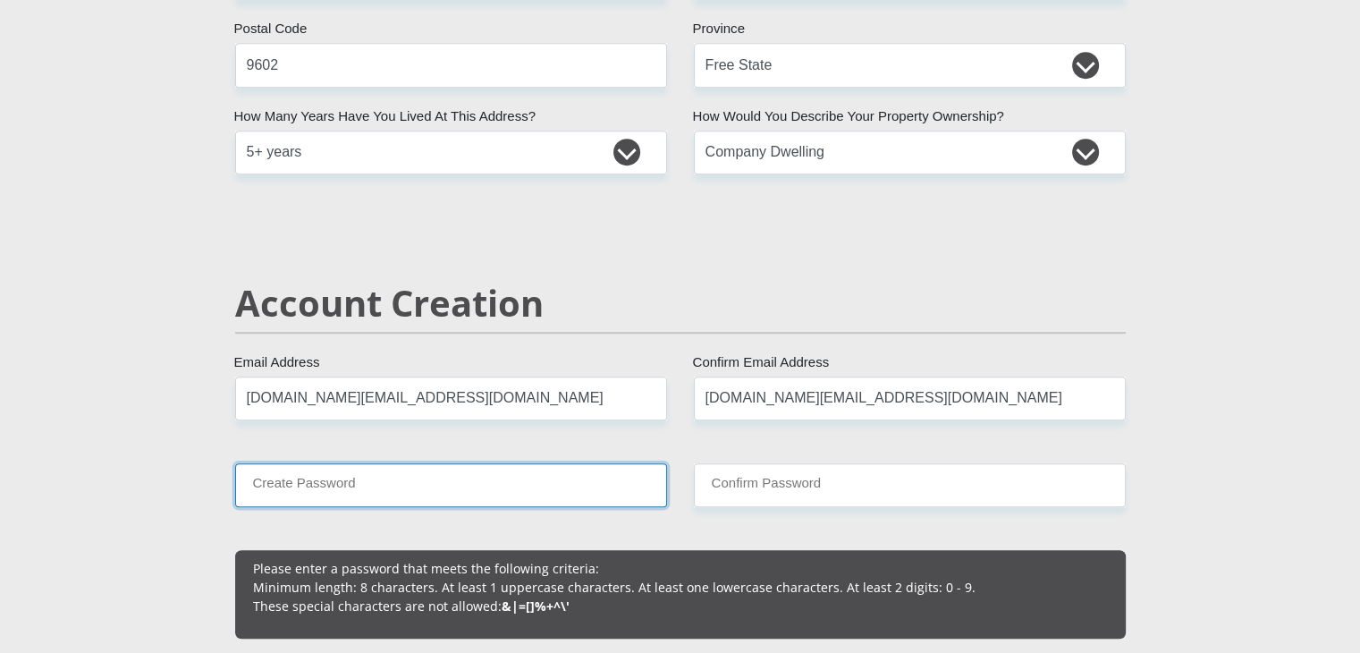
click at [391, 487] on input "Create Password" at bounding box center [451, 485] width 432 height 44
type input "BothaS13255"
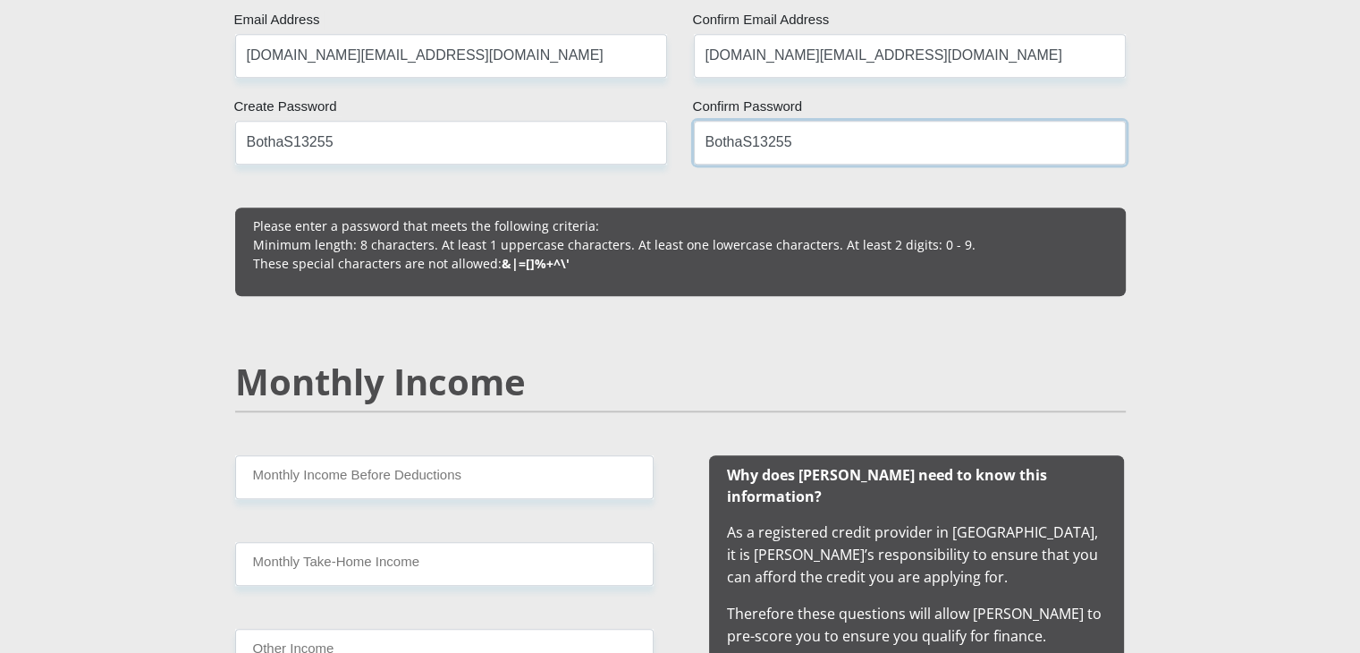
scroll to position [1399, 0]
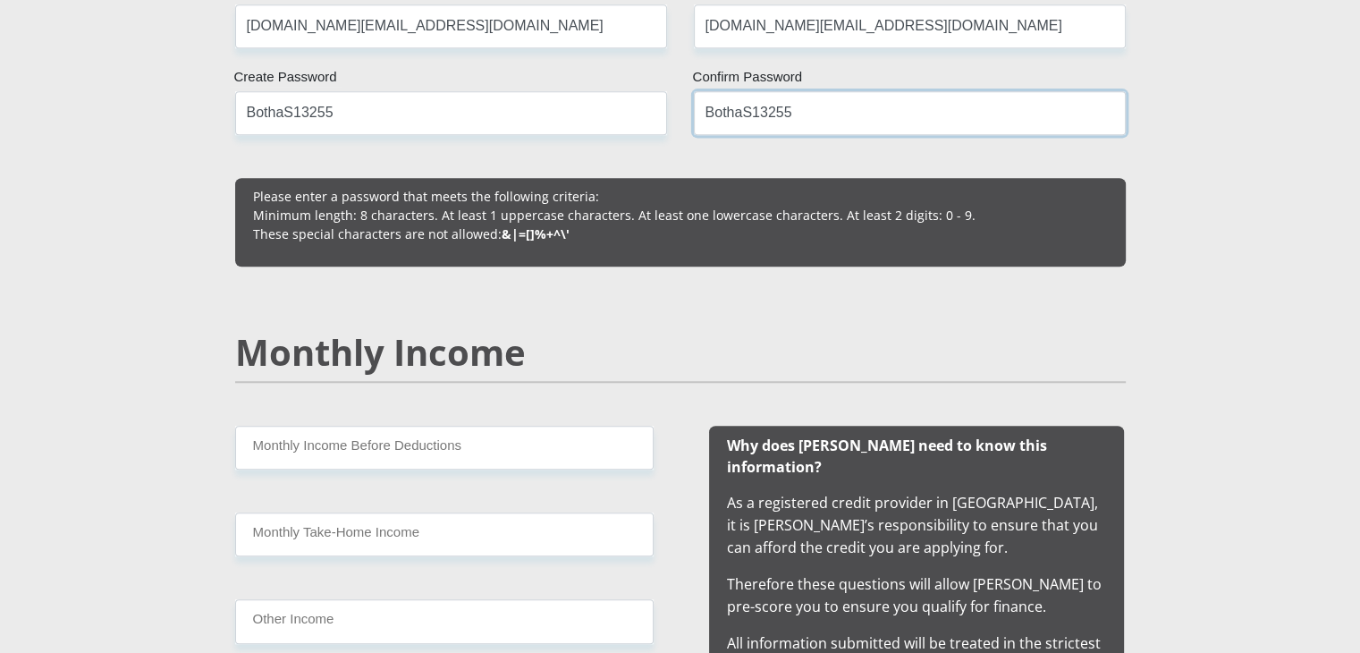
type input "BothaS13255"
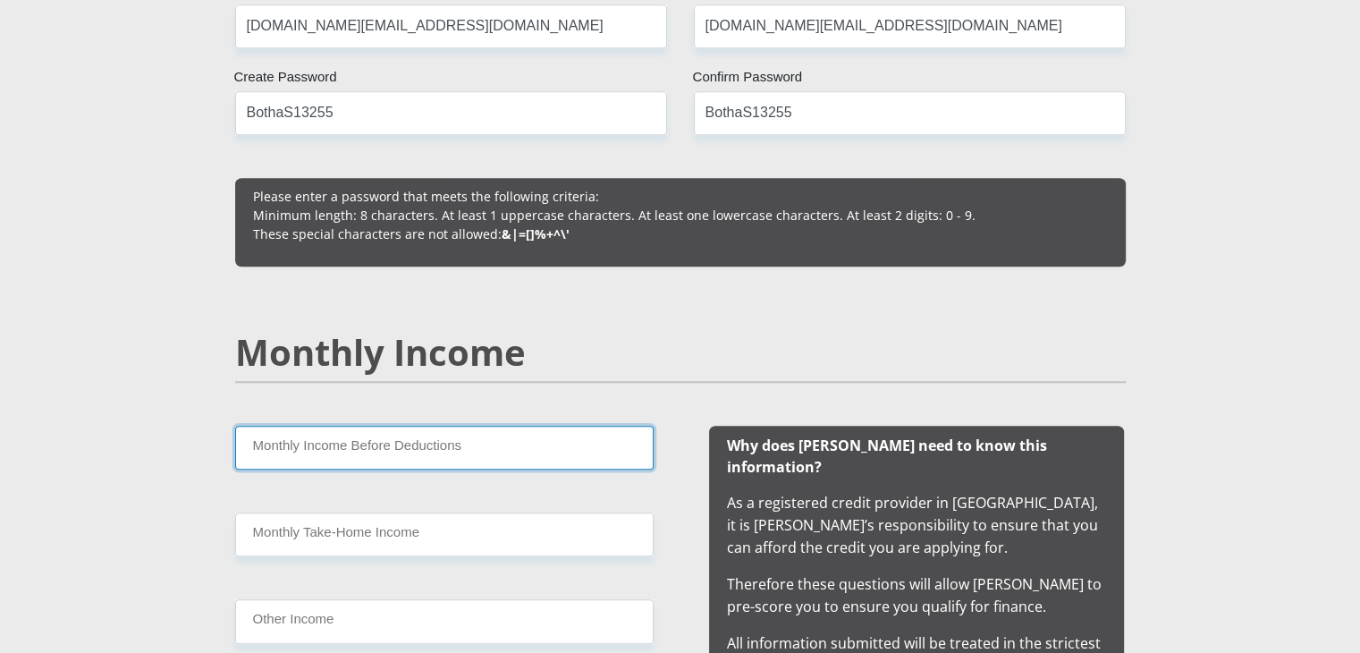
click at [387, 445] on input "Monthly Income Before Deductions" at bounding box center [444, 448] width 419 height 44
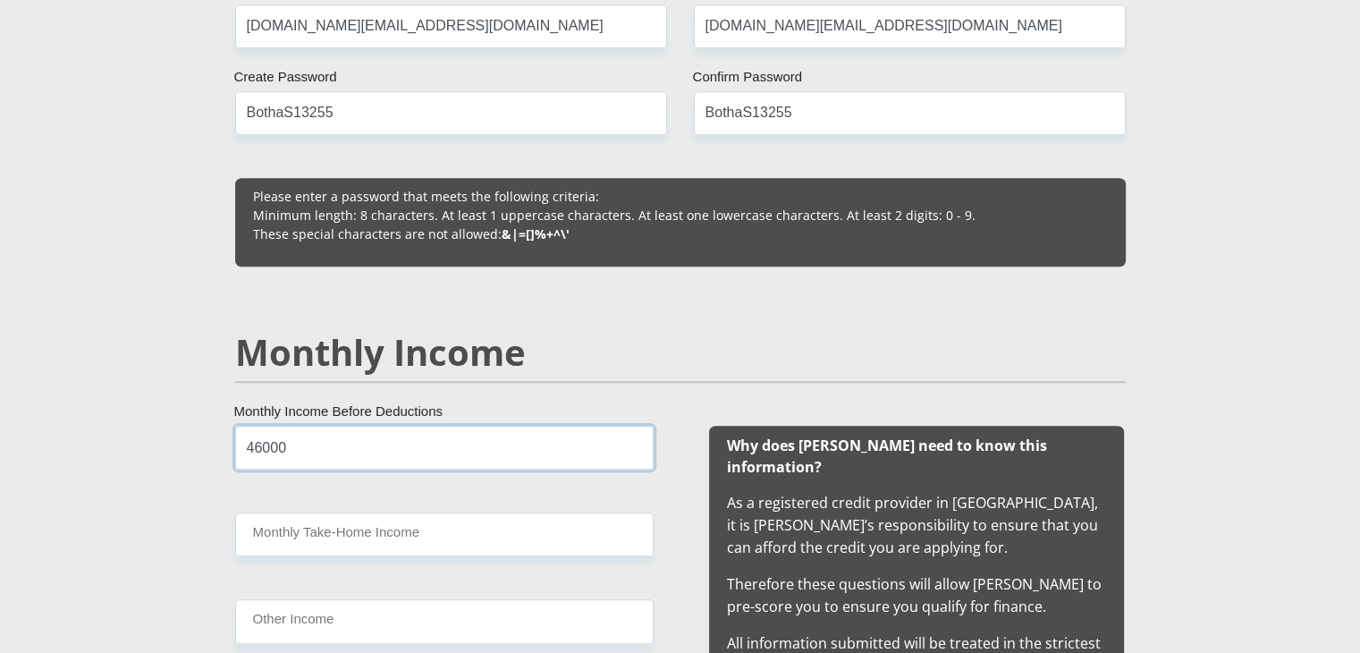
type input "46000"
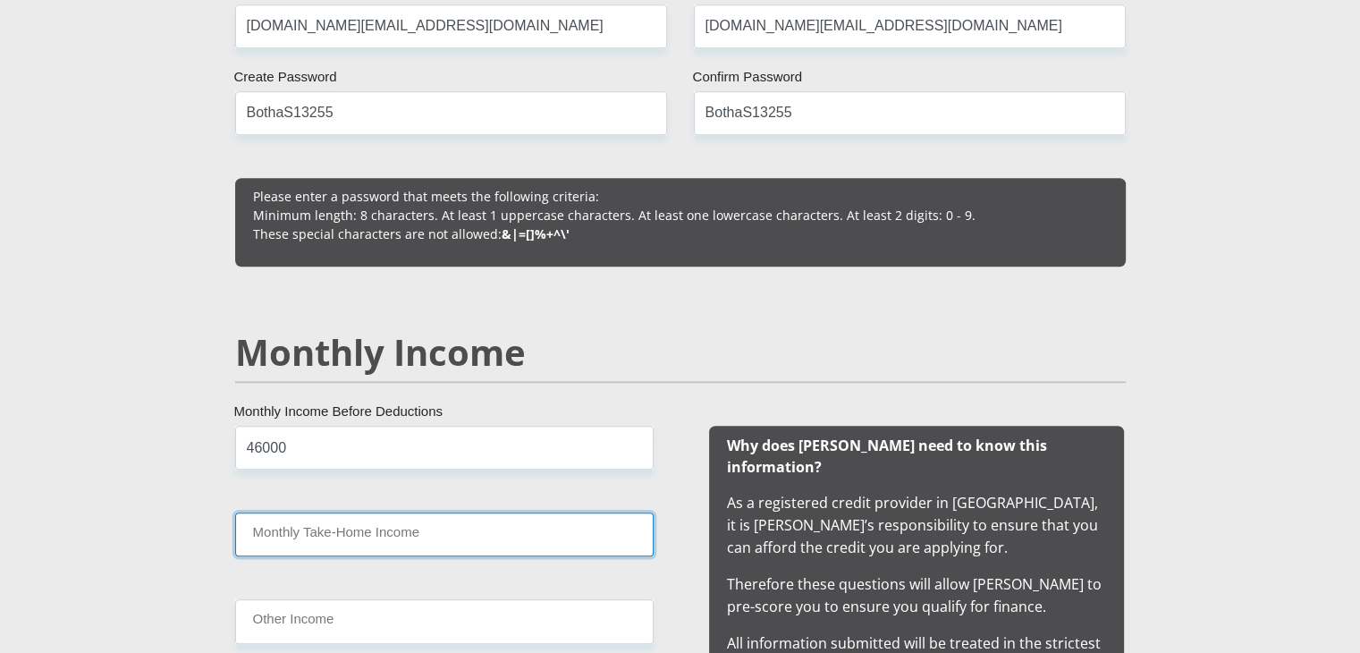
click at [382, 527] on input "Monthly Take-Home Income" at bounding box center [444, 535] width 419 height 44
type input "25000"
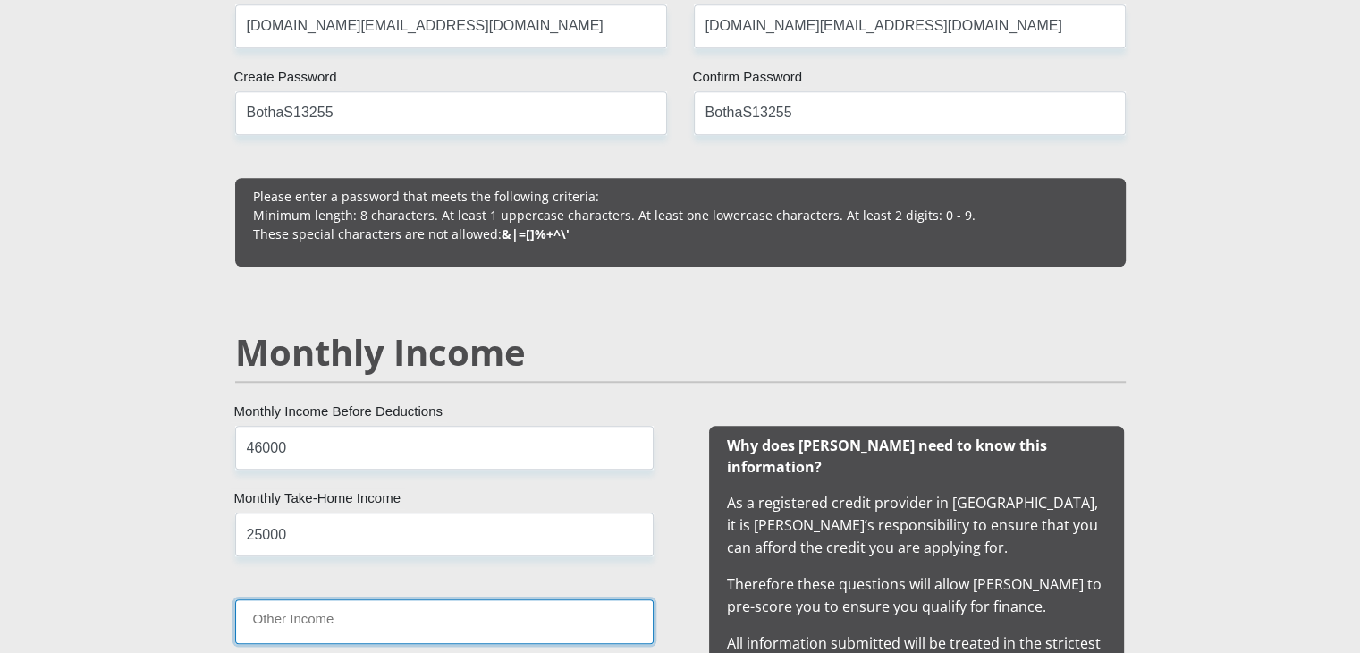
click at [372, 623] on input "Other Income" at bounding box center [444, 621] width 419 height 44
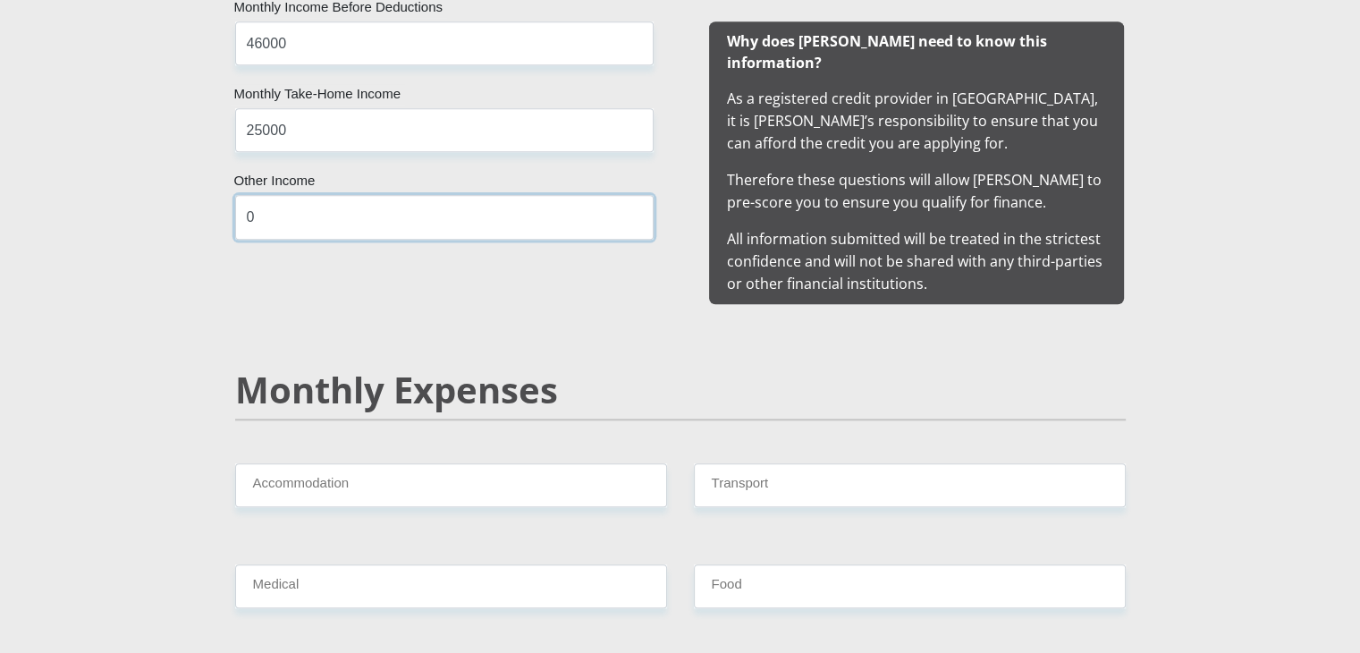
scroll to position [1819, 0]
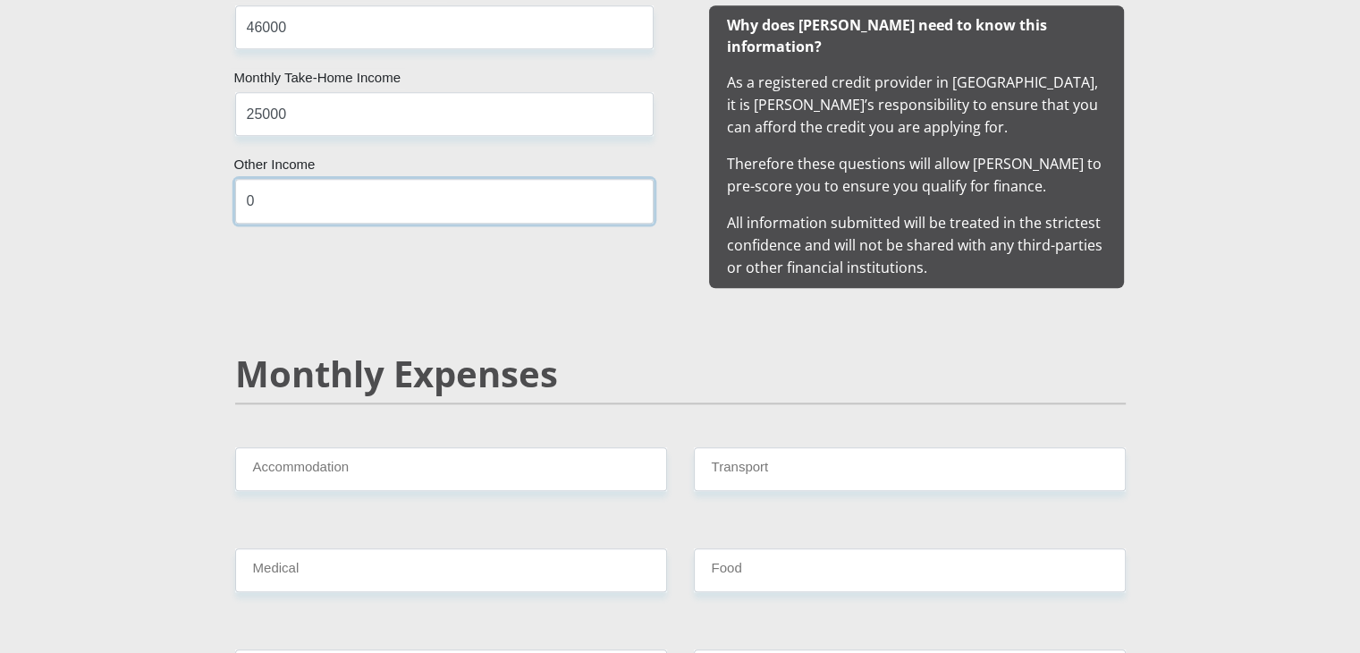
type input "0"
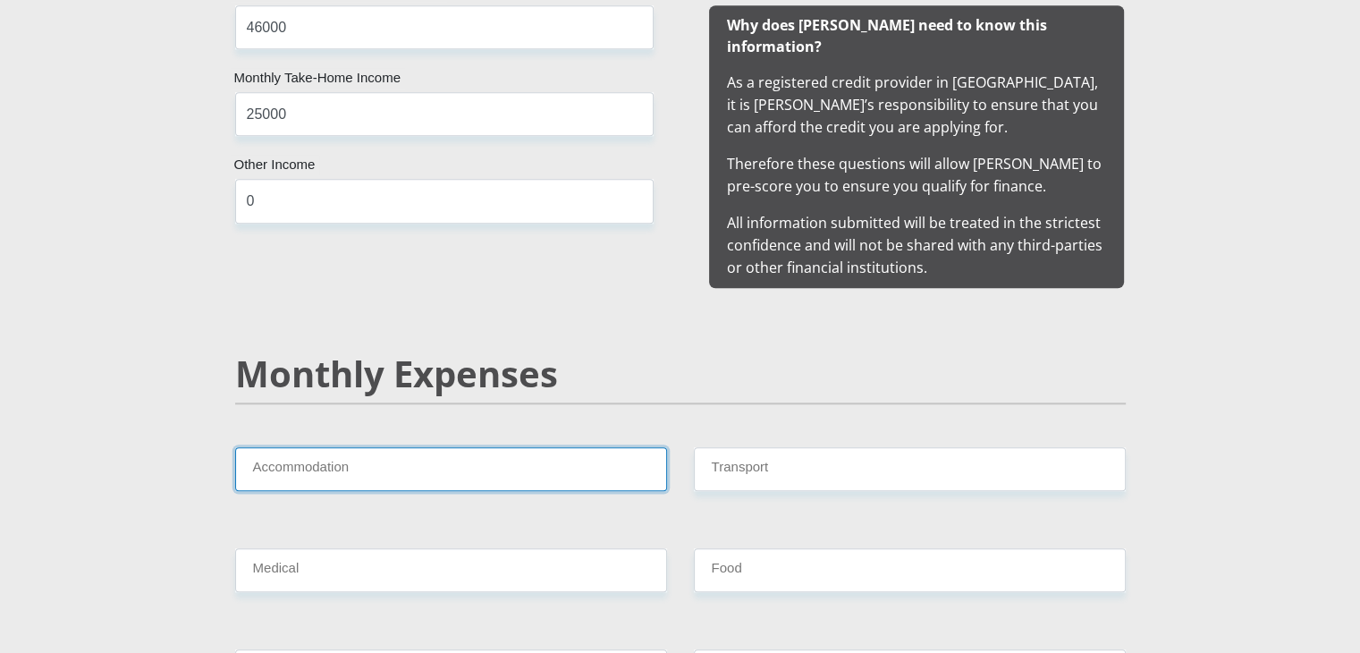
click at [353, 447] on input "Accommodation" at bounding box center [451, 469] width 432 height 44
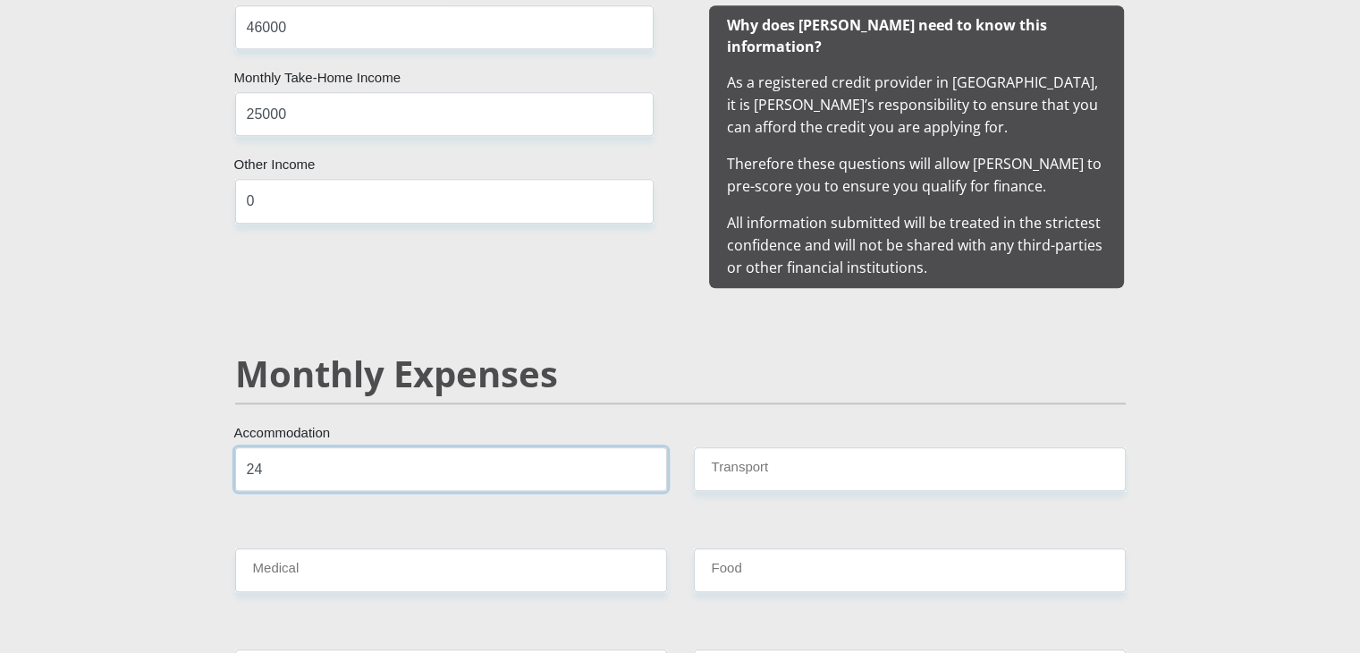
type input "2"
type input "3400"
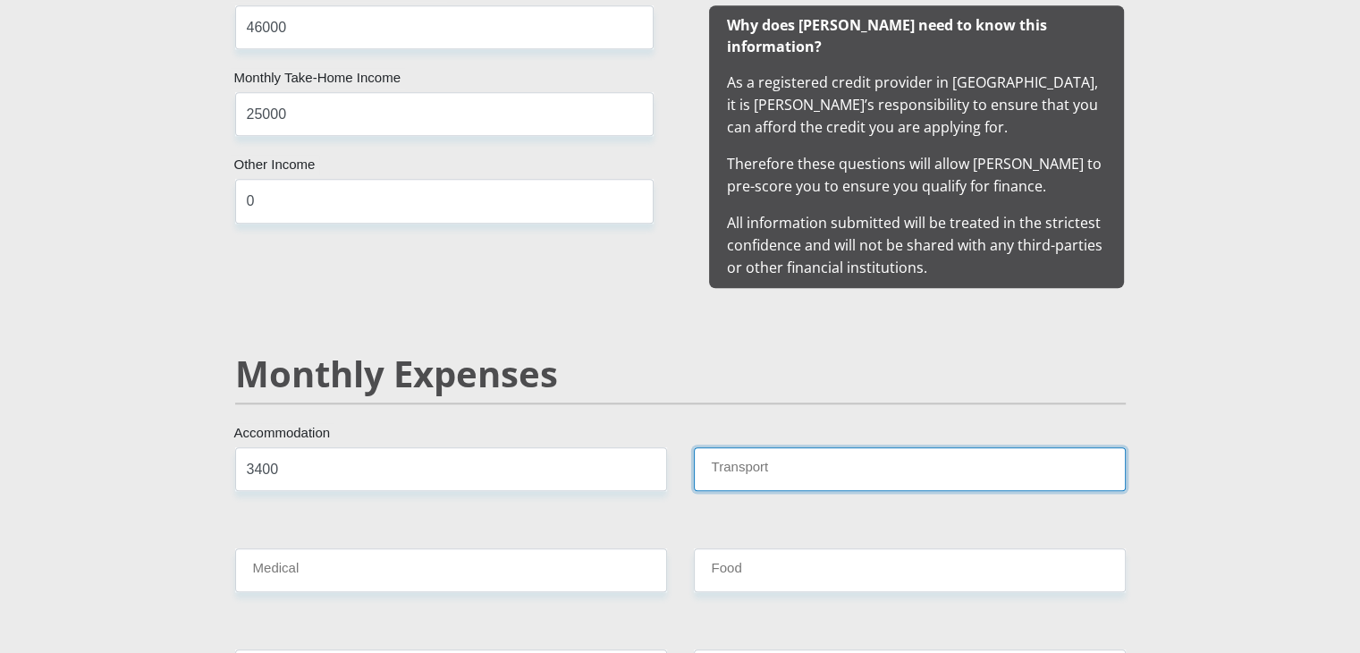
click at [760, 460] on input "Transport" at bounding box center [910, 469] width 432 height 44
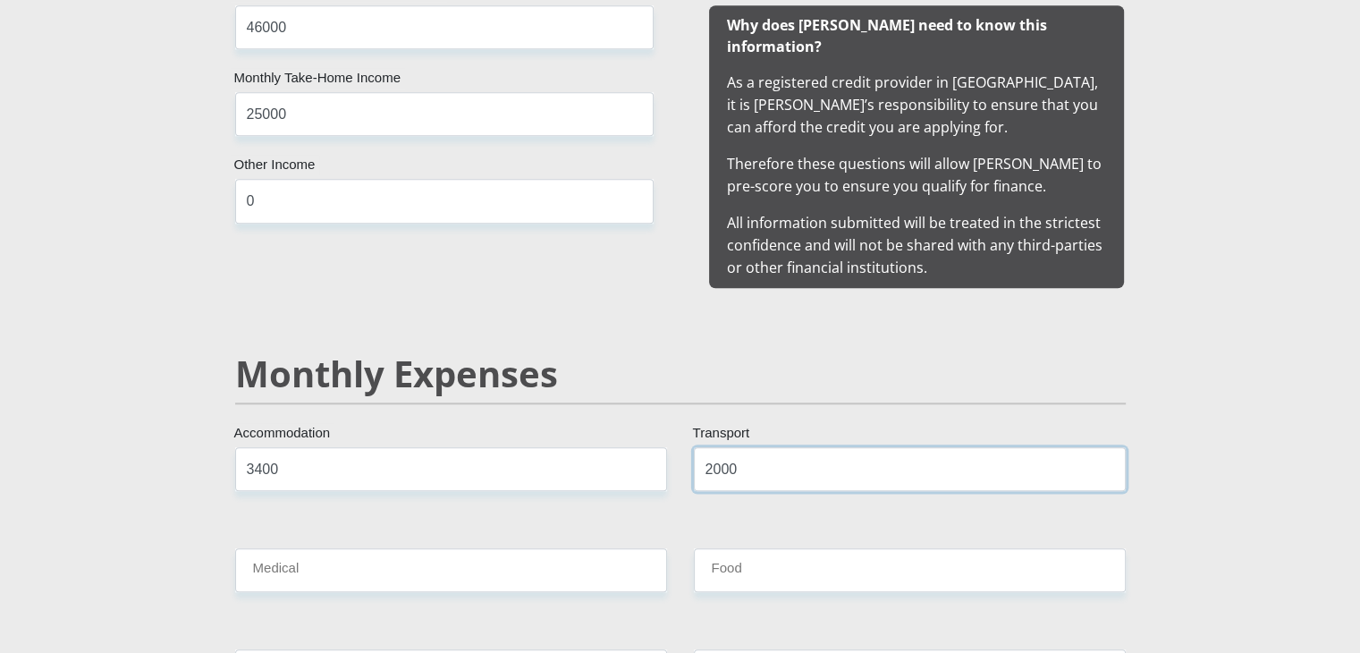
type input "2000"
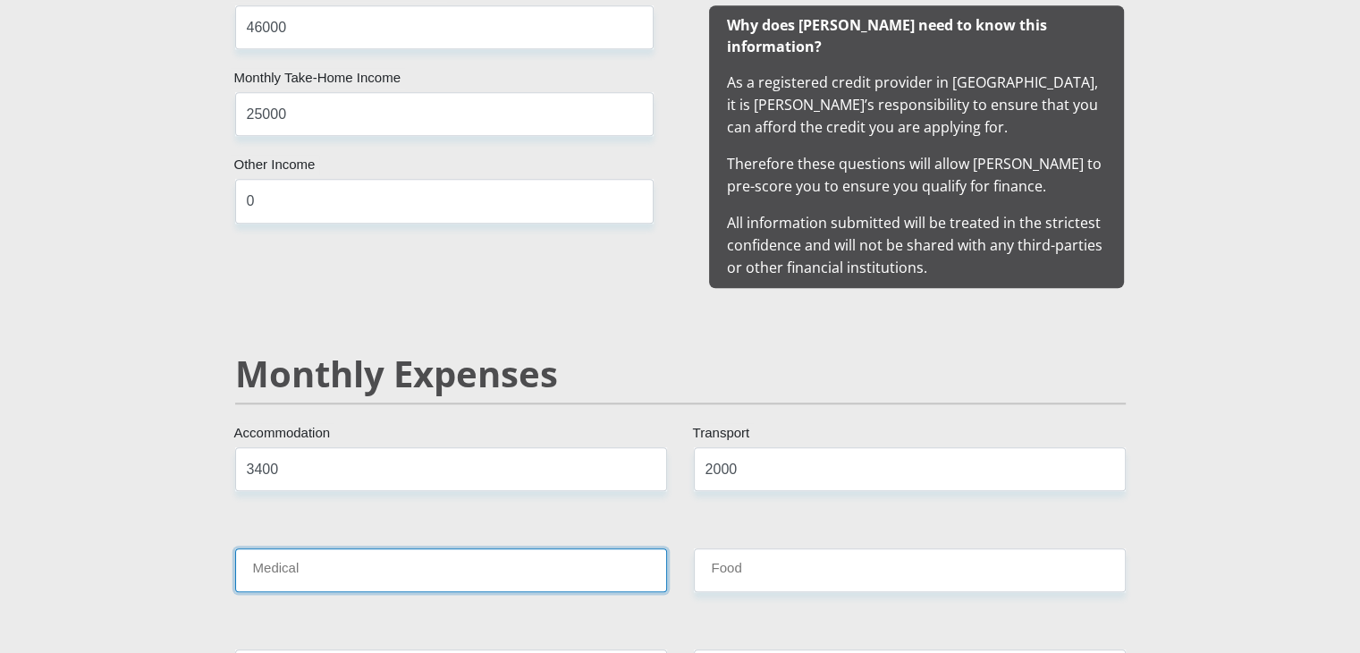
click at [516, 548] on input "Medical" at bounding box center [451, 570] width 432 height 44
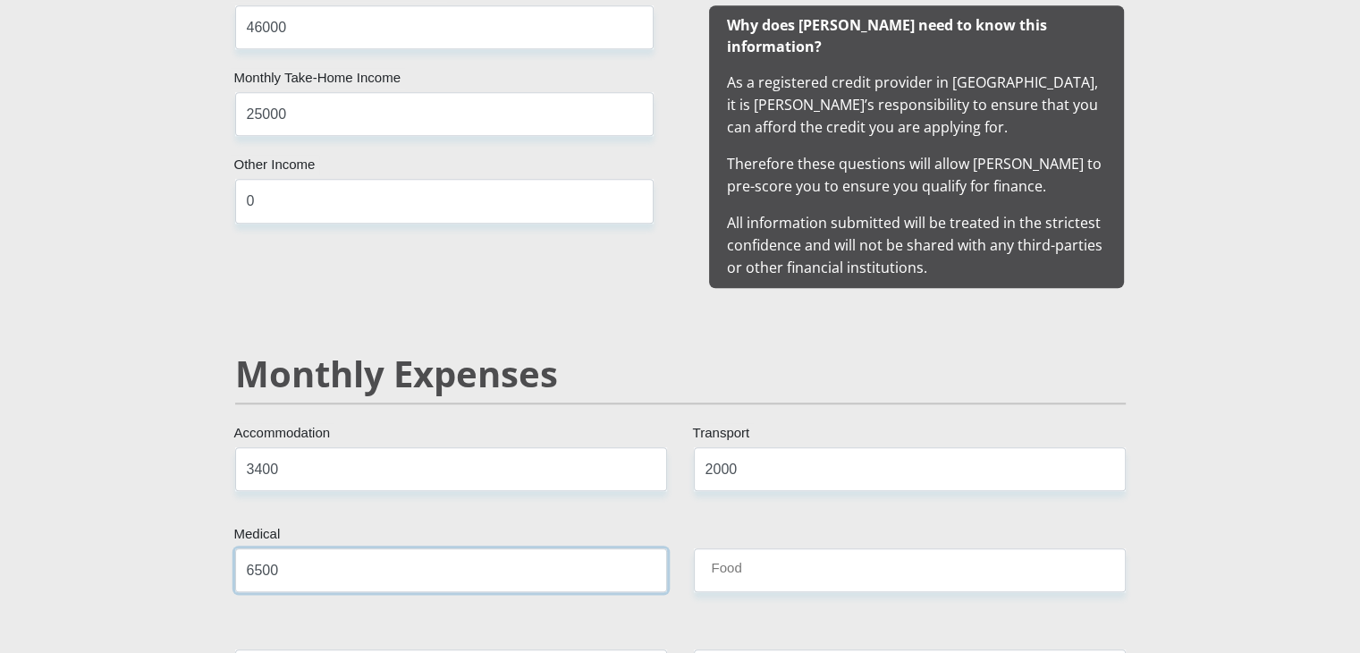
type input "6500"
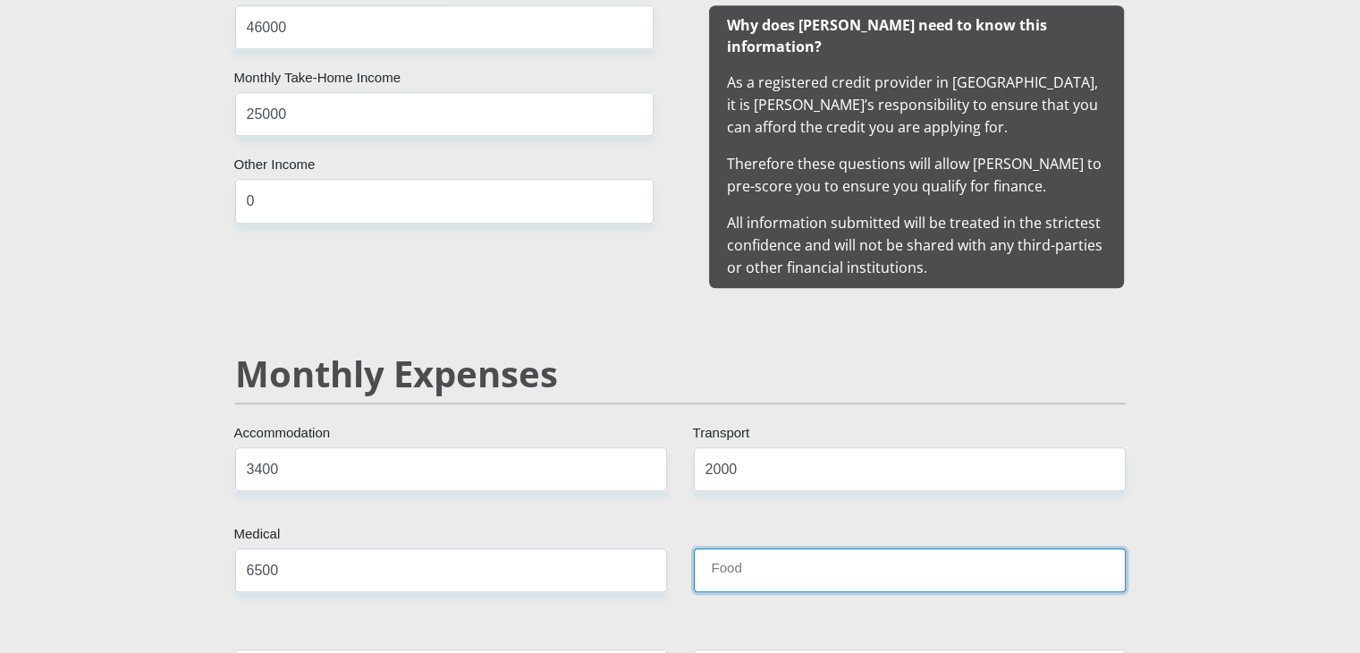
click at [722, 550] on input "Food" at bounding box center [910, 570] width 432 height 44
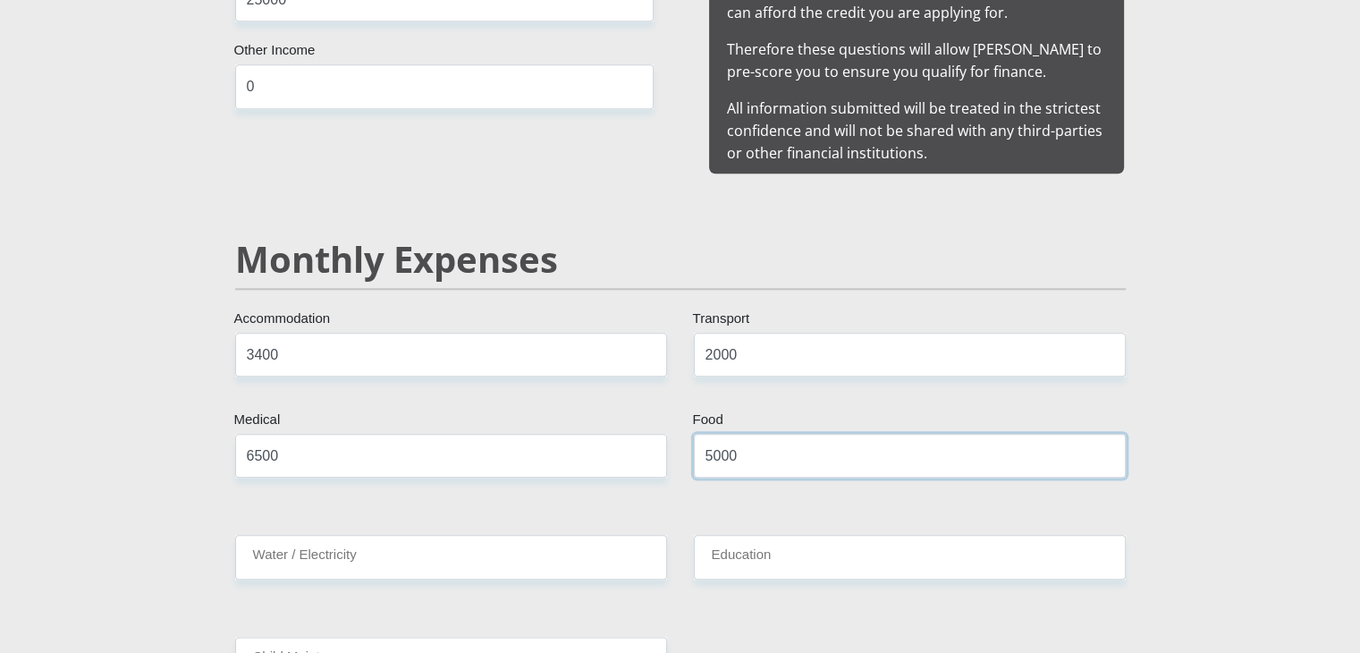
scroll to position [1945, 0]
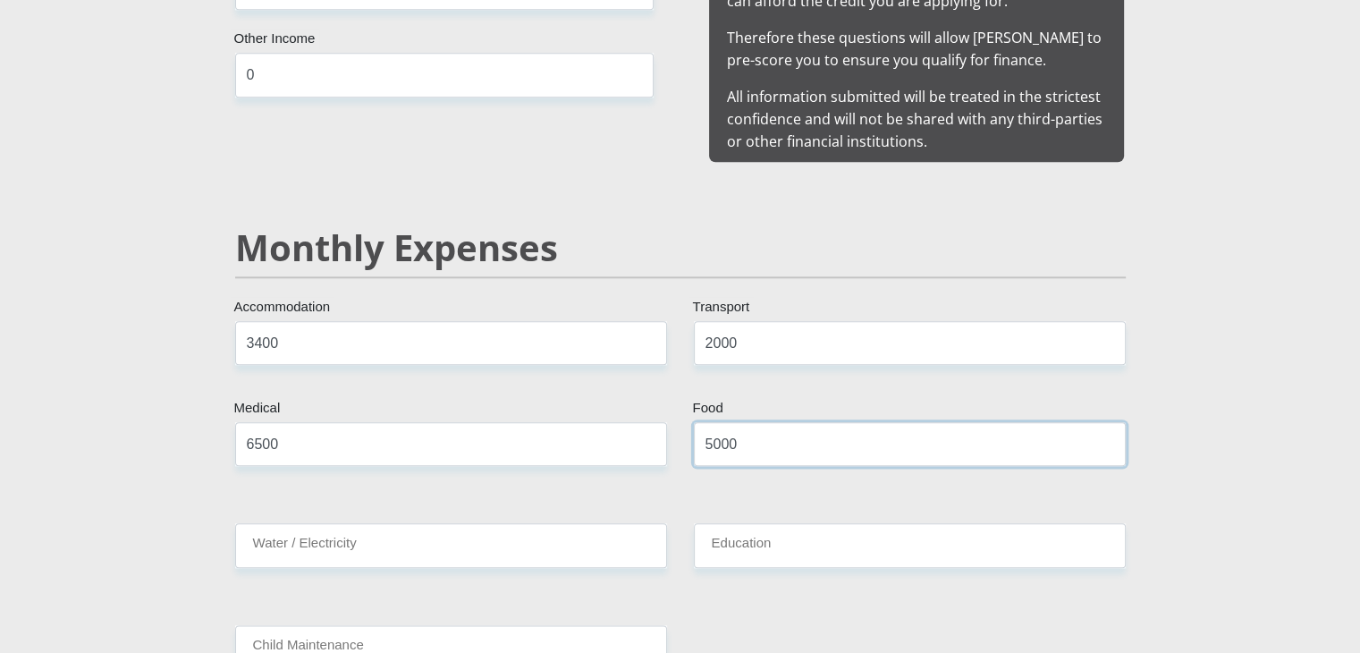
type input "5000"
click at [567, 523] on input "Water / Electricity" at bounding box center [451, 545] width 432 height 44
type input "0"
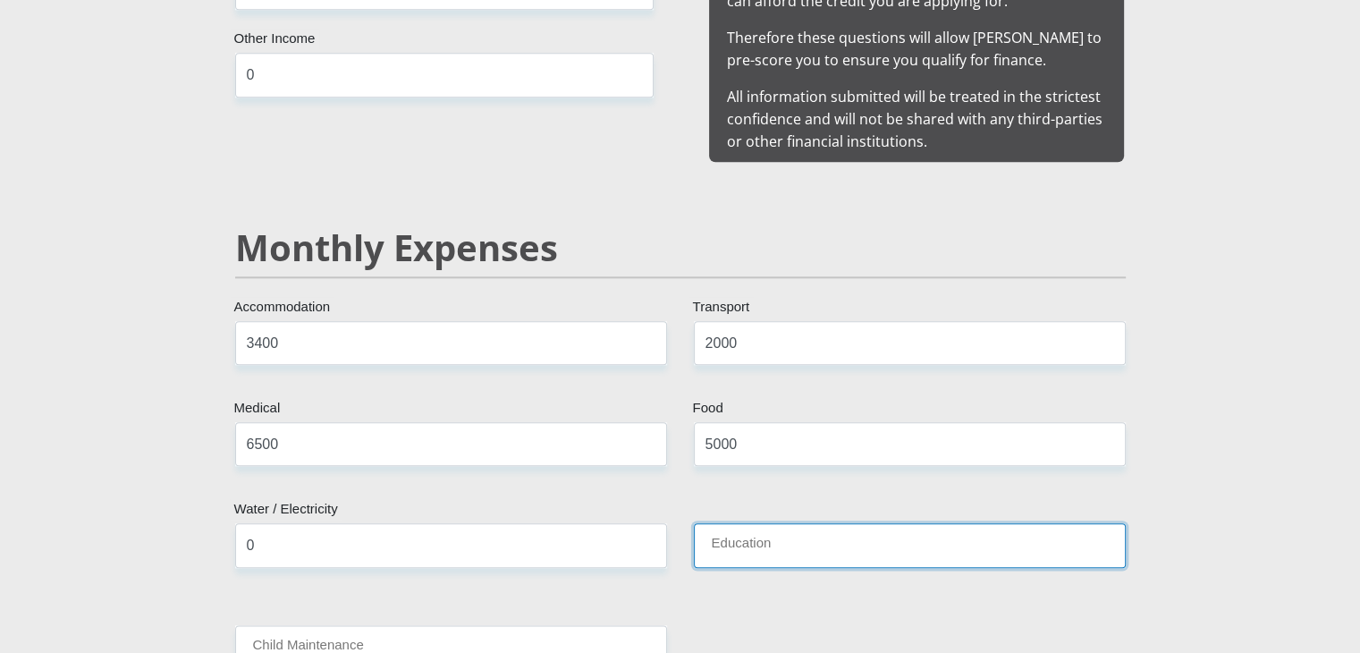
click at [834, 530] on input "Education" at bounding box center [910, 545] width 432 height 44
type input "2200"
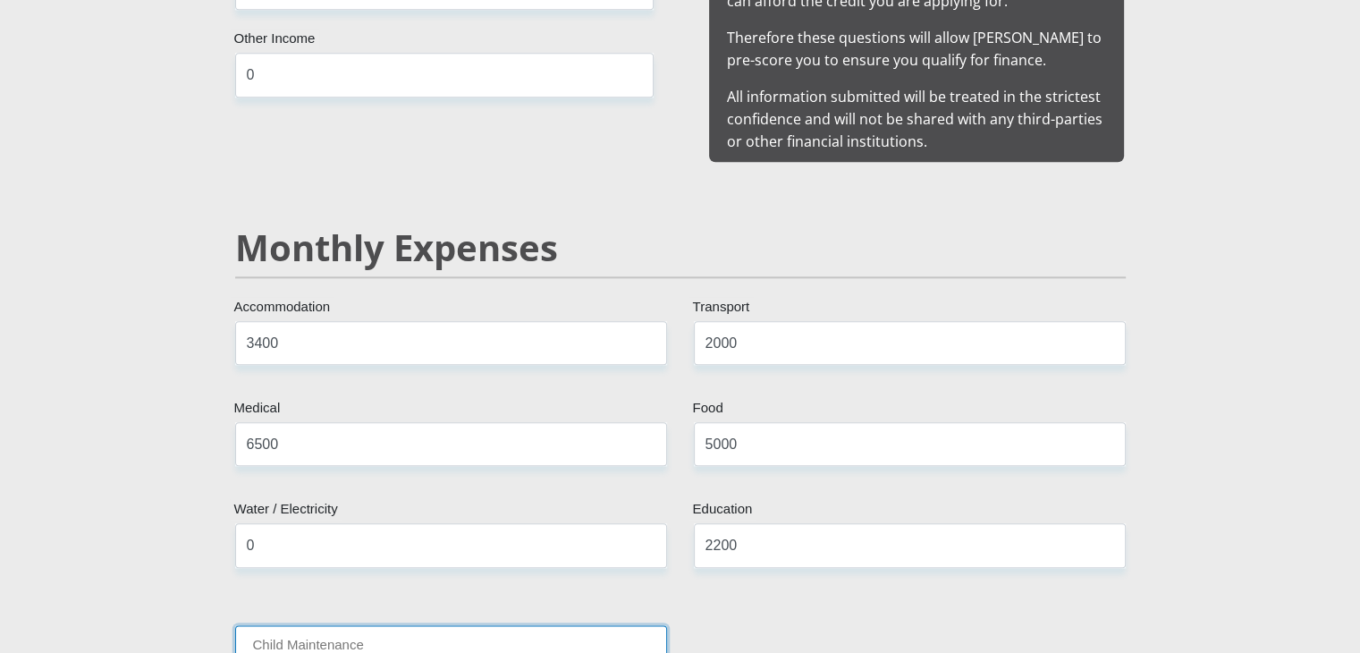
click at [569, 625] on input "Child Maintenance" at bounding box center [451, 647] width 432 height 44
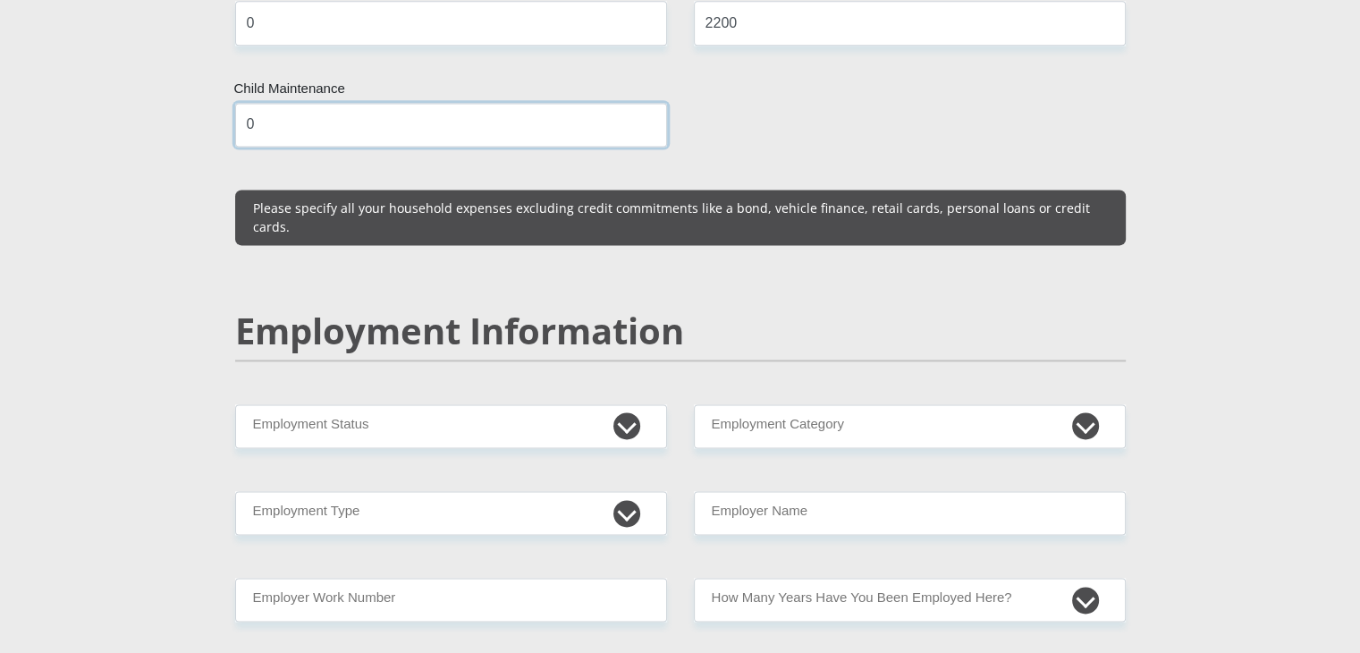
scroll to position [2469, 0]
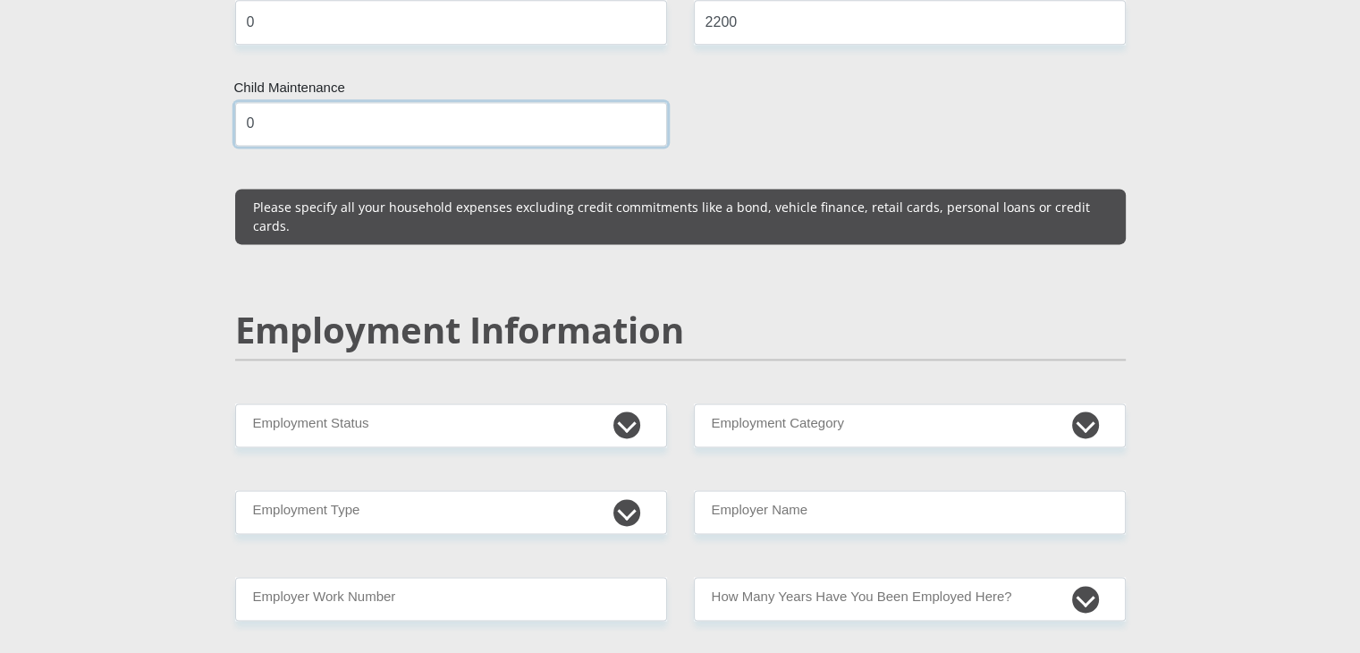
type input "0"
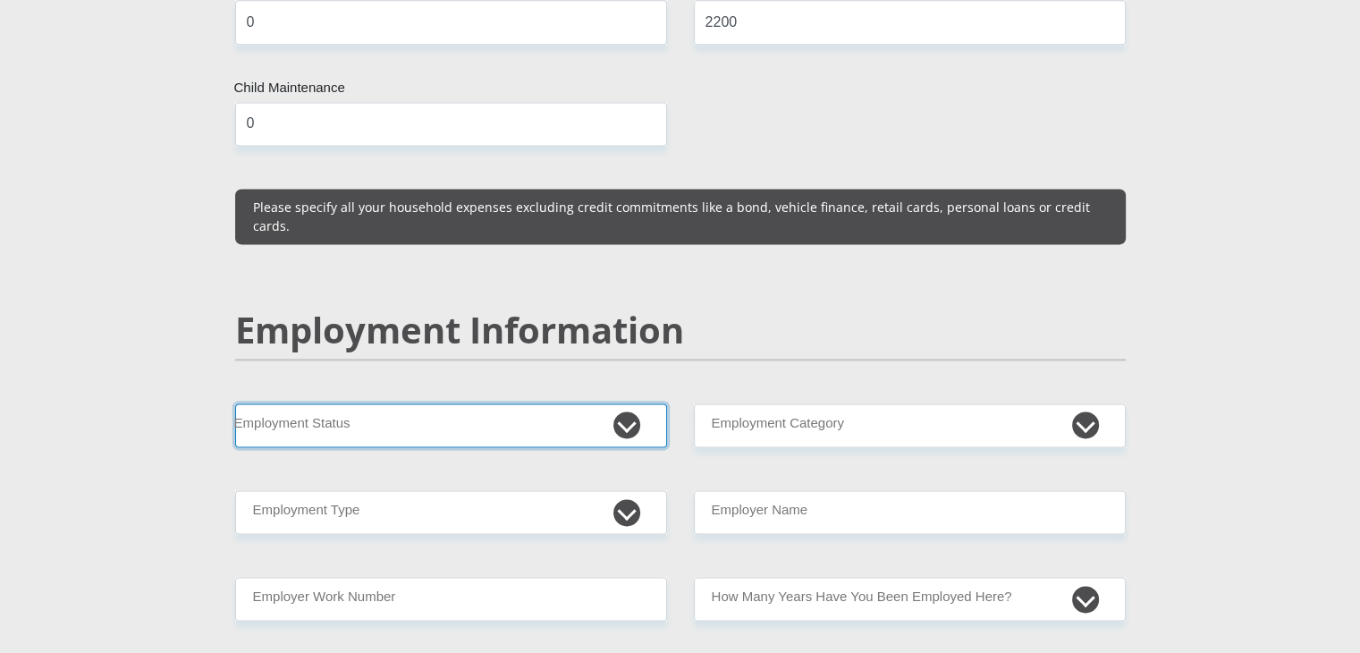
click at [614, 403] on select "Permanent/Full-time Part-time/Casual [DEMOGRAPHIC_DATA] Worker Self-Employed Ho…" at bounding box center [451, 425] width 432 height 44
select select "1"
click at [235, 403] on select "Permanent/Full-time Part-time/Casual [DEMOGRAPHIC_DATA] Worker Self-Employed Ho…" at bounding box center [451, 425] width 432 height 44
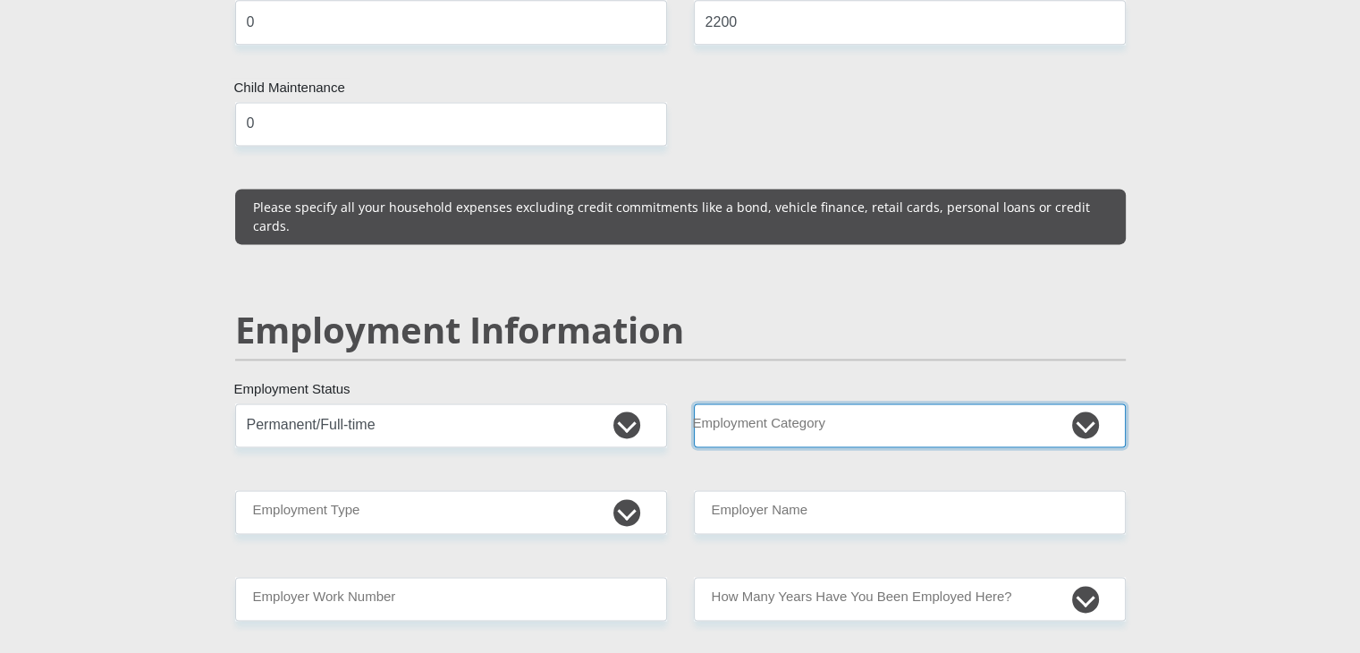
click at [756, 403] on select "AGRICULTURE ALCOHOL & TOBACCO CONSTRUCTION MATERIALS METALLURGY EQUIPMENT FOR R…" at bounding box center [910, 425] width 432 height 44
select select "2"
click at [694, 403] on select "AGRICULTURE ALCOHOL & TOBACCO CONSTRUCTION MATERIALS METALLURGY EQUIPMENT FOR R…" at bounding box center [910, 425] width 432 height 44
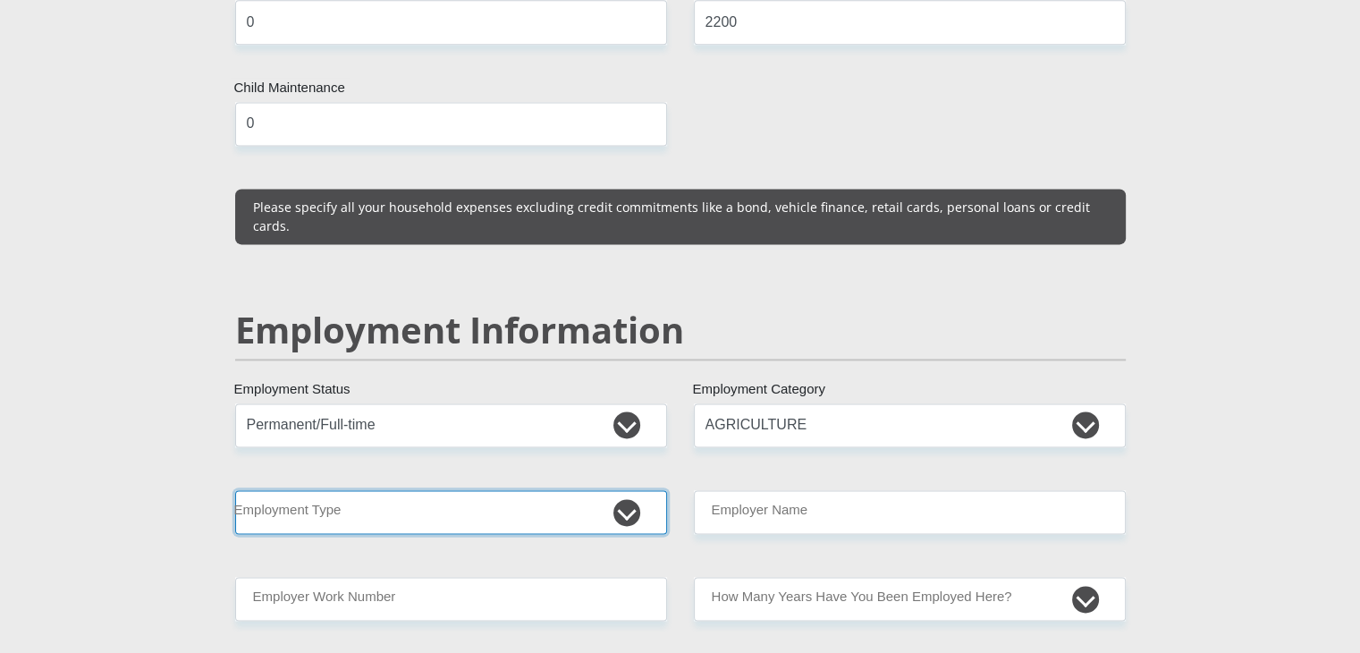
click at [614, 490] on select "College/Lecturer Craft Seller Creative Driver Executive Farmer Forces - Non Com…" at bounding box center [451, 512] width 432 height 44
select select "Manager"
click at [235, 490] on select "College/Lecturer Craft Seller Creative Driver Executive Farmer Forces - Non Com…" at bounding box center [451, 512] width 432 height 44
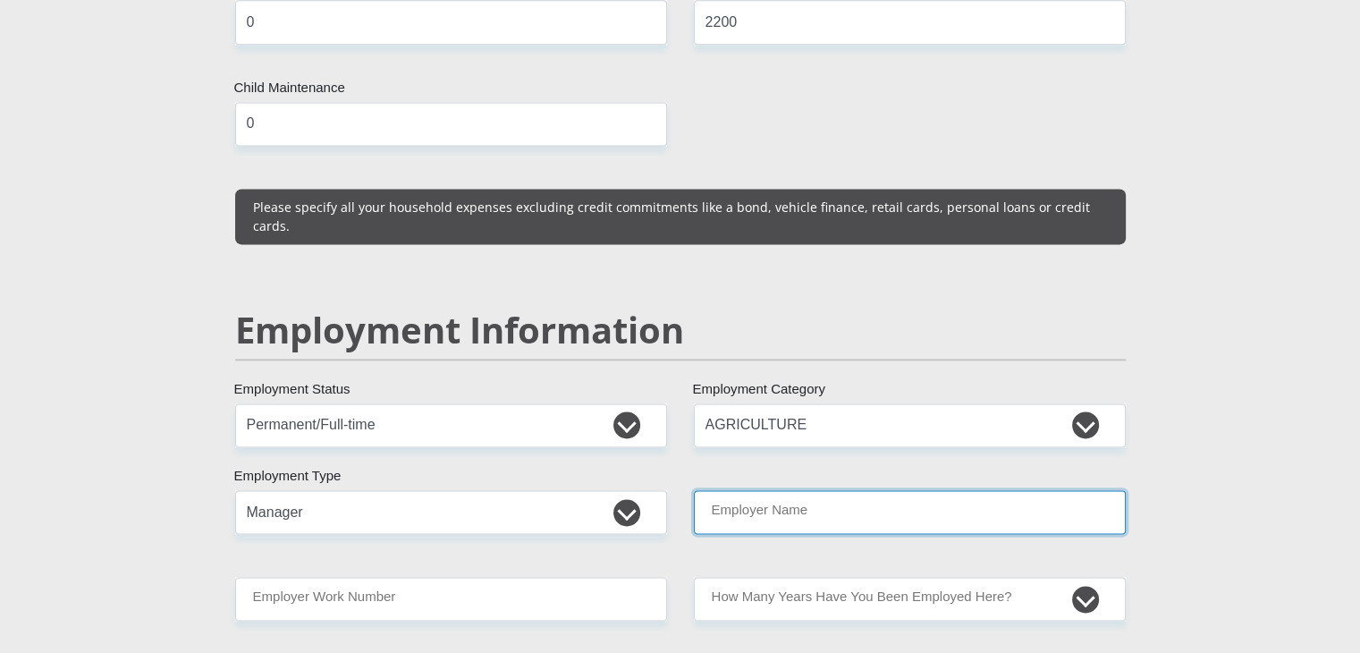
click at [754, 490] on input "Employer Name" at bounding box center [910, 512] width 432 height 44
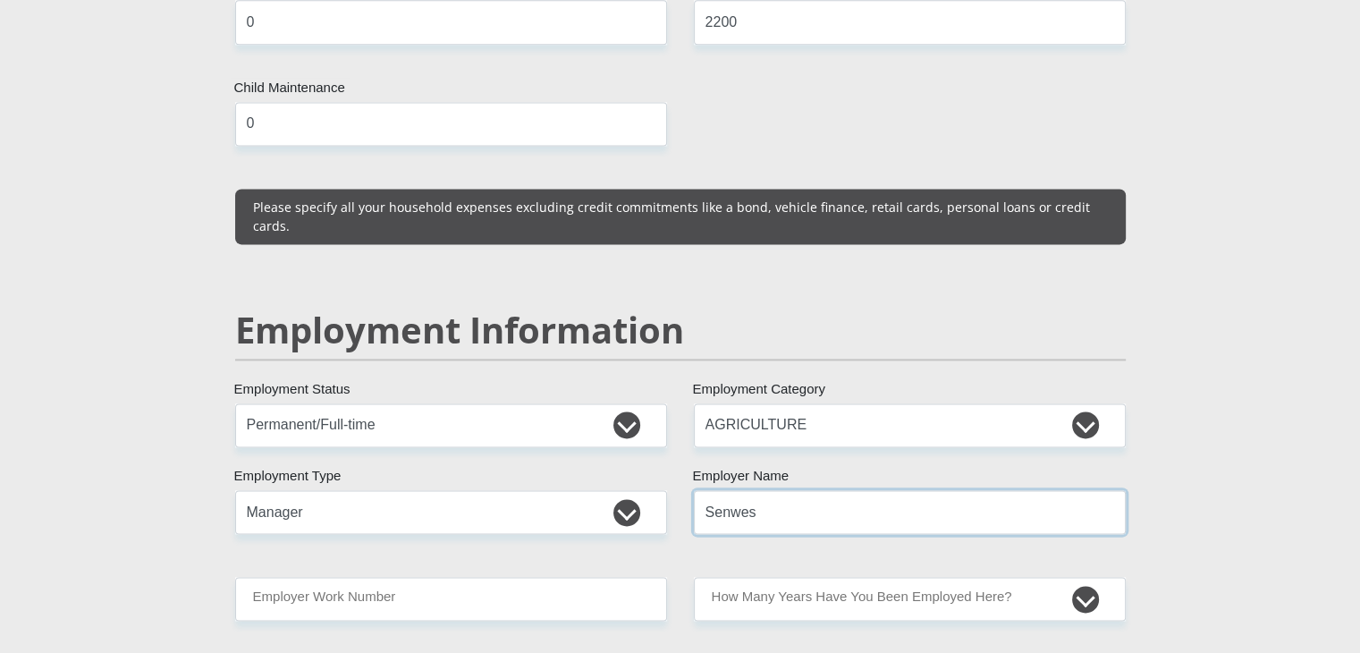
type input "Senwes"
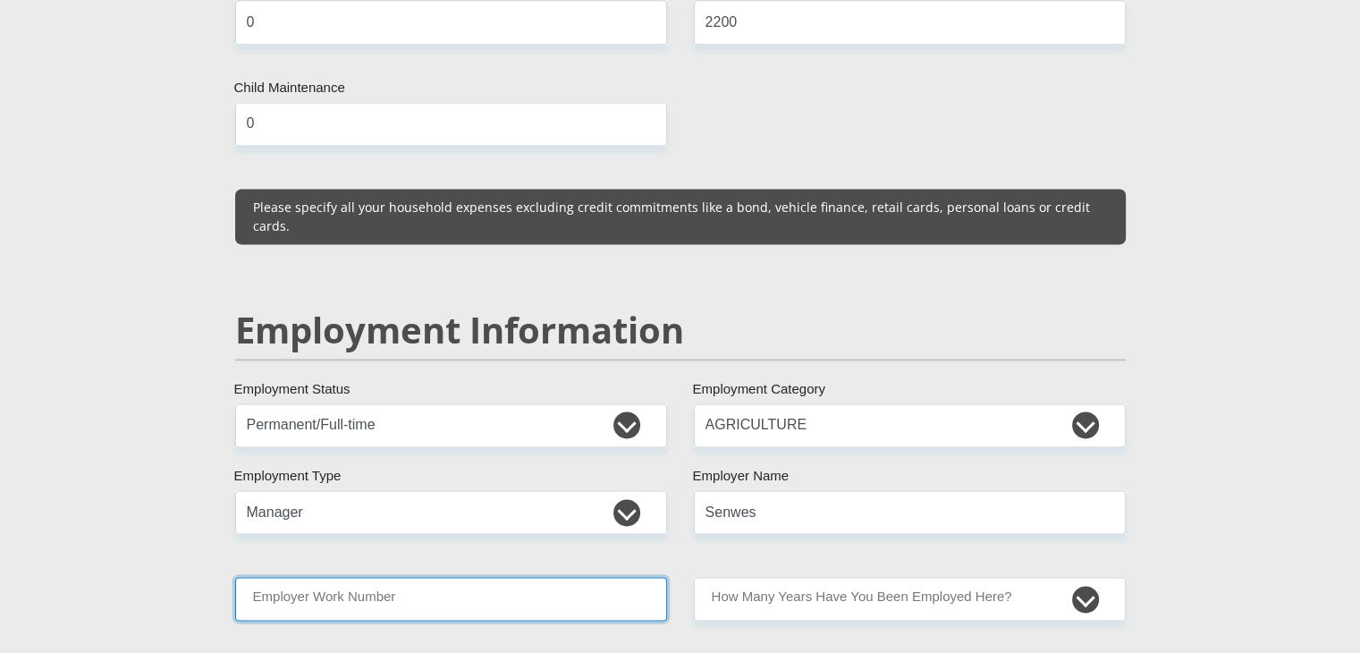
click at [572, 577] on input "Employer Work Number" at bounding box center [451, 599] width 432 height 44
type input "0184647800"
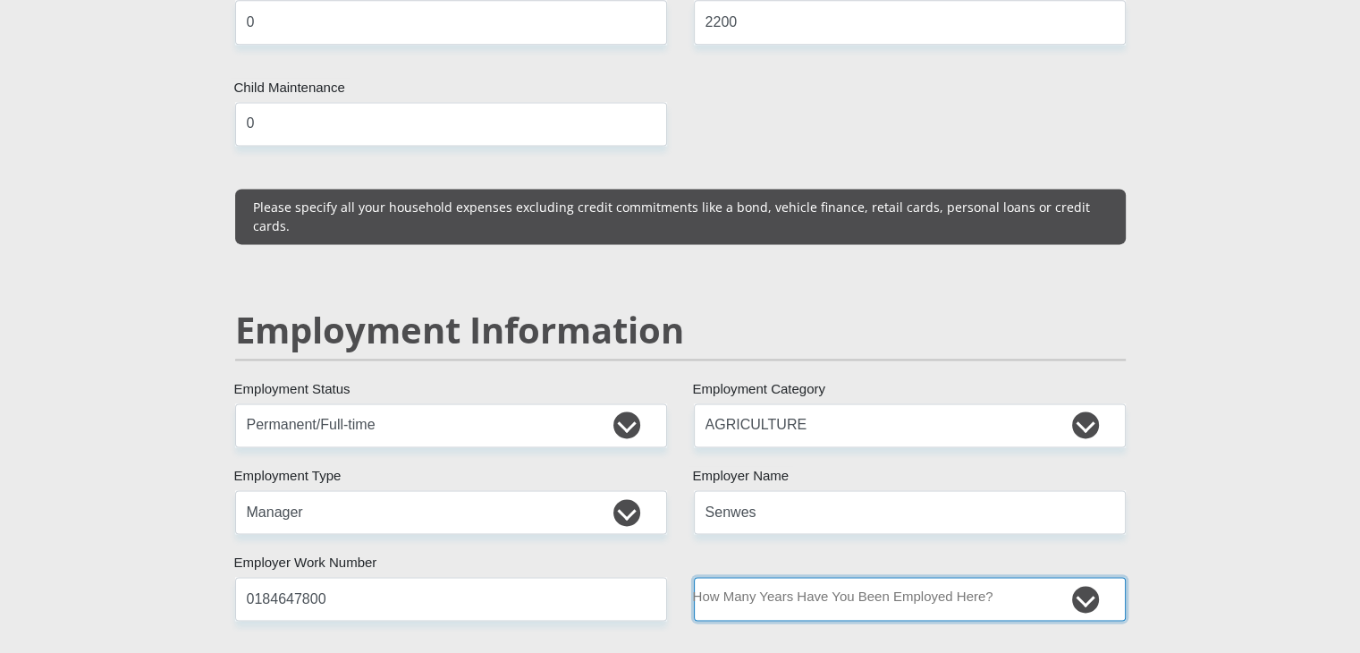
click at [794, 577] on select "less than 1 year 1-3 years 3-5 years 5+ years" at bounding box center [910, 599] width 432 height 44
select select "60"
click at [694, 577] on select "less than 1 year 1-3 years 3-5 years 5+ years" at bounding box center [910, 599] width 432 height 44
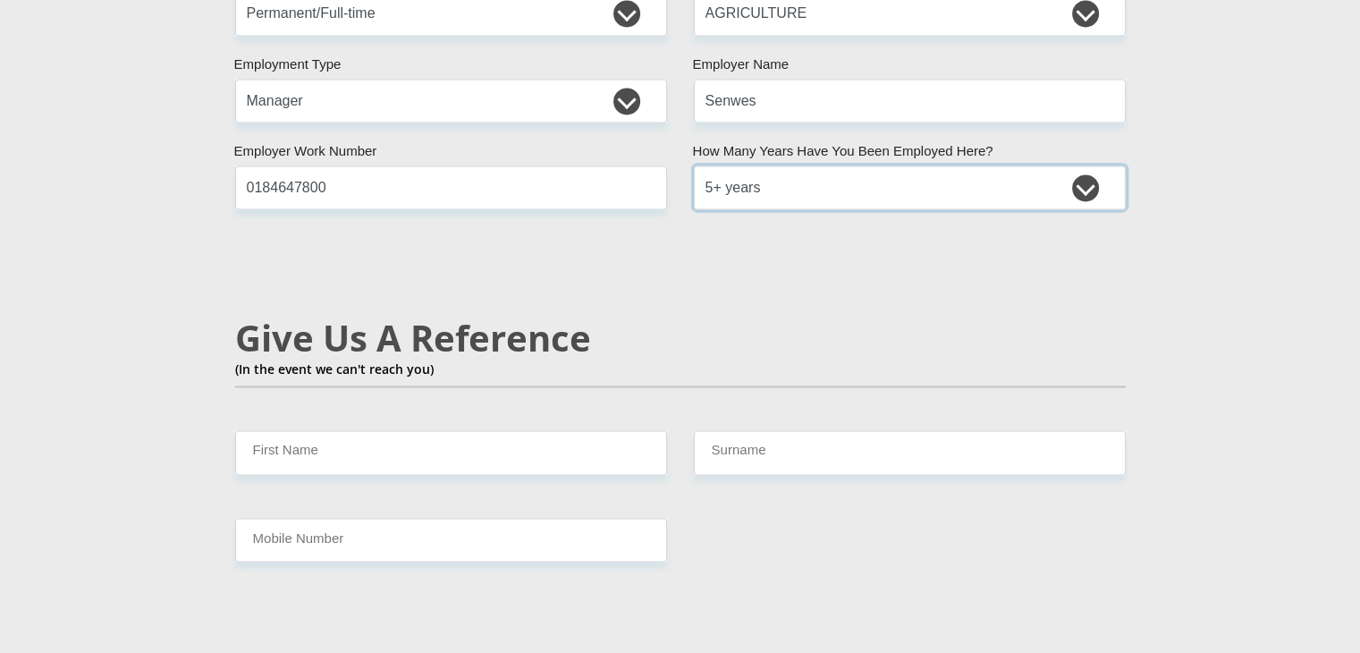
scroll to position [2880, 0]
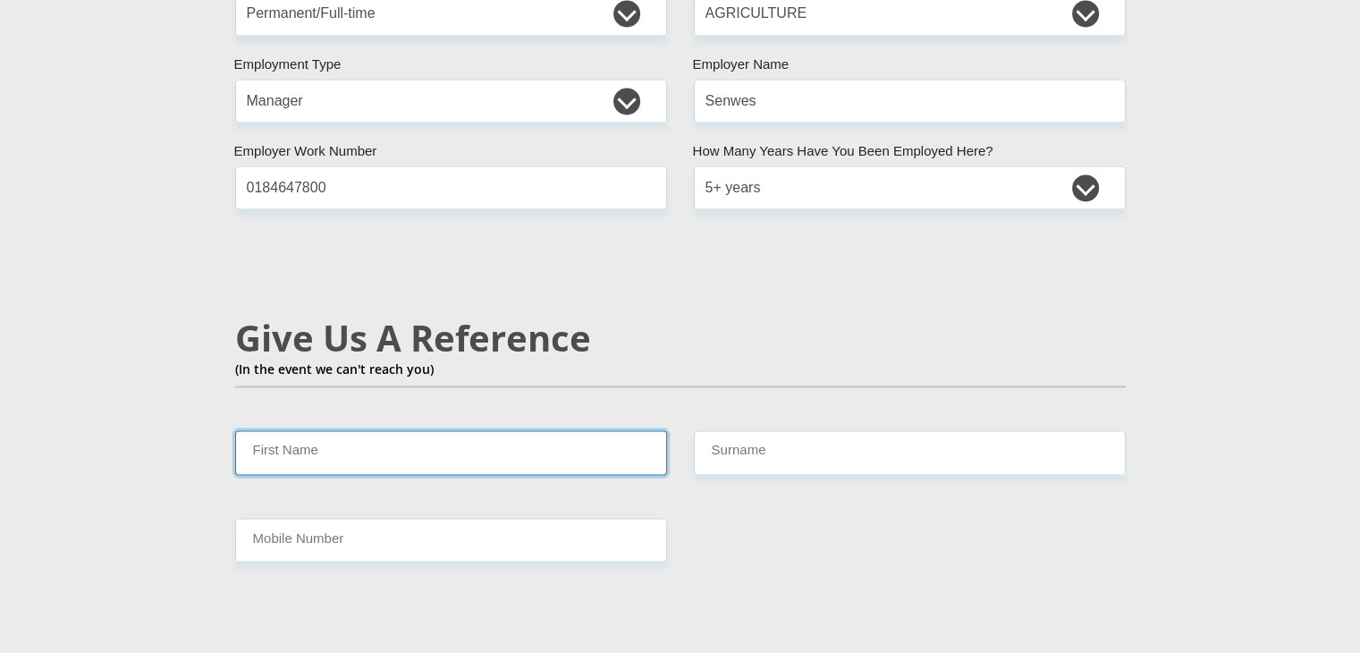
click at [549, 430] on input "First Name" at bounding box center [451, 452] width 432 height 44
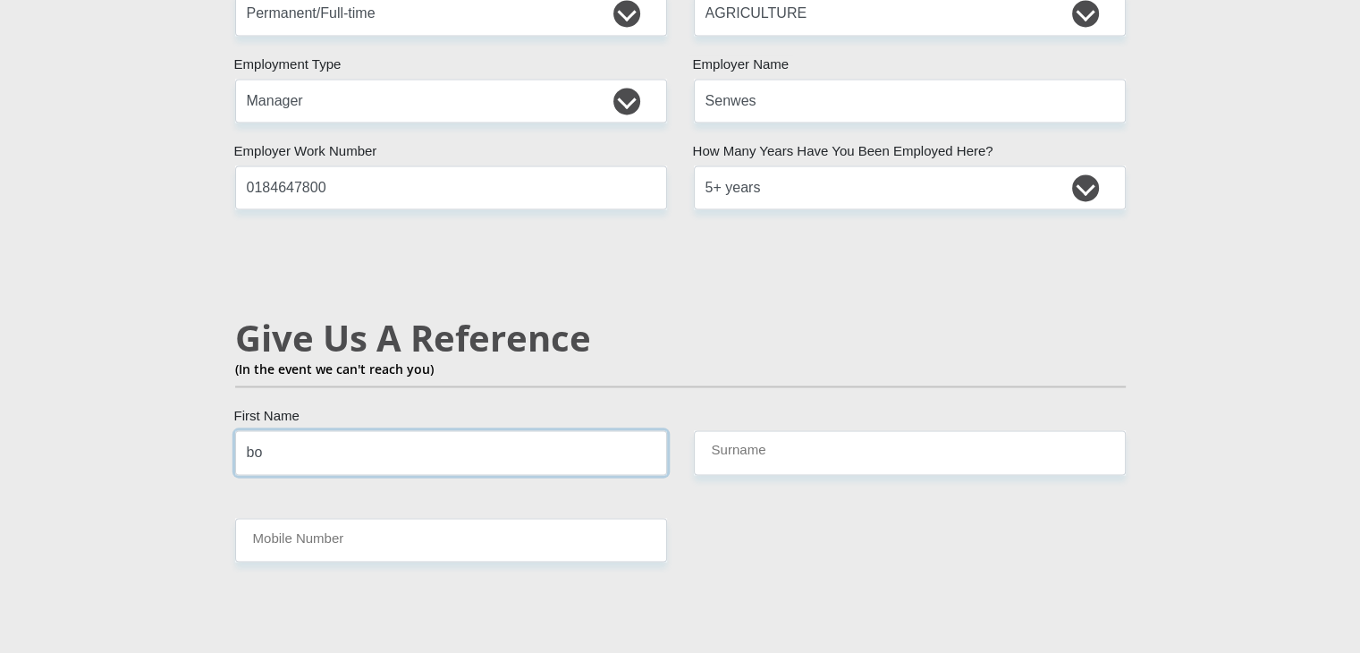
type input "b"
type input "jolise"
click at [730, 430] on input "bota" at bounding box center [910, 452] width 432 height 44
type input "botha"
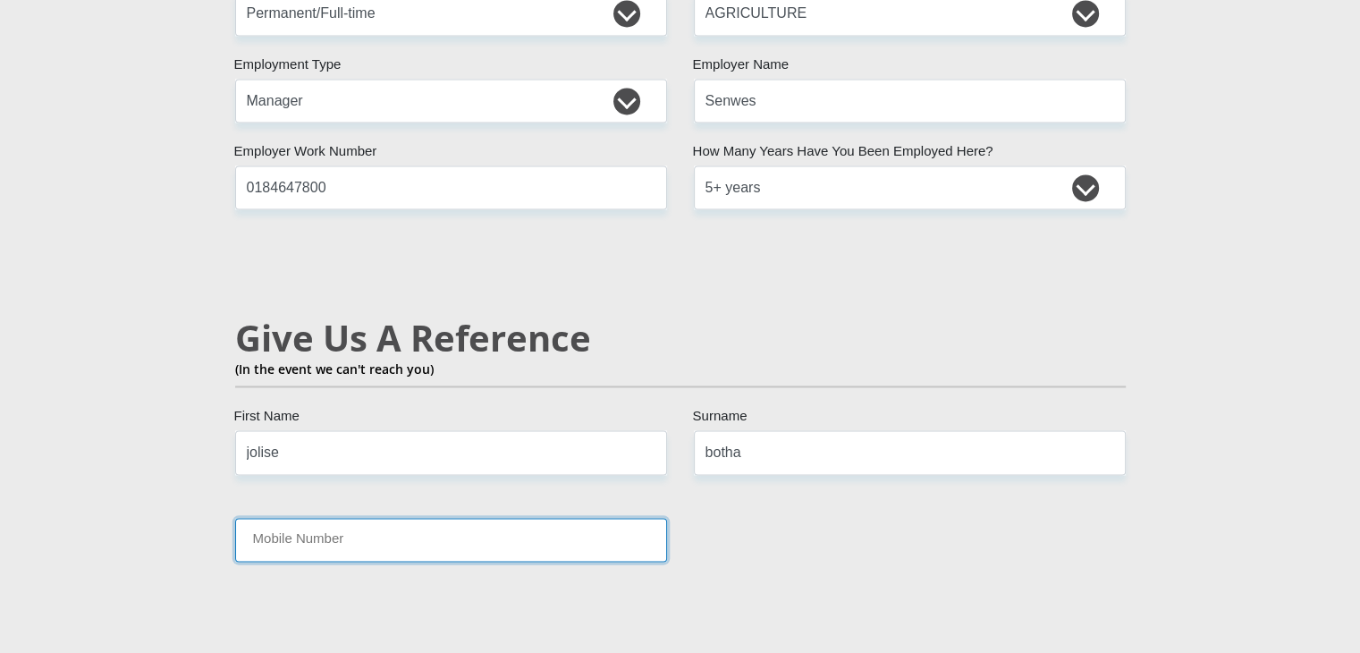
click at [623, 518] on input "Mobile Number" at bounding box center [451, 540] width 432 height 44
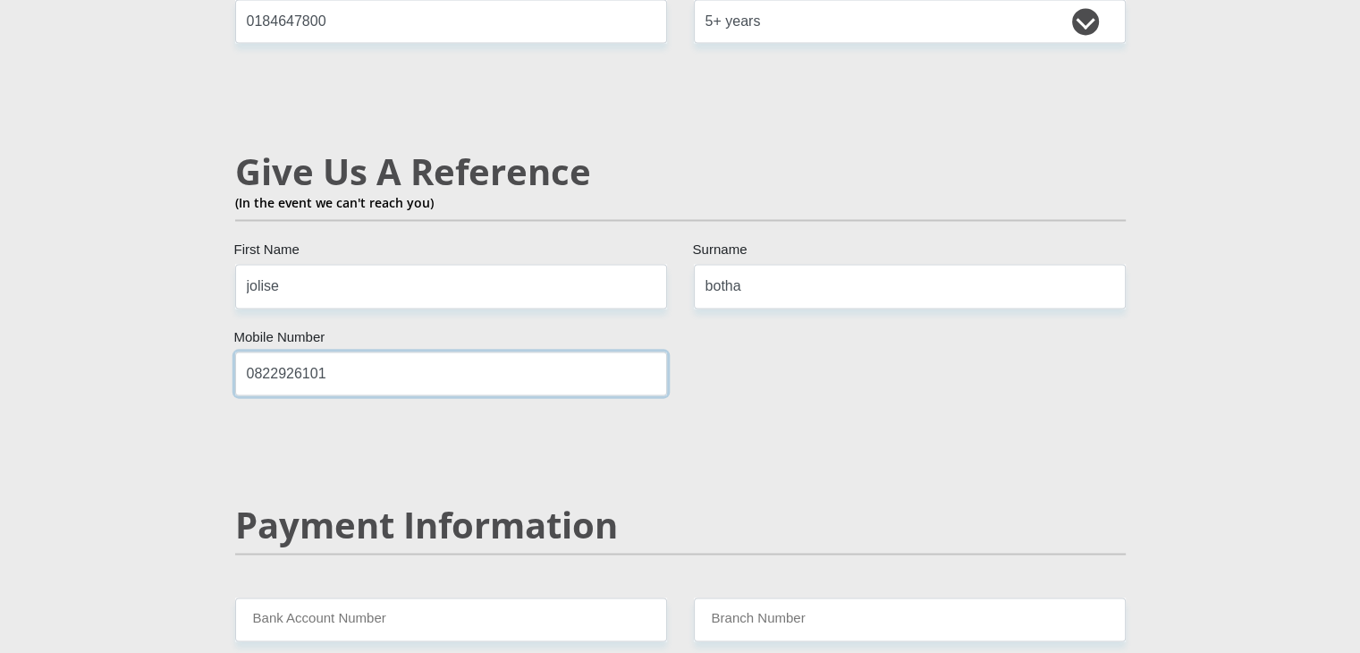
scroll to position [3051, 0]
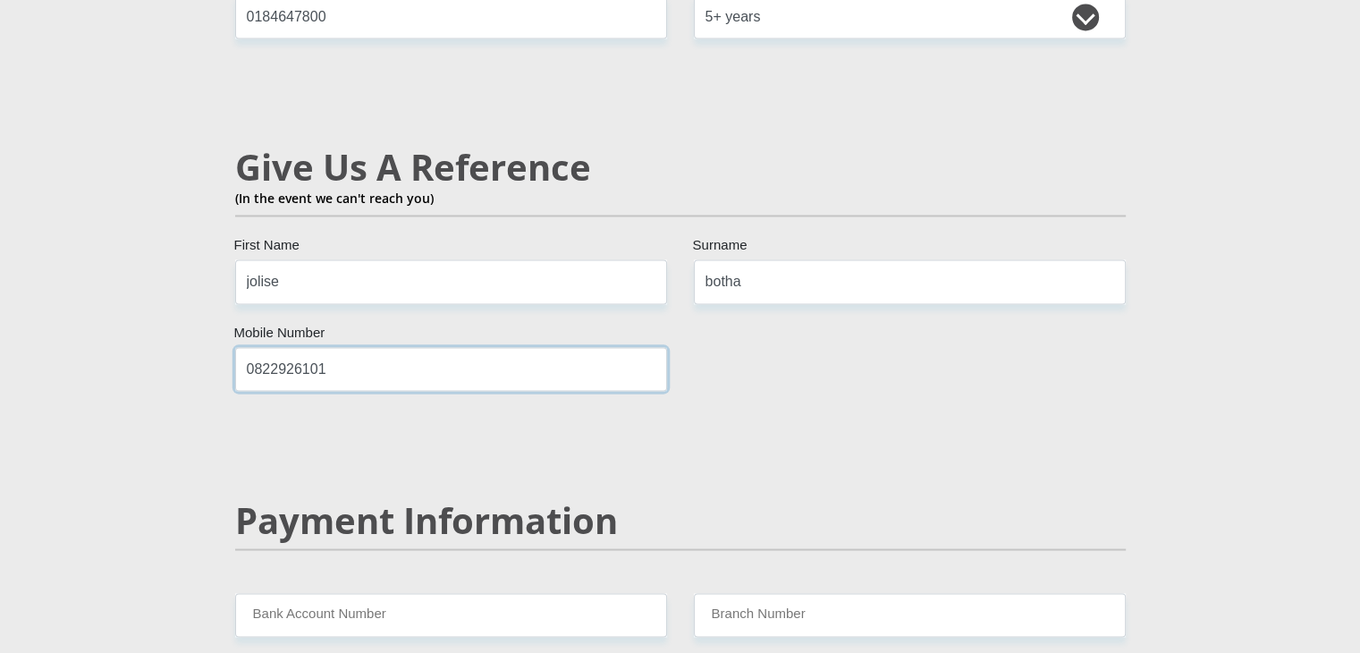
type input "0822926101"
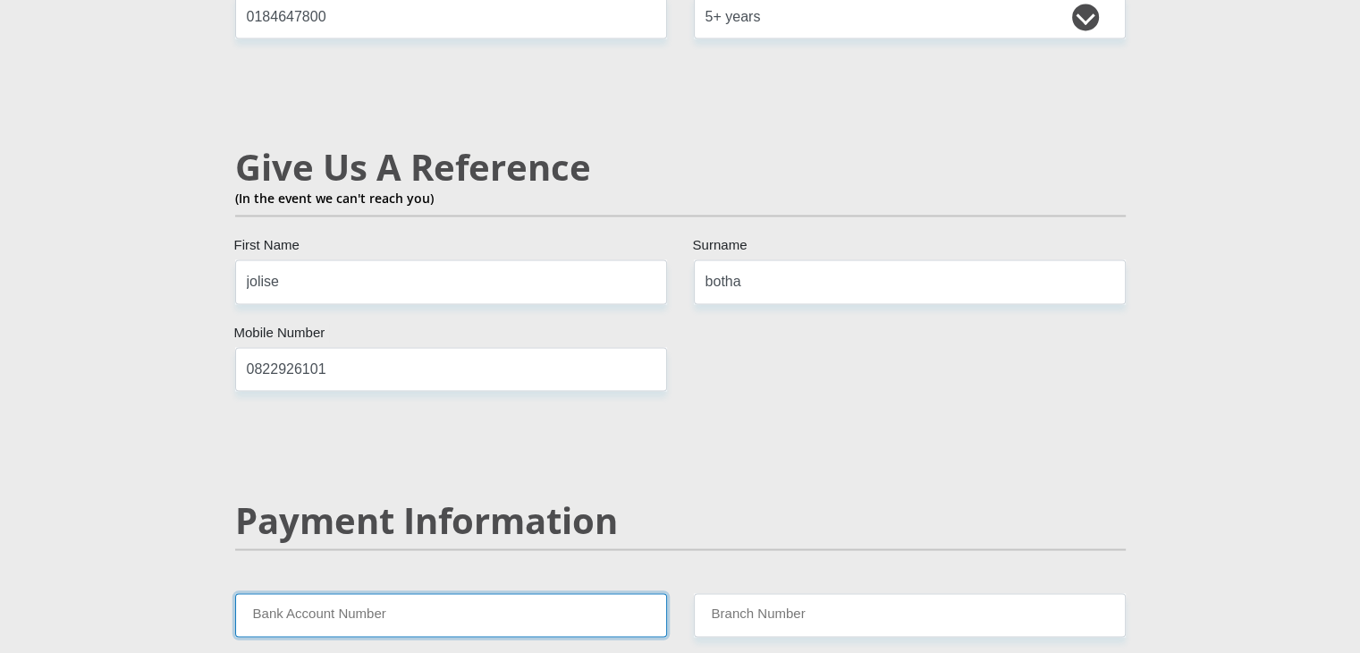
click at [533, 593] on input "Bank Account Number" at bounding box center [451, 615] width 432 height 44
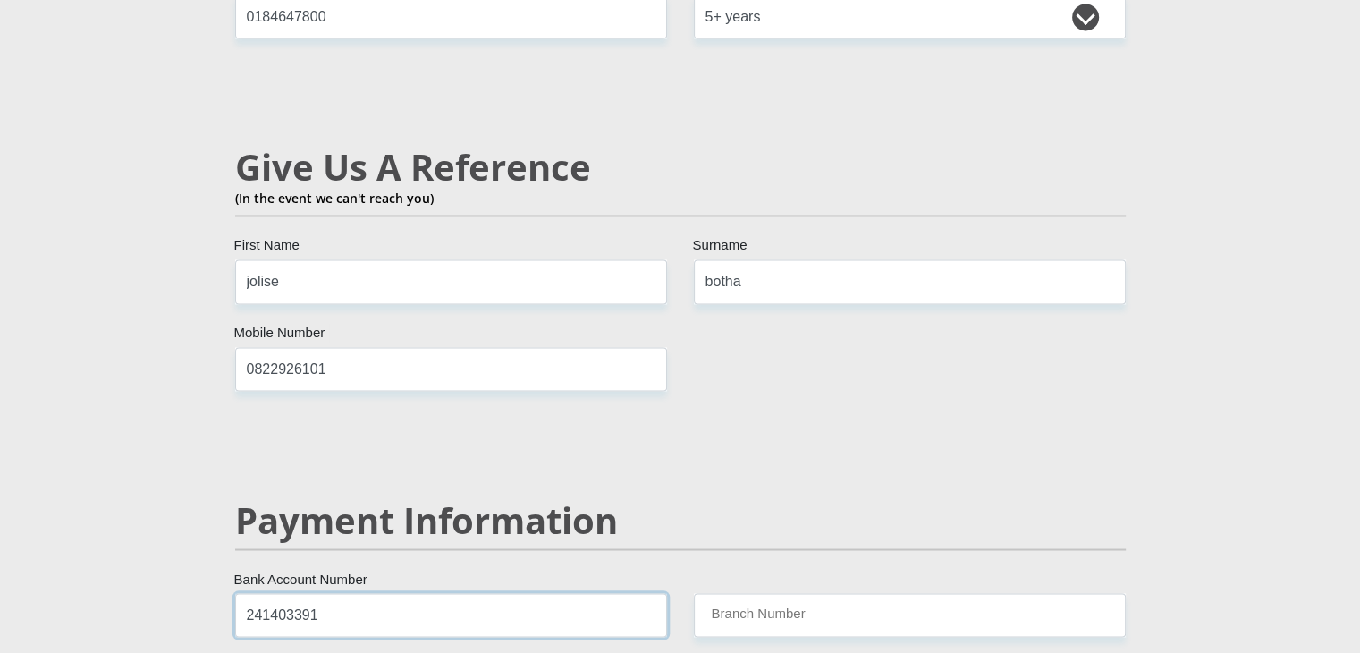
type input "241403391"
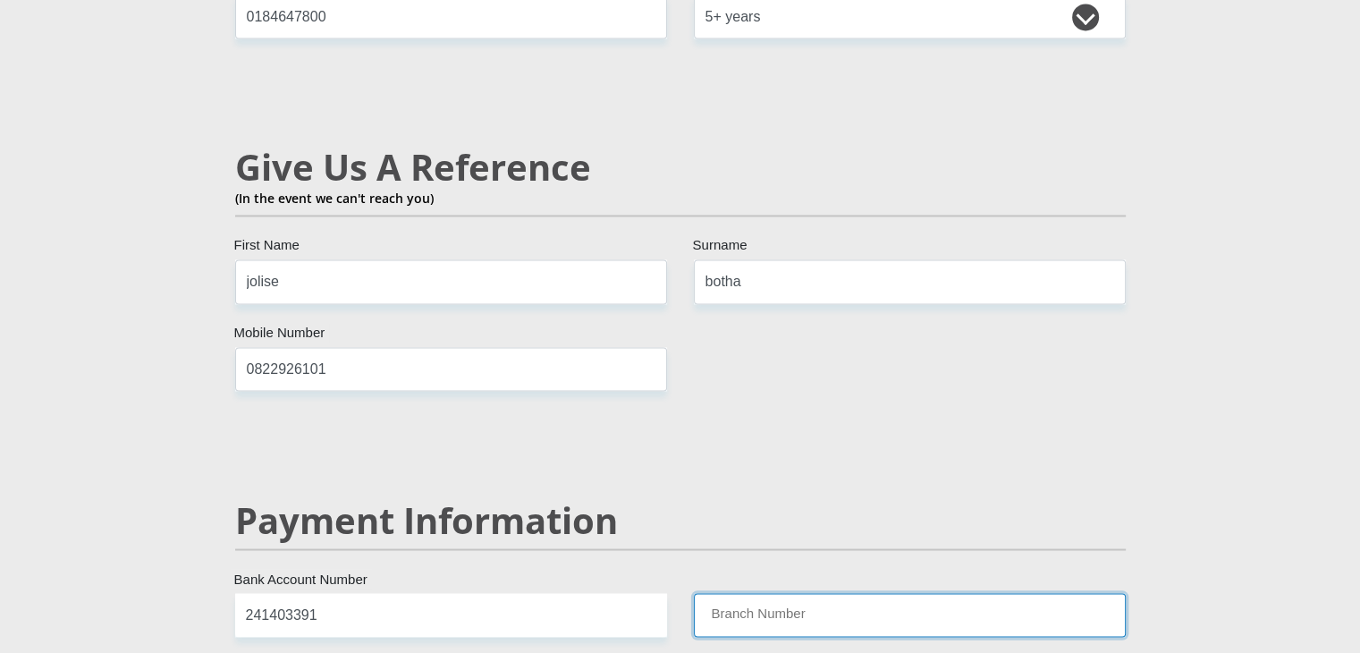
click at [794, 593] on input "Branch Number" at bounding box center [910, 615] width 432 height 44
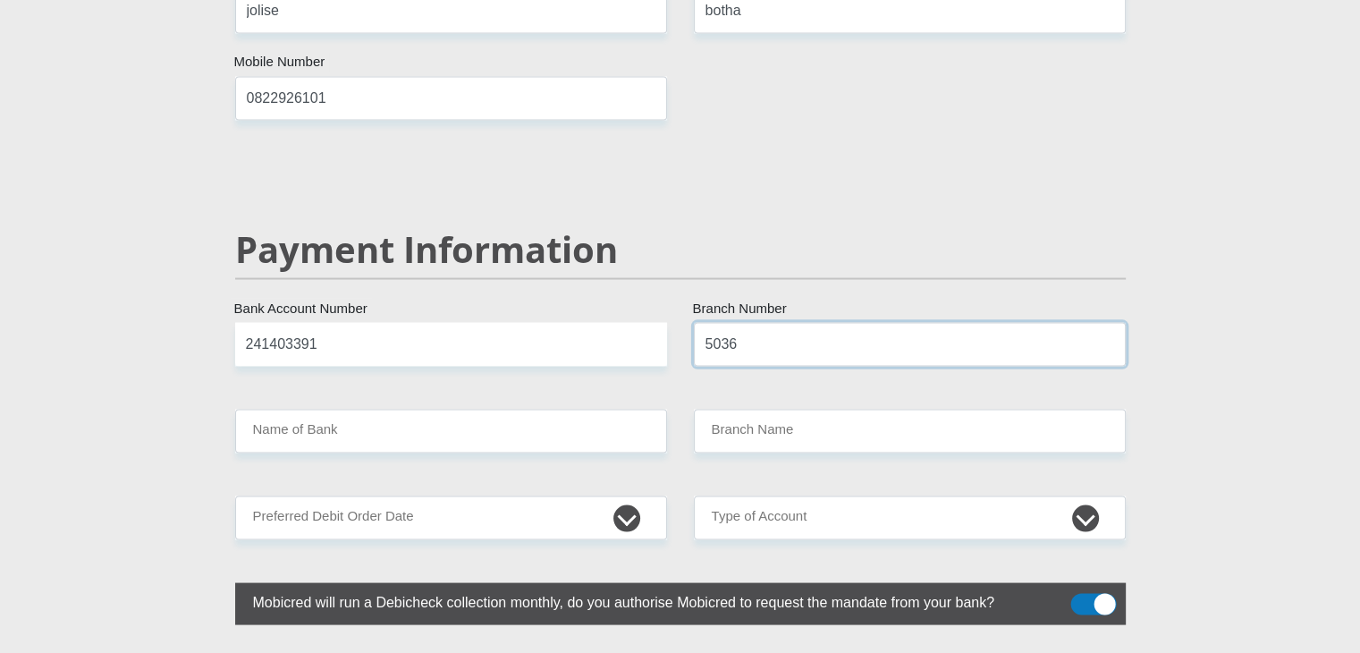
scroll to position [3333, 0]
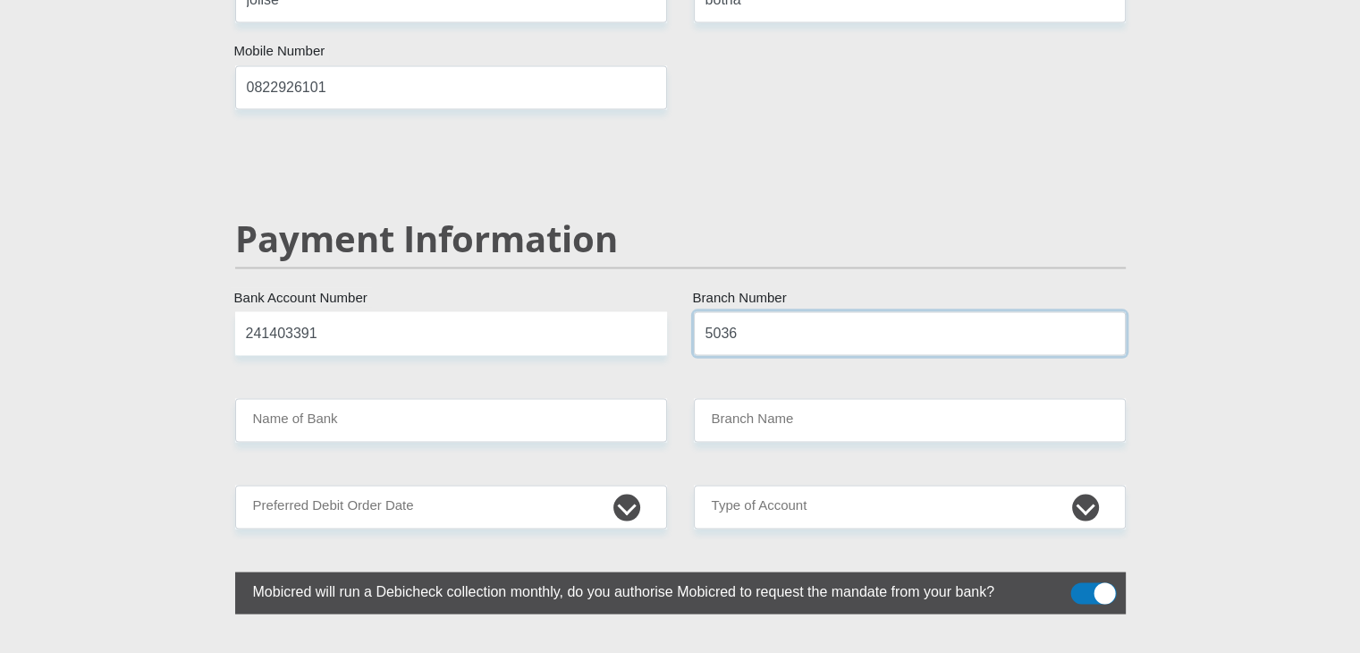
type input "5036"
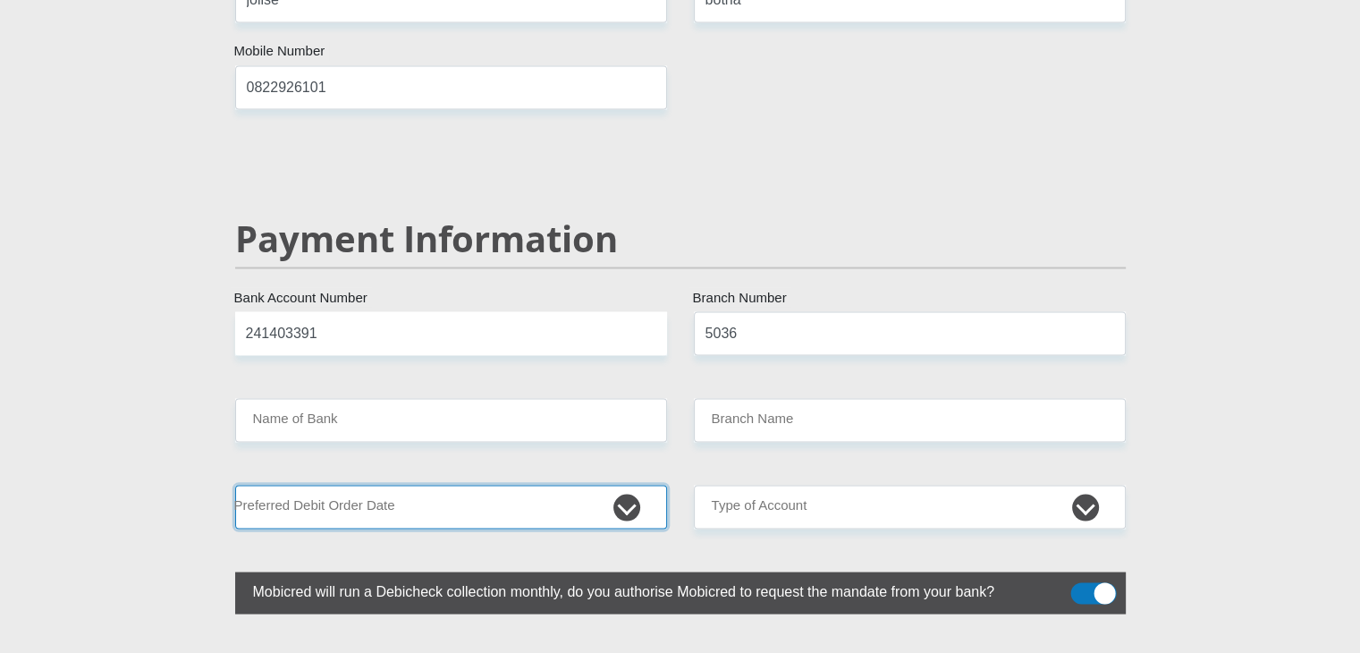
click at [545, 485] on select "1st 2nd 3rd 4th 5th 7th 18th 19th 20th 21st 22nd 23rd 24th 25th 26th 27th 28th …" at bounding box center [451, 507] width 432 height 44
select select "26"
click at [235, 485] on select "1st 2nd 3rd 4th 5th 7th 18th 19th 20th 21st 22nd 23rd 24th 25th 26th 27th 28th …" at bounding box center [451, 507] width 432 height 44
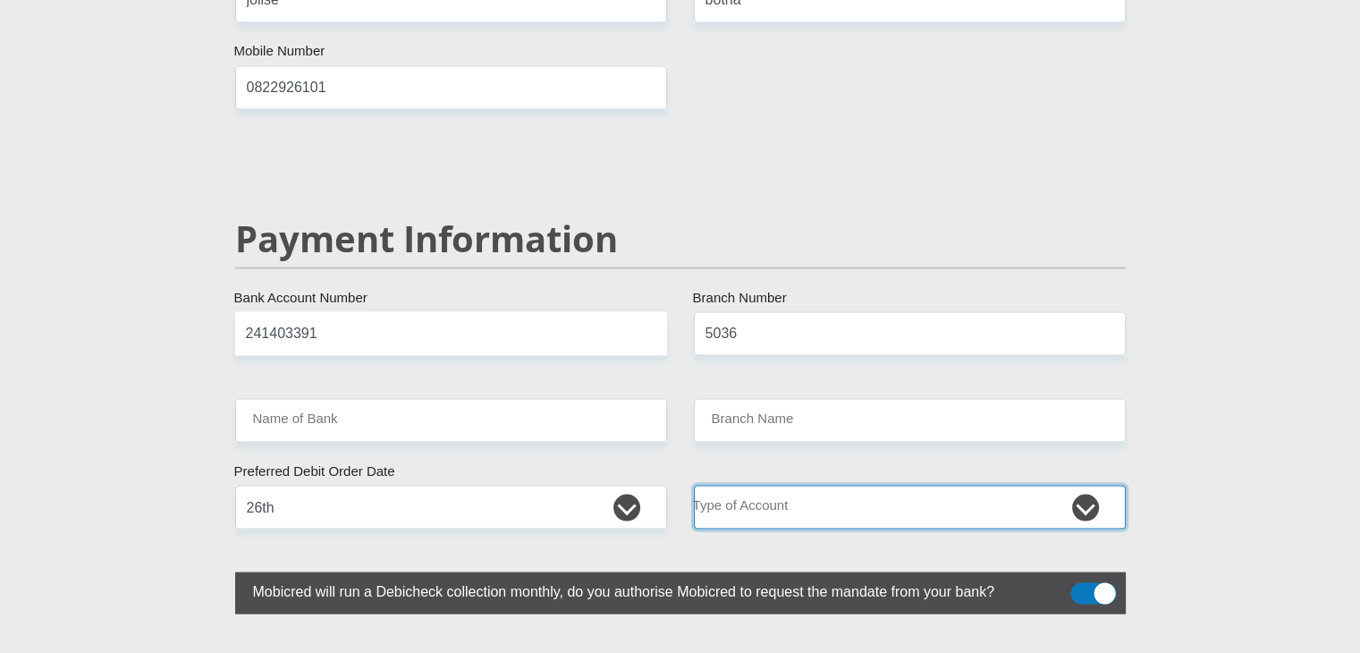
click at [809, 485] on select "Cheque Savings" at bounding box center [910, 507] width 432 height 44
click at [694, 485] on select "Cheque Savings" at bounding box center [910, 507] width 432 height 44
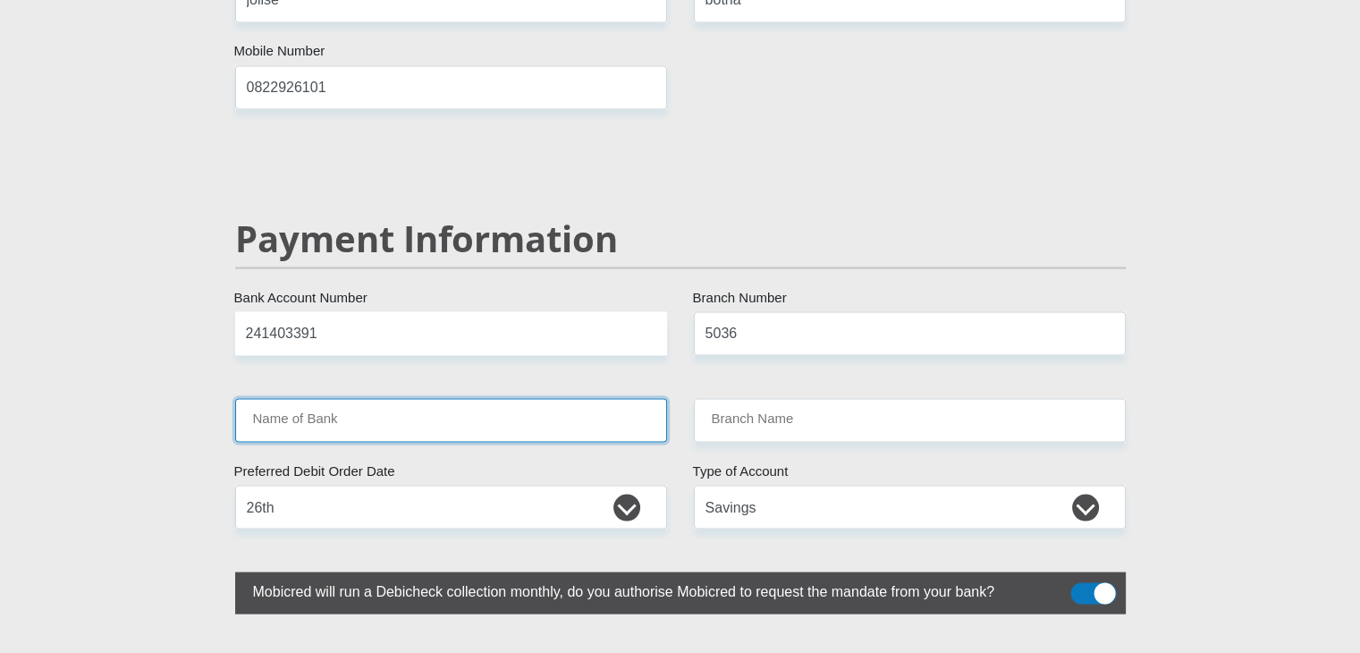
click at [551, 398] on input "Name of Bank" at bounding box center [451, 420] width 432 height 44
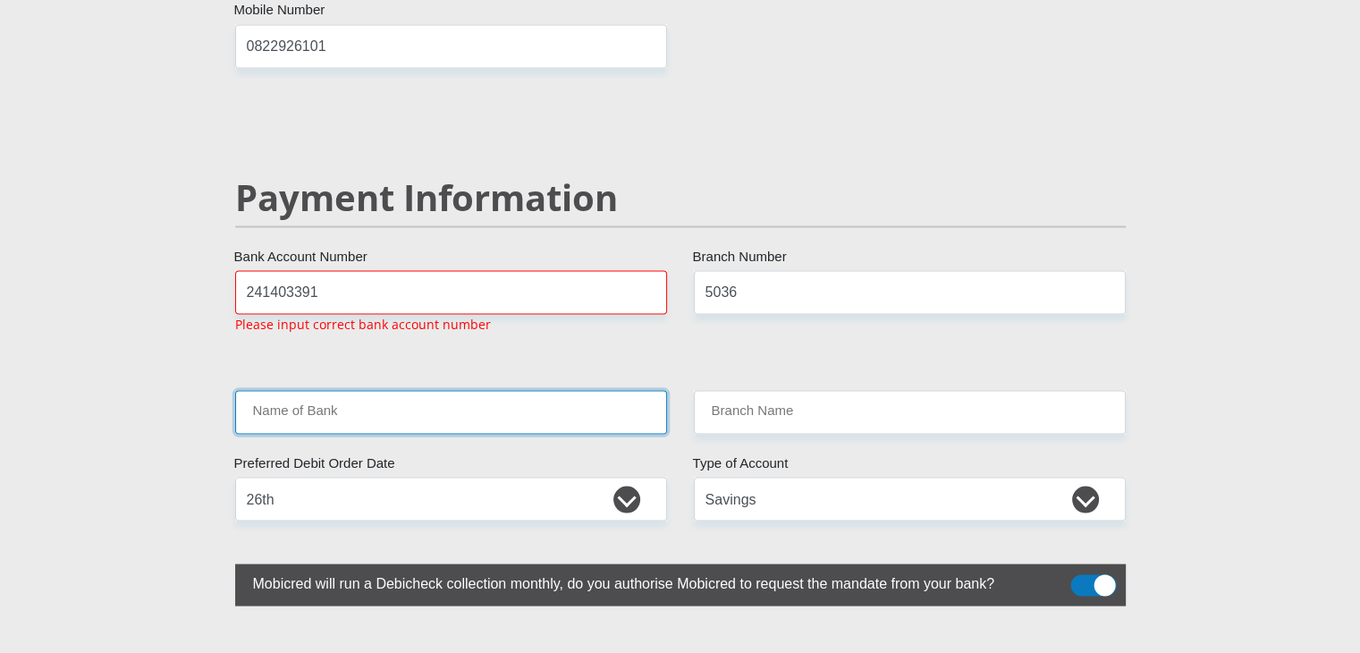
scroll to position [3376, 0]
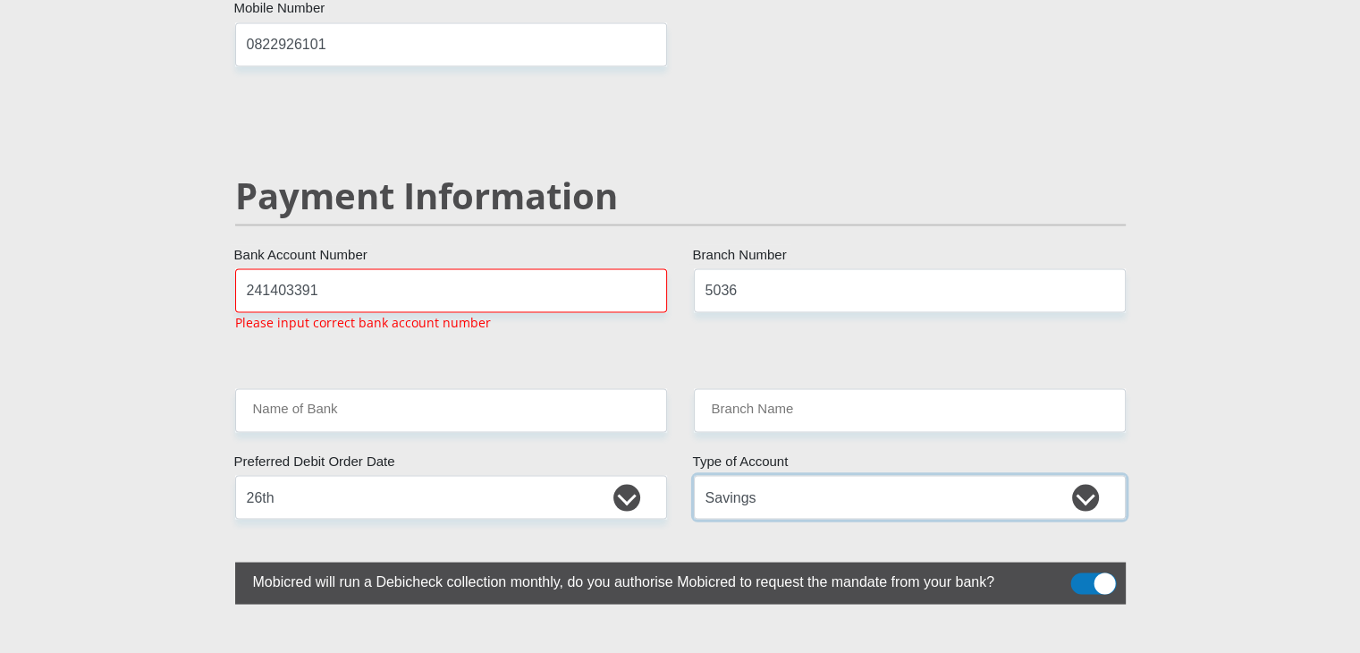
click at [751, 475] on select "Cheque Savings" at bounding box center [910, 497] width 432 height 44
select select "CUR"
click at [694, 475] on select "Cheque Savings" at bounding box center [910, 497] width 432 height 44
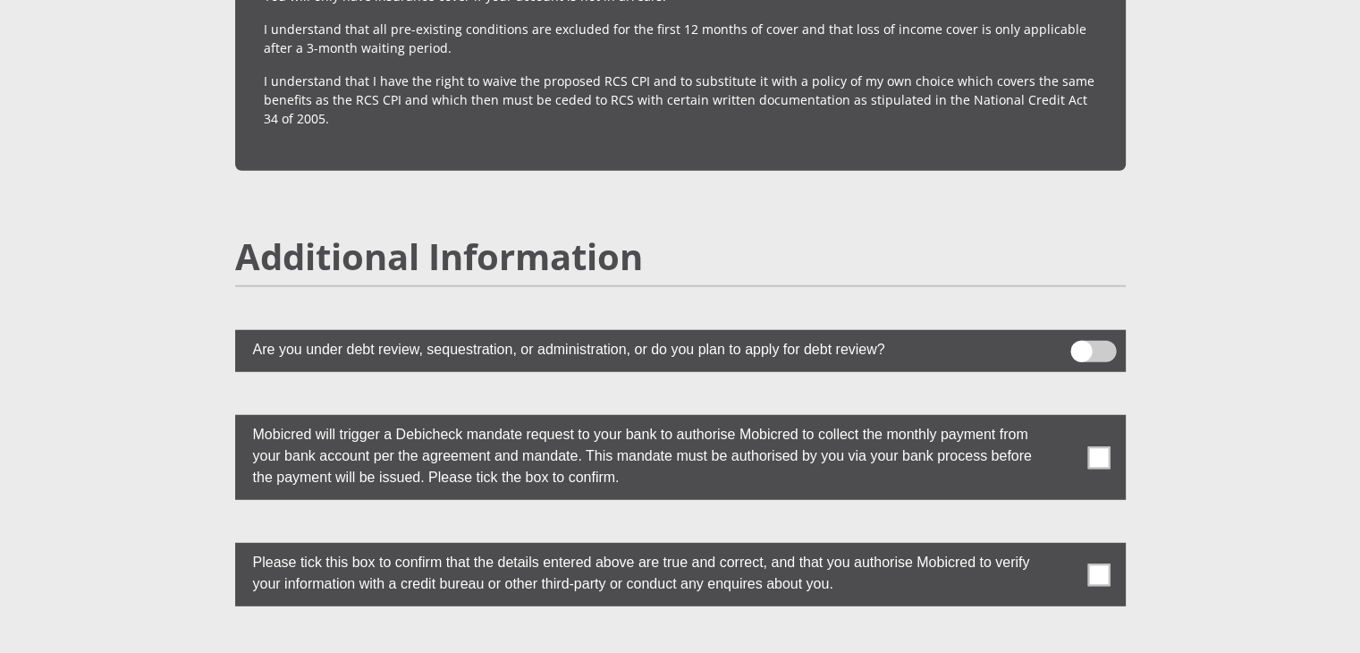
scroll to position [4715, 0]
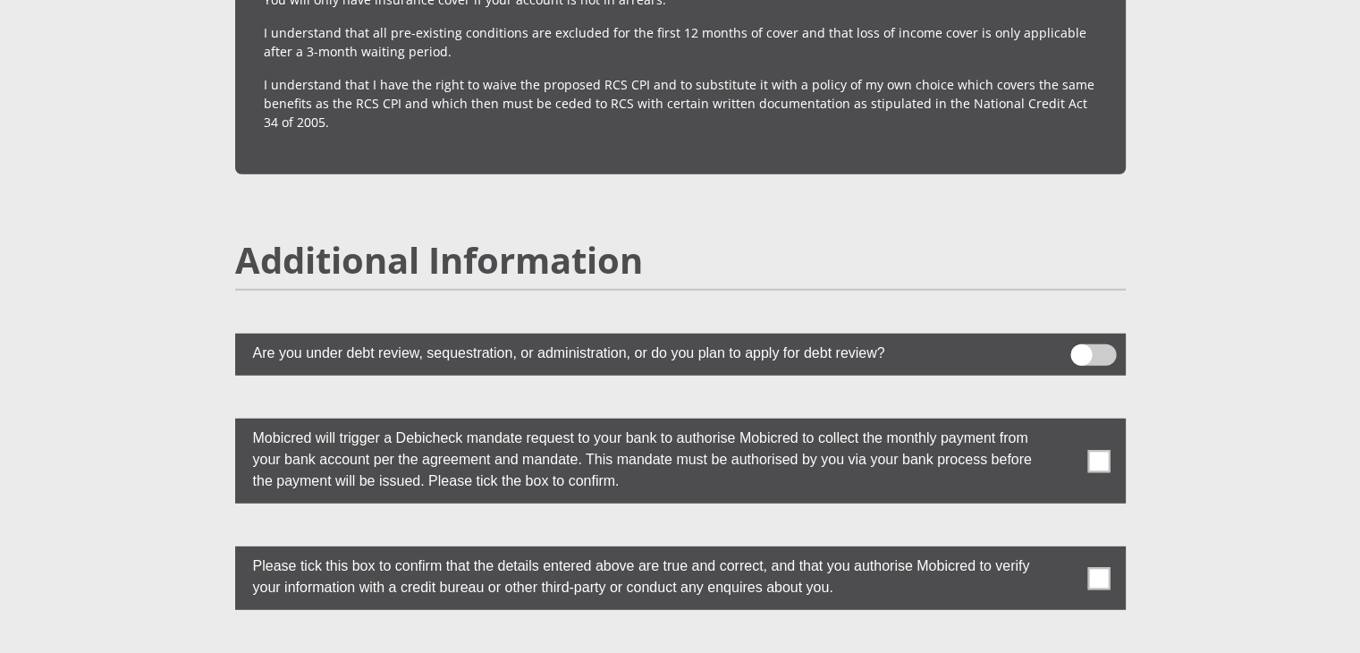
click at [1096, 450] on span at bounding box center [1099, 461] width 22 height 22
click at [1064, 423] on input "checkbox" at bounding box center [1064, 423] width 0 height 0
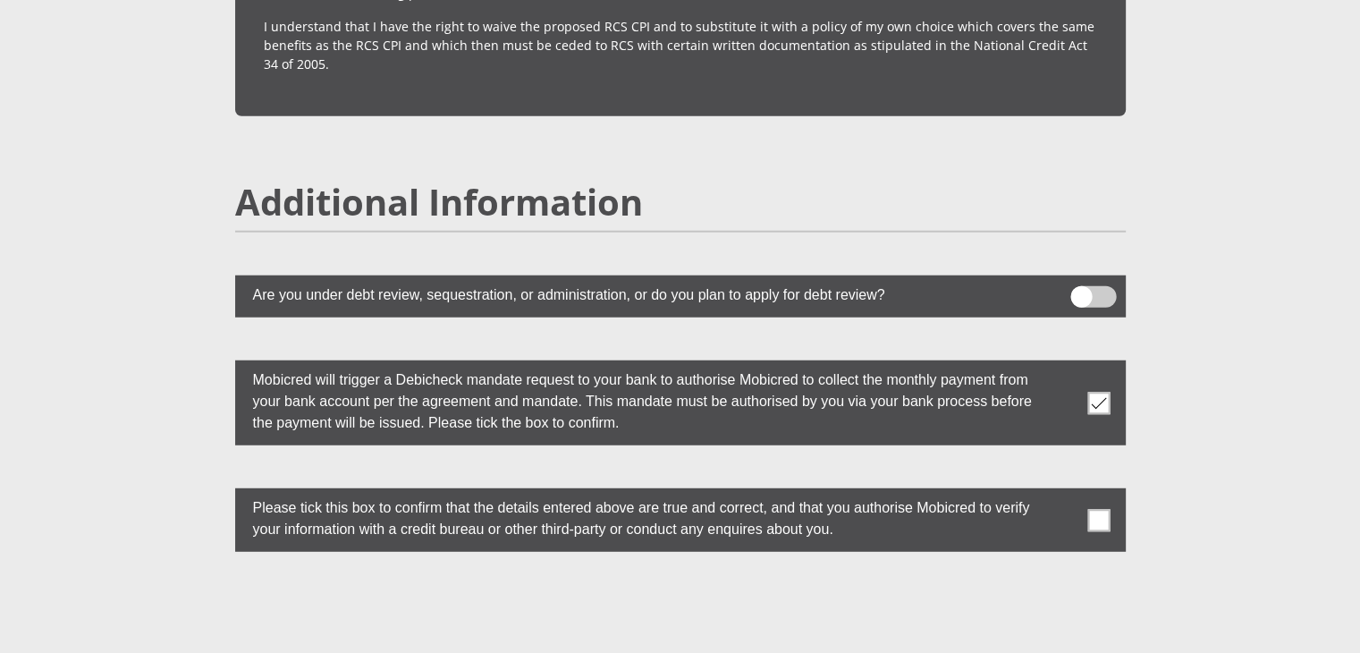
scroll to position [4786, 0]
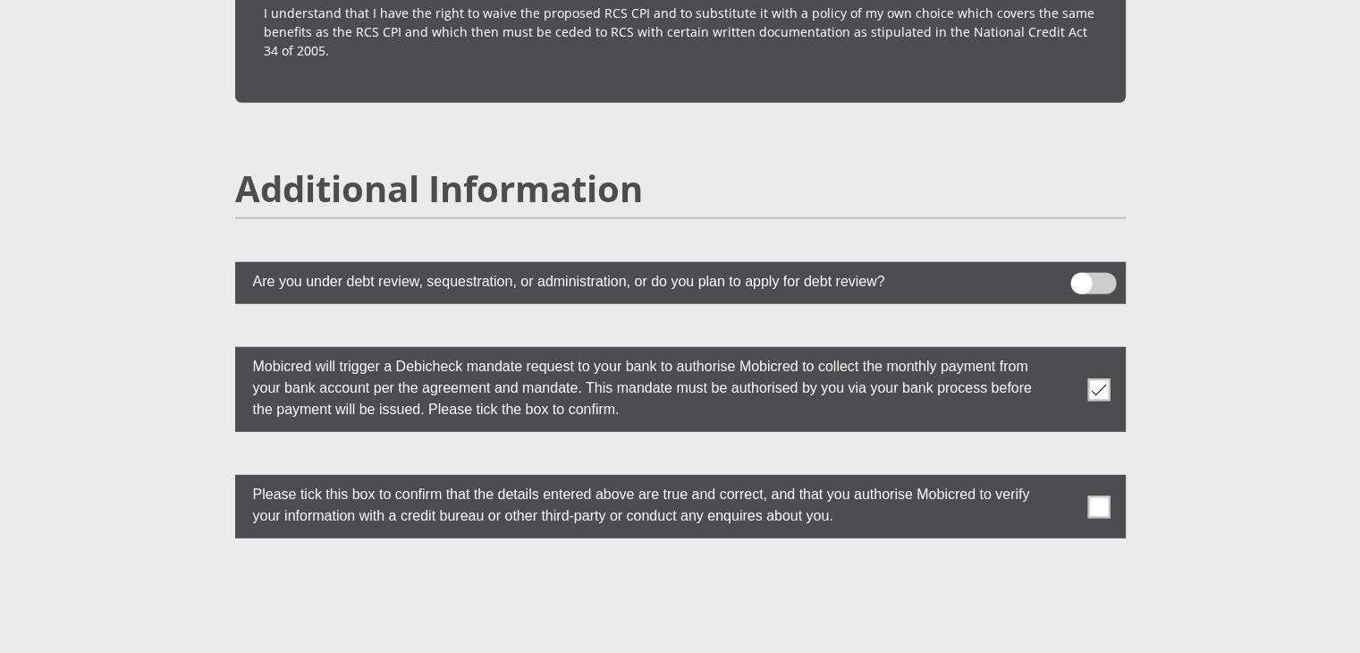
click at [1102, 496] on span at bounding box center [1099, 507] width 22 height 22
click at [1064, 479] on input "checkbox" at bounding box center [1064, 479] width 0 height 0
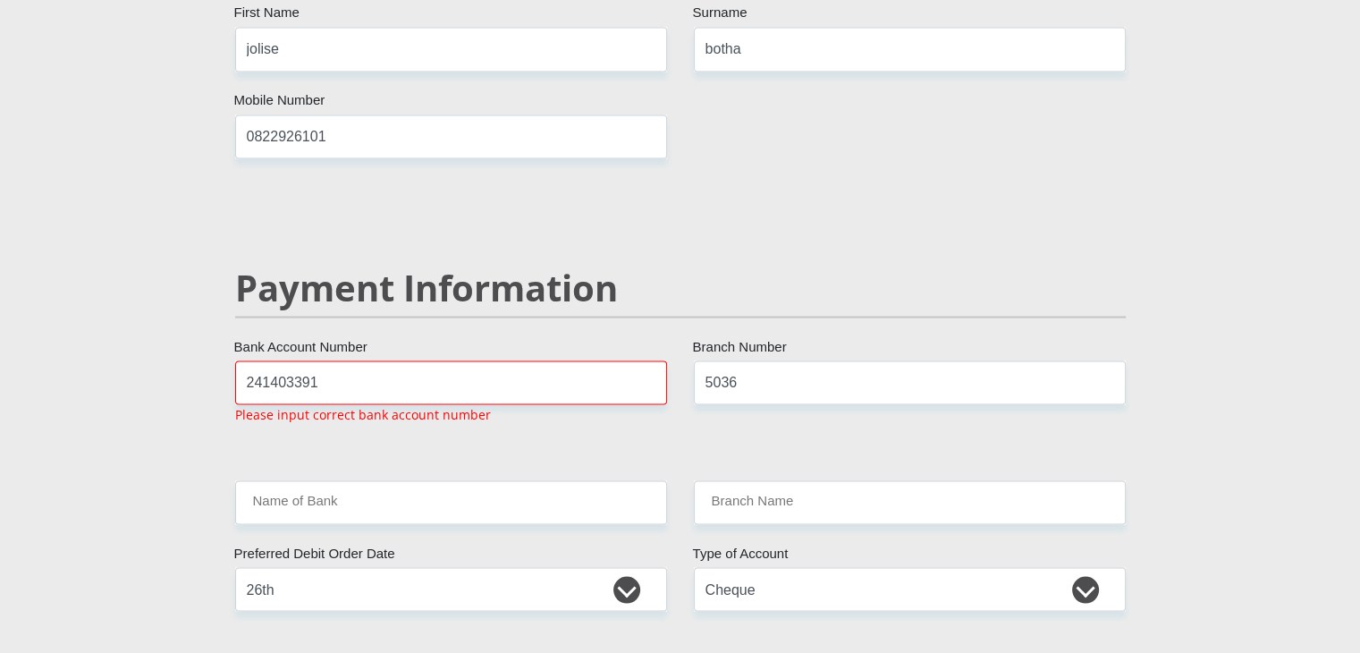
scroll to position [3282, 0]
click at [504, 362] on input "241403391" at bounding box center [451, 384] width 432 height 44
type input "2"
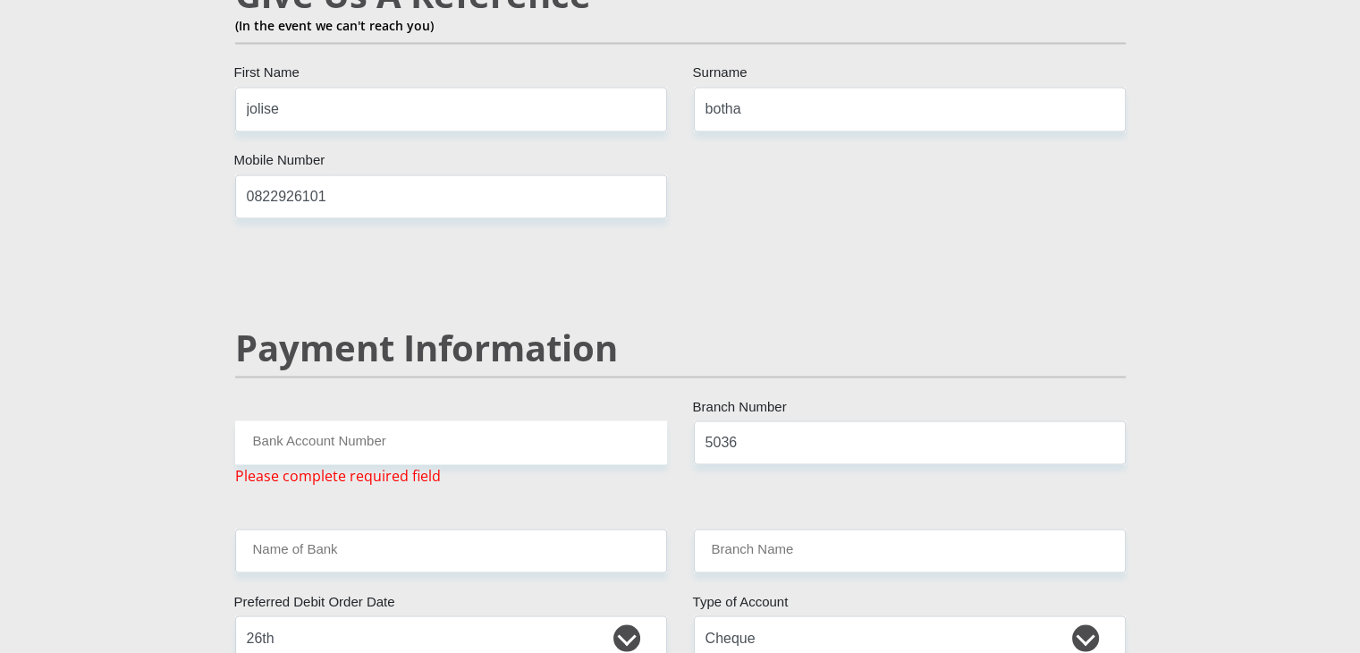
scroll to position [3224, 0]
click at [475, 420] on input "Bank Account Number" at bounding box center [451, 442] width 432 height 44
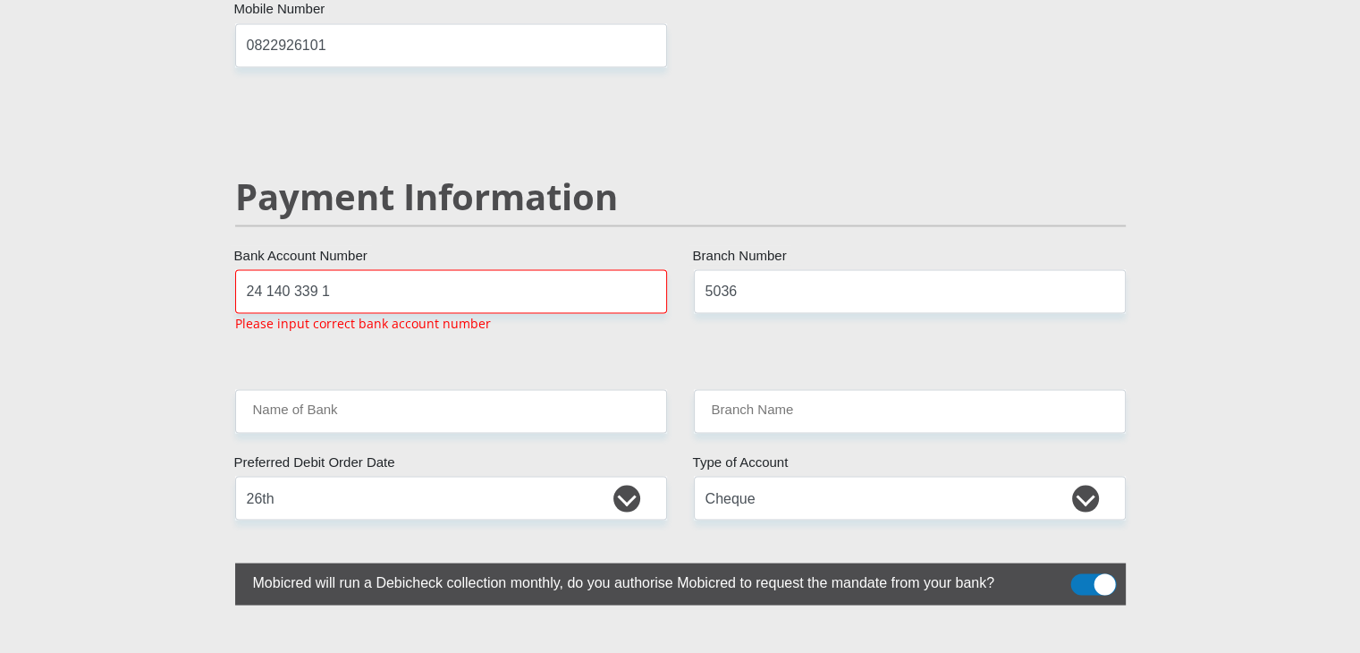
scroll to position [3376, 0]
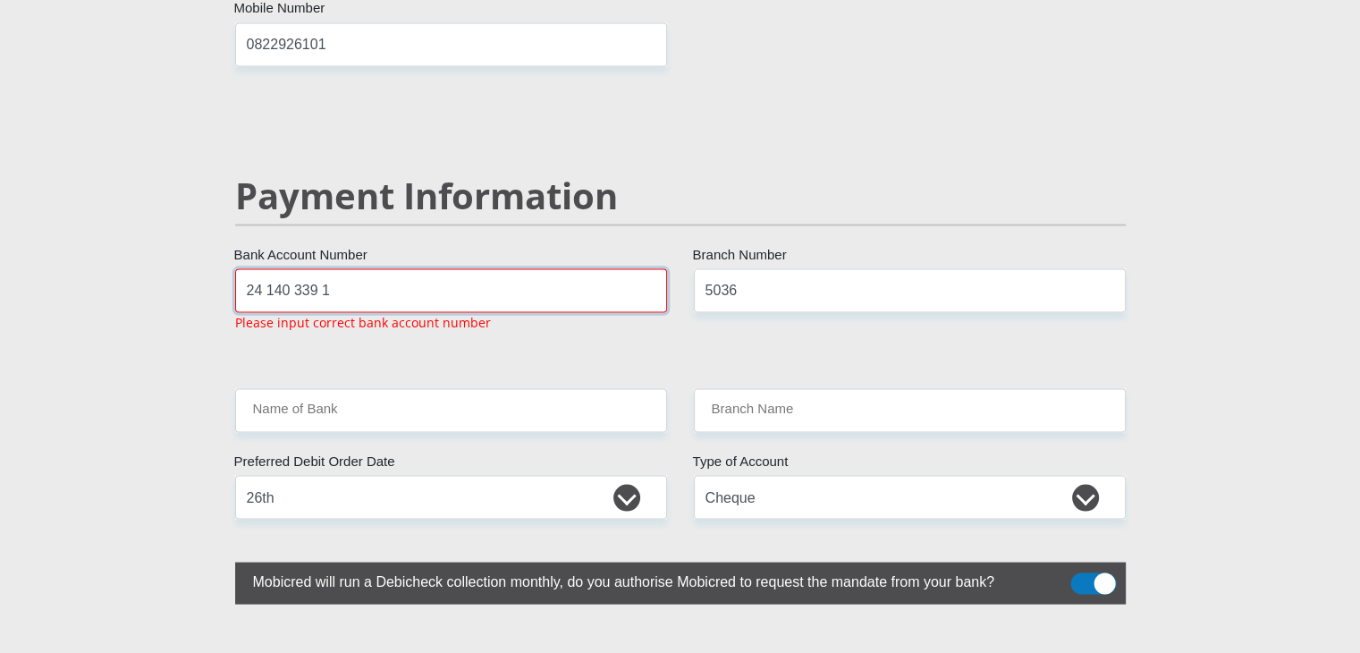
drag, startPoint x: 338, startPoint y: 249, endPoint x: 13, endPoint y: 288, distance: 328.0
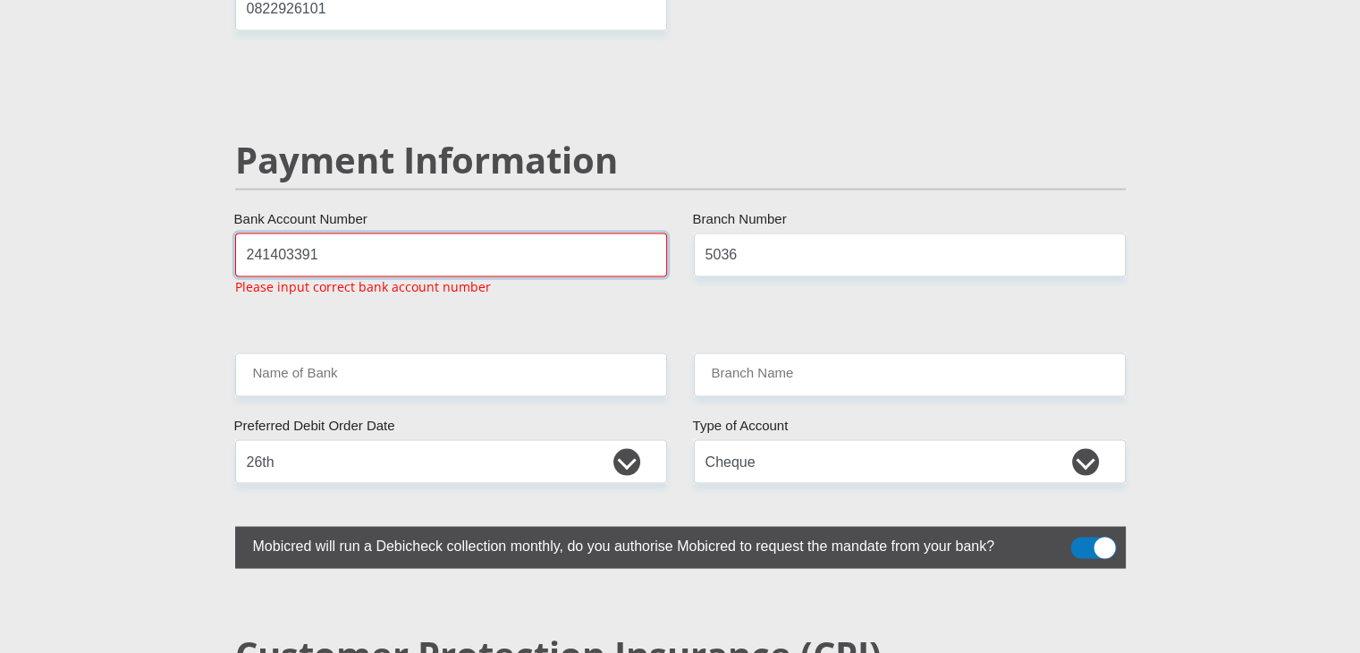
type input "241403391"
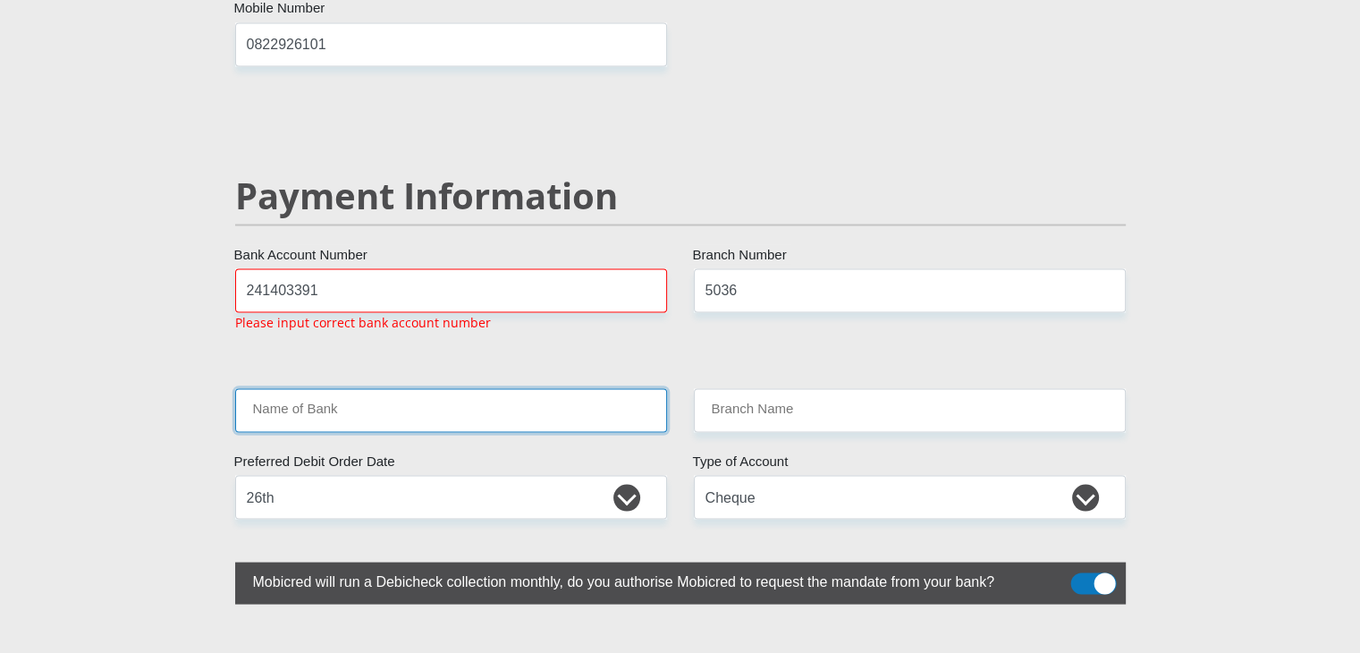
click at [600, 388] on input "Name of Bank" at bounding box center [451, 410] width 432 height 44
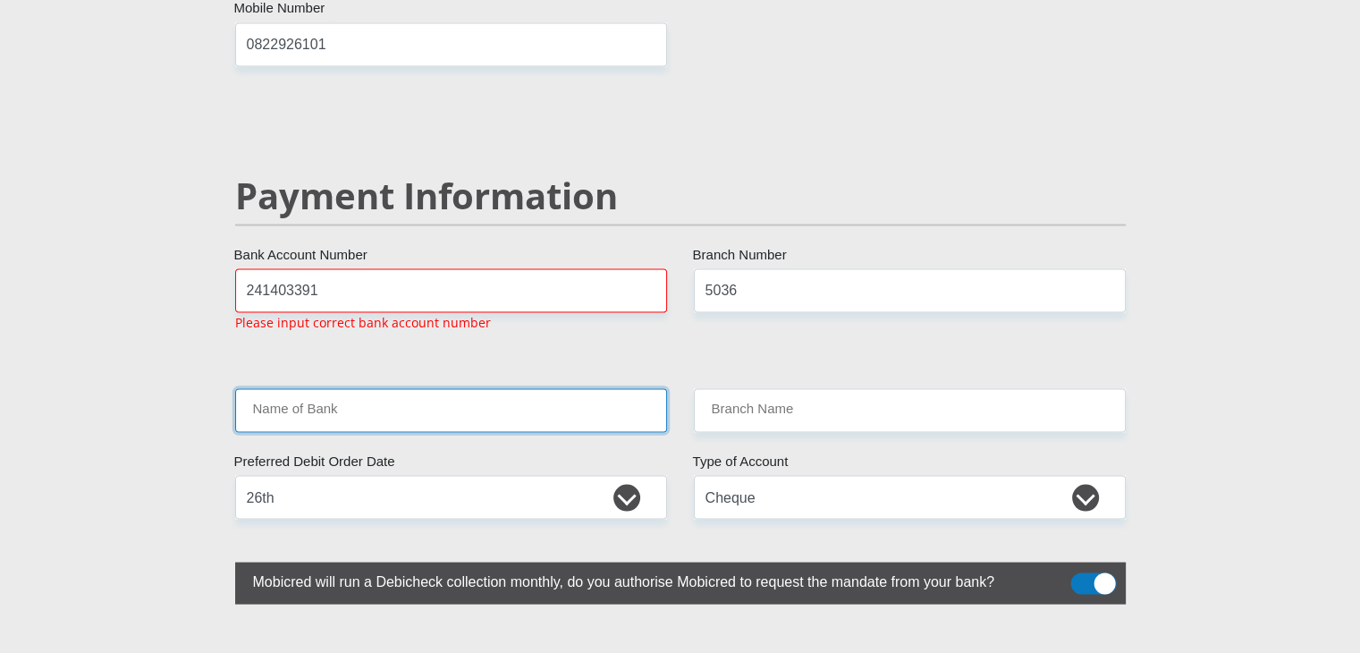
click at [600, 388] on input "Name of Bank" at bounding box center [451, 410] width 432 height 44
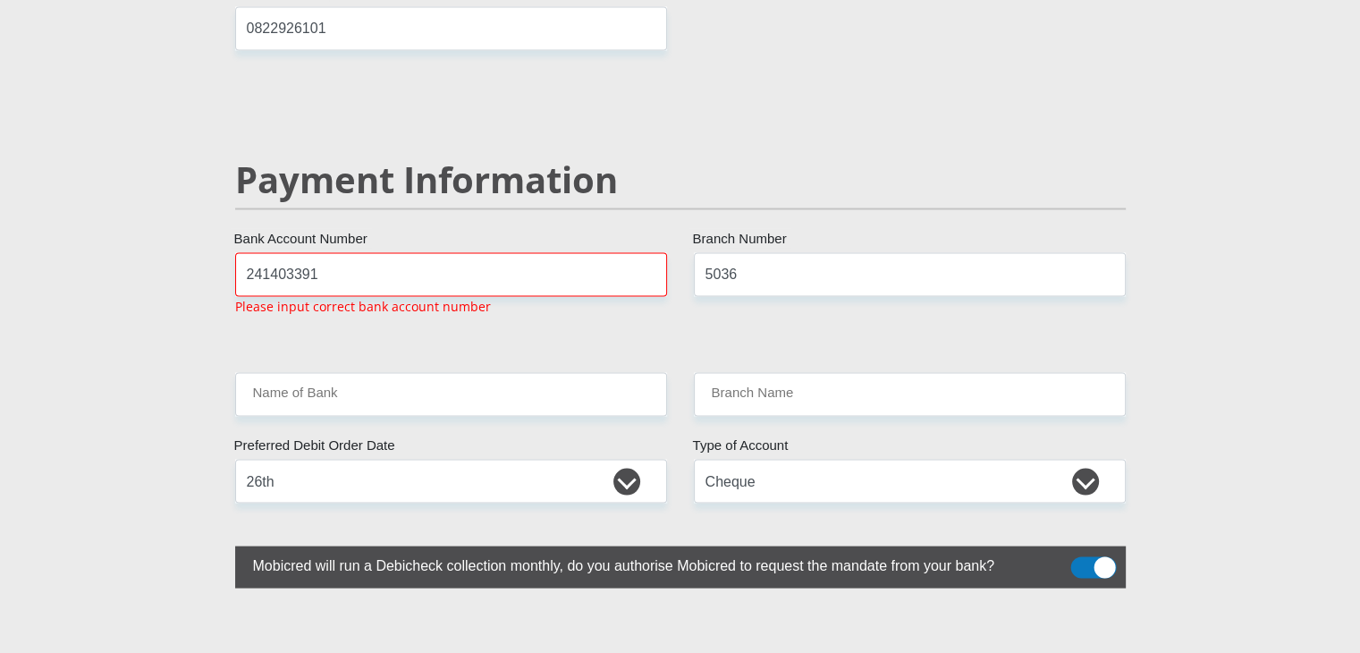
scroll to position [3392, 0]
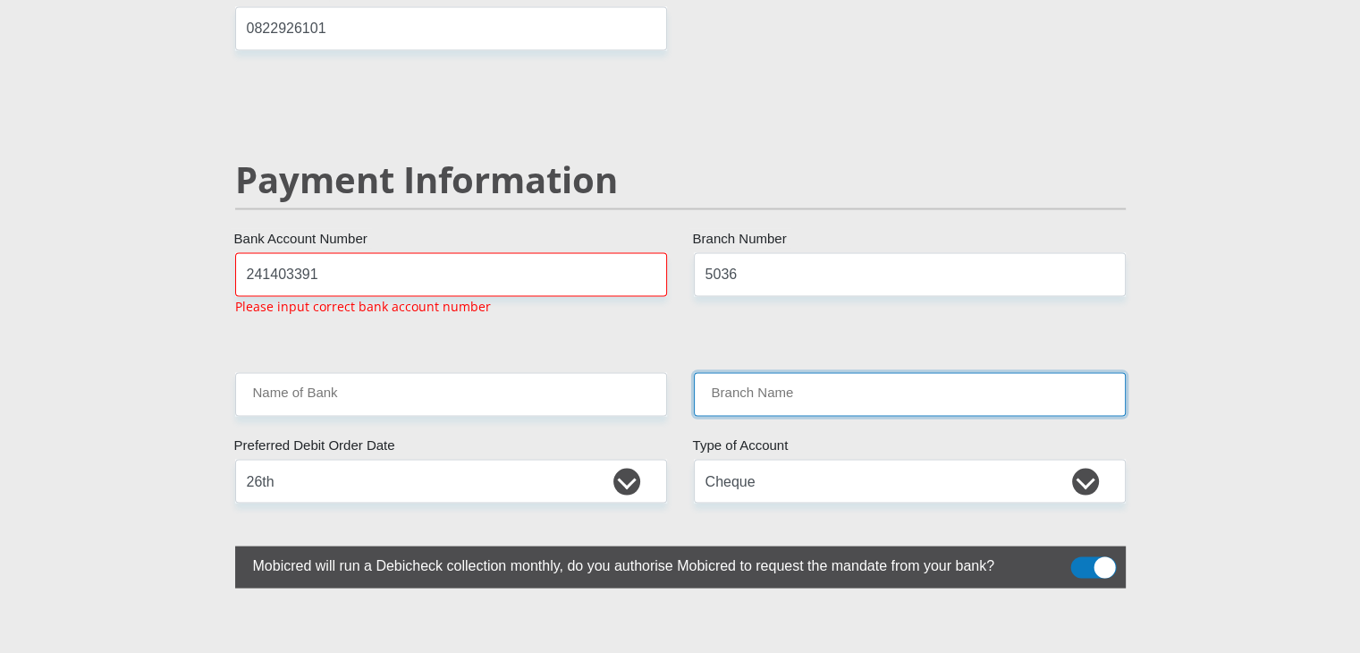
click at [819, 372] on input "Branch Name" at bounding box center [910, 394] width 432 height 44
drag, startPoint x: 819, startPoint y: 350, endPoint x: 553, endPoint y: 356, distance: 266.6
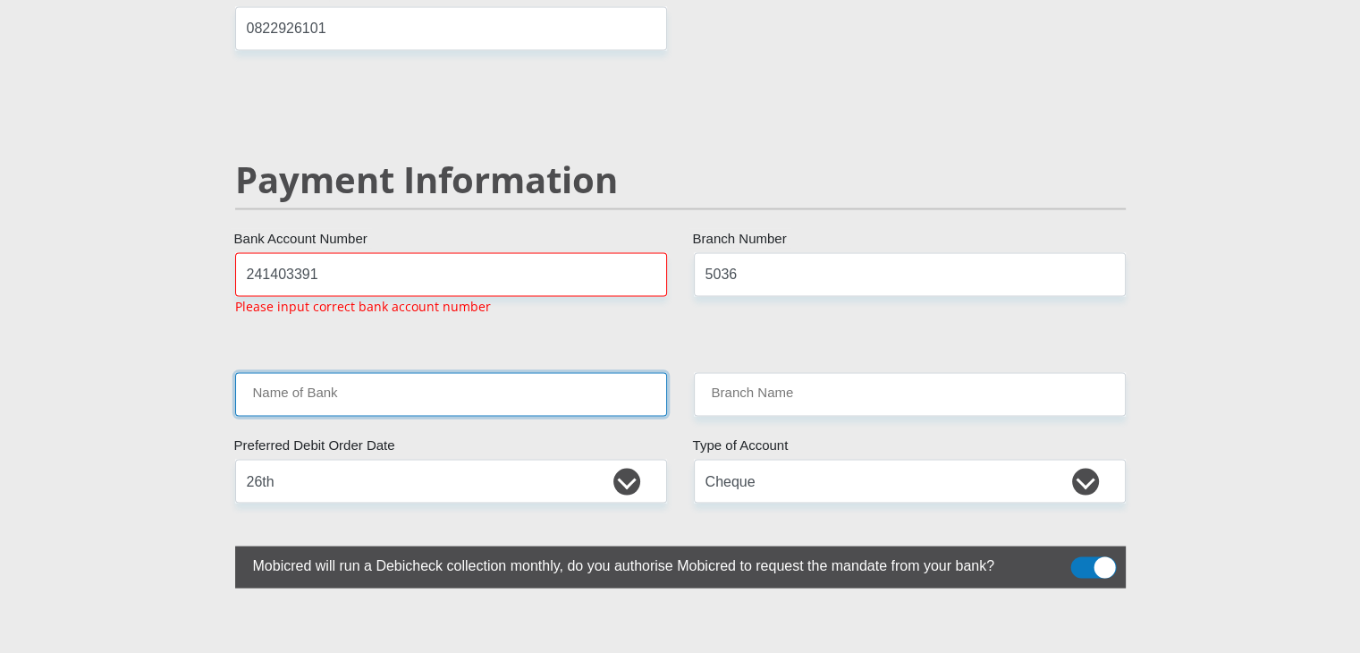
click at [553, 372] on input "Name of Bank" at bounding box center [451, 394] width 432 height 44
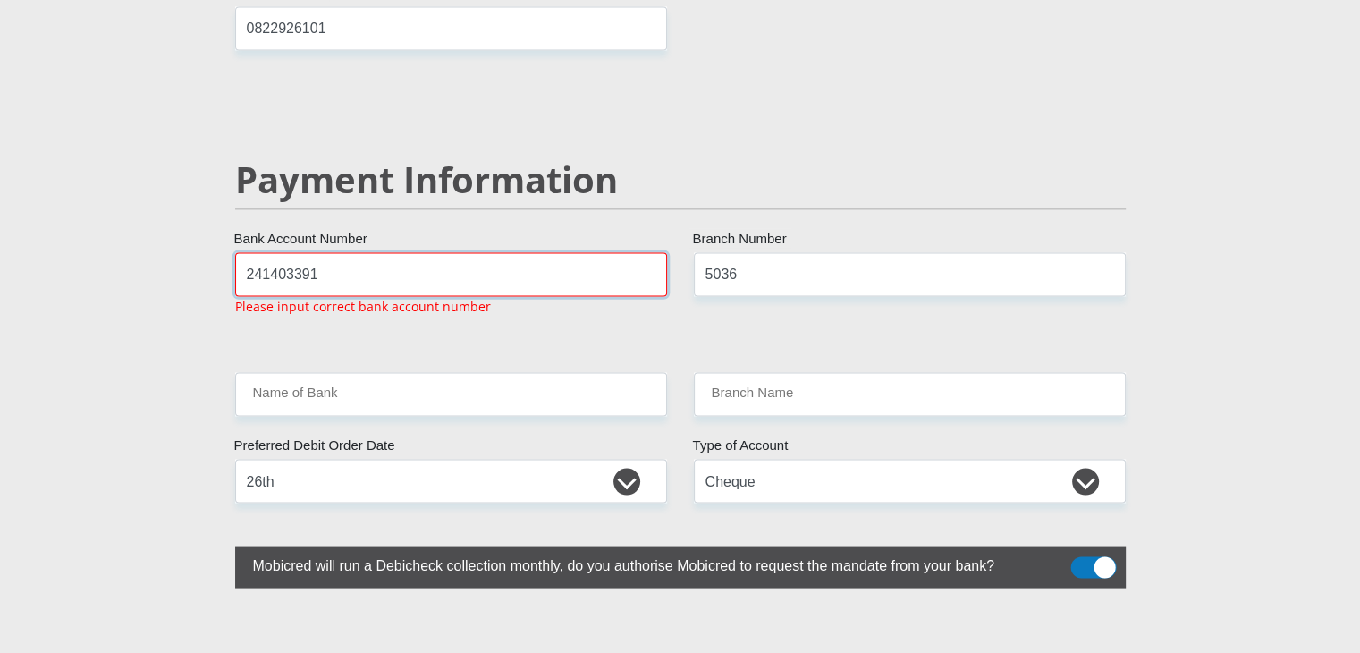
click at [501, 252] on input "241403391" at bounding box center [451, 274] width 432 height 44
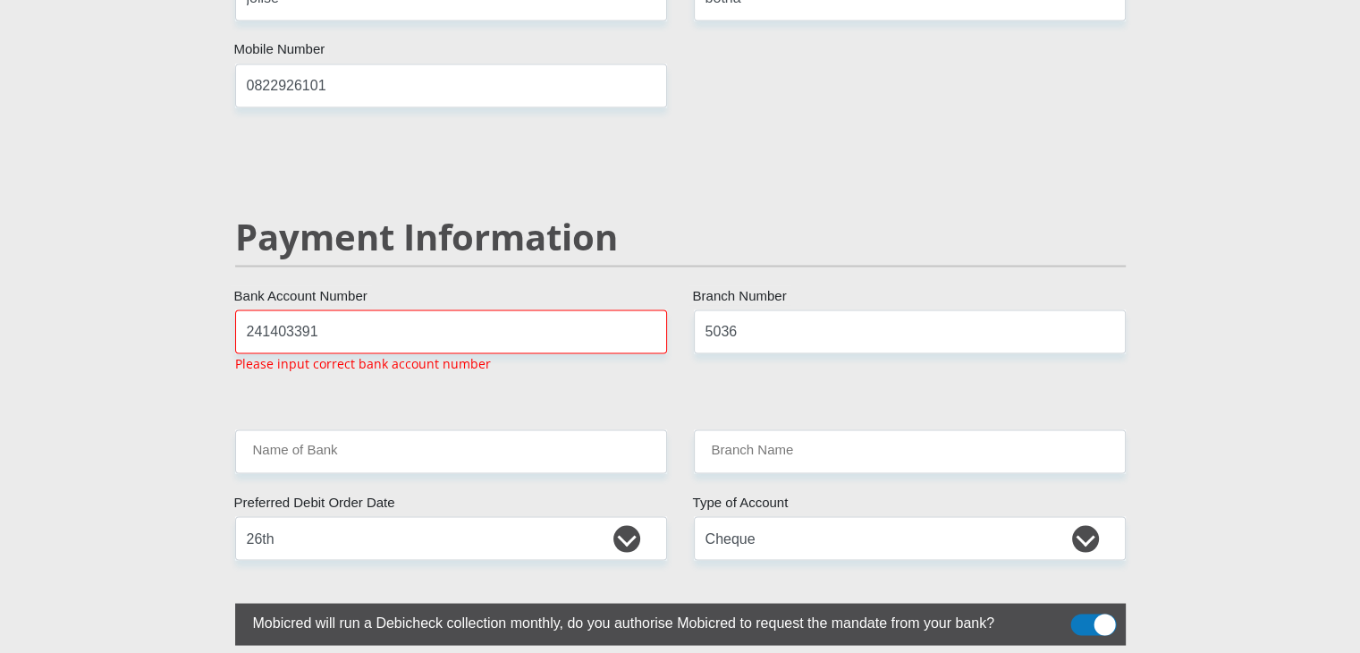
scroll to position [3335, 0]
